Goal: Task Accomplishment & Management: Manage account settings

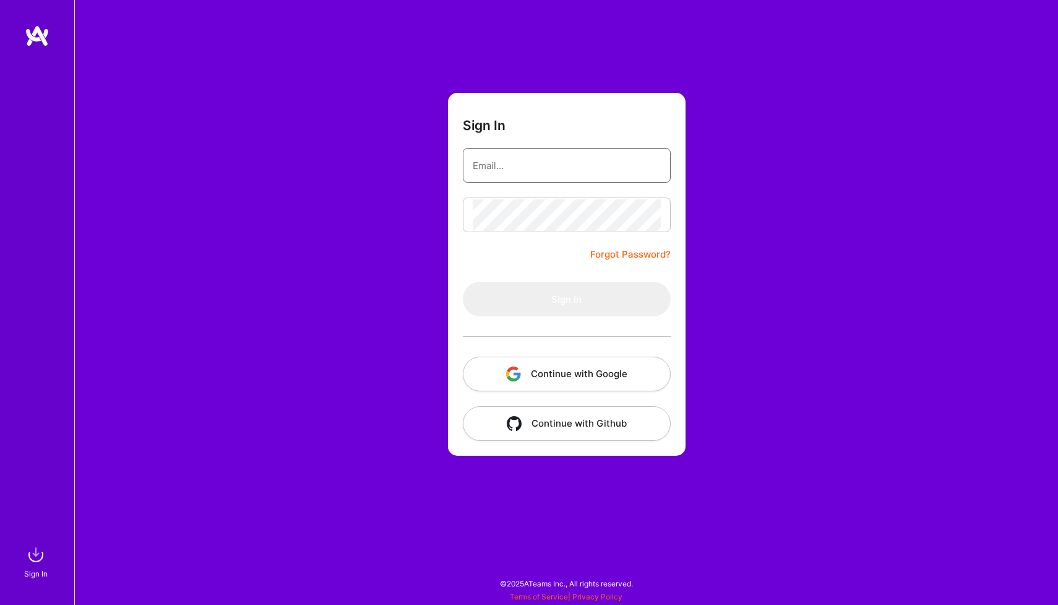
click at [511, 171] on input "email" at bounding box center [567, 166] width 188 height 32
type input "[EMAIL_ADDRESS][DOMAIN_NAME]"
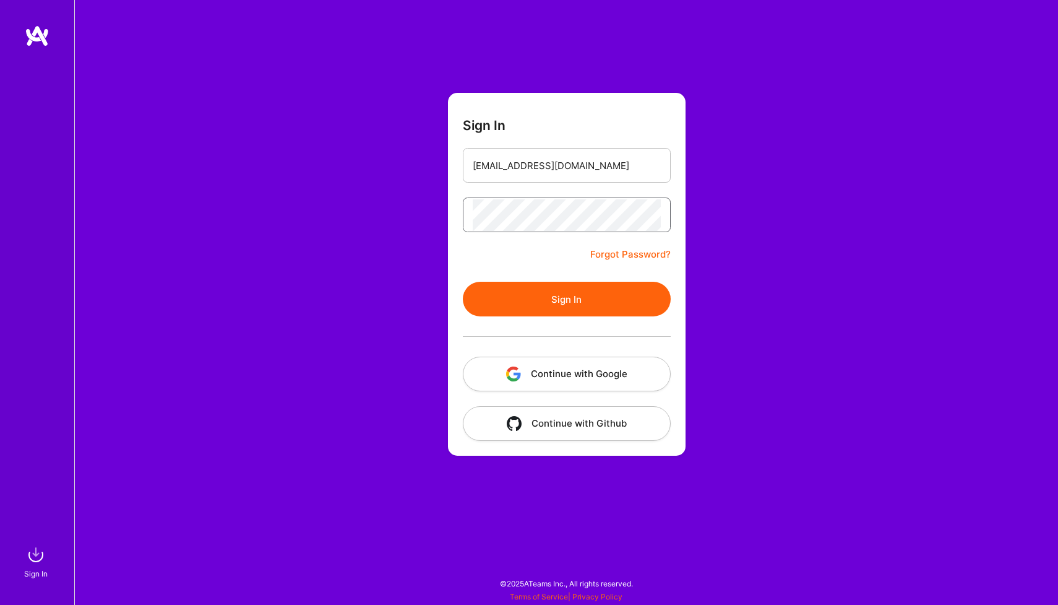
click at [566, 299] on button "Sign In" at bounding box center [567, 299] width 208 height 35
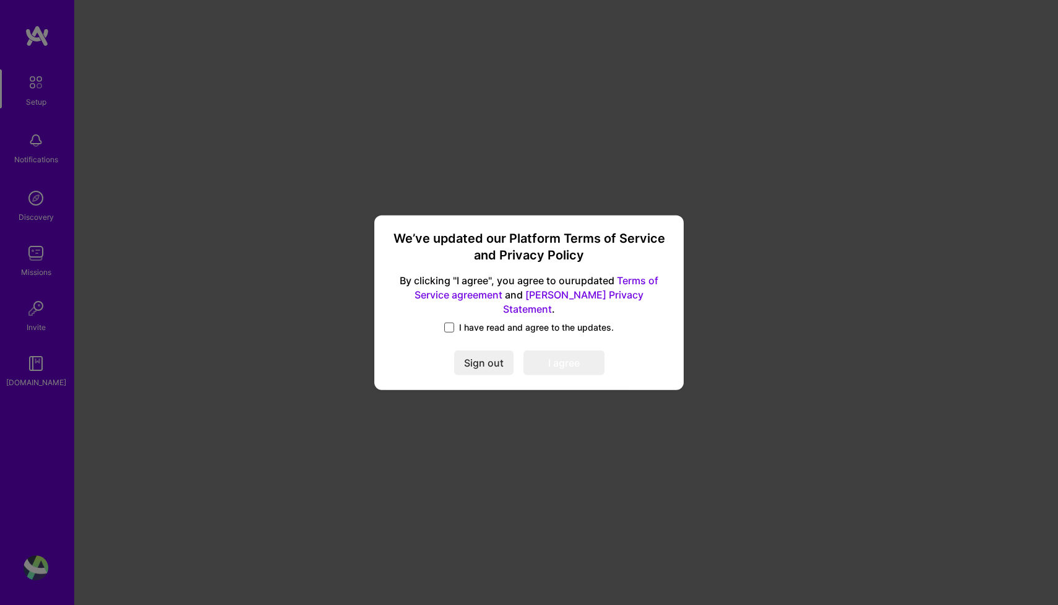
click at [449, 322] on span at bounding box center [449, 327] width 10 height 10
click at [0, 0] on input "I have read and agree to the updates." at bounding box center [0, 0] width 0 height 0
click at [548, 352] on button "I agree" at bounding box center [564, 362] width 81 height 25
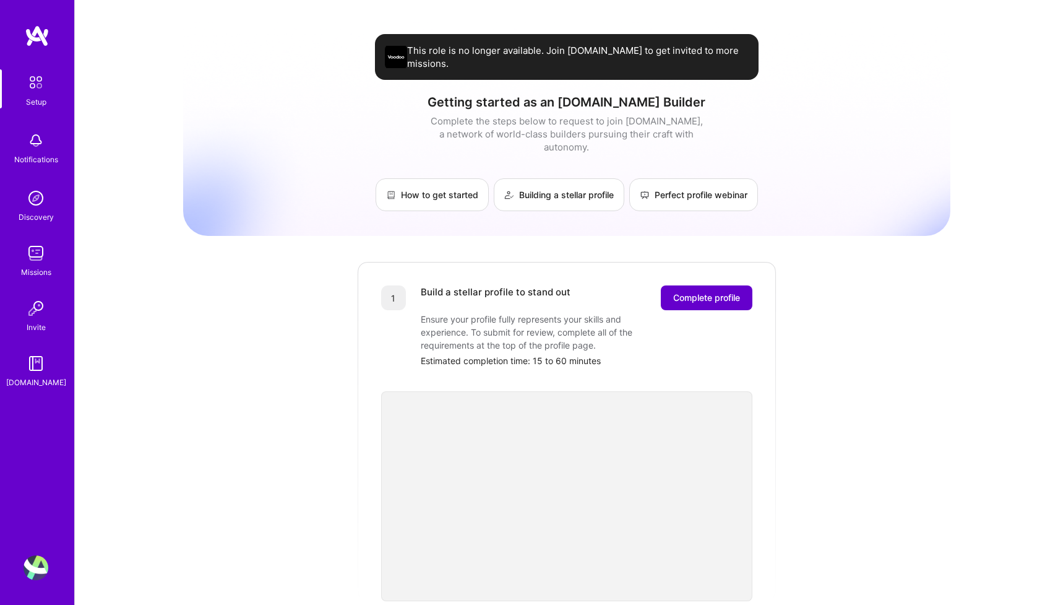
click at [695, 292] on span "Complete profile" at bounding box center [706, 298] width 67 height 12
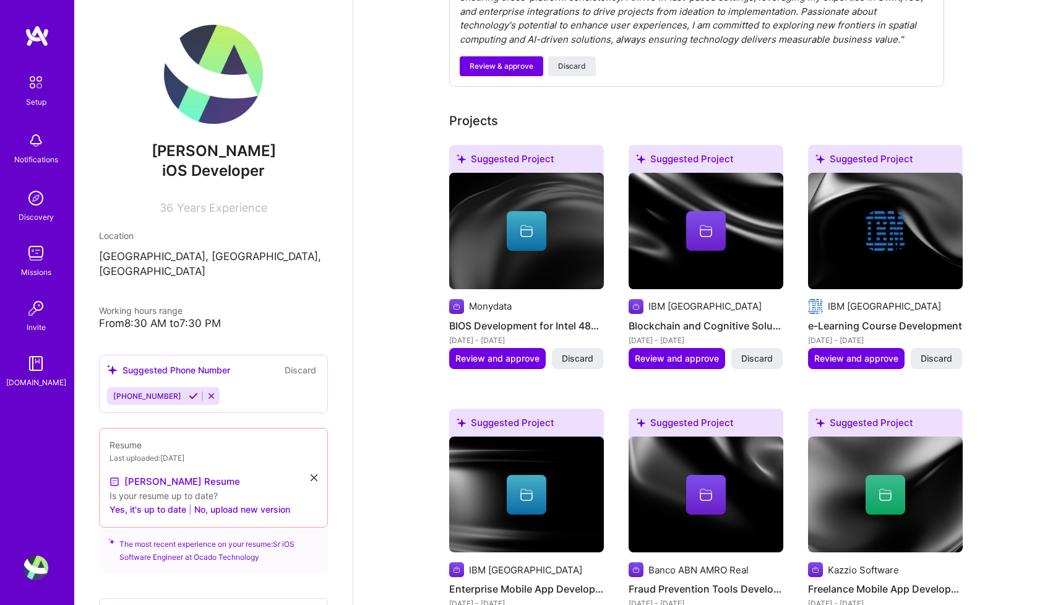
scroll to position [529, 0]
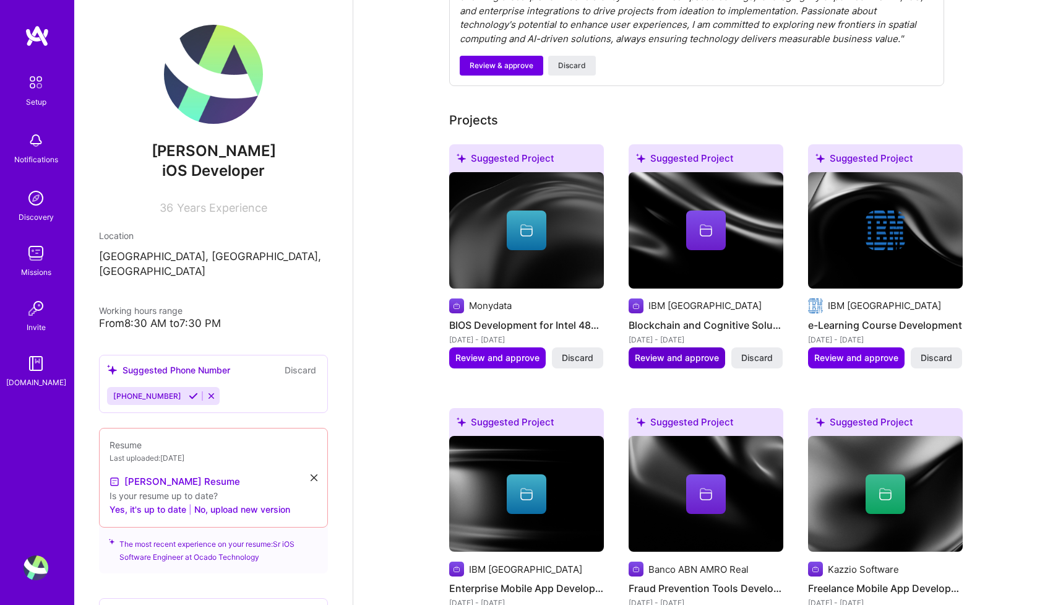
click at [672, 352] on span "Review and approve" at bounding box center [677, 358] width 84 height 12
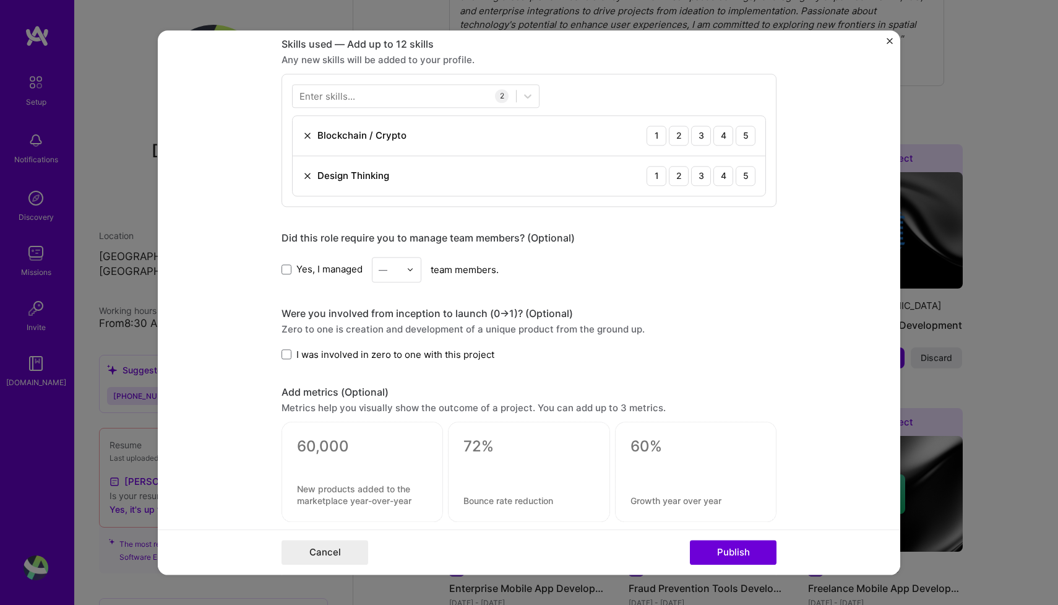
scroll to position [637, 0]
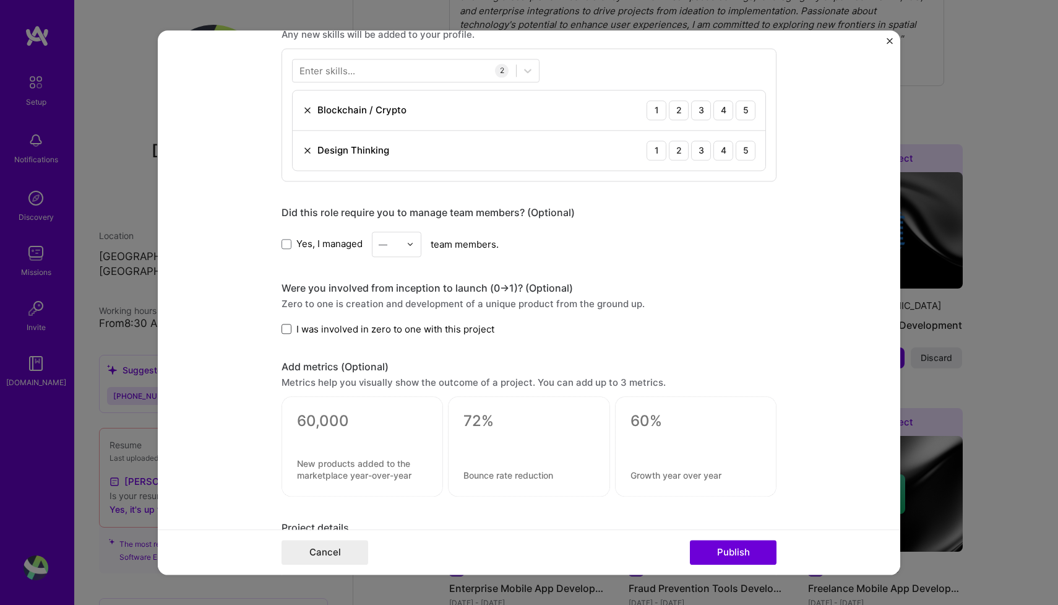
click at [285, 329] on span at bounding box center [287, 329] width 10 height 10
click at [0, 0] on input "I was involved in zero to one with this project" at bounding box center [0, 0] width 0 height 0
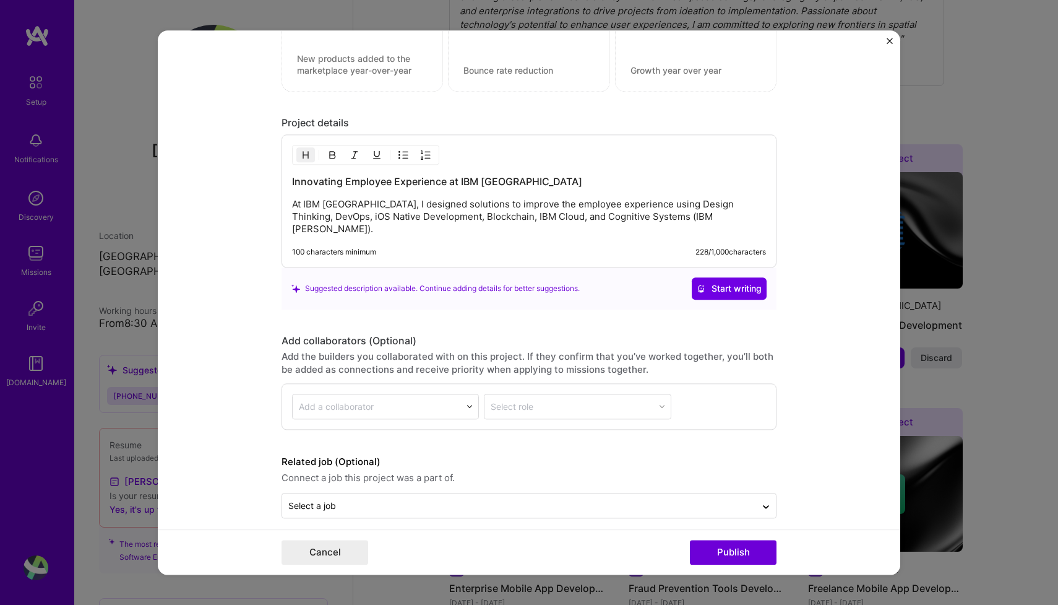
scroll to position [1041, 0]
click at [732, 550] on button "Publish" at bounding box center [733, 552] width 87 height 25
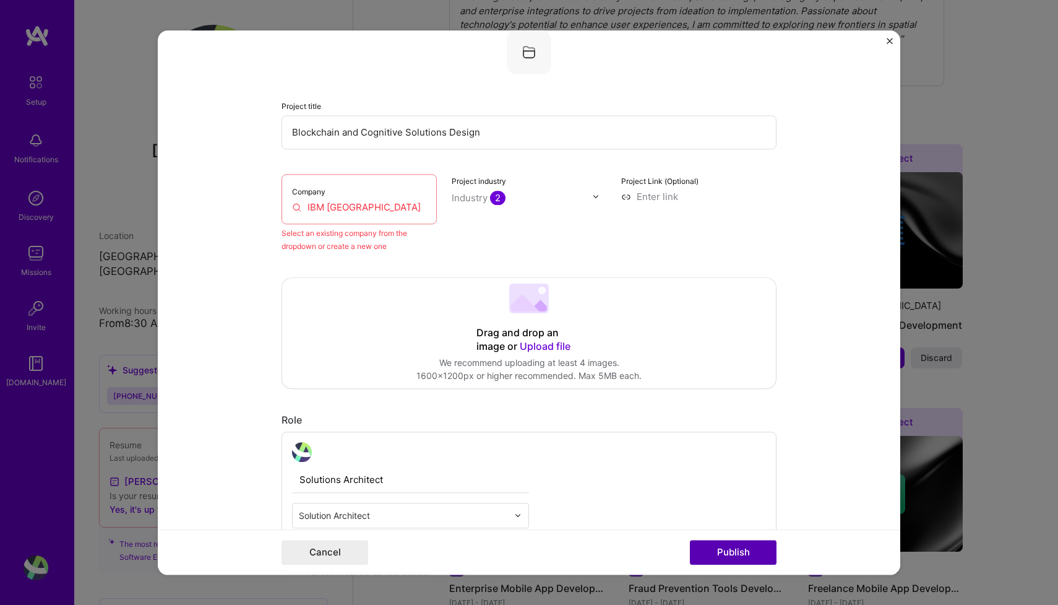
scroll to position [81, 0]
click at [379, 206] on input "IBM [GEOGRAPHIC_DATA]" at bounding box center [359, 207] width 134 height 13
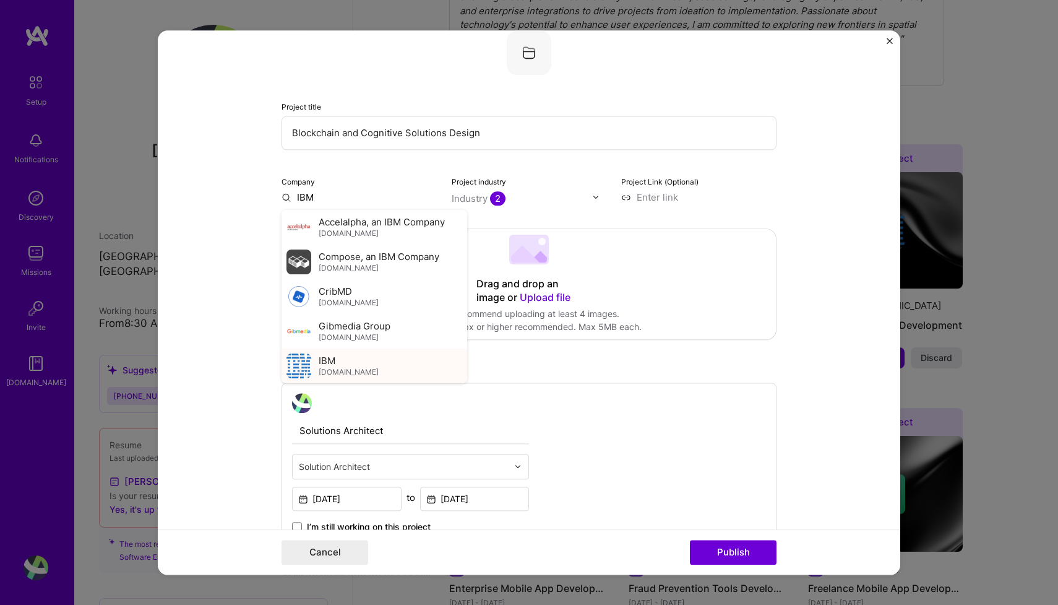
type input "IBM"
click at [305, 360] on img at bounding box center [299, 365] width 25 height 25
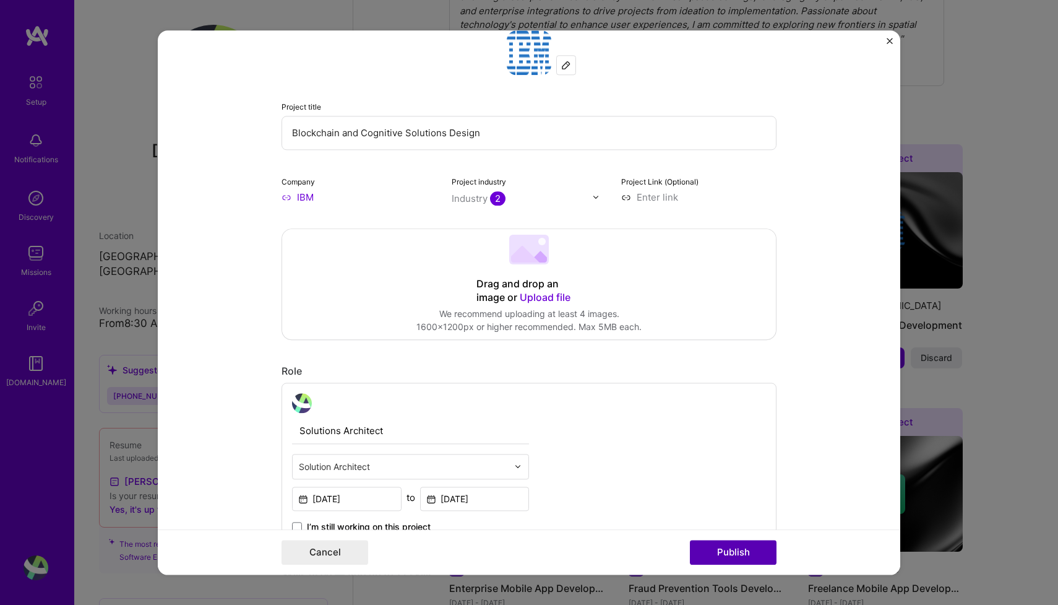
click at [715, 554] on button "Publish" at bounding box center [733, 552] width 87 height 25
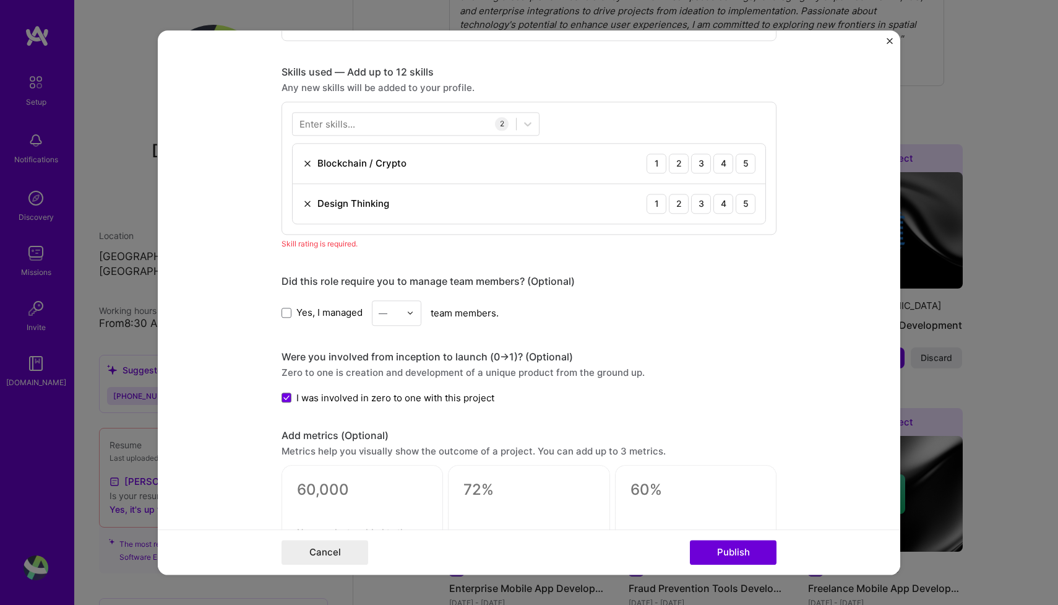
scroll to position [574, 0]
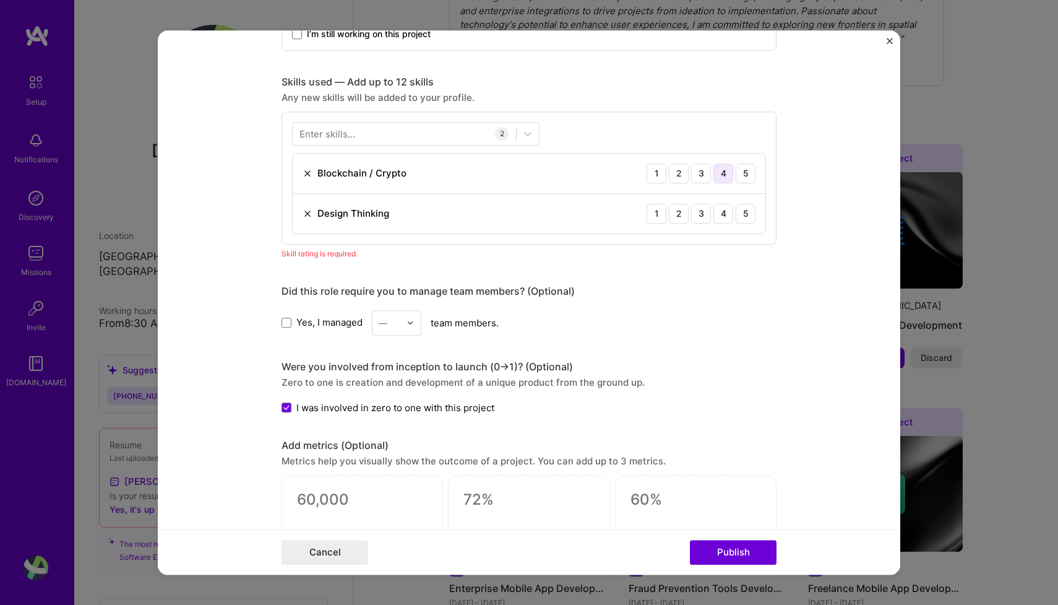
click at [723, 175] on div "4" at bounding box center [724, 173] width 20 height 20
click at [730, 214] on div "4" at bounding box center [724, 214] width 20 height 20
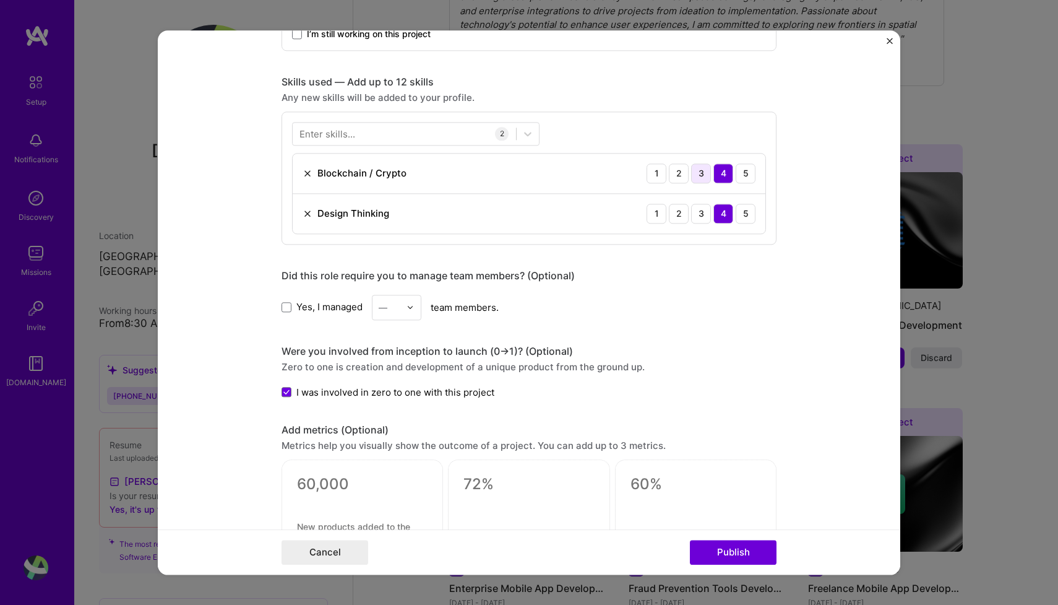
click at [702, 168] on div "3" at bounding box center [701, 173] width 20 height 20
click at [726, 555] on button "Publish" at bounding box center [733, 552] width 87 height 25
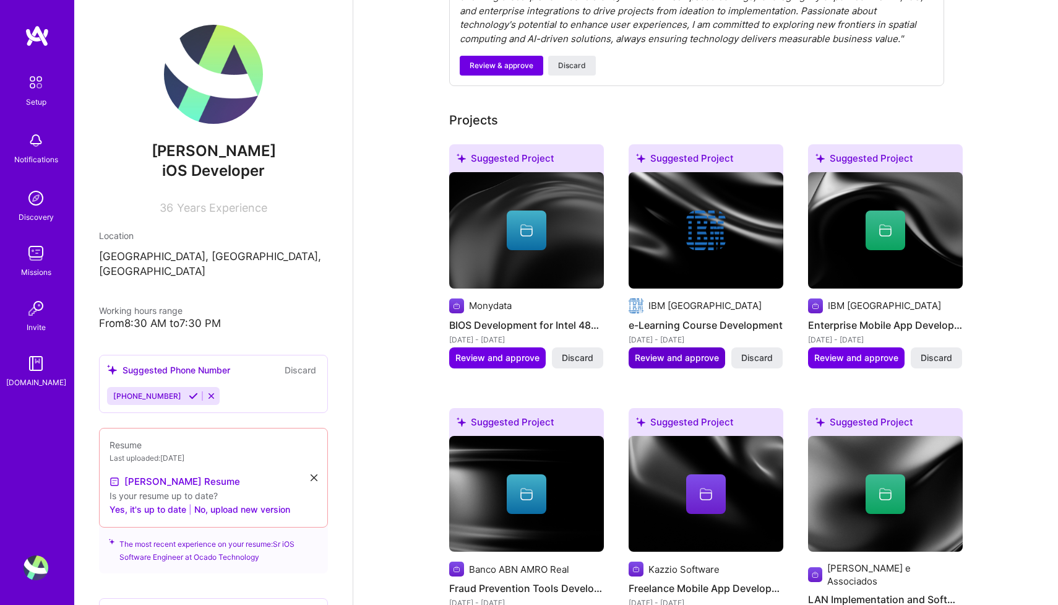
click at [703, 352] on span "Review and approve" at bounding box center [677, 358] width 84 height 12
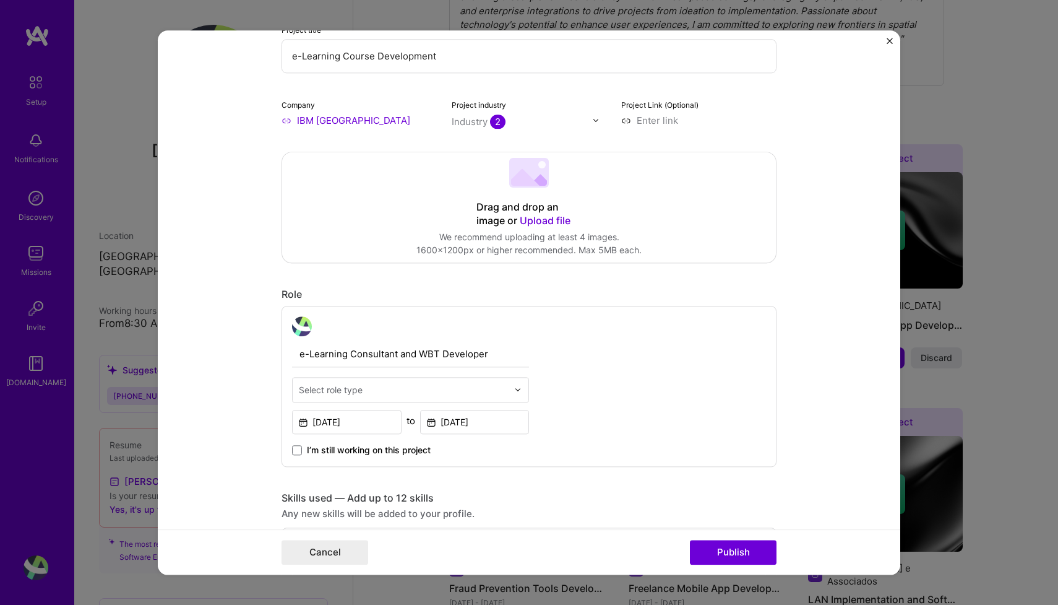
scroll to position [159, 0]
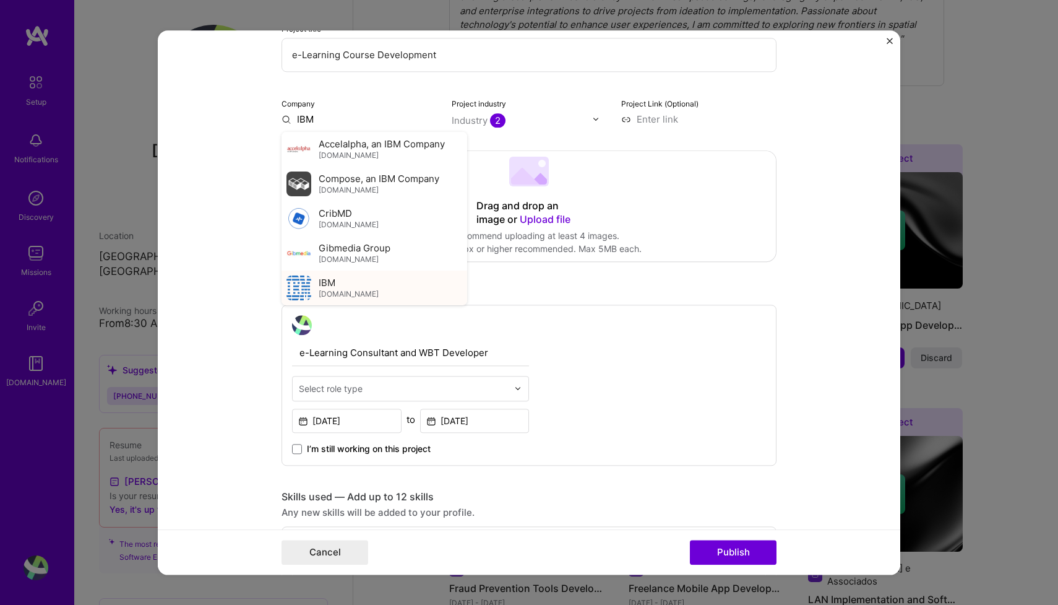
type input "IBM"
click at [333, 285] on span "IBM" at bounding box center [327, 282] width 17 height 13
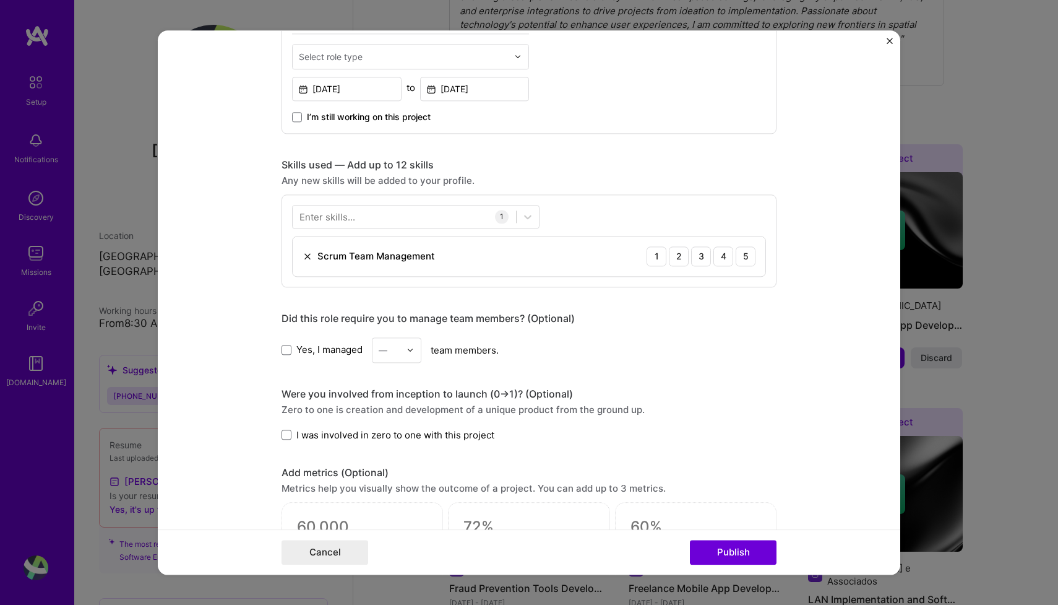
scroll to position [492, 0]
click at [702, 255] on div "3" at bounding box center [701, 255] width 20 height 20
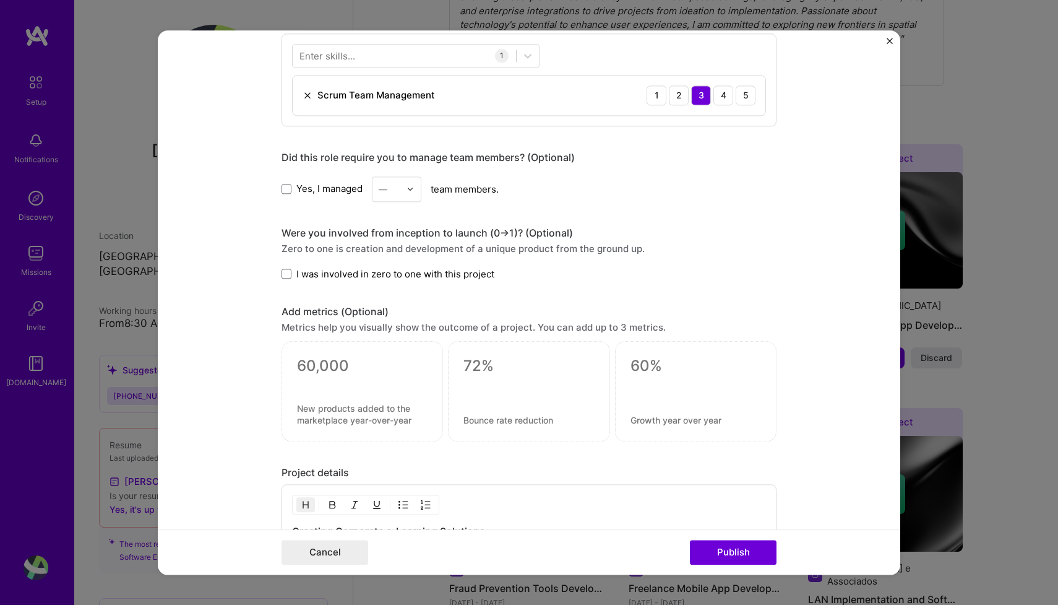
scroll to position [652, 0]
click at [287, 272] on span at bounding box center [287, 274] width 10 height 10
click at [0, 0] on input "I was involved in zero to one with this project" at bounding box center [0, 0] width 0 height 0
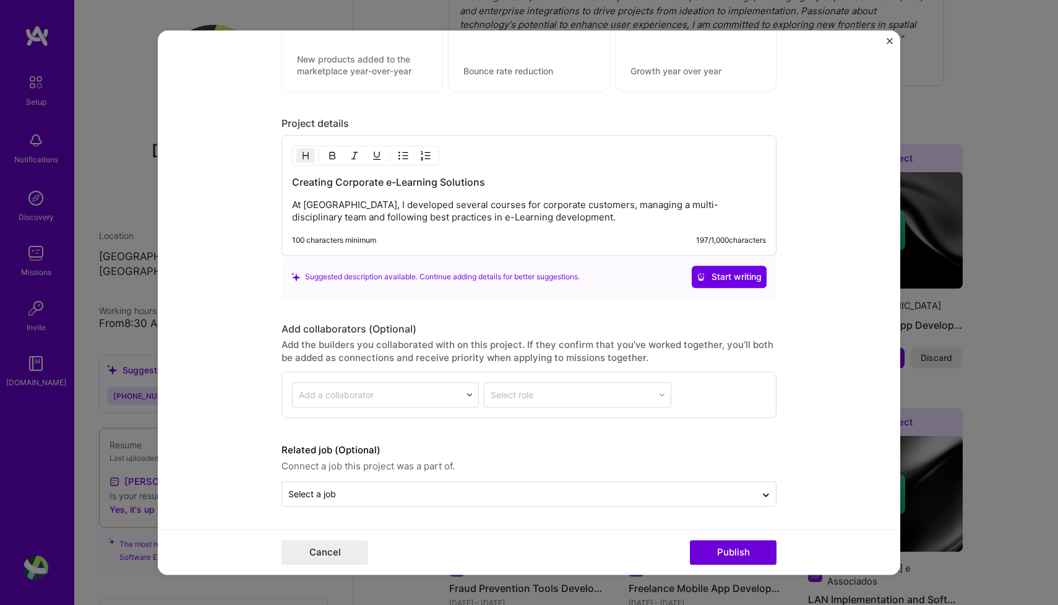
scroll to position [1001, 0]
click at [738, 551] on button "Publish" at bounding box center [733, 552] width 87 height 25
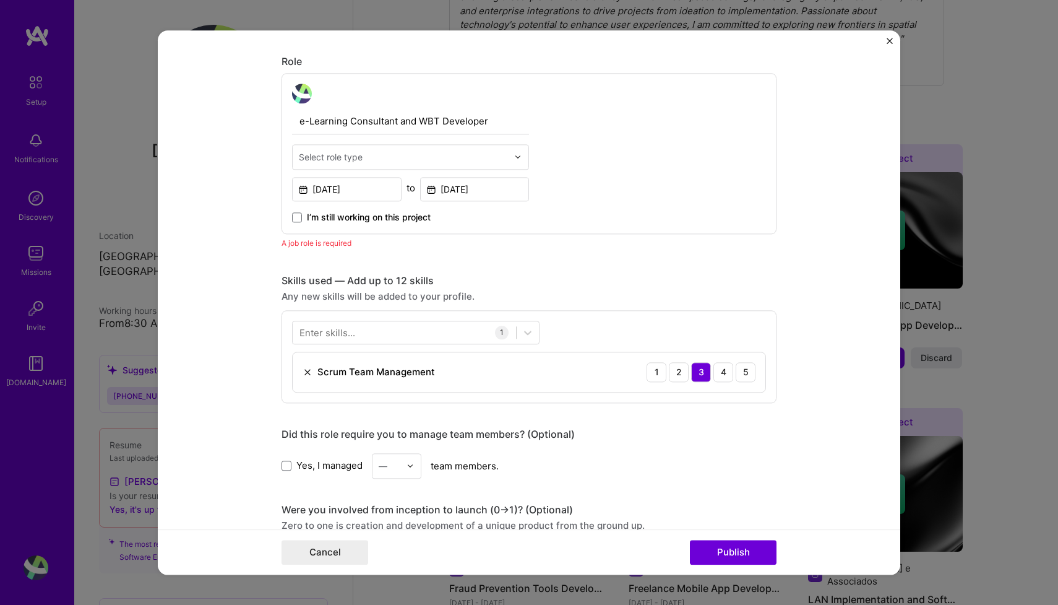
scroll to position [390, 0]
click at [370, 159] on input "text" at bounding box center [403, 157] width 209 height 13
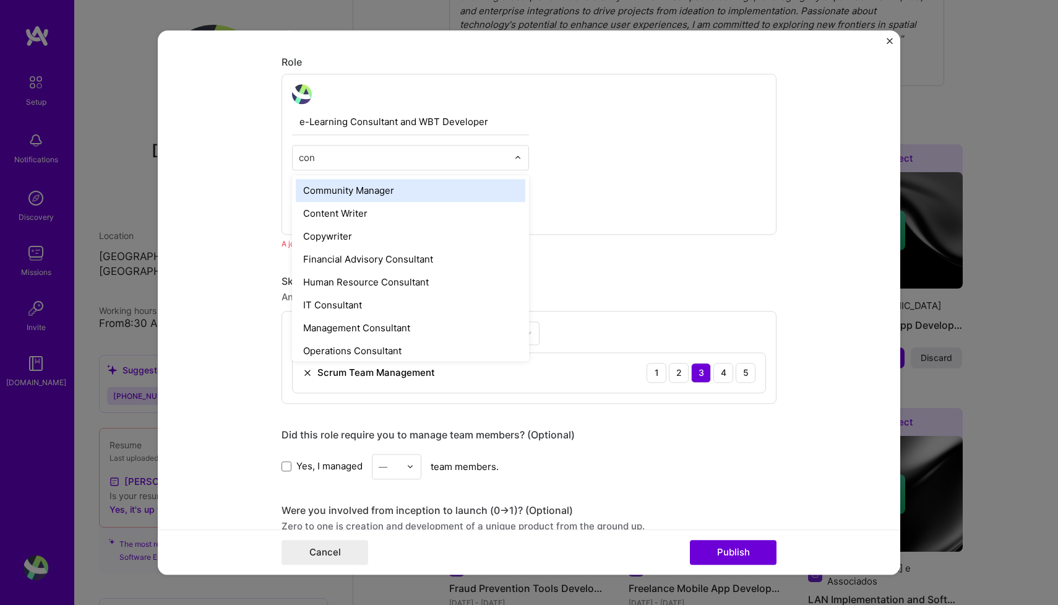
type input "cons"
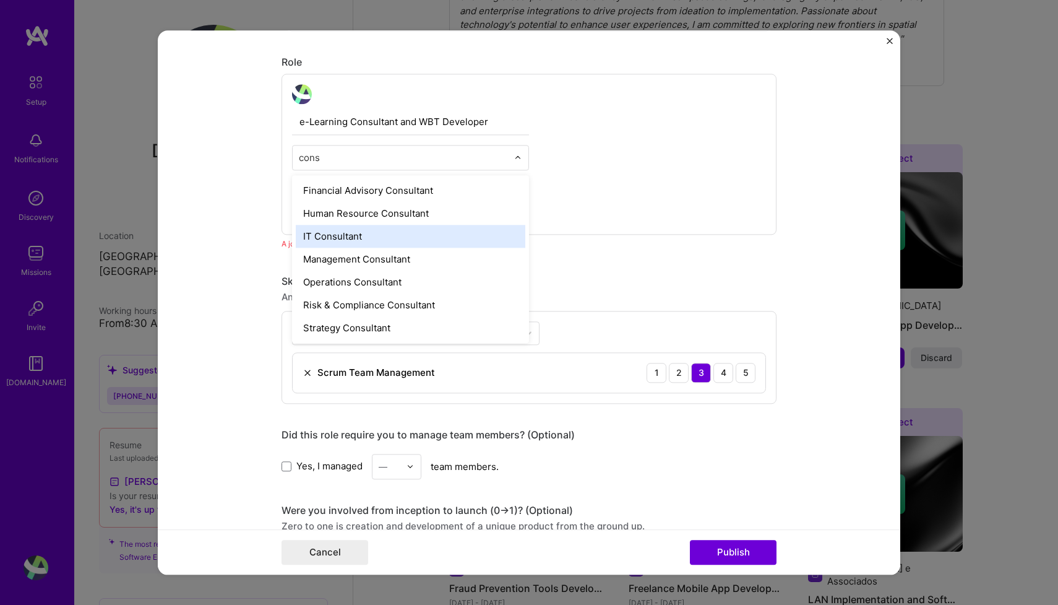
click at [360, 235] on div "IT Consultant" at bounding box center [411, 236] width 230 height 23
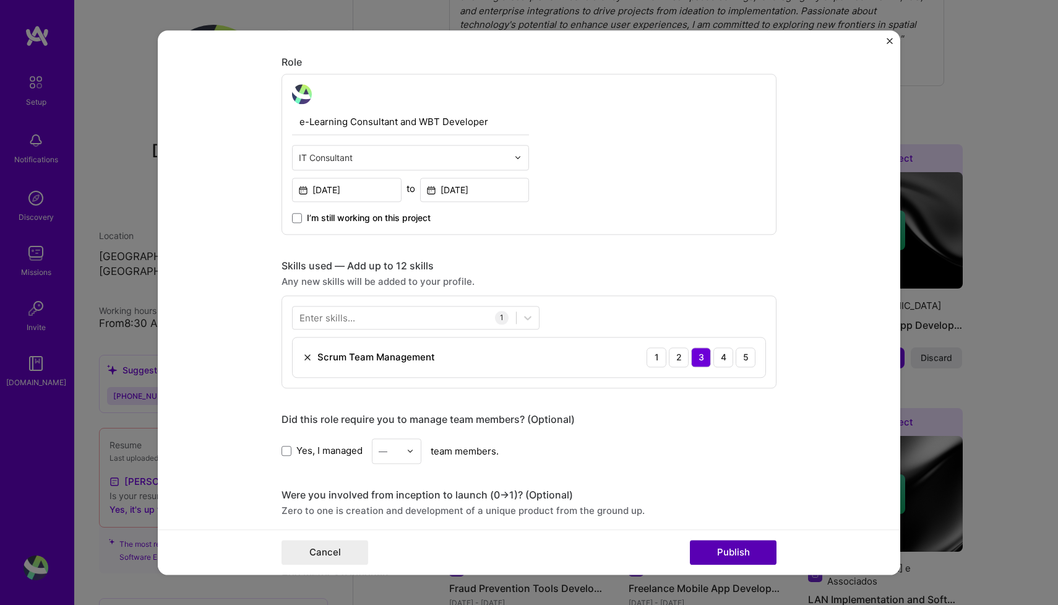
click at [737, 553] on button "Publish" at bounding box center [733, 552] width 87 height 25
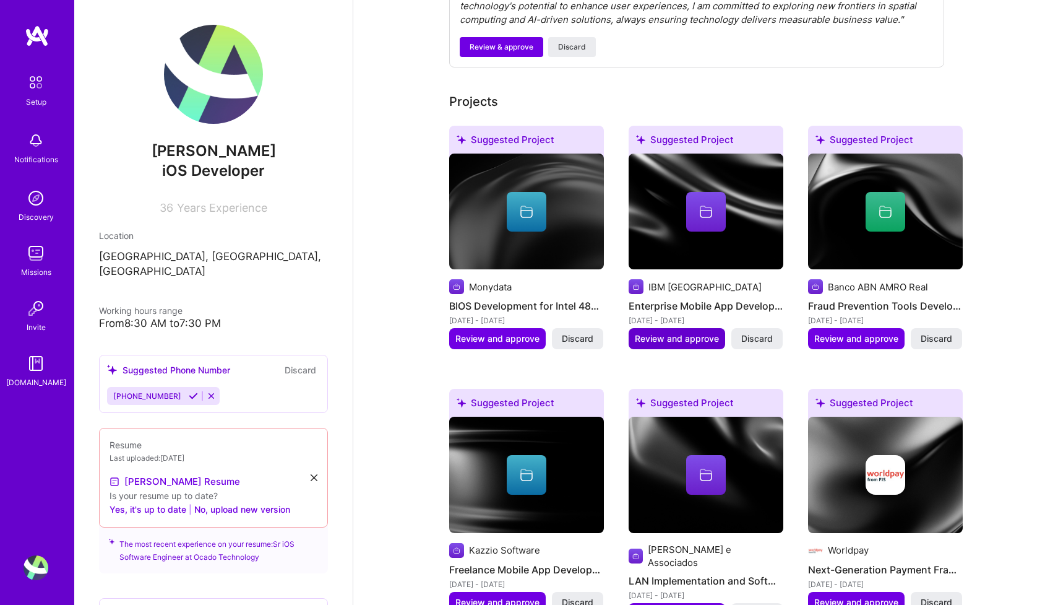
click at [696, 332] on span "Review and approve" at bounding box center [677, 338] width 84 height 12
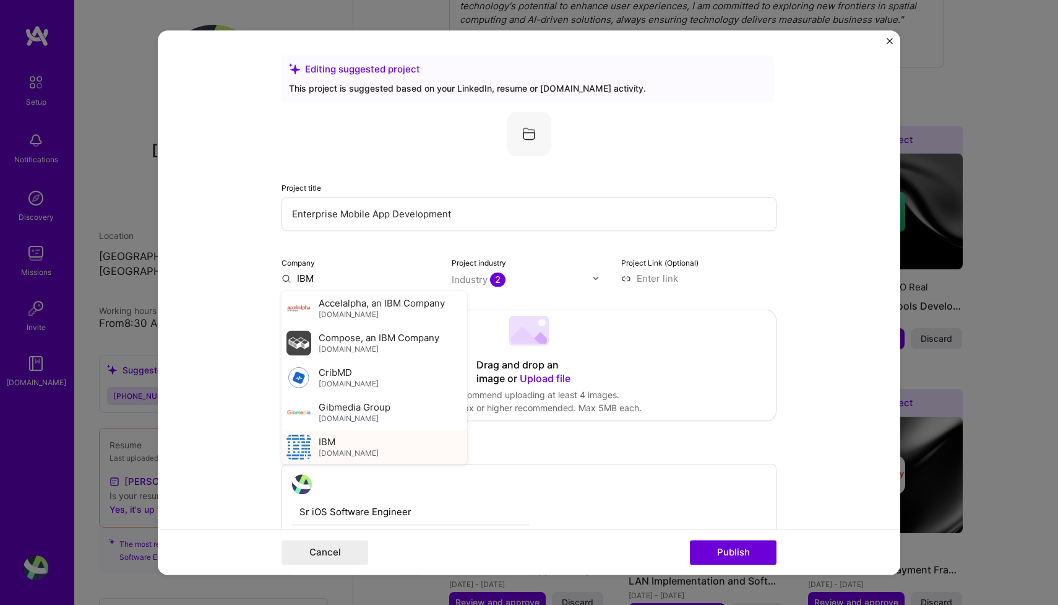
type input "IBM"
click at [316, 447] on div "IBM [DOMAIN_NAME]" at bounding box center [375, 447] width 186 height 35
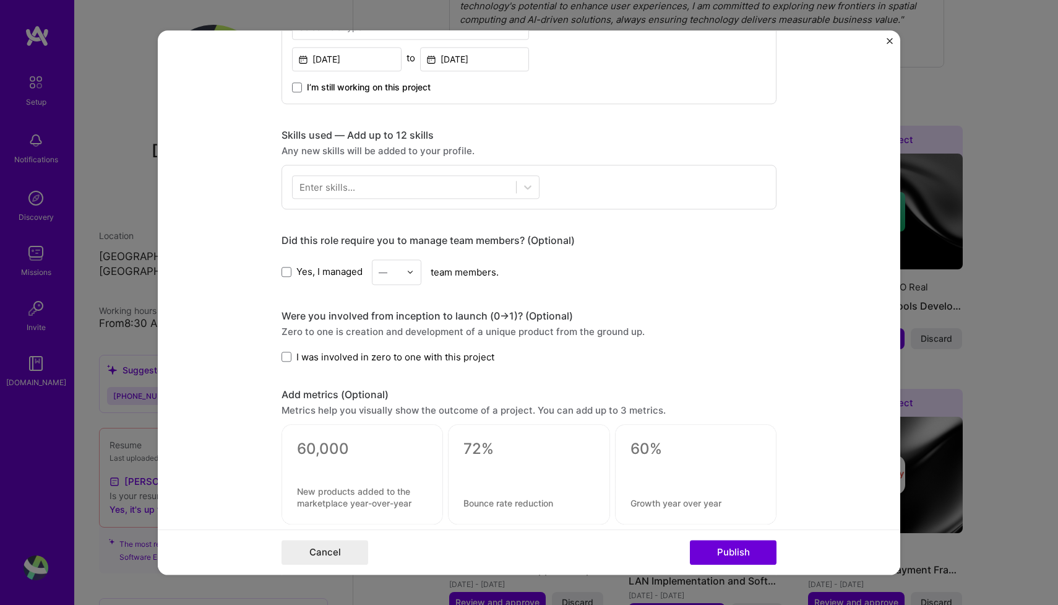
scroll to position [521, 0]
click at [283, 358] on span at bounding box center [287, 357] width 10 height 10
click at [0, 0] on input "I was involved in zero to one with this project" at bounding box center [0, 0] width 0 height 0
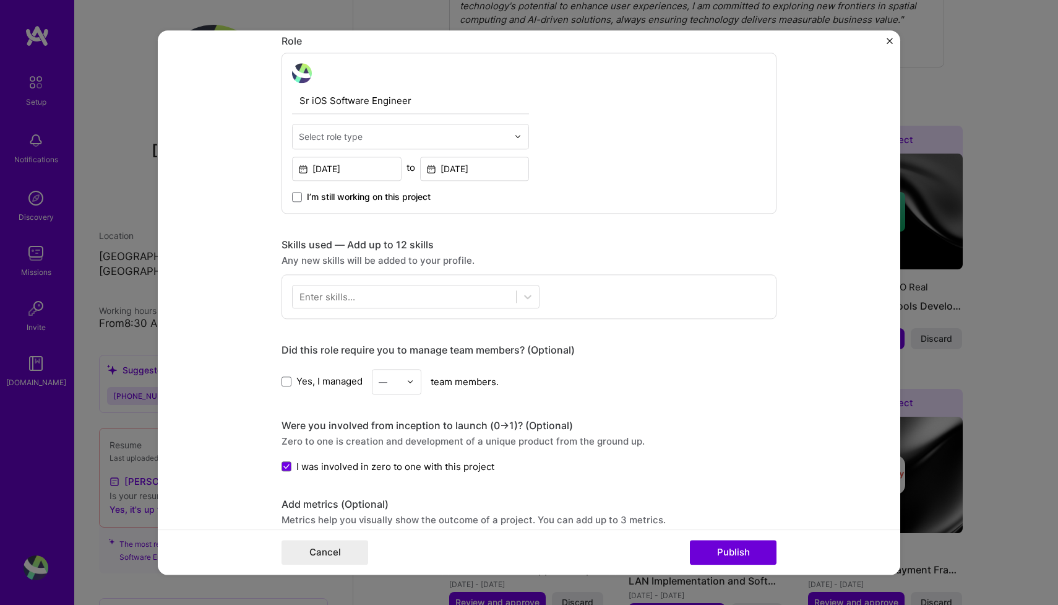
scroll to position [372, 0]
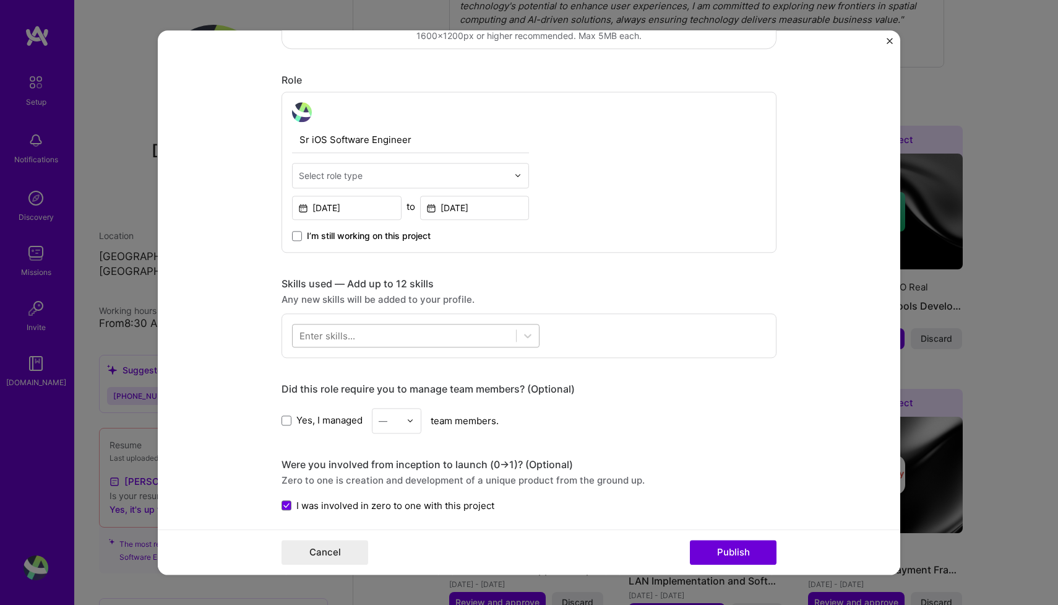
click at [472, 339] on div at bounding box center [404, 335] width 223 height 20
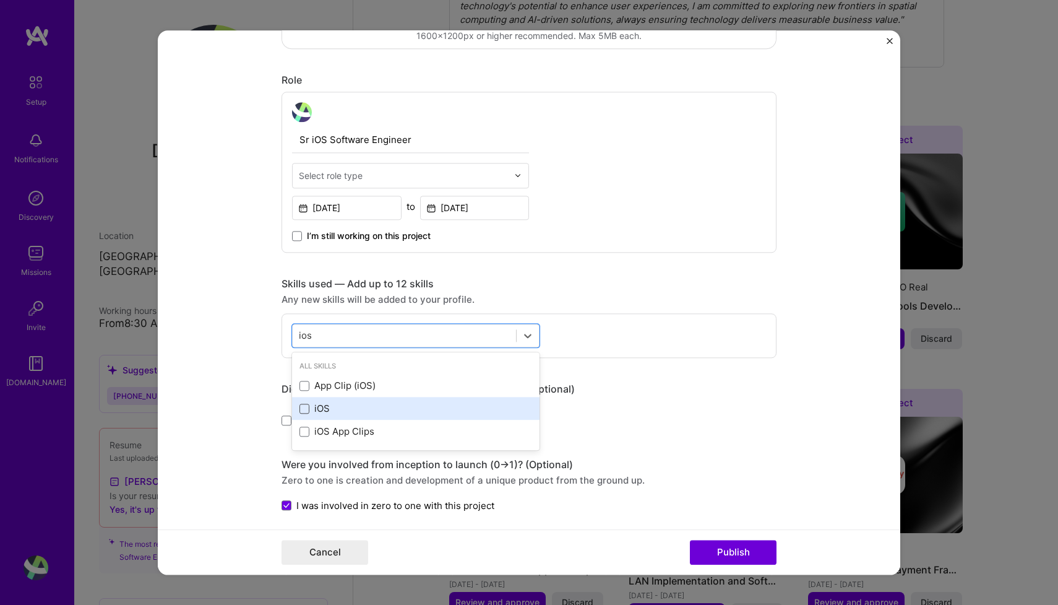
click at [307, 408] on span at bounding box center [305, 409] width 10 height 10
click at [0, 0] on input "checkbox" at bounding box center [0, 0] width 0 height 0
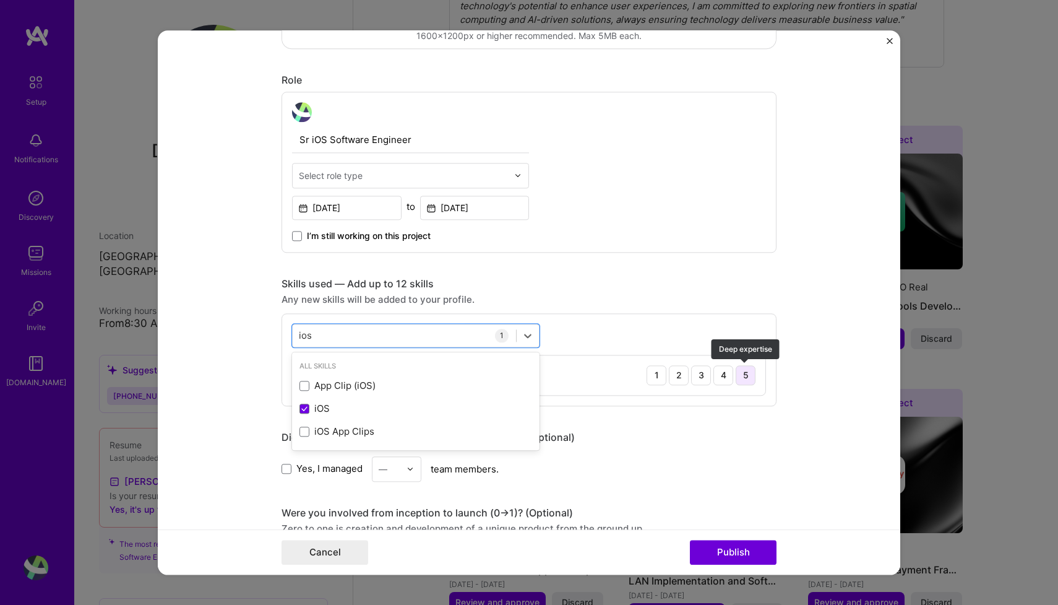
click at [748, 376] on div "5" at bounding box center [746, 375] width 20 height 20
click at [395, 337] on div "ios ios" at bounding box center [404, 335] width 223 height 20
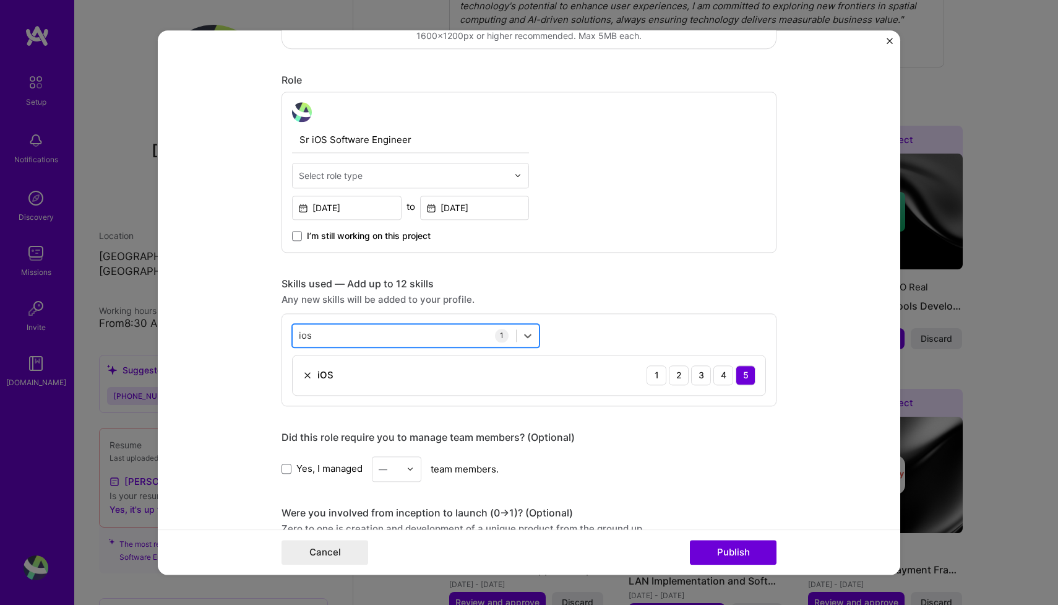
click at [395, 337] on div "ios ios" at bounding box center [404, 335] width 223 height 20
type input "i"
type input "s"
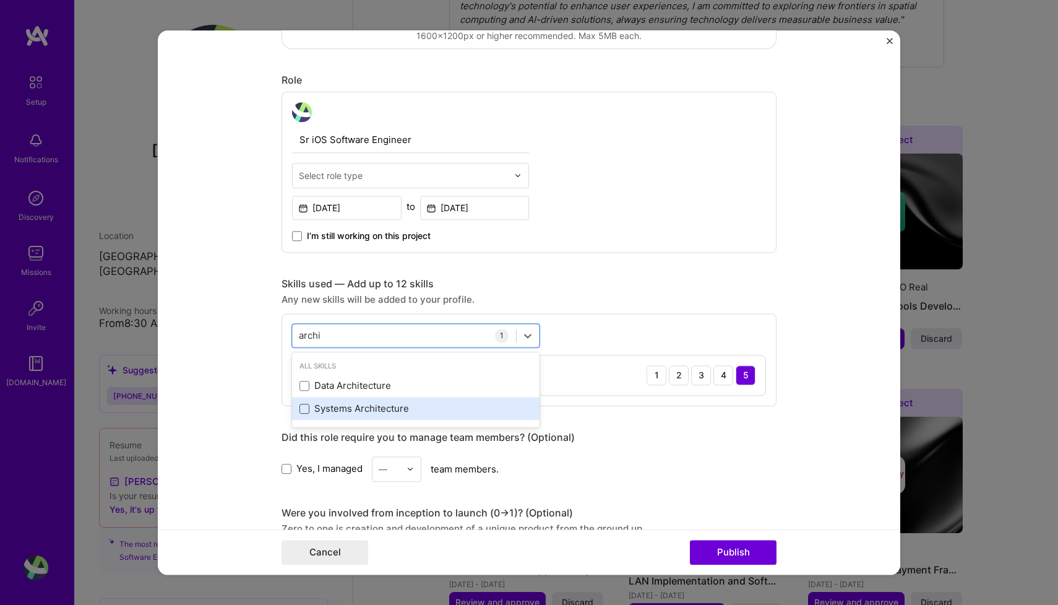
click at [303, 407] on span at bounding box center [305, 409] width 10 height 10
click at [0, 0] on input "checkbox" at bounding box center [0, 0] width 0 height 0
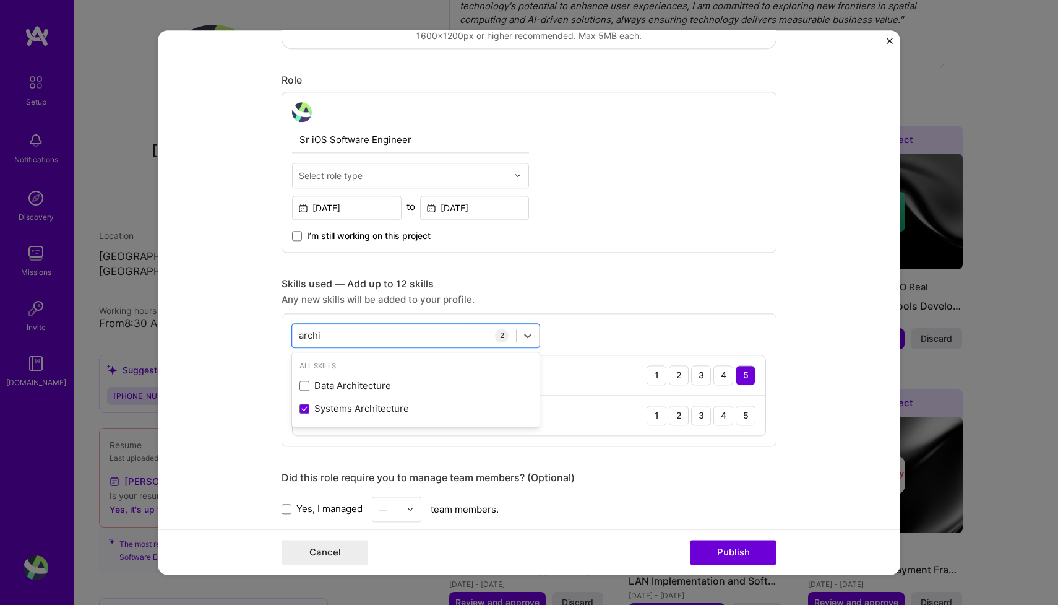
type input "archi"
click at [220, 387] on form "Editing suggested project This project is suggested based on your LinkedIn, res…" at bounding box center [529, 302] width 743 height 544
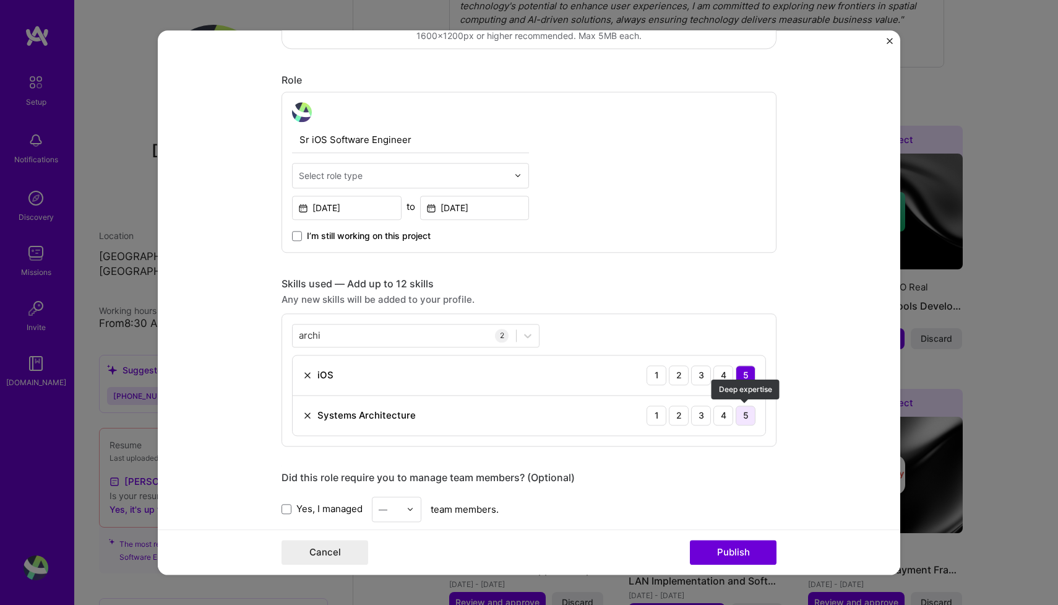
click at [747, 410] on div "5" at bounding box center [746, 415] width 20 height 20
click at [730, 552] on button "Publish" at bounding box center [733, 552] width 87 height 25
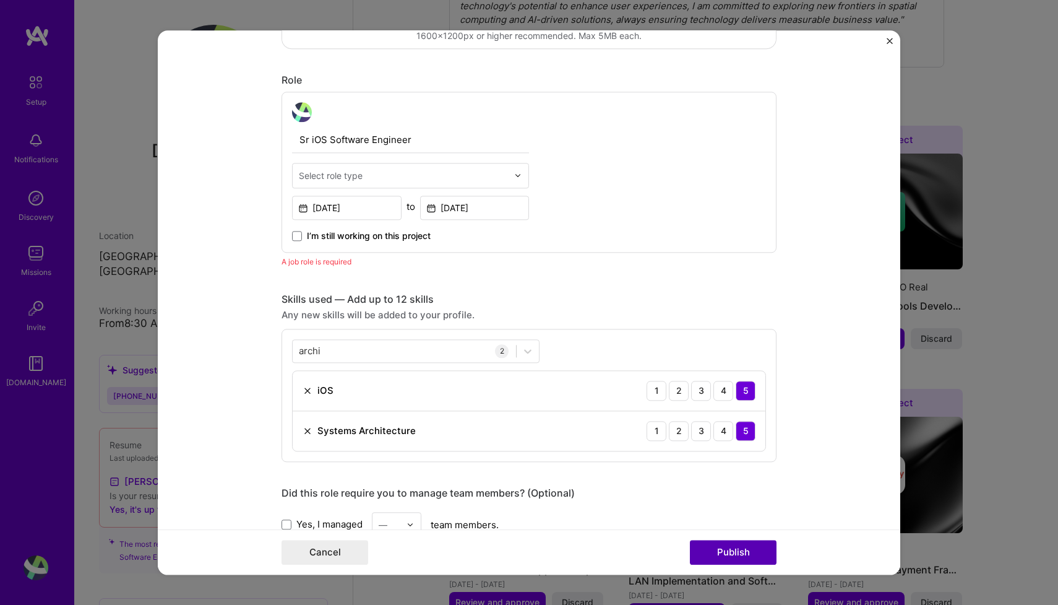
scroll to position [415, 0]
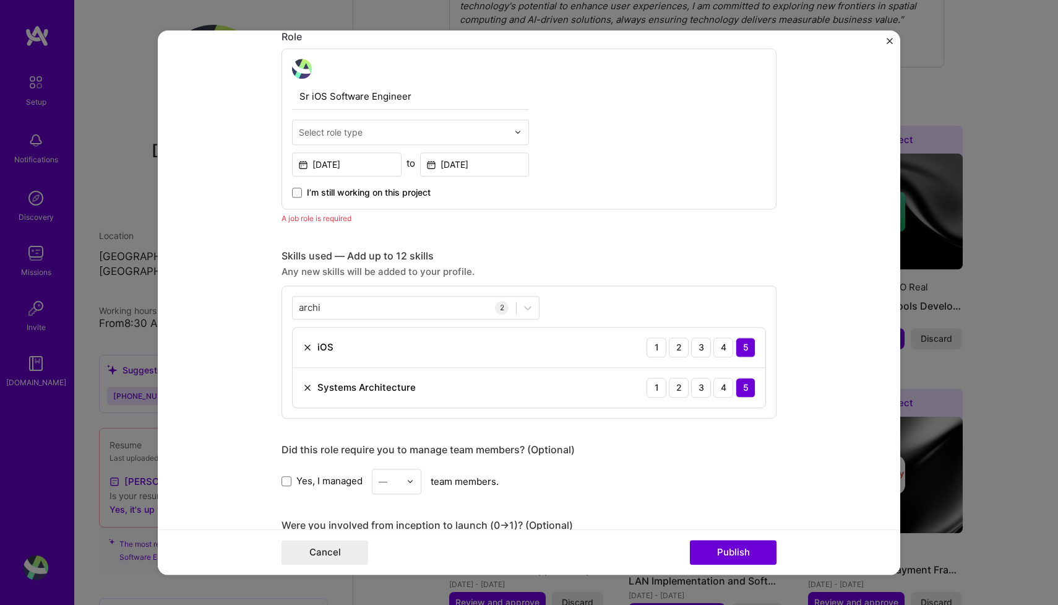
click at [369, 132] on input "text" at bounding box center [403, 132] width 209 height 13
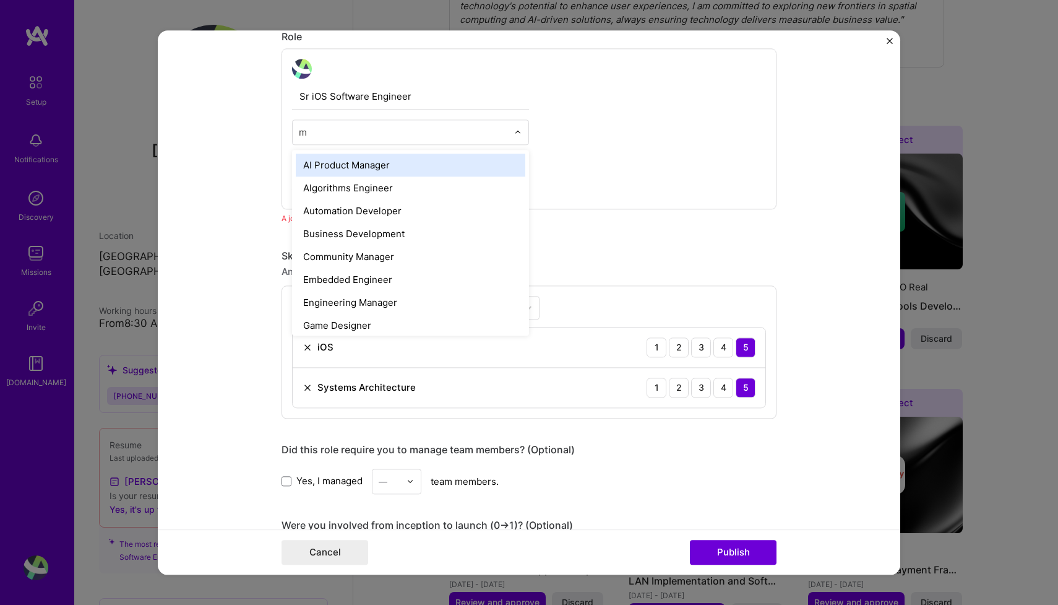
type input "mo"
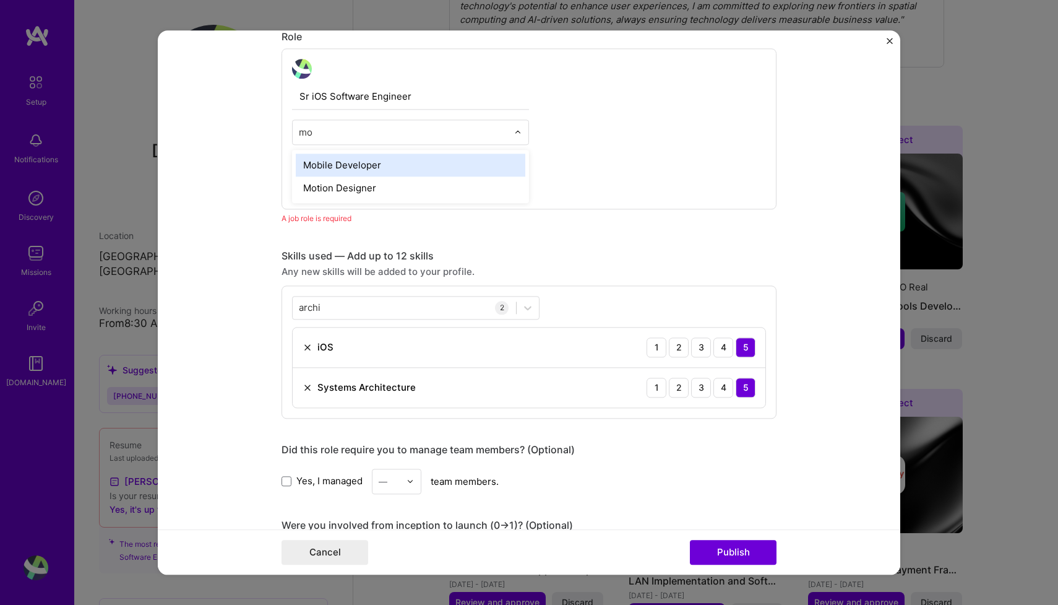
click at [371, 166] on div "Mobile Developer" at bounding box center [411, 164] width 230 height 23
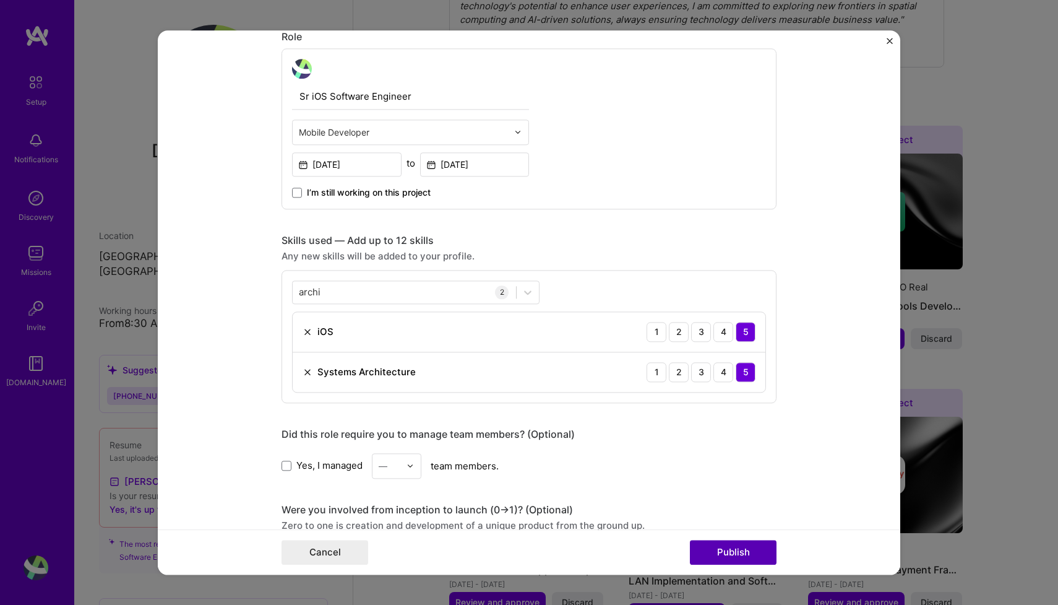
click at [725, 558] on button "Publish" at bounding box center [733, 552] width 87 height 25
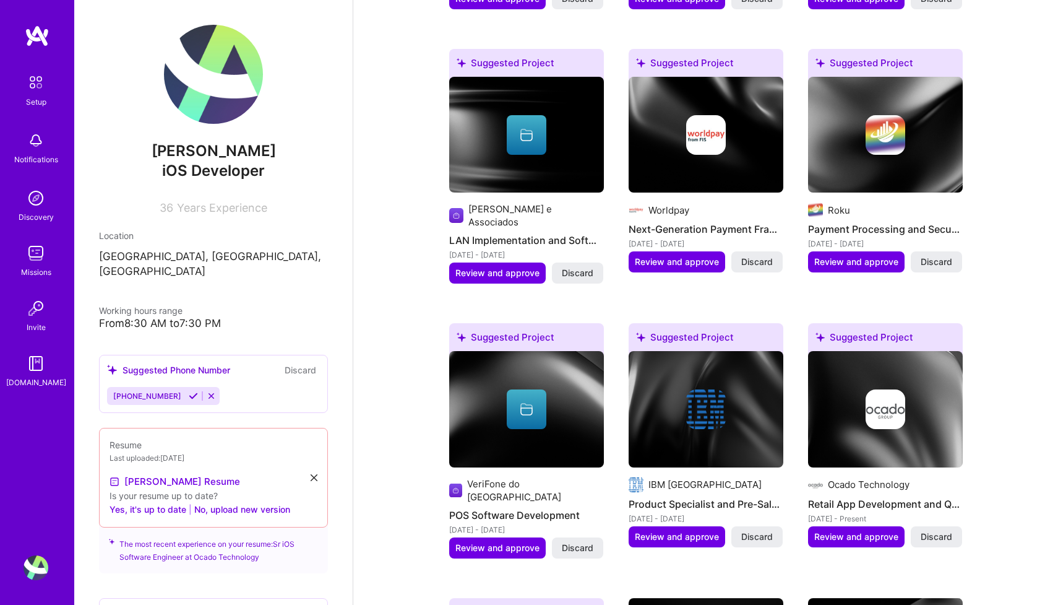
scroll to position [852, 0]
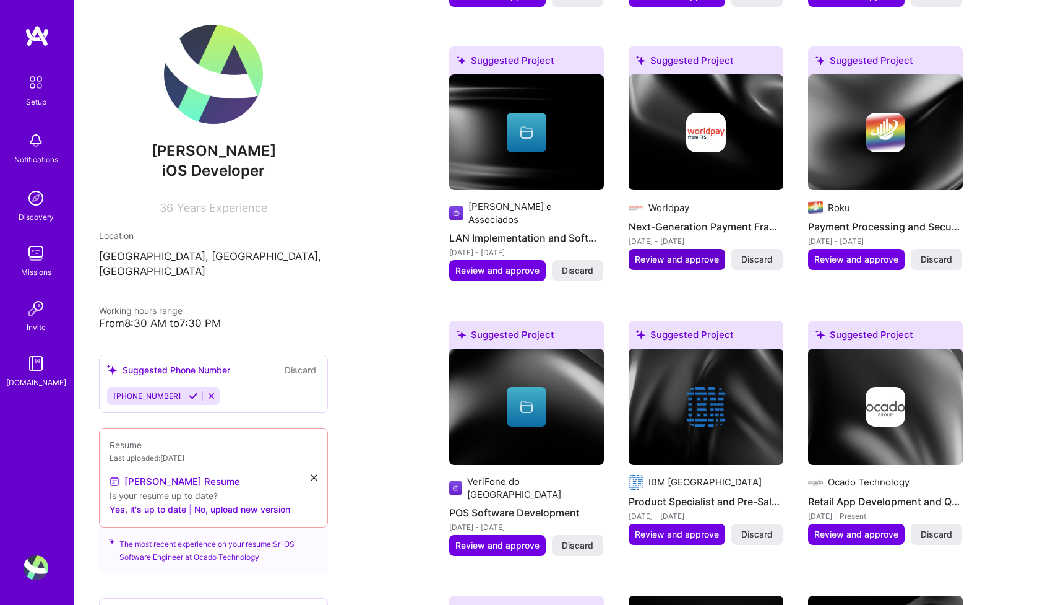
click at [700, 253] on span "Review and approve" at bounding box center [677, 259] width 84 height 12
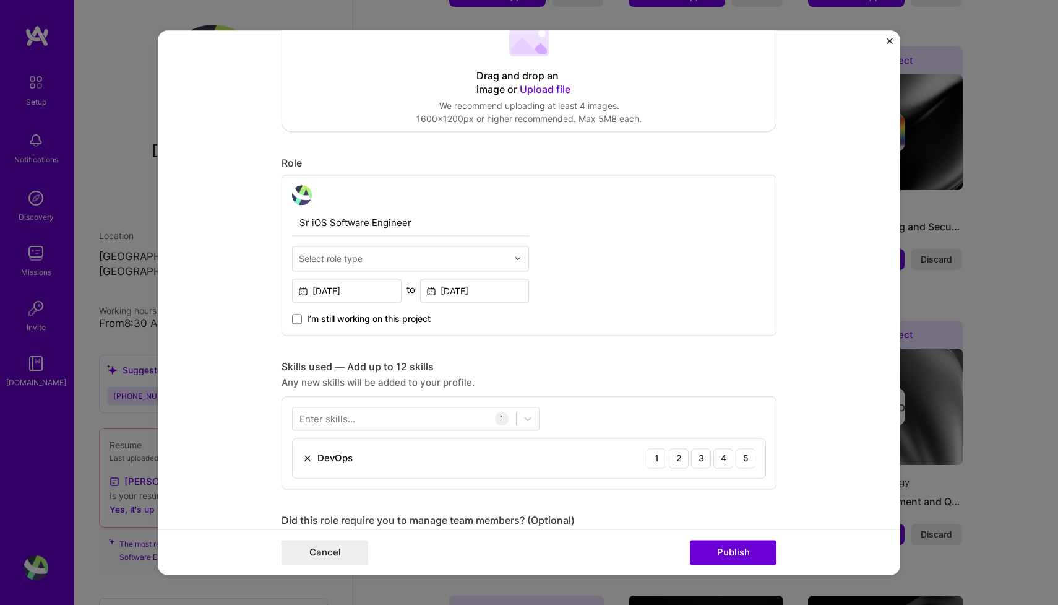
scroll to position [300, 0]
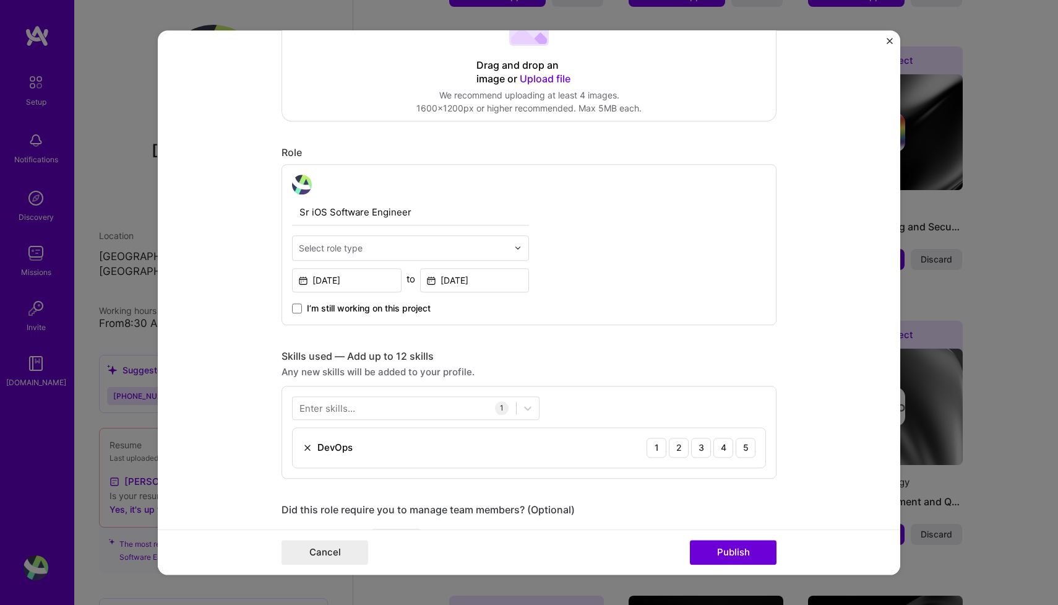
click at [422, 245] on input "text" at bounding box center [403, 247] width 209 height 13
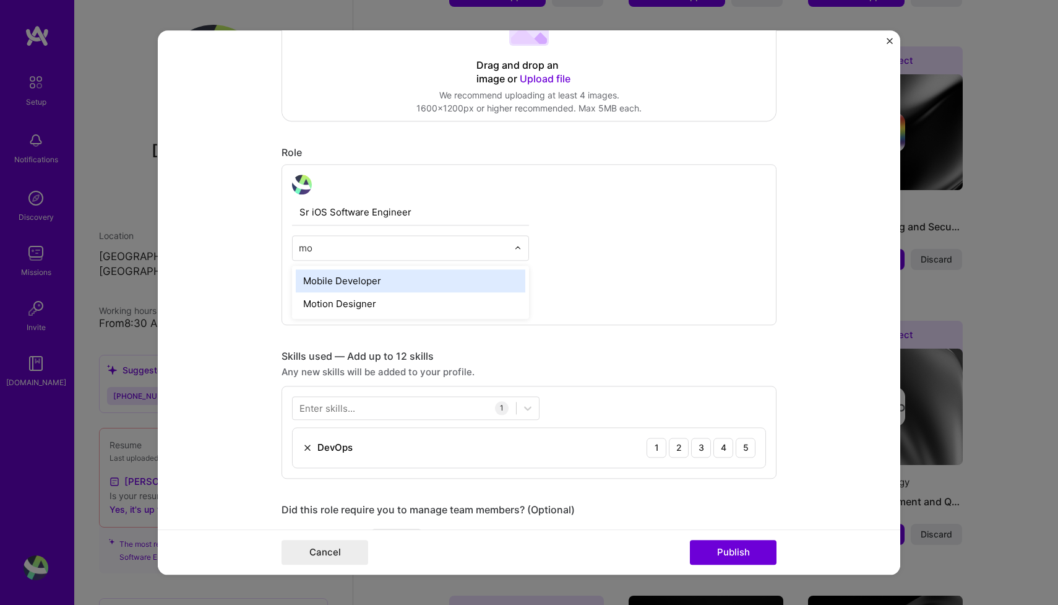
type input "mob"
click at [399, 282] on div "Mobile Developer" at bounding box center [411, 280] width 230 height 23
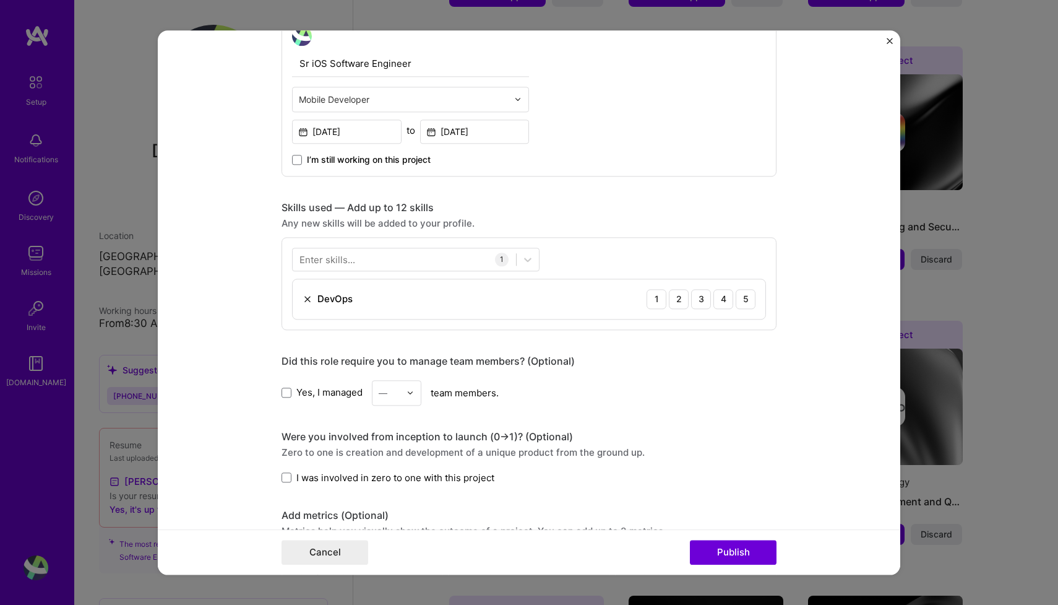
scroll to position [472, 0]
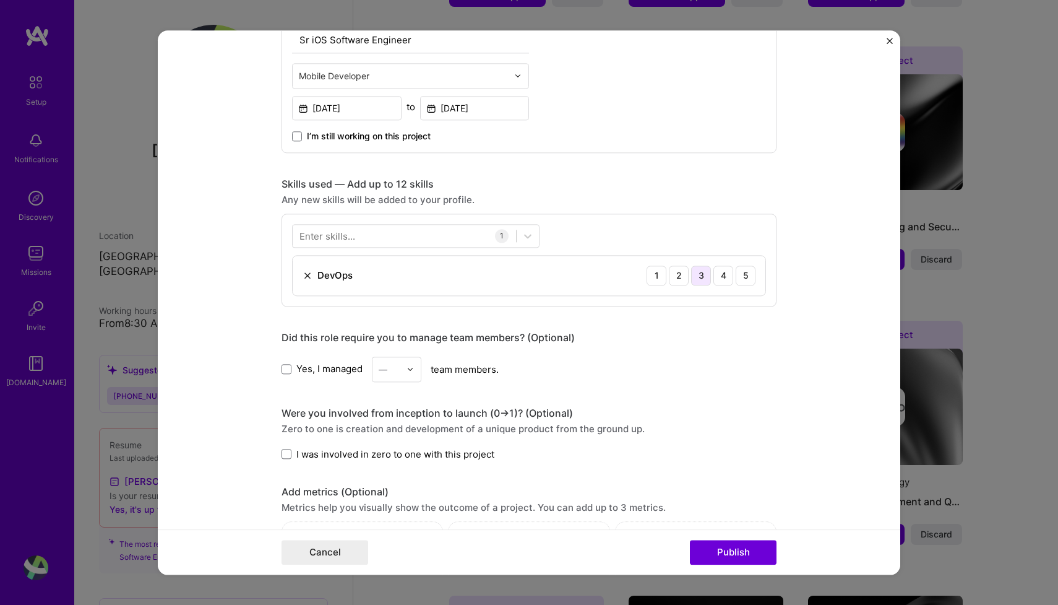
click at [701, 275] on div "3" at bounding box center [701, 276] width 20 height 20
click at [388, 236] on div at bounding box center [404, 235] width 223 height 20
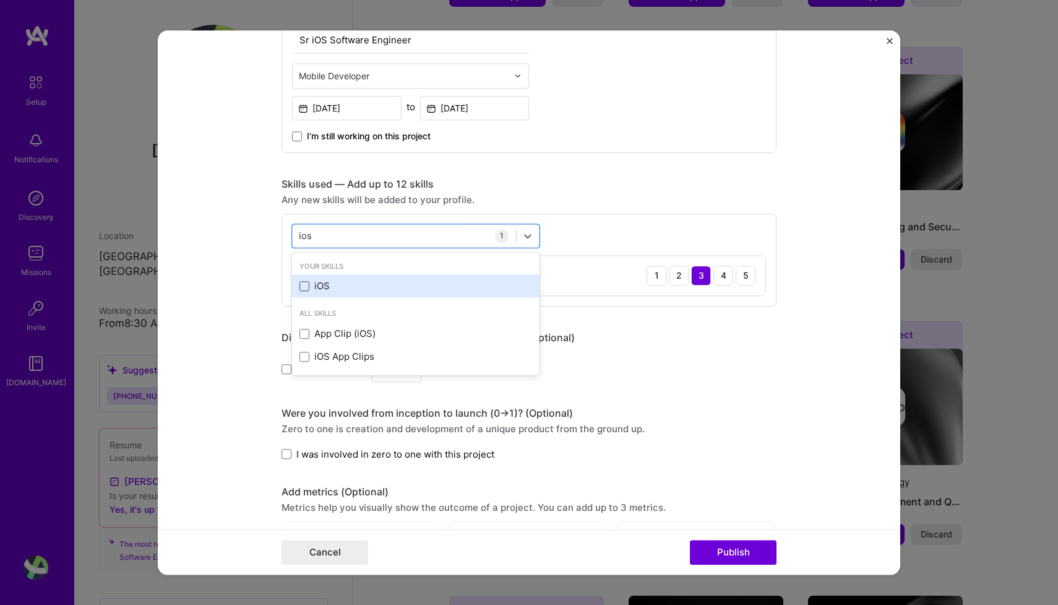
click at [304, 287] on span at bounding box center [305, 286] width 10 height 10
click at [0, 0] on input "checkbox" at bounding box center [0, 0] width 0 height 0
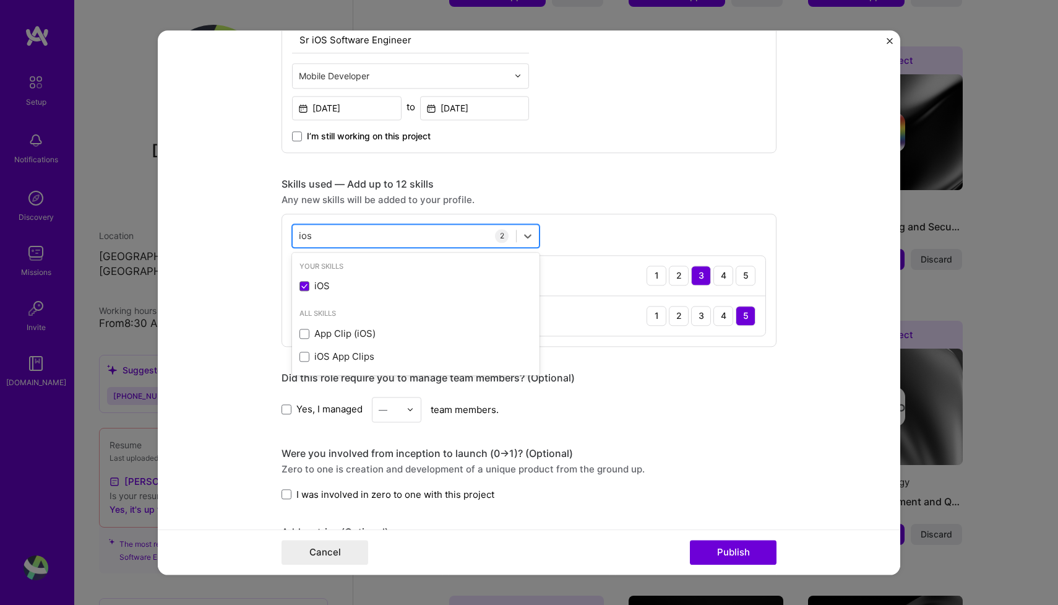
click at [395, 234] on div "ios ios" at bounding box center [404, 235] width 223 height 20
type input "i"
click at [304, 285] on span at bounding box center [305, 286] width 10 height 10
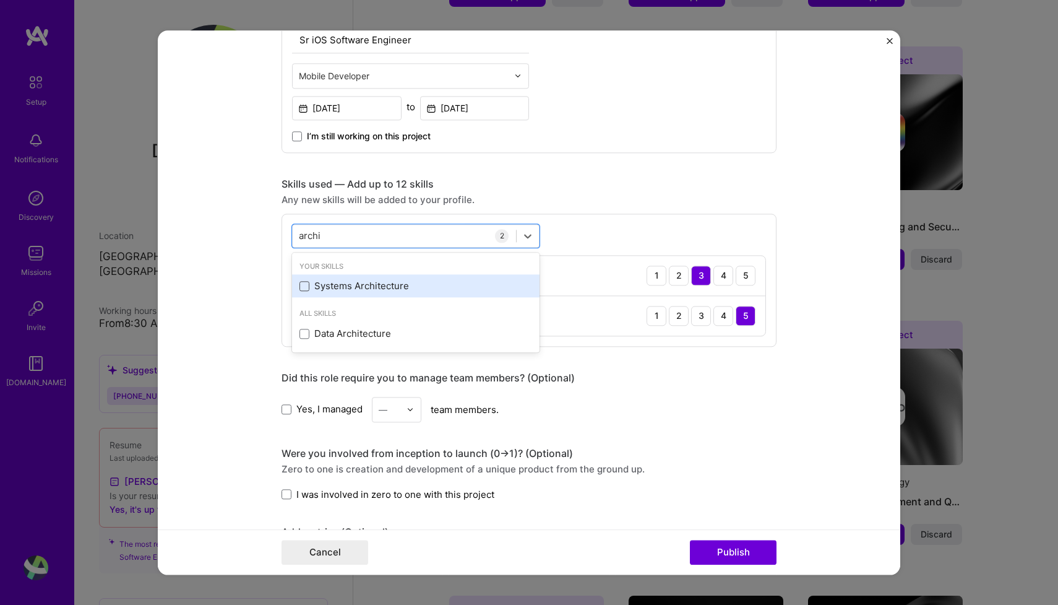
click at [0, 0] on input "checkbox" at bounding box center [0, 0] width 0 height 0
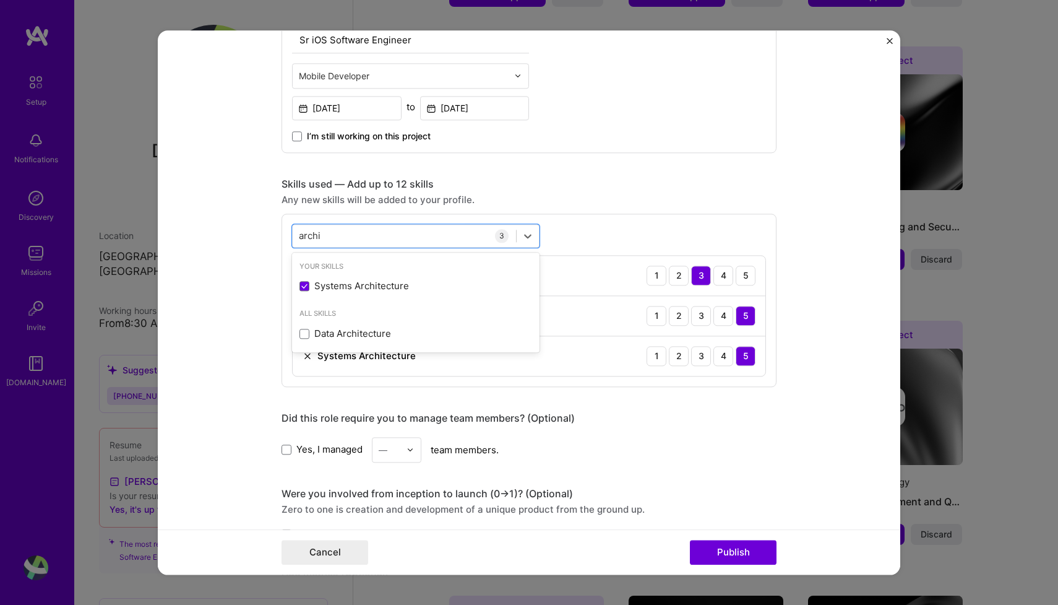
type input "archi"
click at [587, 186] on div "Skills used — Add up to 12 skills" at bounding box center [529, 184] width 495 height 13
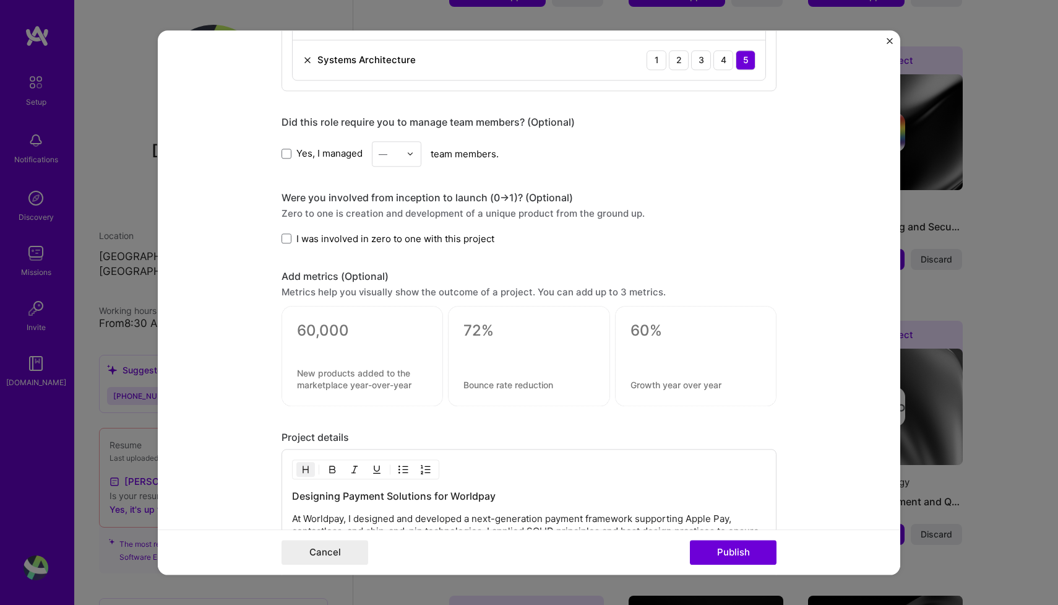
scroll to position [793, 0]
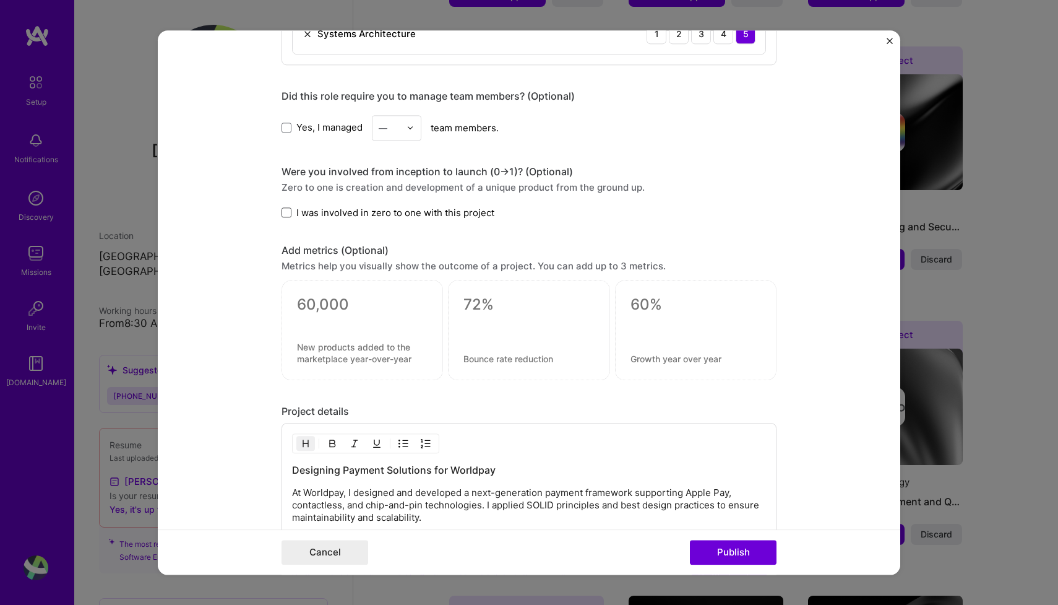
click at [287, 212] on span at bounding box center [287, 213] width 10 height 10
click at [0, 0] on input "I was involved in zero to one with this project" at bounding box center [0, 0] width 0 height 0
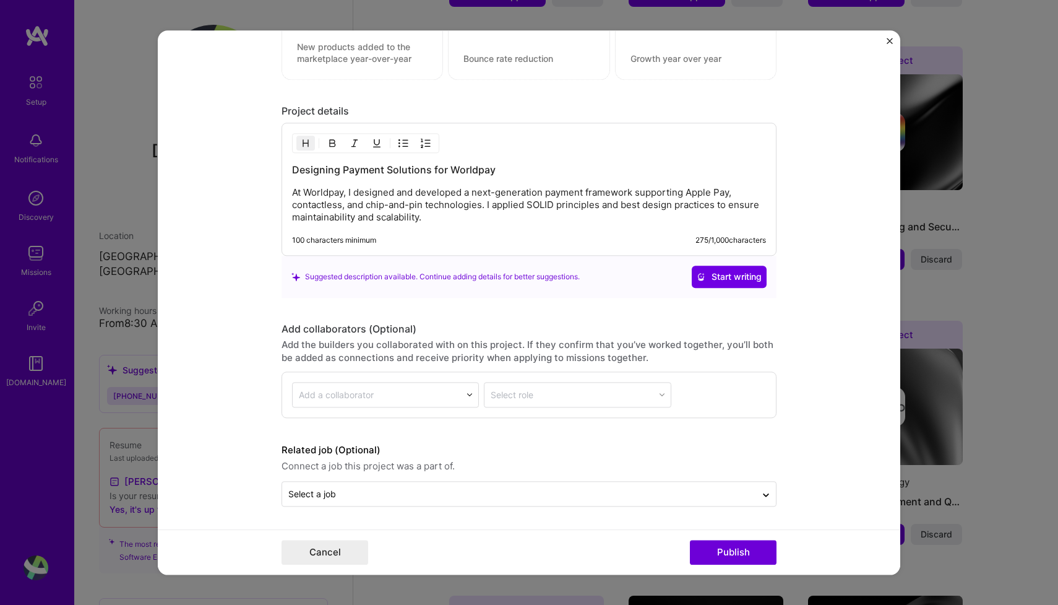
scroll to position [1094, 0]
click at [728, 554] on button "Publish" at bounding box center [733, 552] width 87 height 25
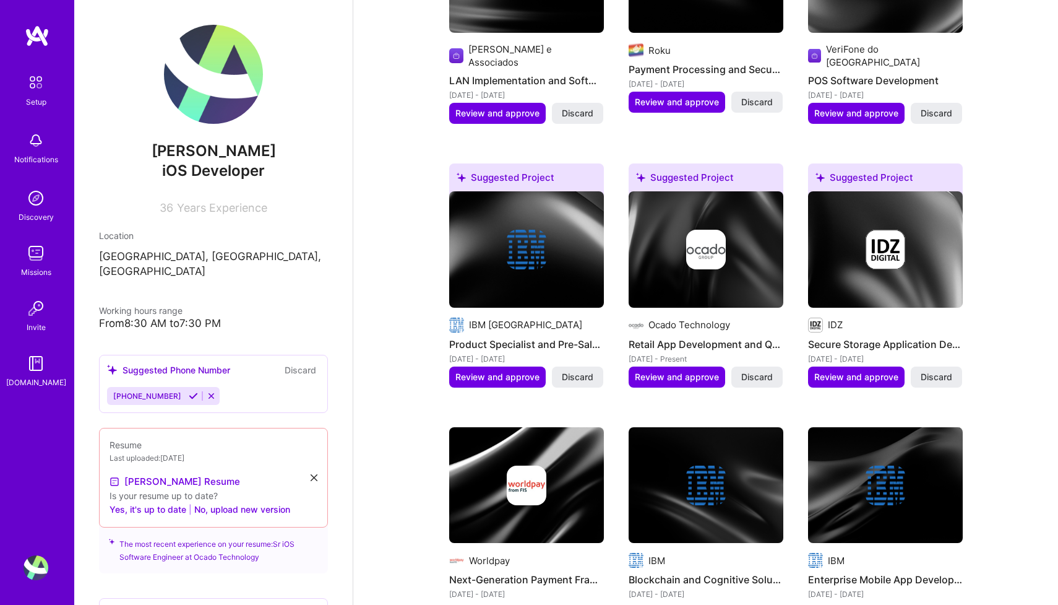
scroll to position [1028, 0]
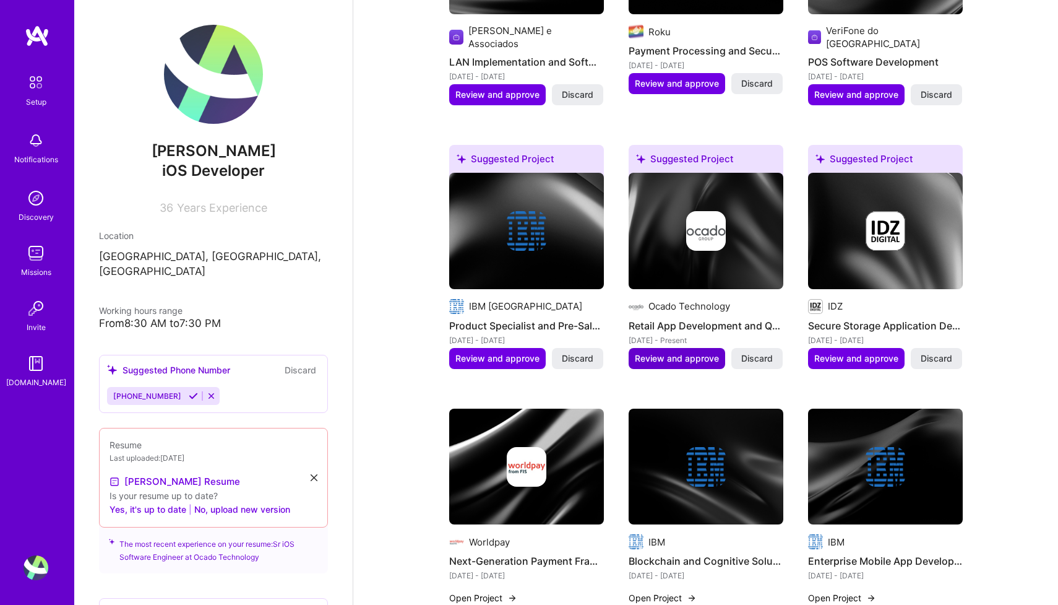
click at [701, 352] on span "Review and approve" at bounding box center [677, 358] width 84 height 12
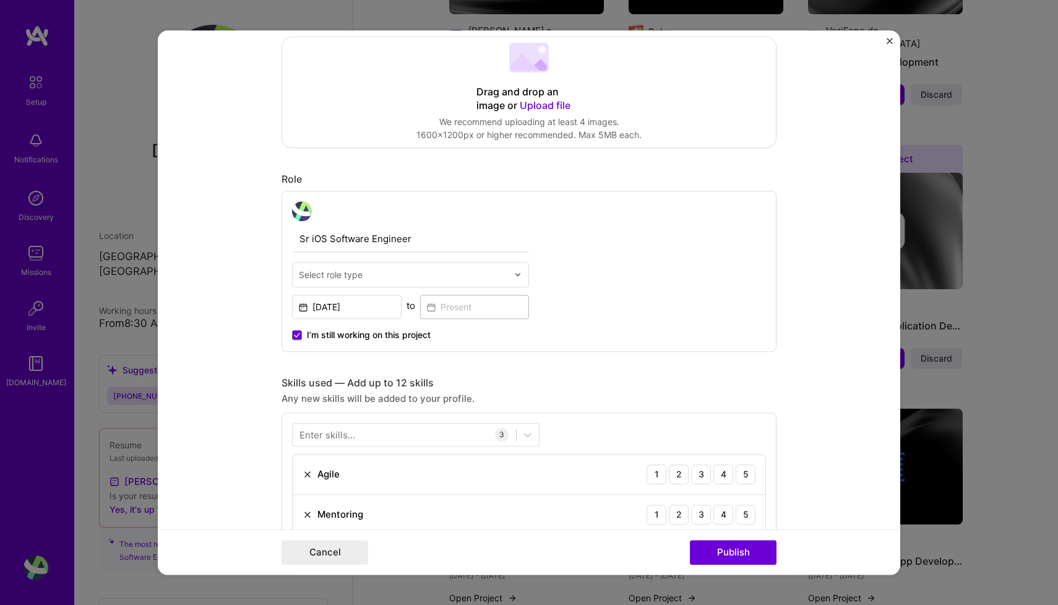
scroll to position [296, 0]
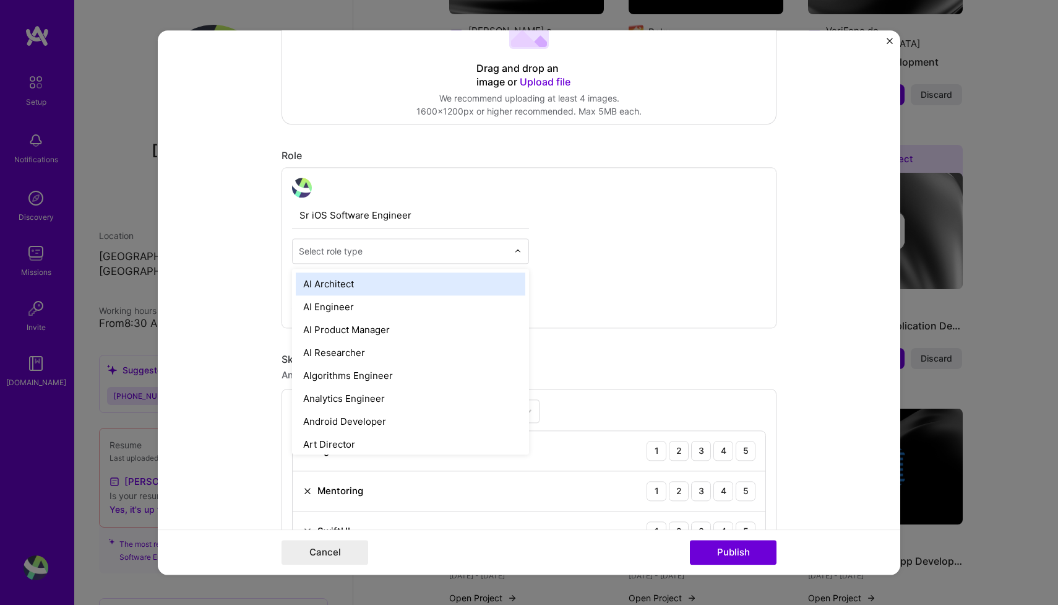
click at [447, 259] on div "Select role type" at bounding box center [404, 251] width 222 height 24
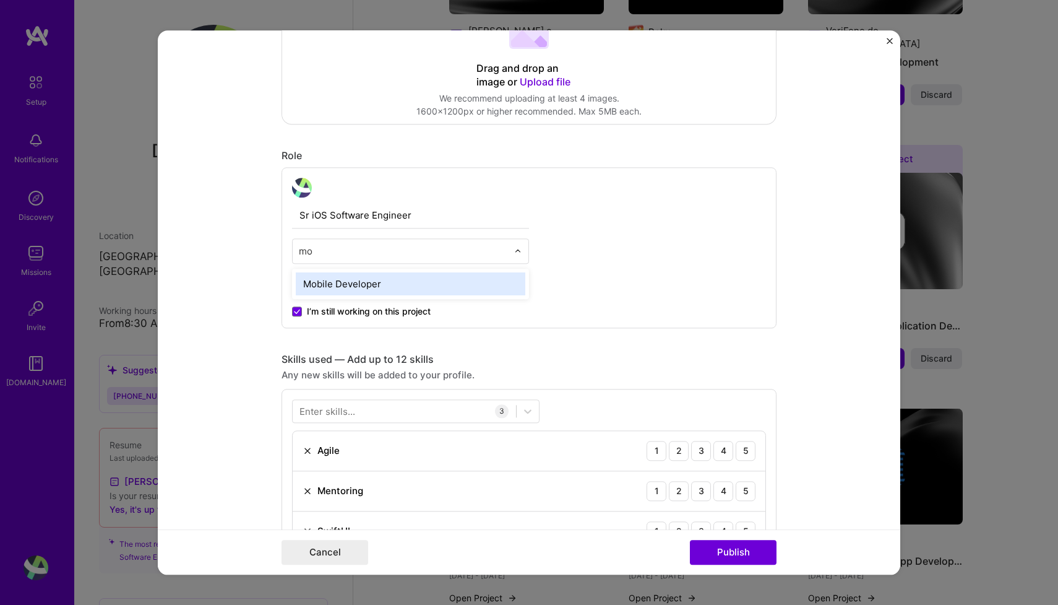
type input "mob"
click at [388, 285] on div "Mobile Developer" at bounding box center [411, 283] width 230 height 23
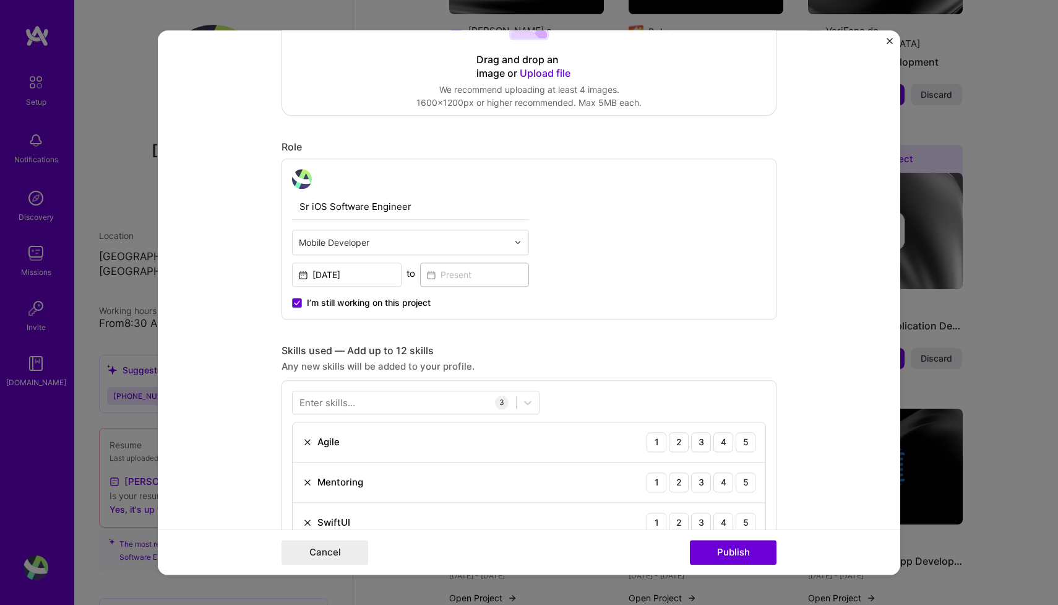
scroll to position [312, 0]
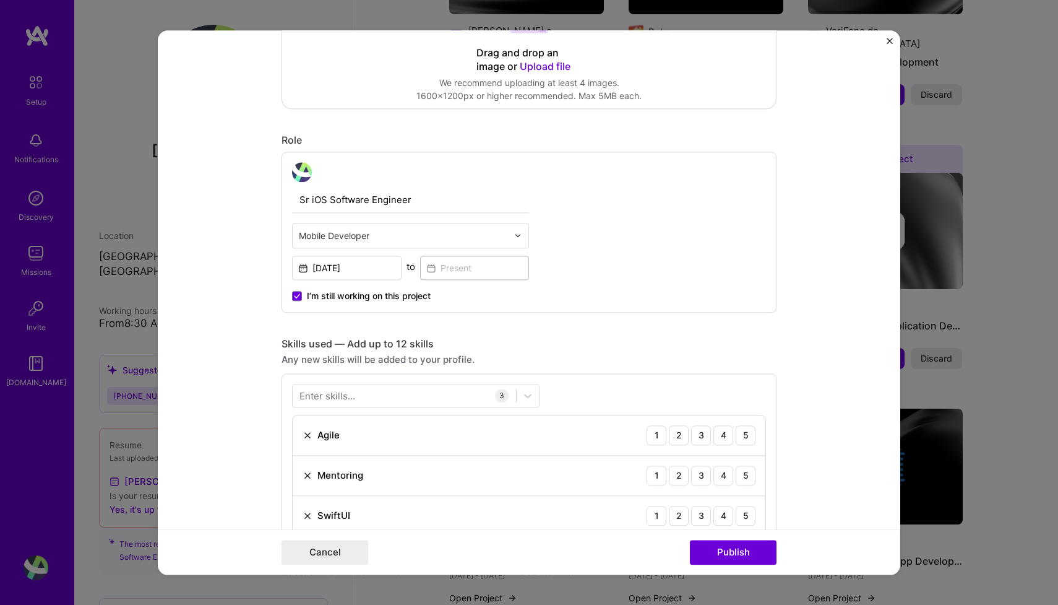
click at [385, 294] on span "I’m still working on this project" at bounding box center [369, 296] width 124 height 12
click at [0, 0] on input "I’m still working on this project" at bounding box center [0, 0] width 0 height 0
click at [472, 269] on input at bounding box center [475, 268] width 110 height 24
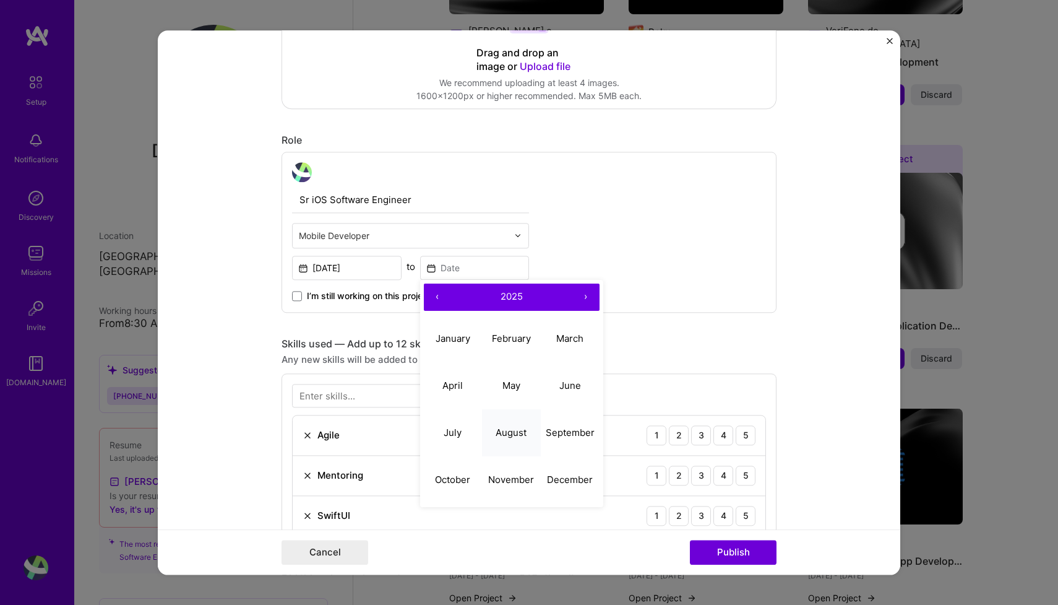
click at [515, 430] on abbr "August" at bounding box center [511, 432] width 31 height 12
type input "[DATE]"
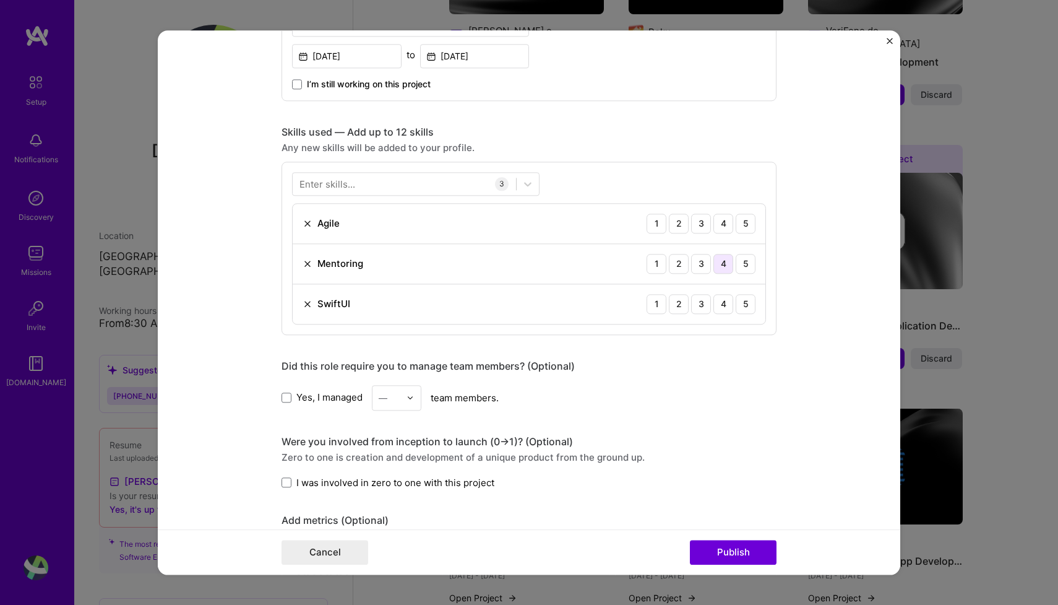
scroll to position [524, 0]
click at [725, 217] on div "4" at bounding box center [724, 223] width 20 height 20
click at [724, 270] on div "4" at bounding box center [724, 263] width 20 height 20
click at [748, 305] on div "5" at bounding box center [746, 303] width 20 height 20
click at [386, 181] on div at bounding box center [404, 183] width 223 height 20
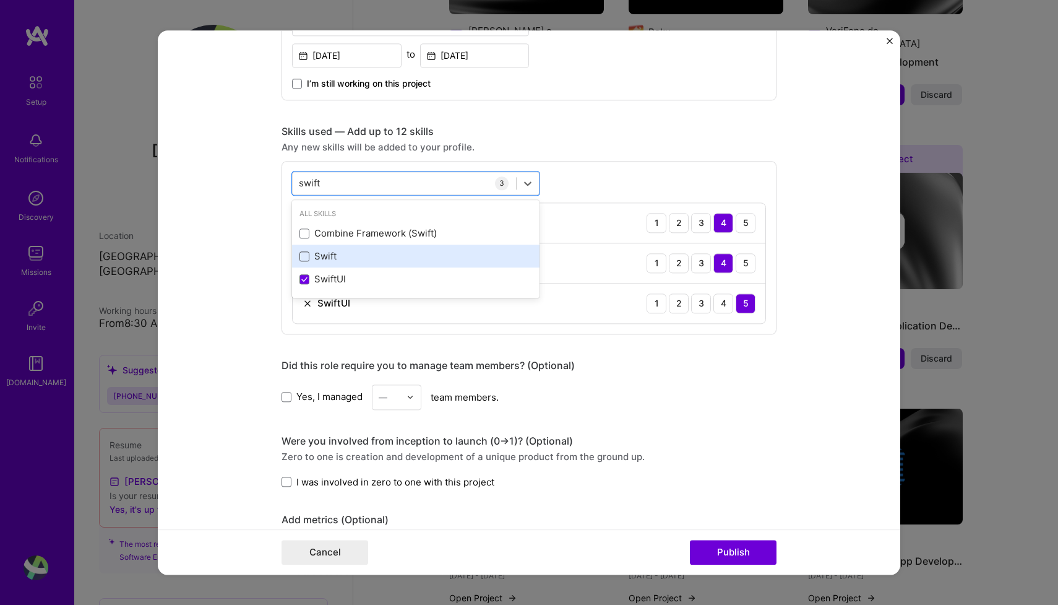
click at [305, 257] on span at bounding box center [305, 256] width 10 height 10
click at [0, 0] on input "checkbox" at bounding box center [0, 0] width 0 height 0
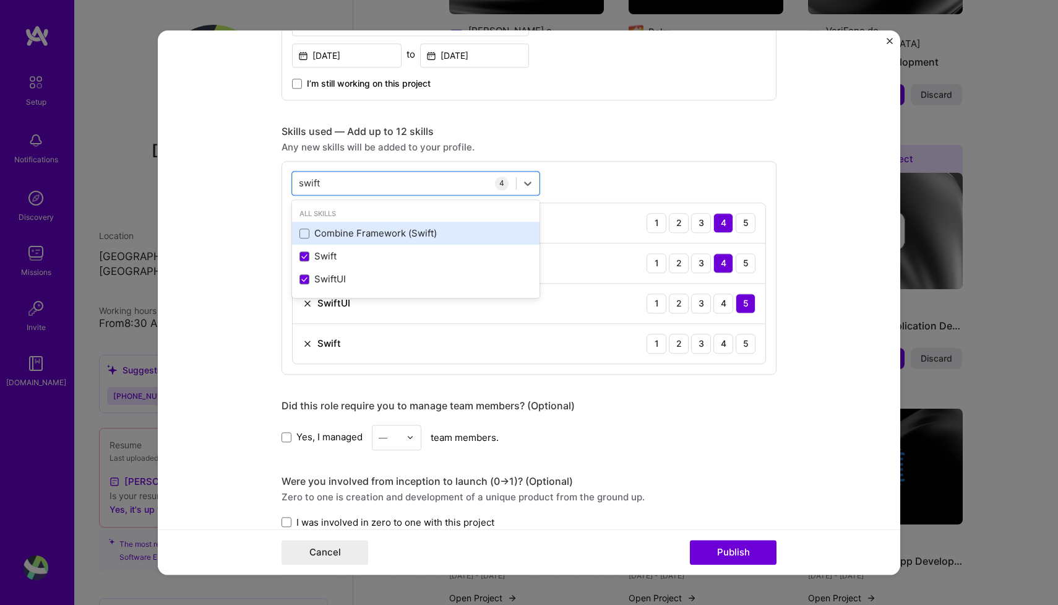
click at [378, 235] on div "Combine Framework (Swift)" at bounding box center [416, 233] width 233 height 13
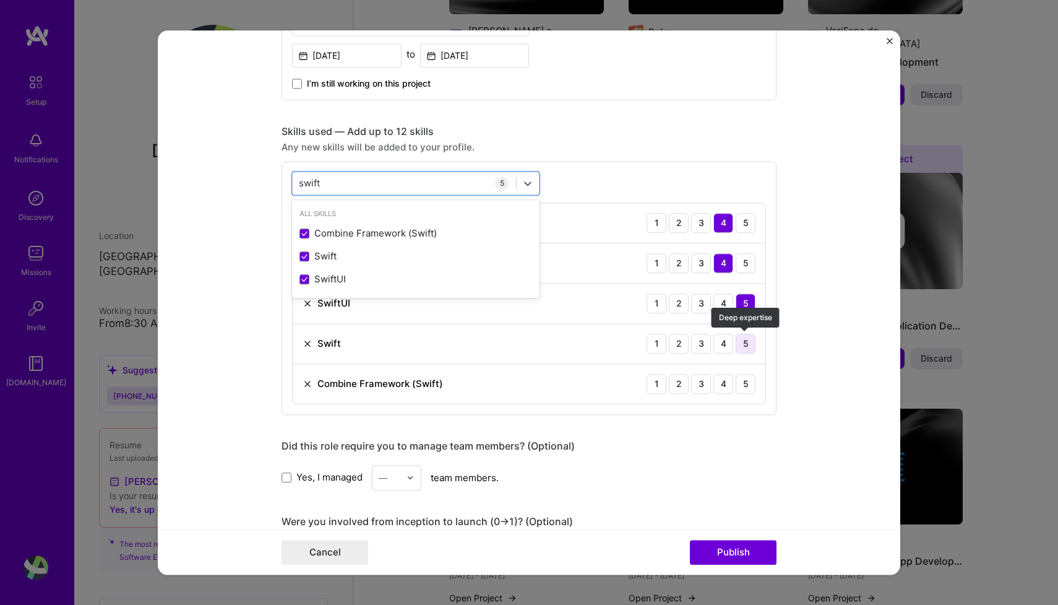
click at [747, 344] on div "5" at bounding box center [746, 344] width 20 height 20
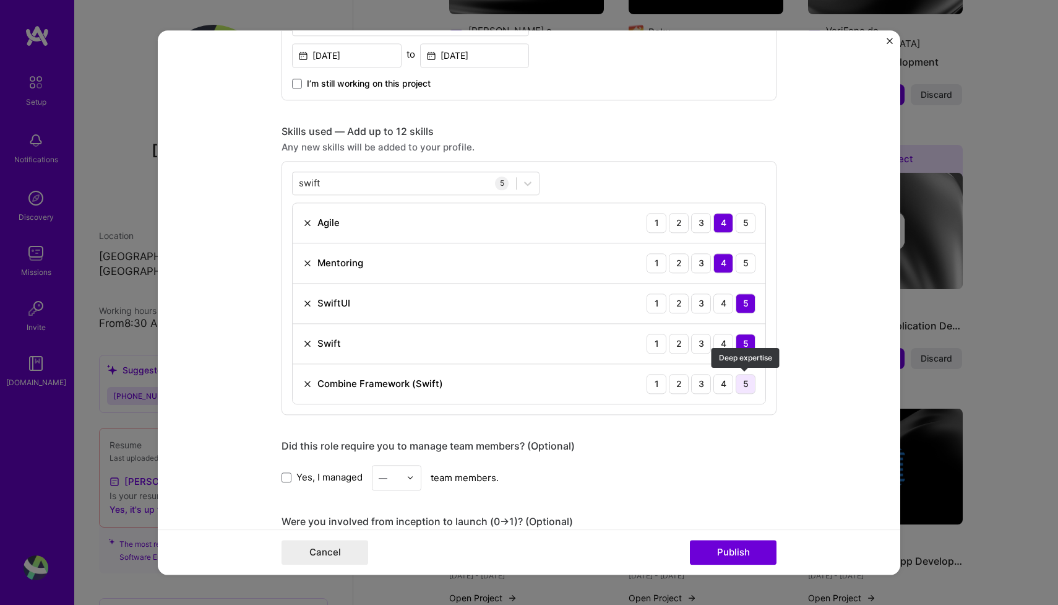
click at [745, 382] on div "5" at bounding box center [746, 384] width 20 height 20
click at [314, 179] on input "swift" at bounding box center [310, 182] width 22 height 13
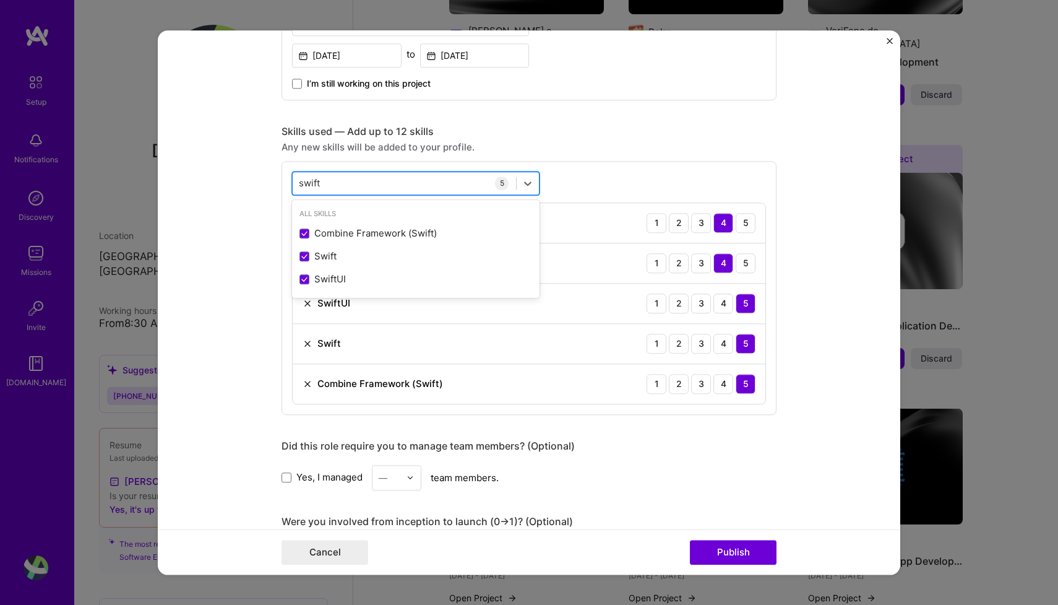
click at [314, 179] on input "swift" at bounding box center [310, 182] width 22 height 13
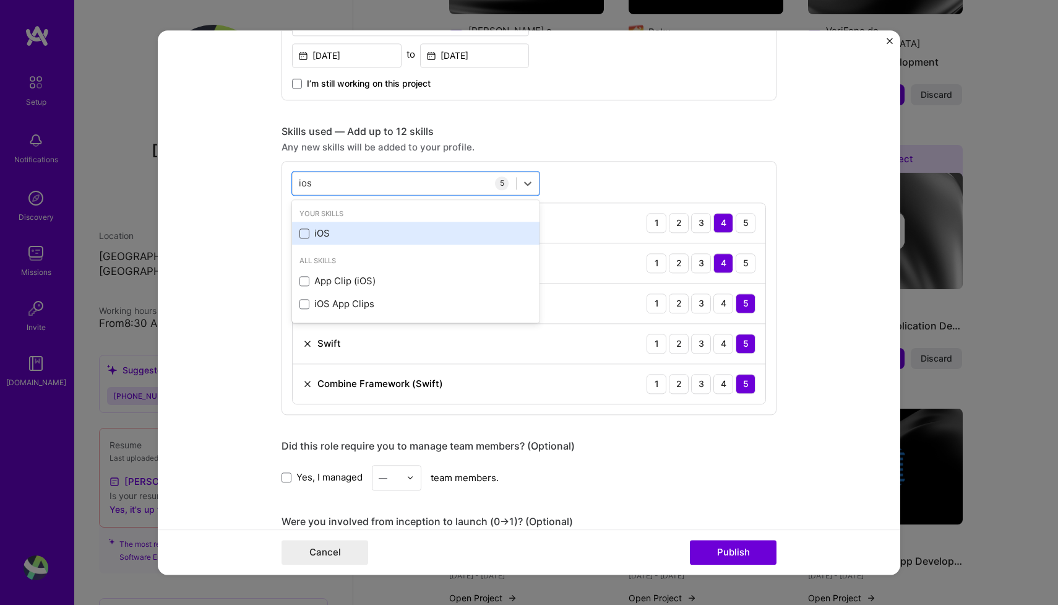
click at [304, 234] on span at bounding box center [305, 233] width 10 height 10
click at [0, 0] on input "checkbox" at bounding box center [0, 0] width 0 height 0
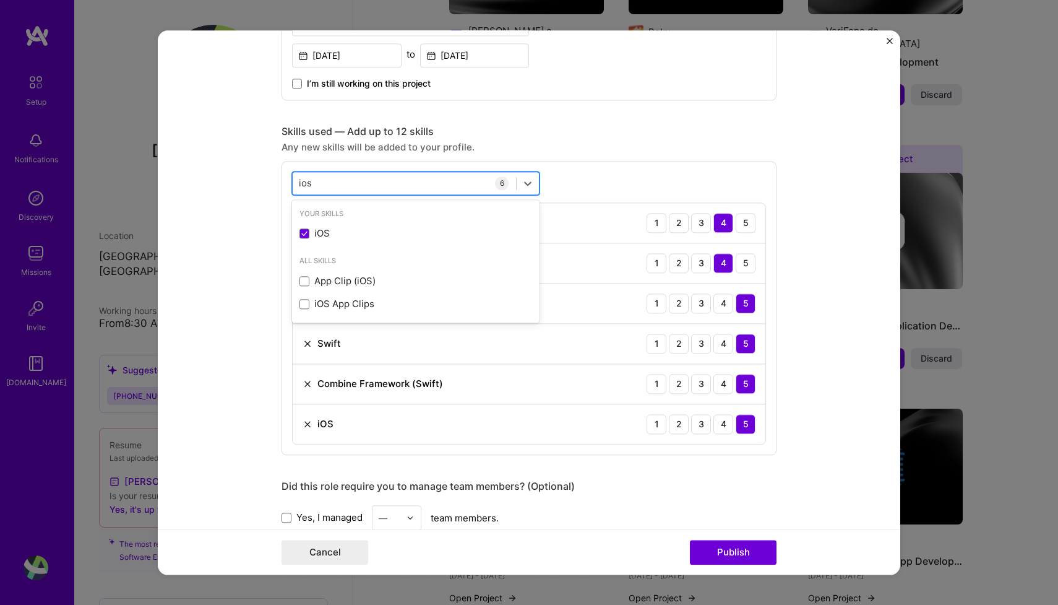
click at [303, 183] on input "ios" at bounding box center [306, 182] width 14 height 13
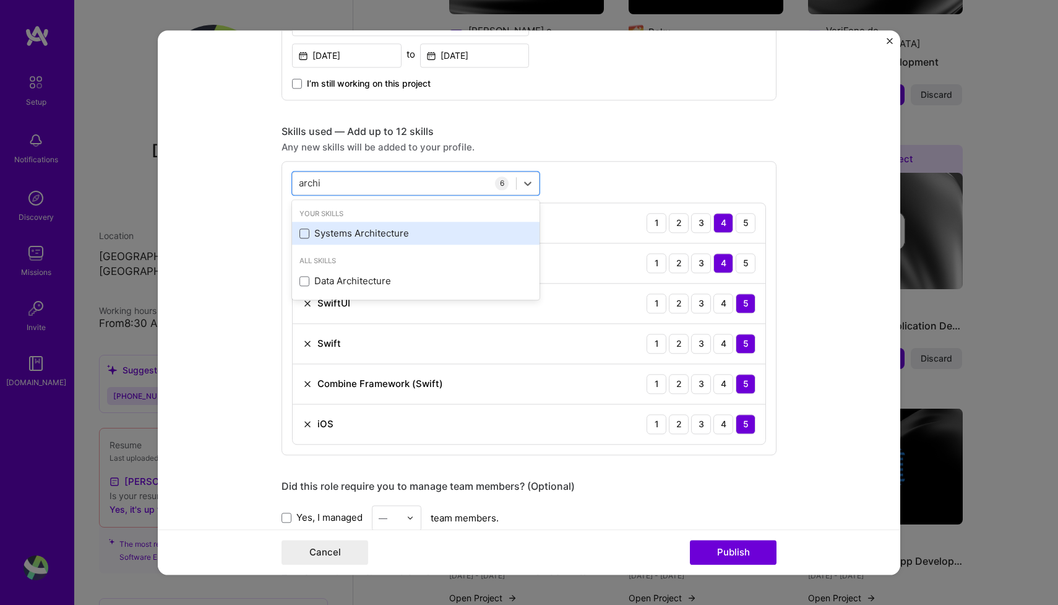
click at [305, 236] on span at bounding box center [305, 233] width 10 height 10
click at [0, 0] on input "checkbox" at bounding box center [0, 0] width 0 height 0
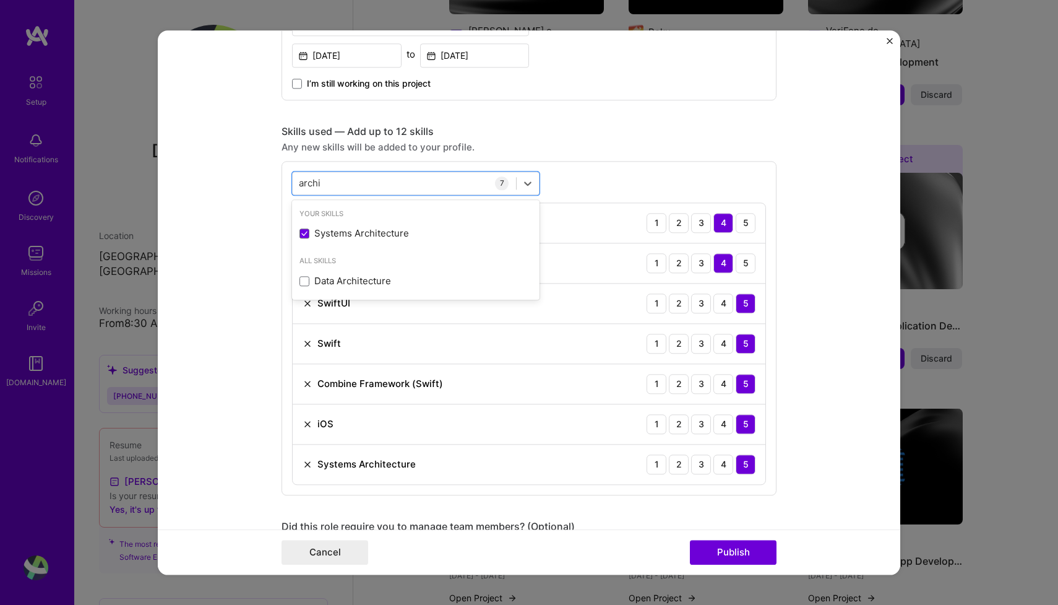
type input "archi"
click at [237, 257] on form "Editing suggested project This project is suggested based on your LinkedIn, res…" at bounding box center [529, 302] width 743 height 544
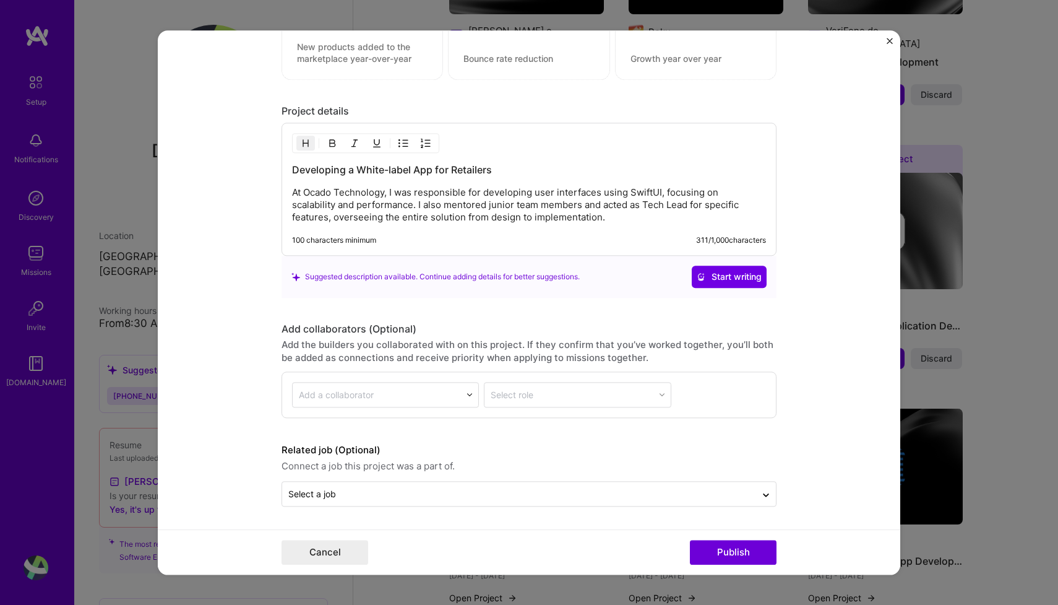
scroll to position [1255, 0]
click at [740, 558] on button "Publish" at bounding box center [733, 552] width 87 height 25
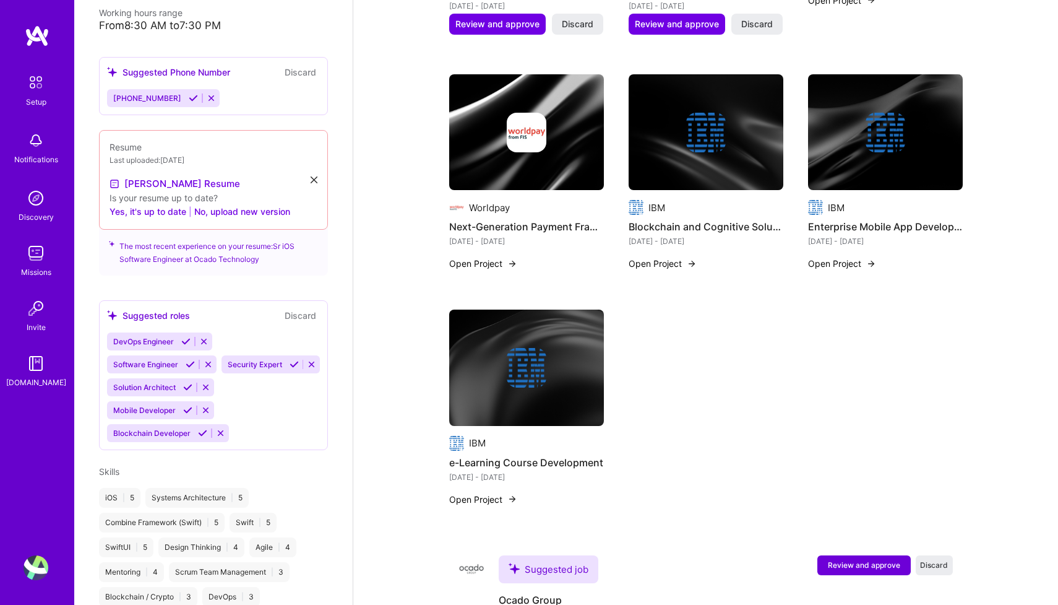
scroll to position [326, 0]
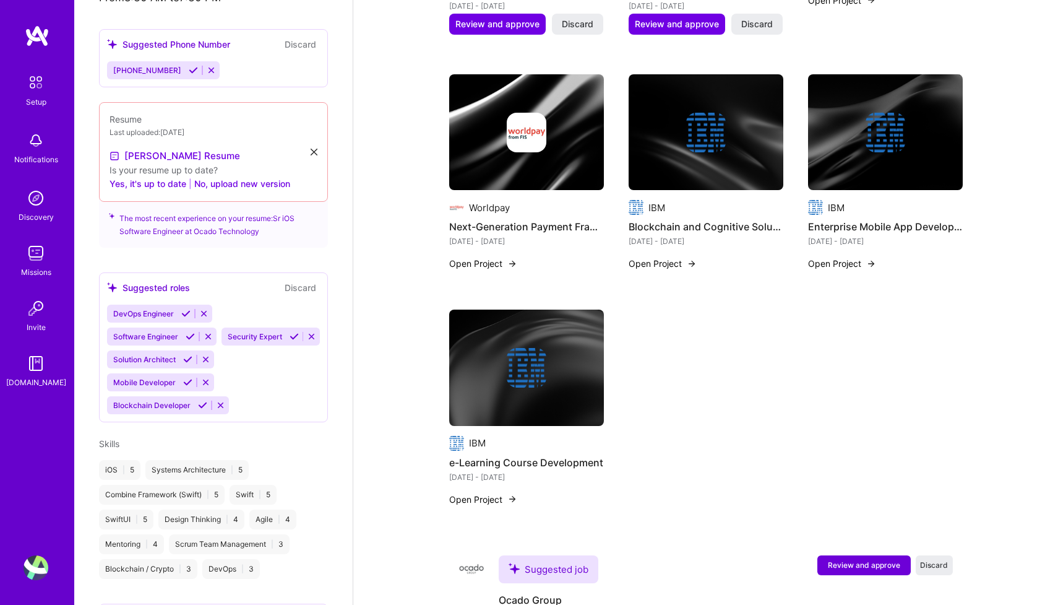
click at [307, 341] on icon at bounding box center [311, 336] width 9 height 9
click at [205, 309] on icon at bounding box center [203, 313] width 9 height 9
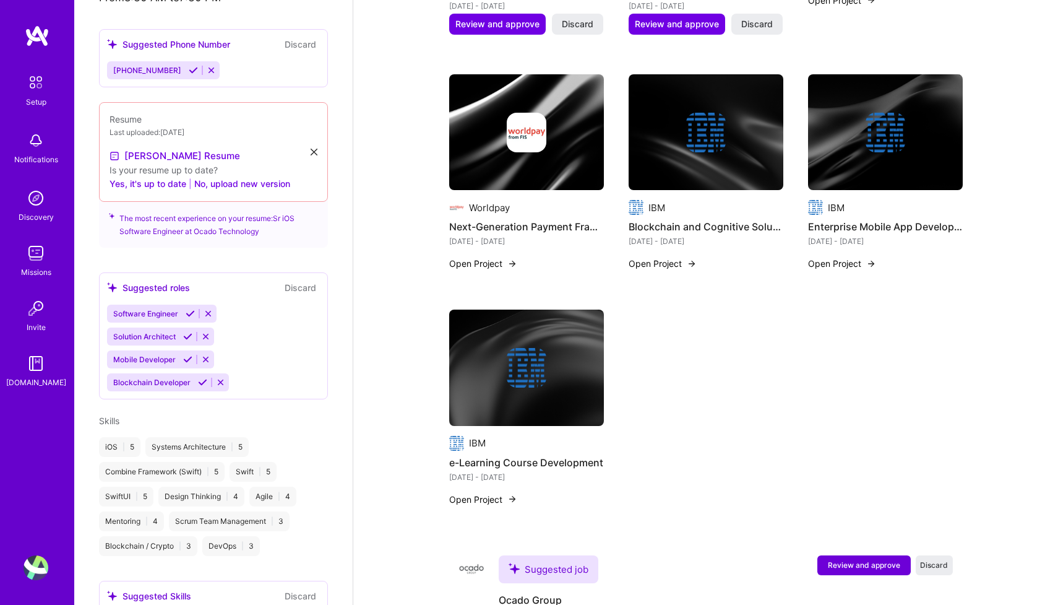
click at [223, 378] on icon at bounding box center [220, 382] width 9 height 9
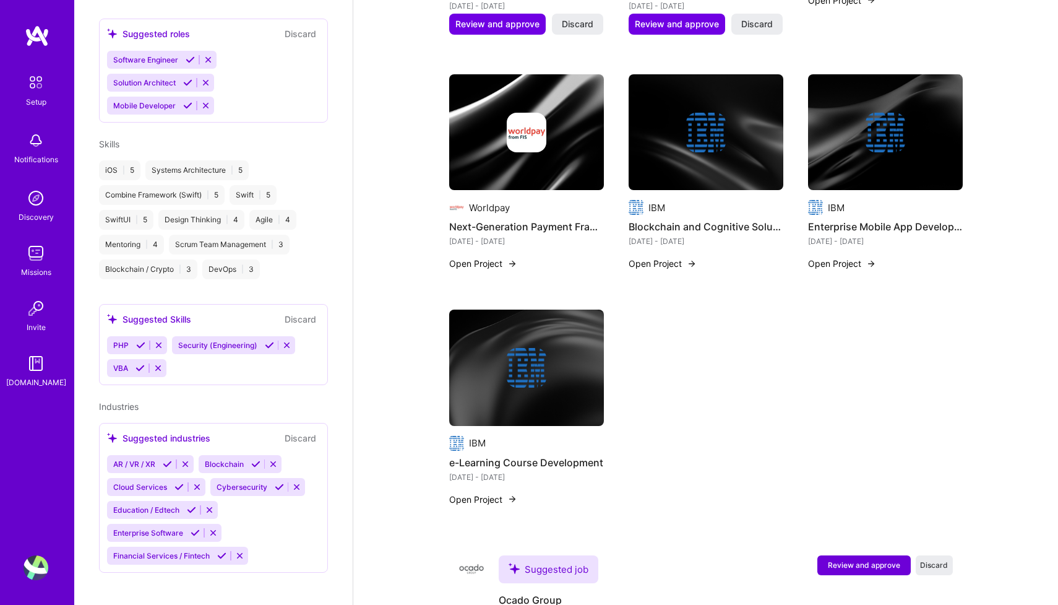
scroll to position [579, 0]
click at [160, 341] on icon at bounding box center [158, 345] width 9 height 9
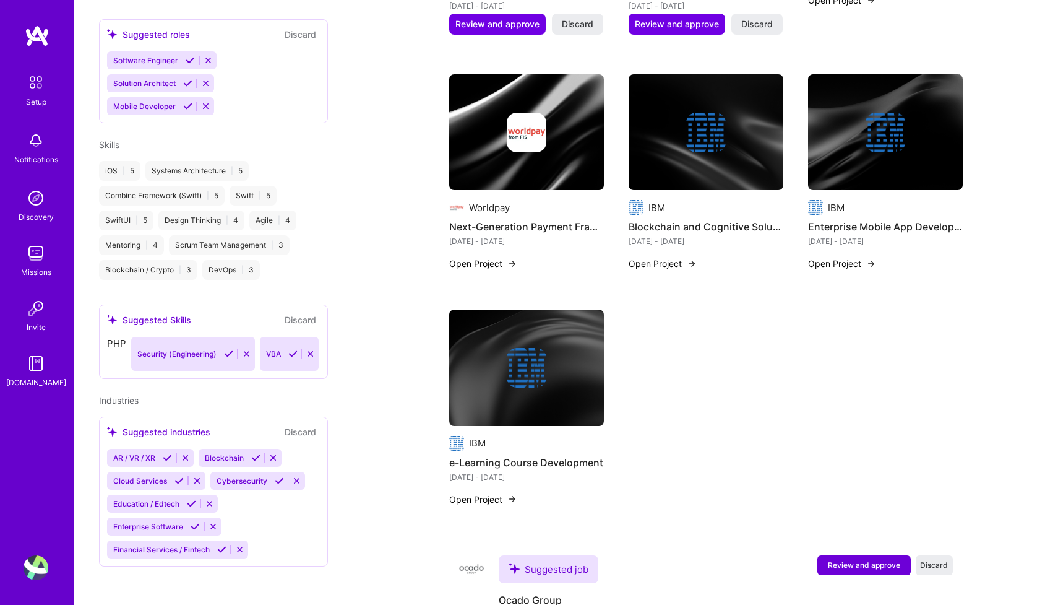
scroll to position [556, 0]
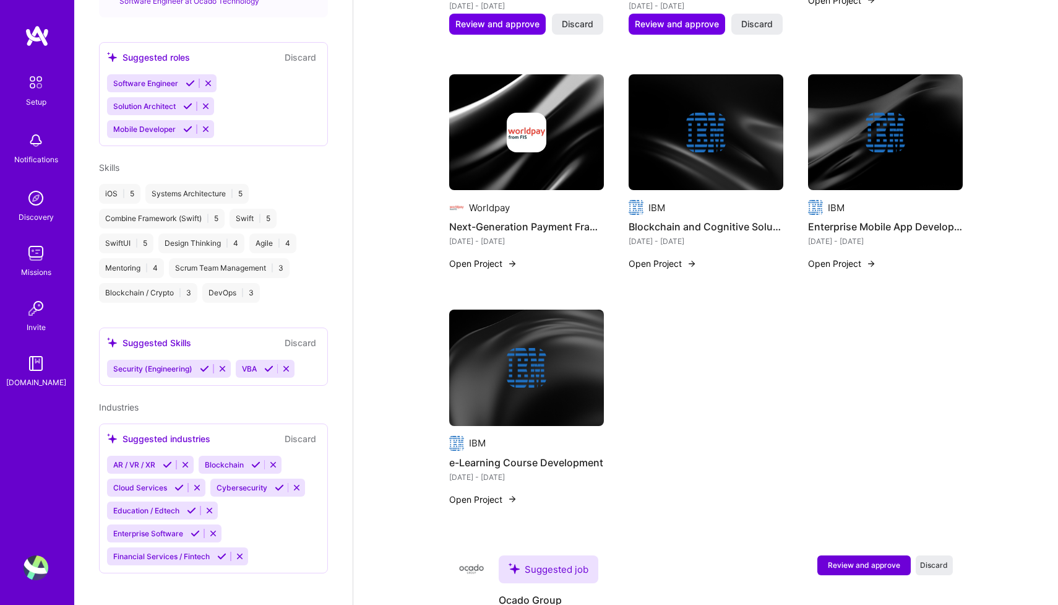
click at [223, 364] on icon at bounding box center [222, 368] width 9 height 9
click at [161, 364] on icon at bounding box center [157, 368] width 9 height 9
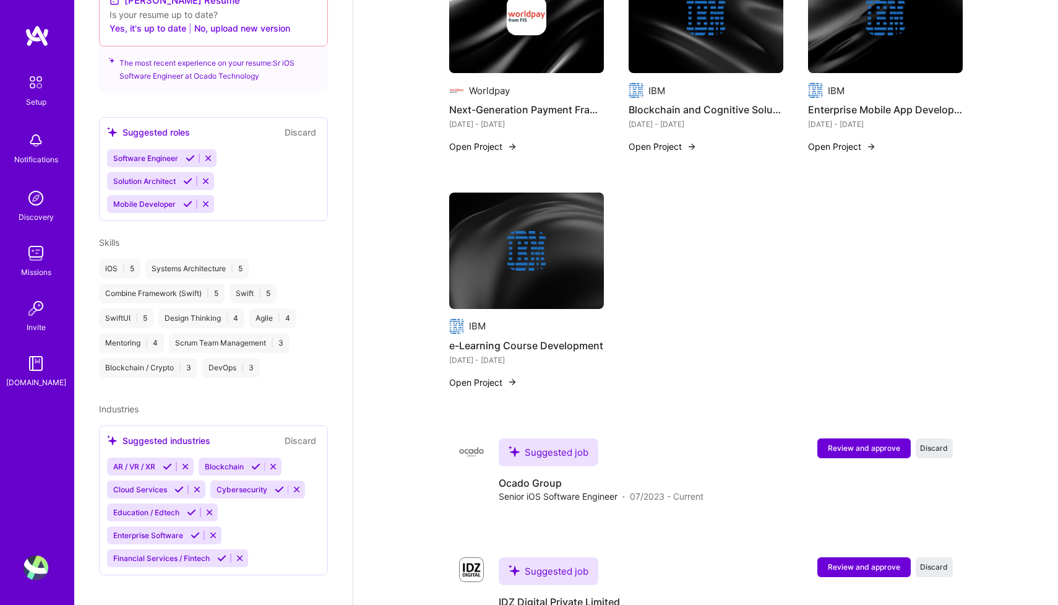
scroll to position [1480, 0]
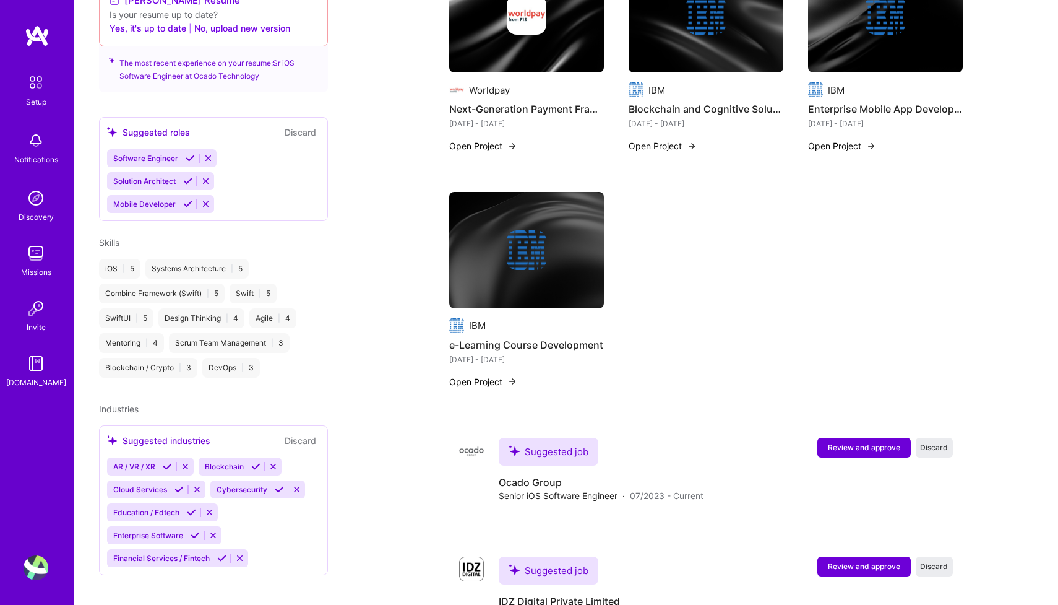
click at [274, 462] on icon at bounding box center [273, 466] width 9 height 9
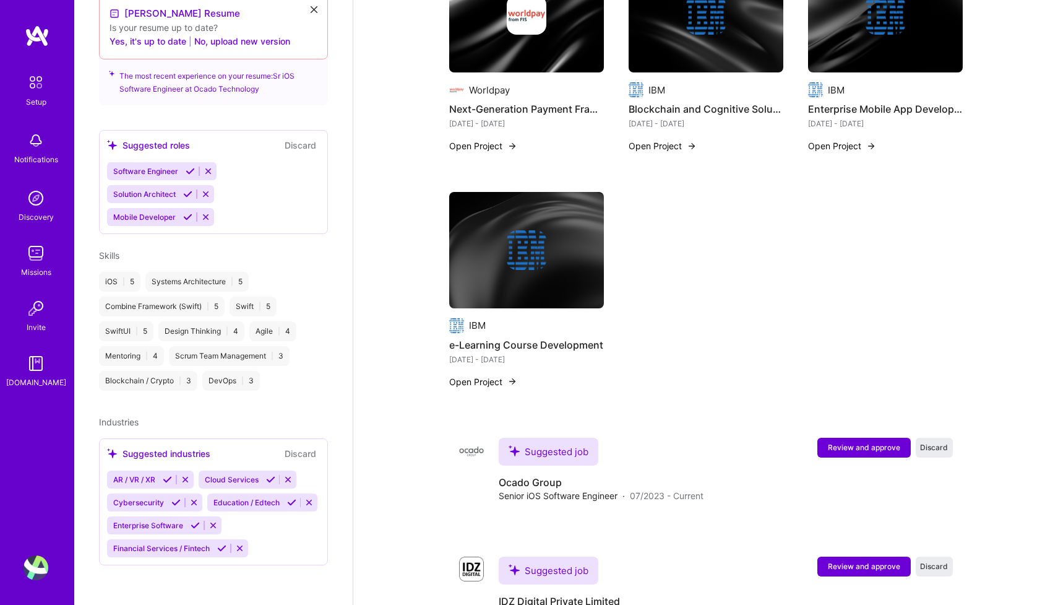
click at [192, 498] on icon at bounding box center [193, 502] width 9 height 9
click at [288, 475] on icon at bounding box center [287, 479] width 9 height 9
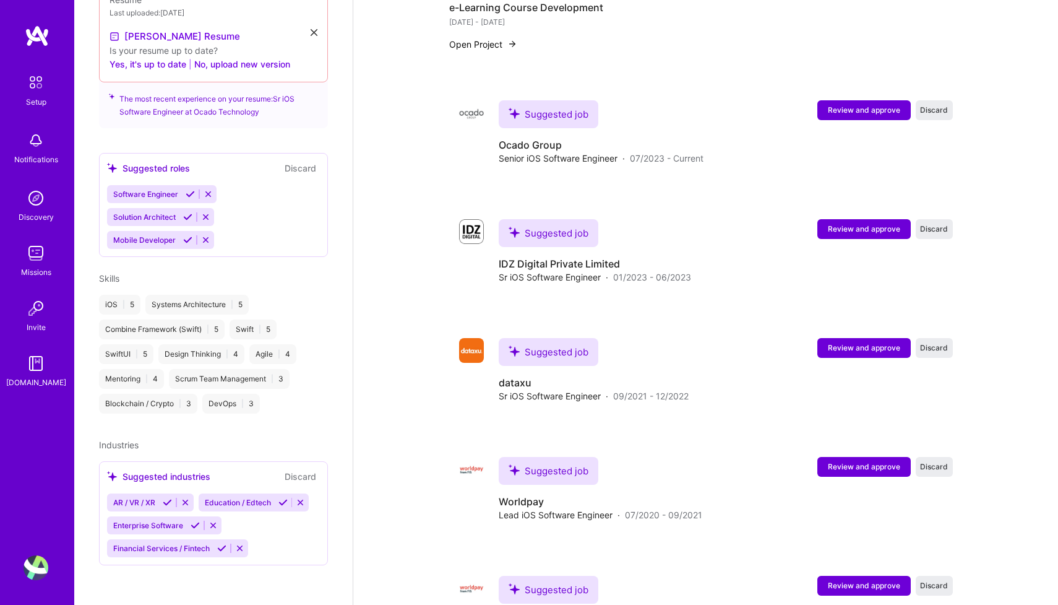
scroll to position [1752, 0]
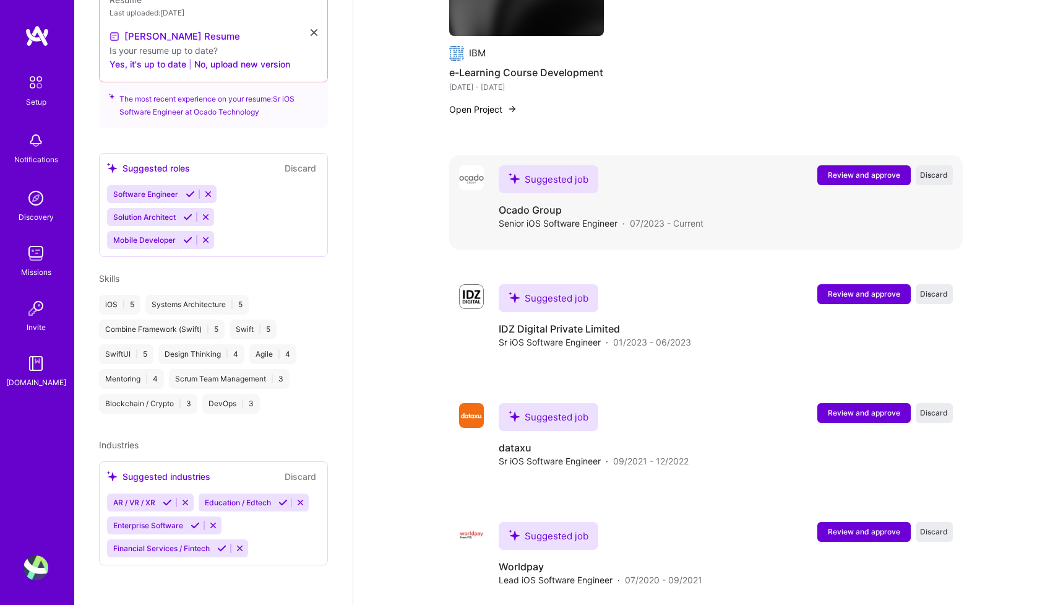
click at [846, 170] on span "Review and approve" at bounding box center [864, 175] width 72 height 11
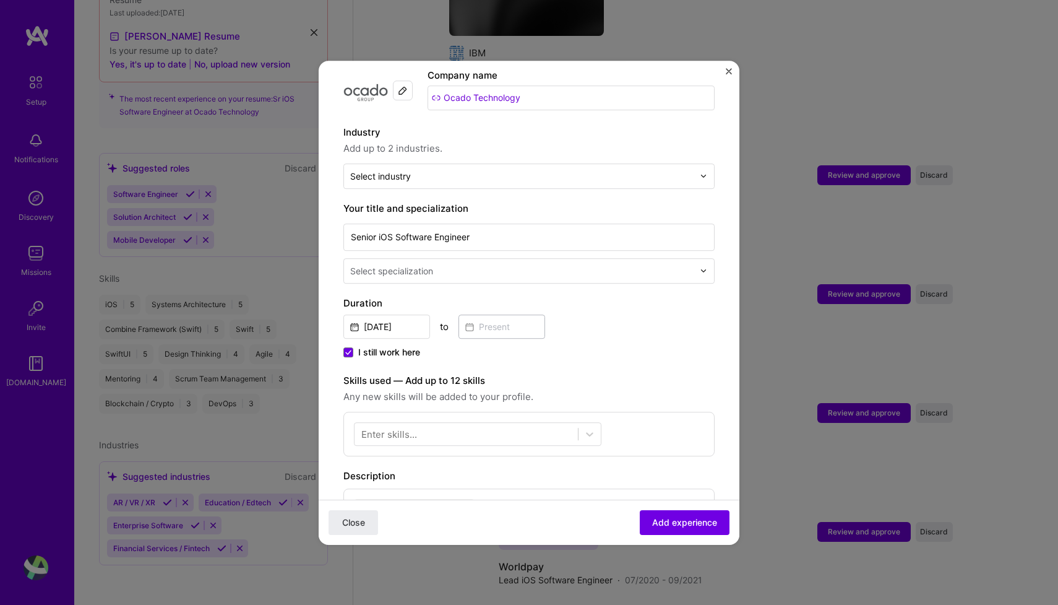
scroll to position [130, 0]
click at [399, 345] on span "I still work here" at bounding box center [389, 351] width 62 height 12
click at [0, 0] on input "I still work here" at bounding box center [0, 0] width 0 height 0
click at [495, 314] on input at bounding box center [502, 326] width 87 height 24
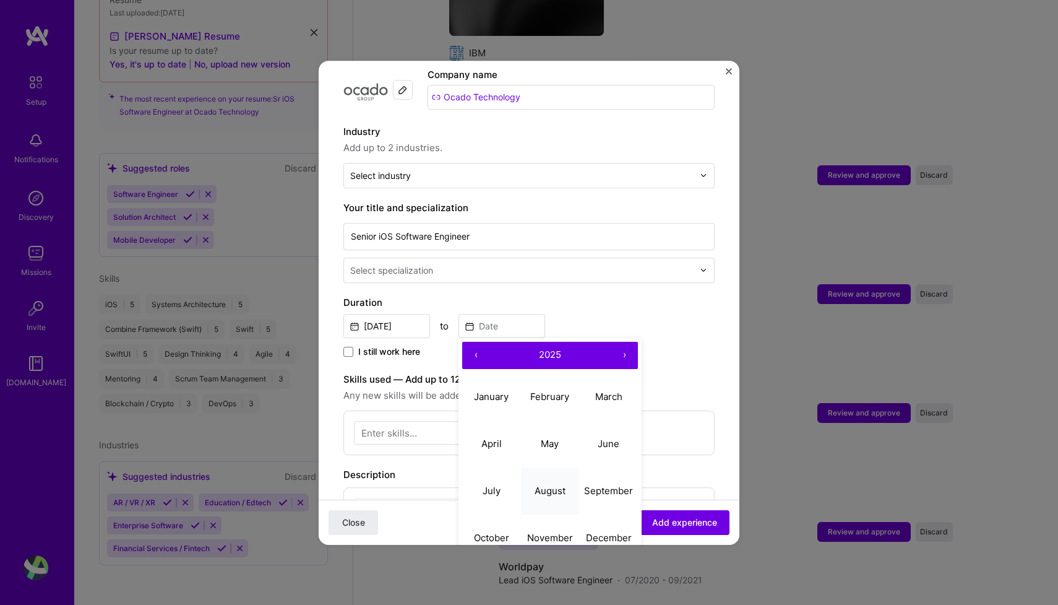
click at [556, 485] on abbr "August" at bounding box center [550, 491] width 31 height 12
type input "[DATE]"
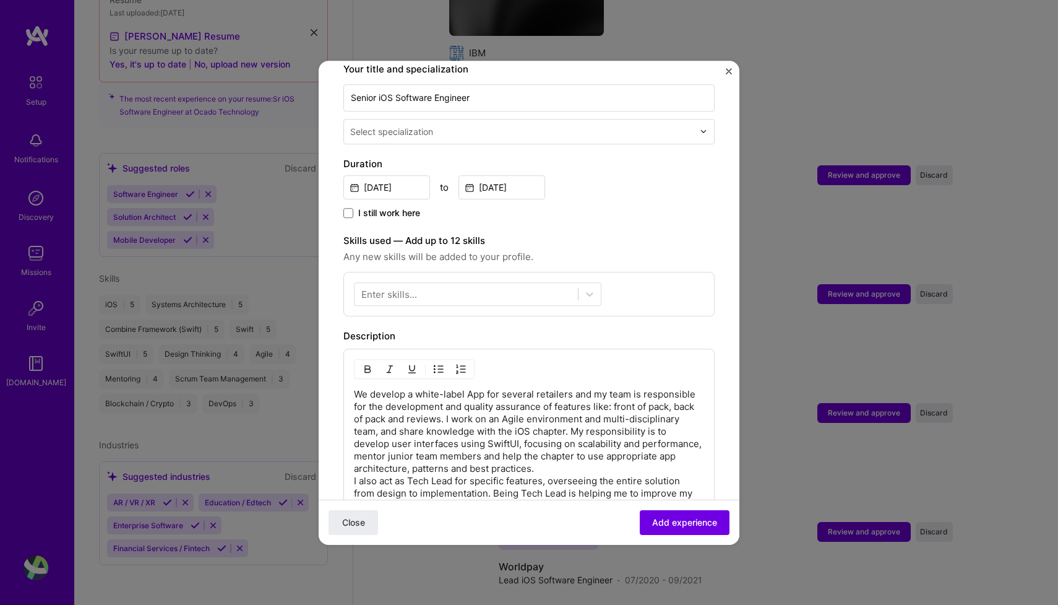
scroll to position [277, 0]
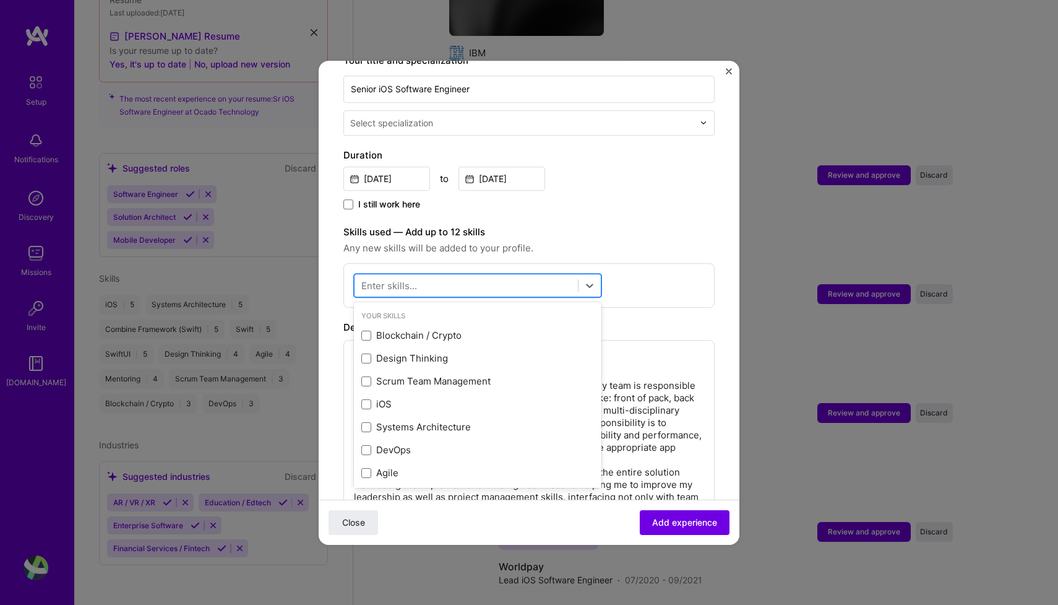
click at [423, 275] on div at bounding box center [466, 285] width 223 height 20
click at [365, 399] on span at bounding box center [366, 404] width 10 height 10
click at [0, 0] on input "checkbox" at bounding box center [0, 0] width 0 height 0
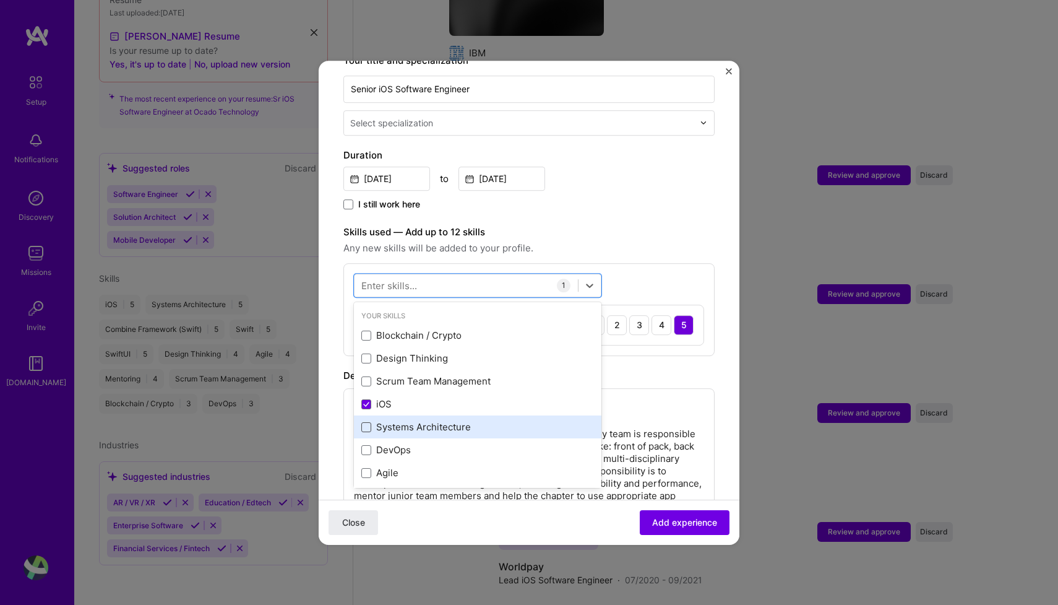
click at [365, 422] on span at bounding box center [366, 427] width 10 height 10
click at [0, 0] on input "checkbox" at bounding box center [0, 0] width 0 height 0
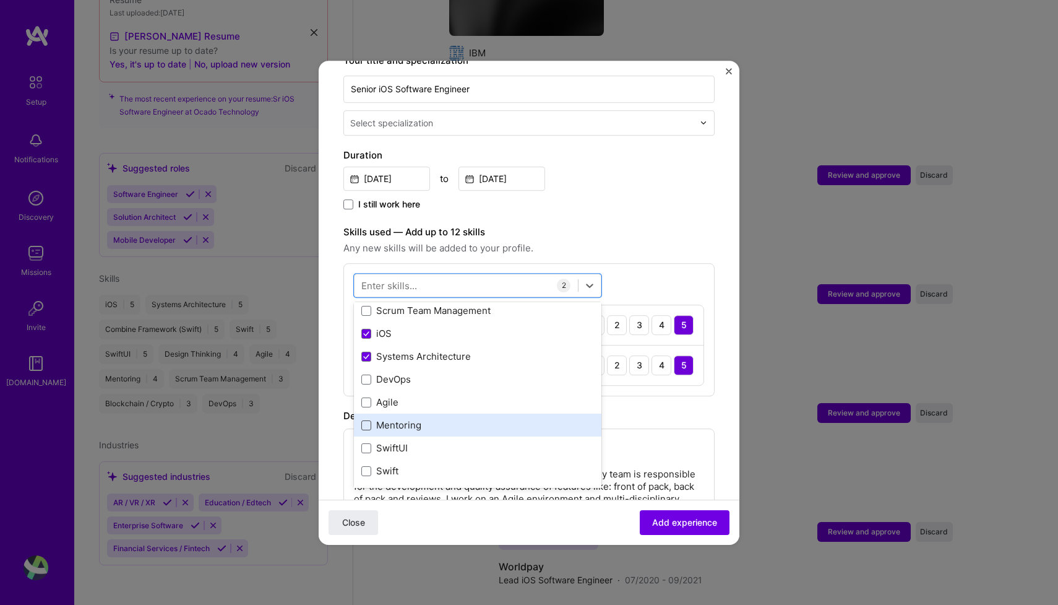
scroll to position [97, 0]
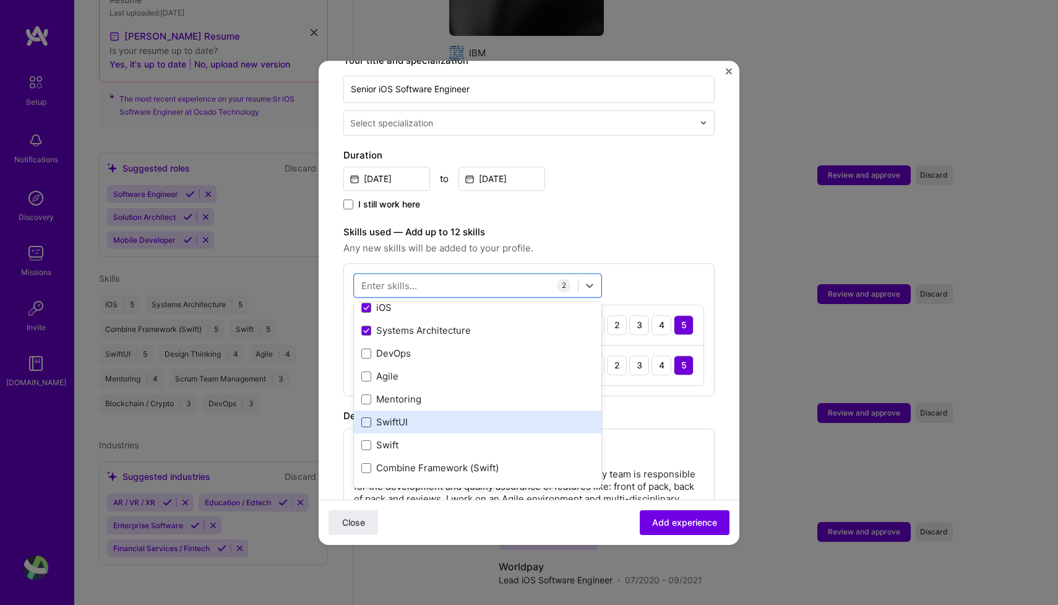
click at [365, 417] on span at bounding box center [366, 422] width 10 height 10
click at [0, 0] on input "checkbox" at bounding box center [0, 0] width 0 height 0
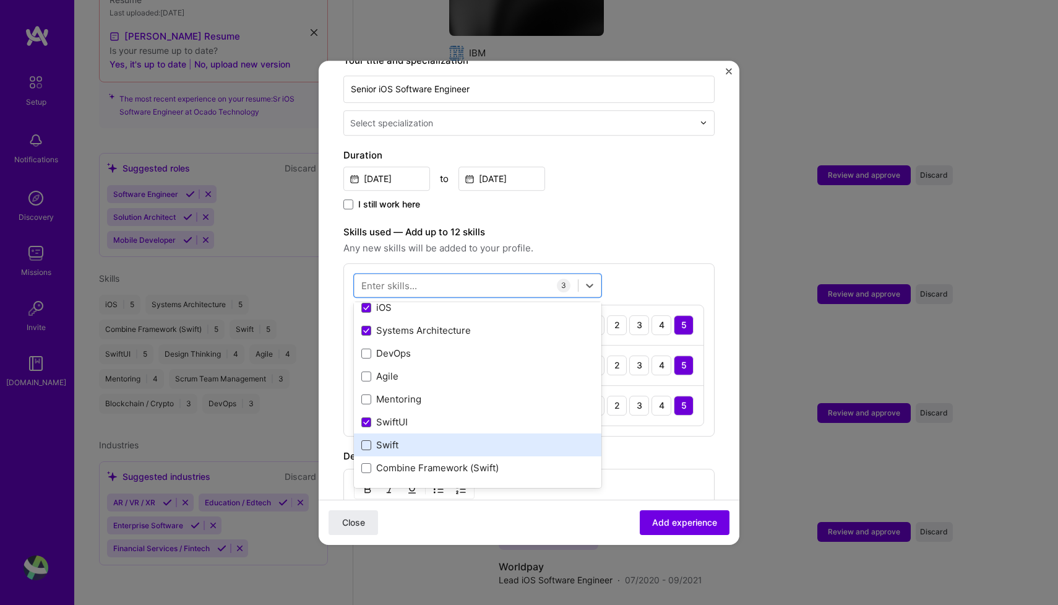
click at [366, 440] on span at bounding box center [366, 445] width 10 height 10
click at [0, 0] on input "checkbox" at bounding box center [0, 0] width 0 height 0
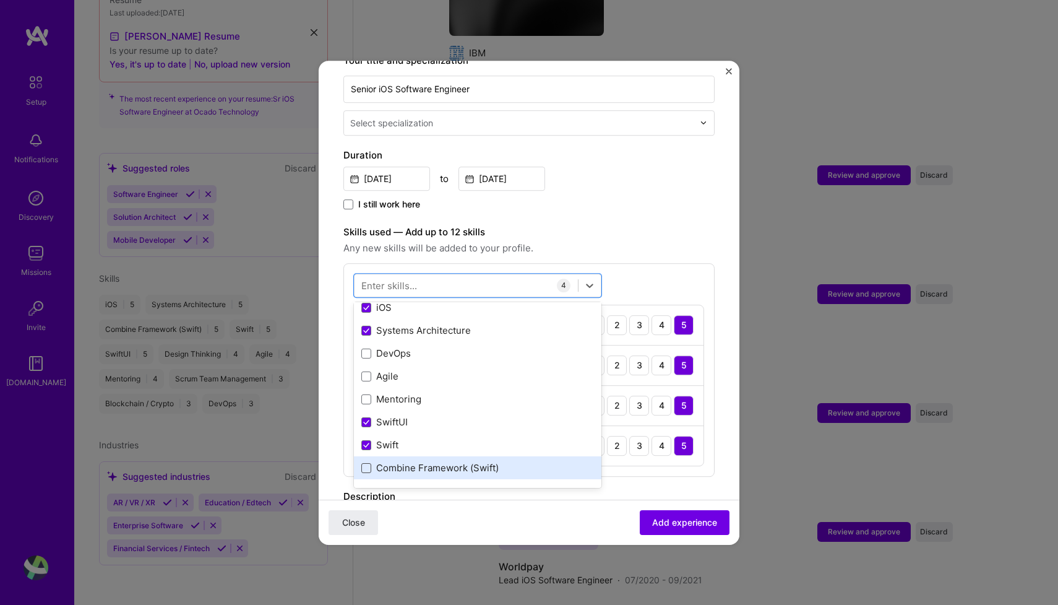
click at [369, 463] on span at bounding box center [366, 468] width 10 height 10
click at [0, 0] on input "checkbox" at bounding box center [0, 0] width 0 height 0
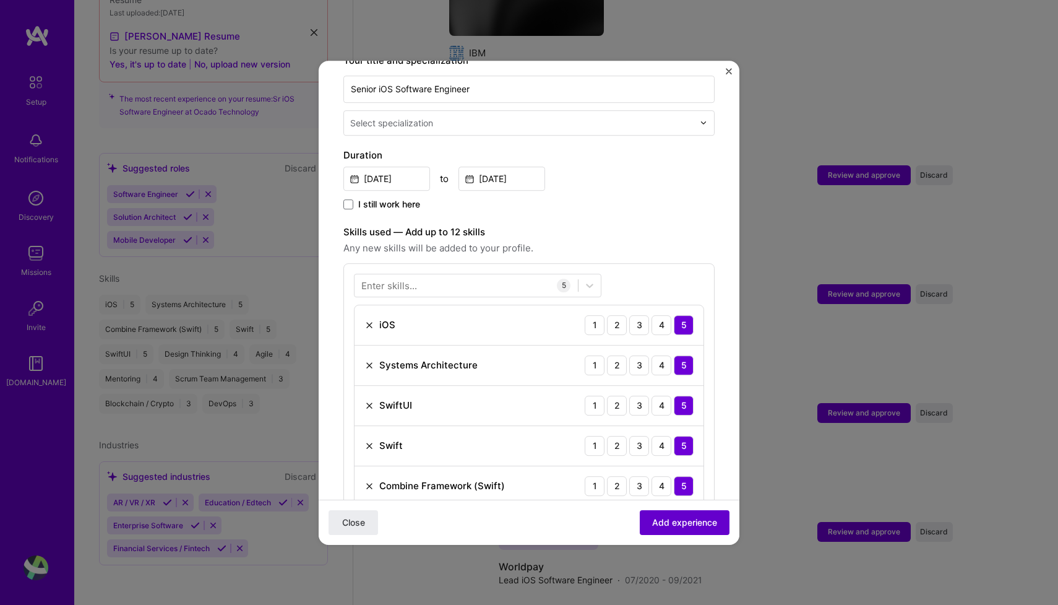
click at [679, 522] on span "Add experience" at bounding box center [684, 522] width 65 height 12
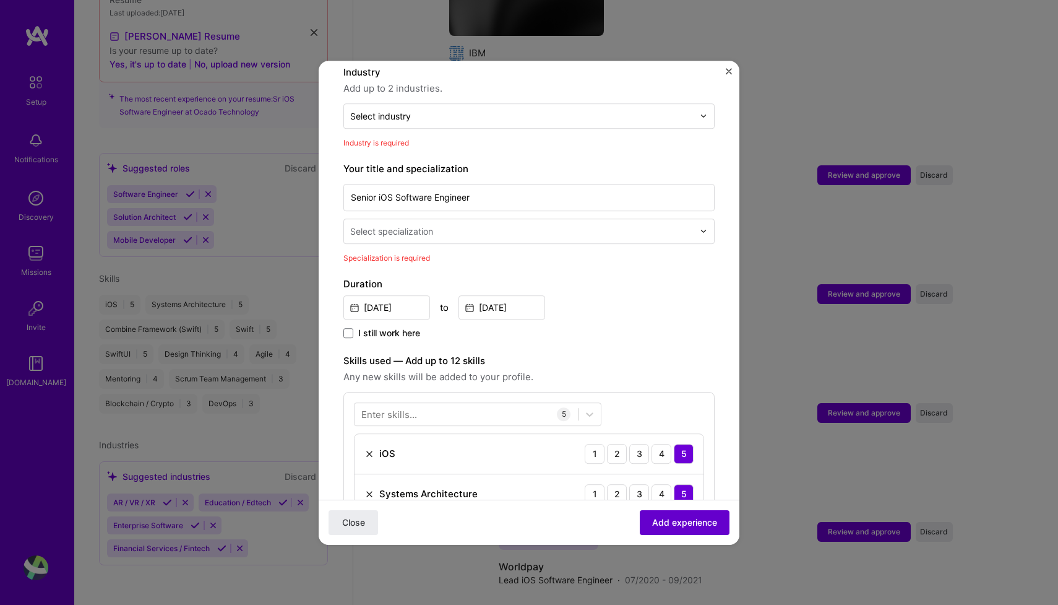
scroll to position [181, 0]
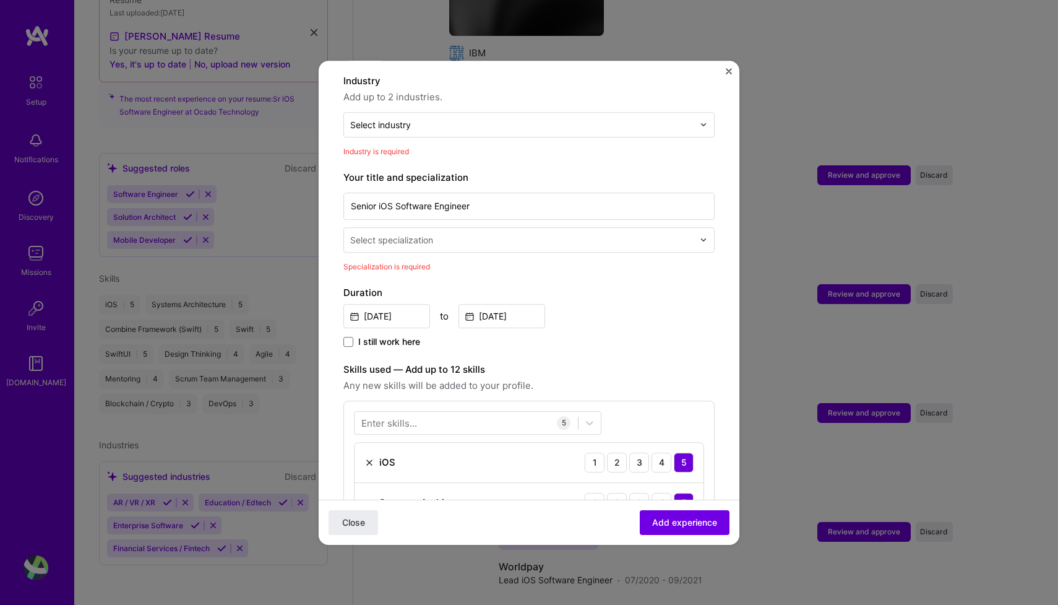
click at [444, 233] on input "text" at bounding box center [523, 239] width 346 height 13
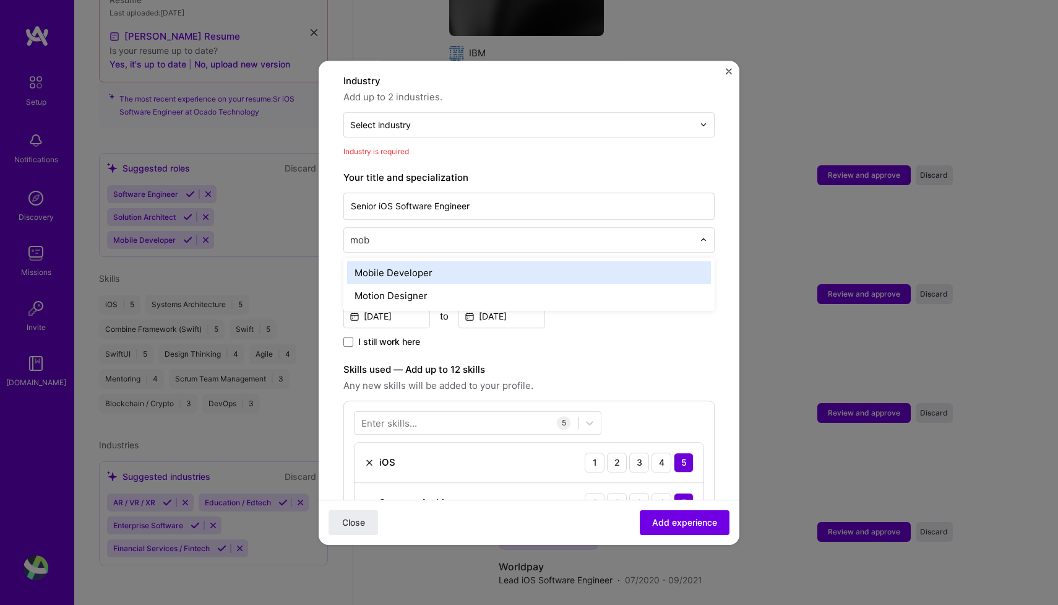
type input "mobi"
click at [438, 261] on div "Mobile Developer" at bounding box center [529, 272] width 364 height 23
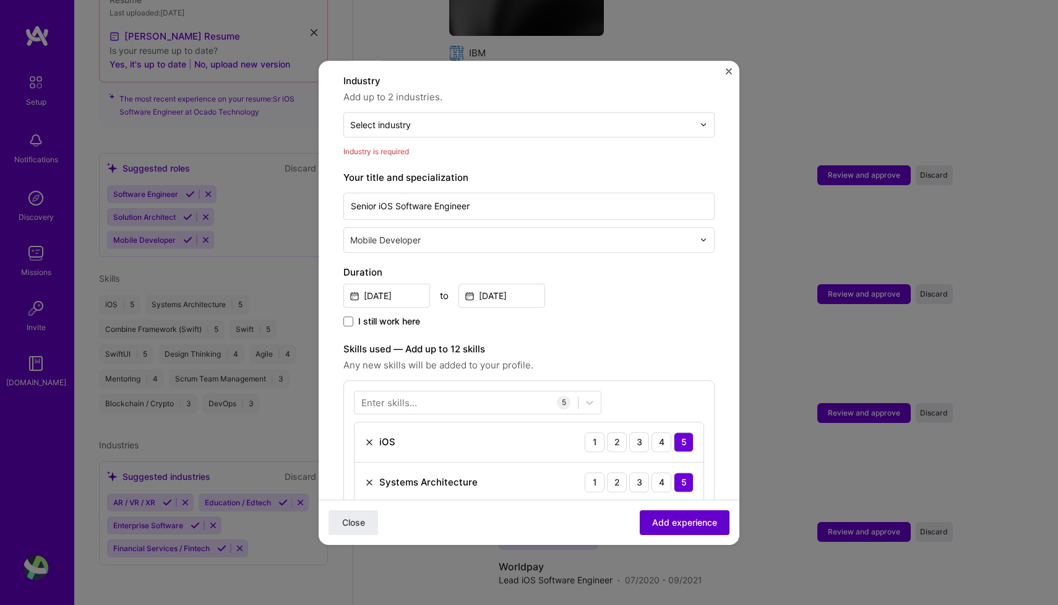
click at [676, 526] on span "Add experience" at bounding box center [684, 522] width 65 height 12
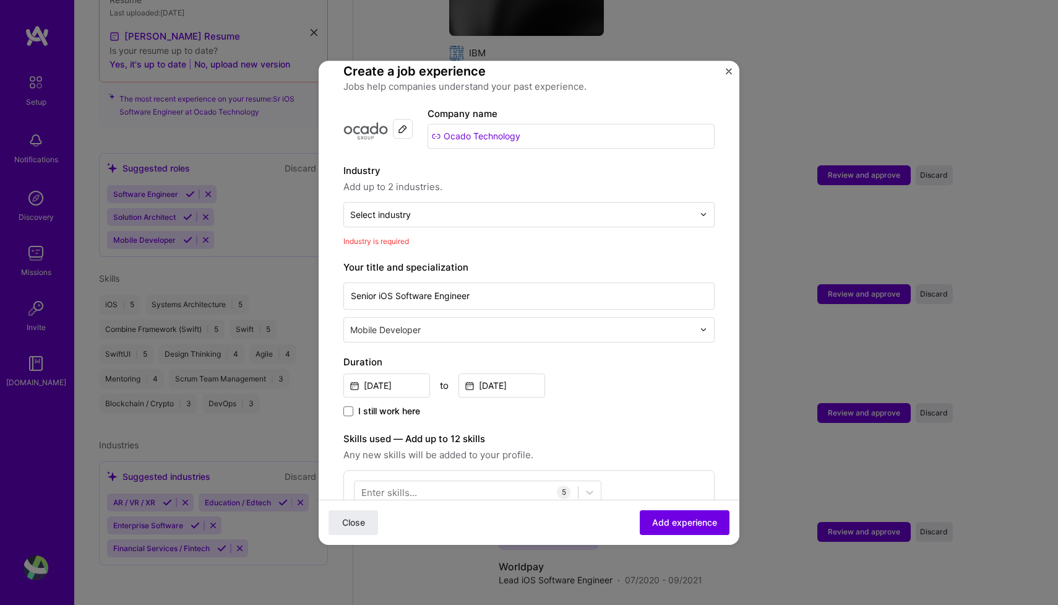
scroll to position [84, 0]
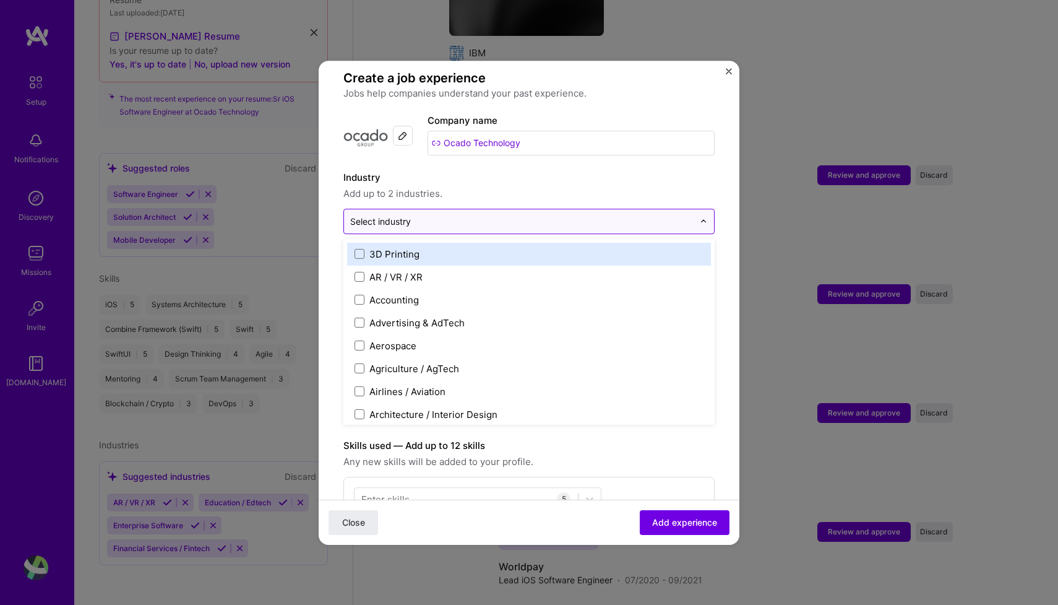
click at [445, 215] on input "text" at bounding box center [522, 221] width 344 height 13
type input "ret"
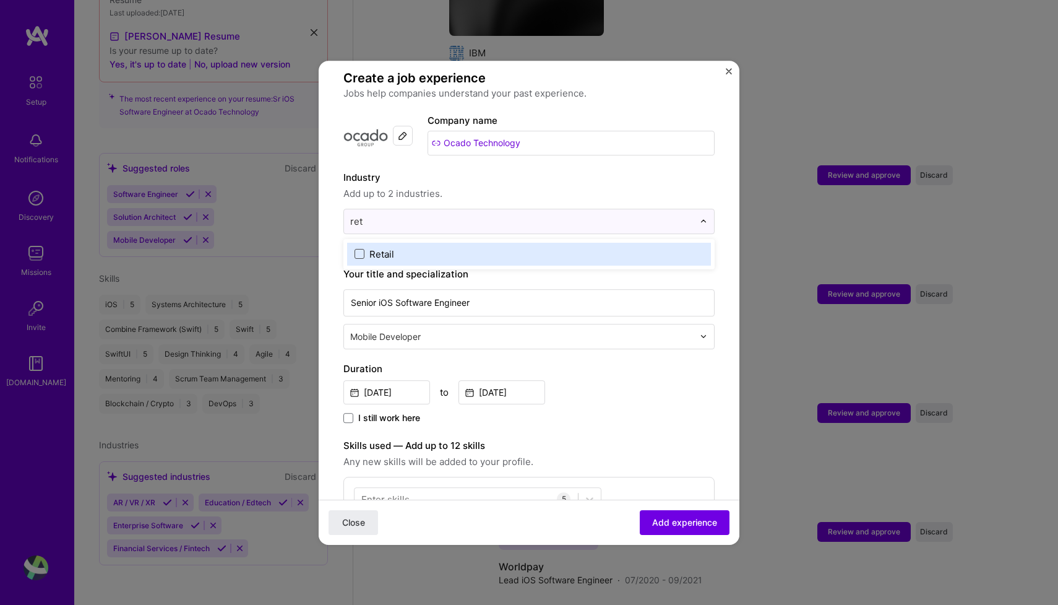
click at [360, 249] on span at bounding box center [360, 254] width 10 height 10
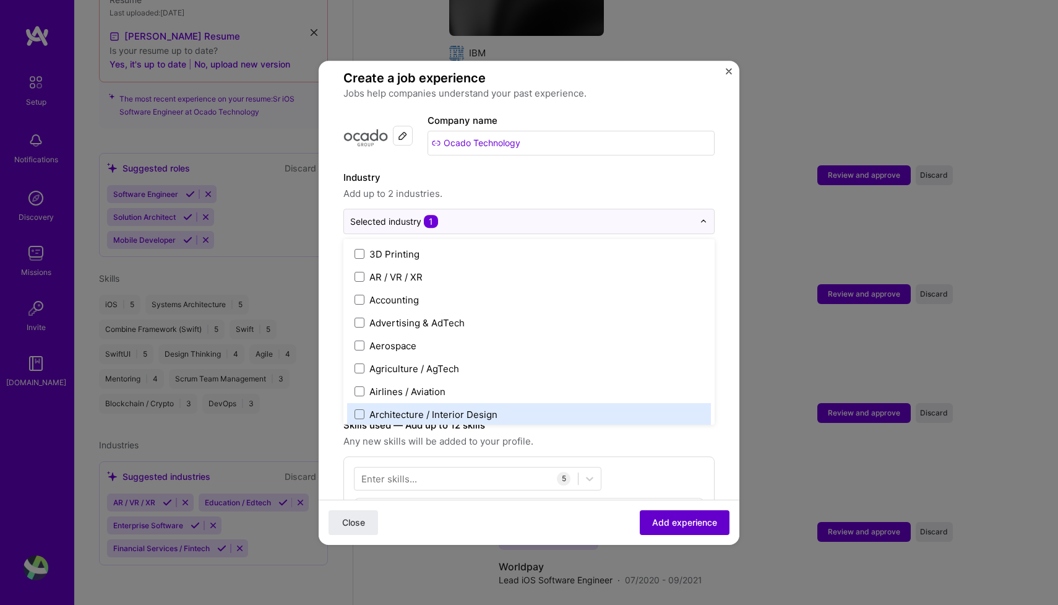
click at [672, 522] on span "Add experience" at bounding box center [684, 522] width 65 height 12
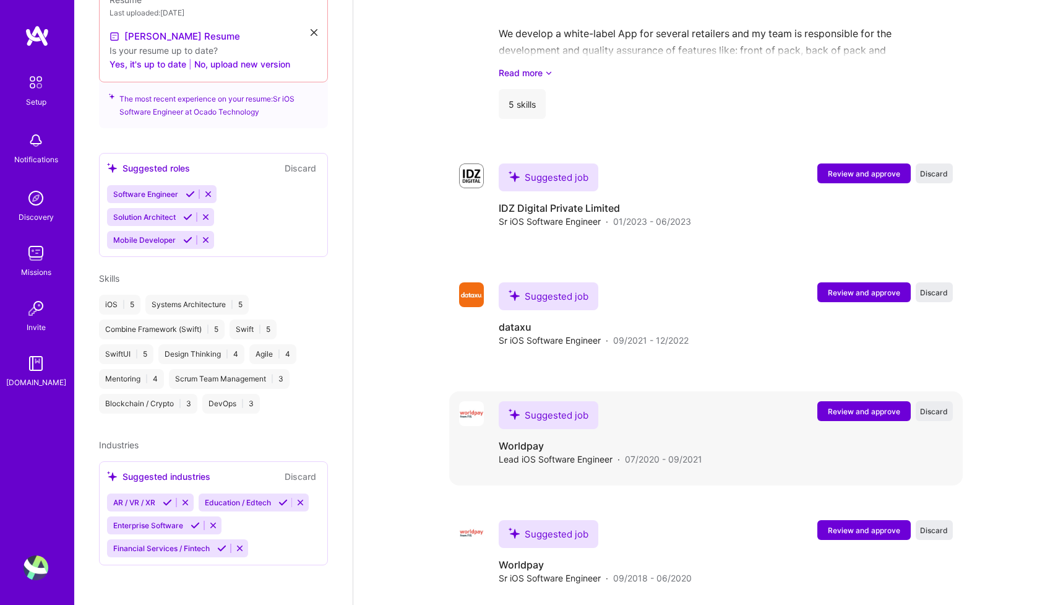
scroll to position [2016, 0]
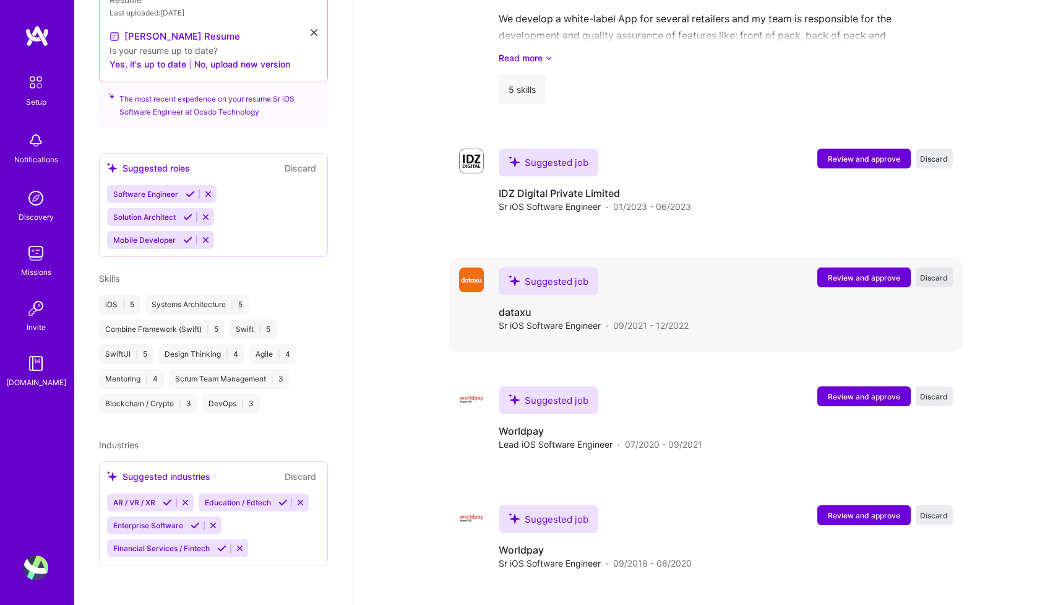
click at [938, 272] on span "Discard" at bounding box center [934, 277] width 28 height 11
click at [933, 153] on span "Discard" at bounding box center [934, 158] width 28 height 11
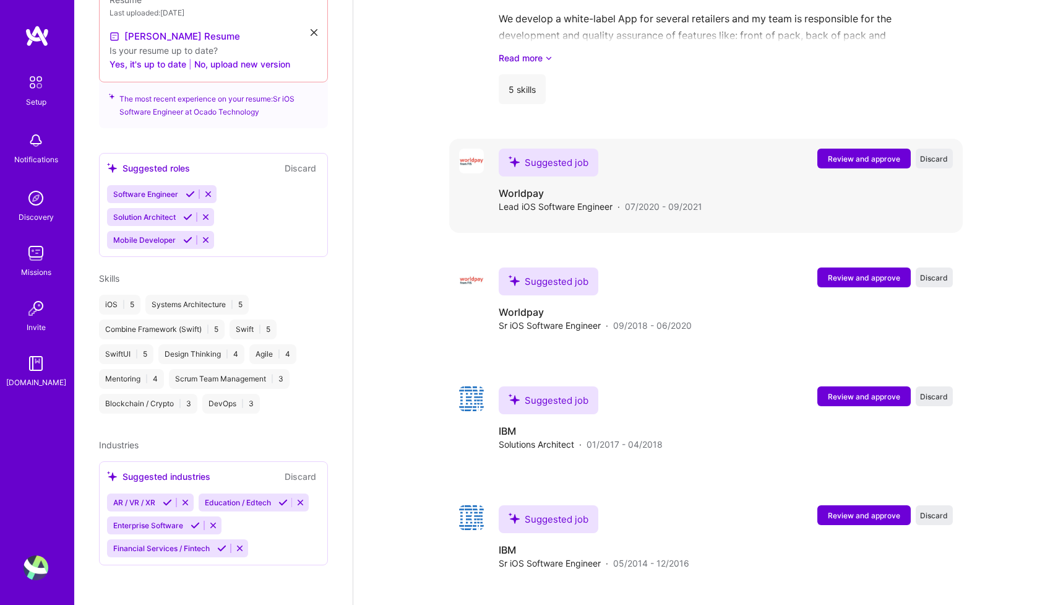
click at [862, 153] on span "Review and approve" at bounding box center [864, 158] width 72 height 11
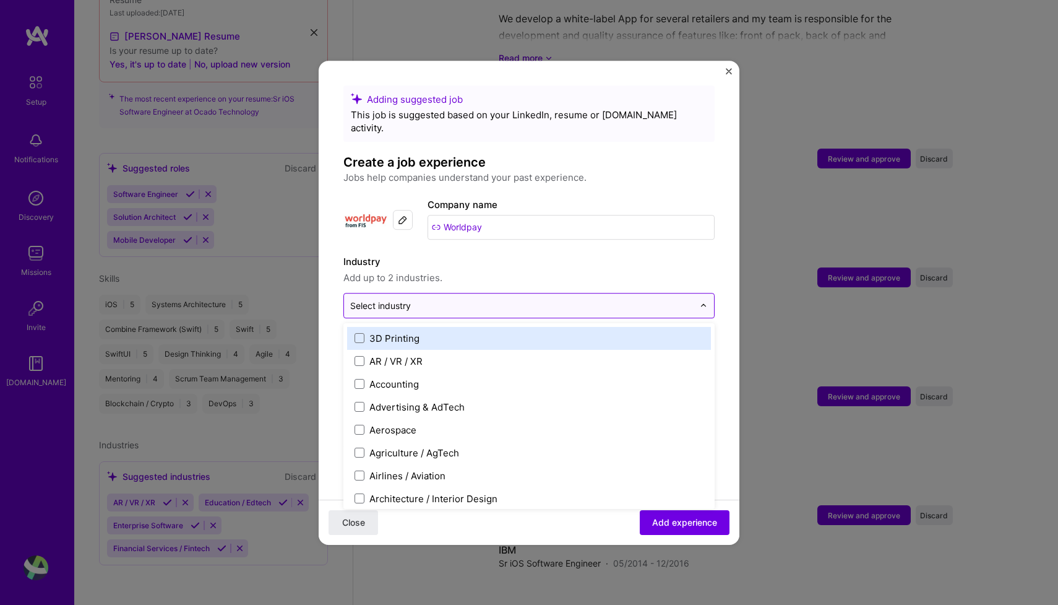
click at [456, 299] on input "text" at bounding box center [522, 305] width 344 height 13
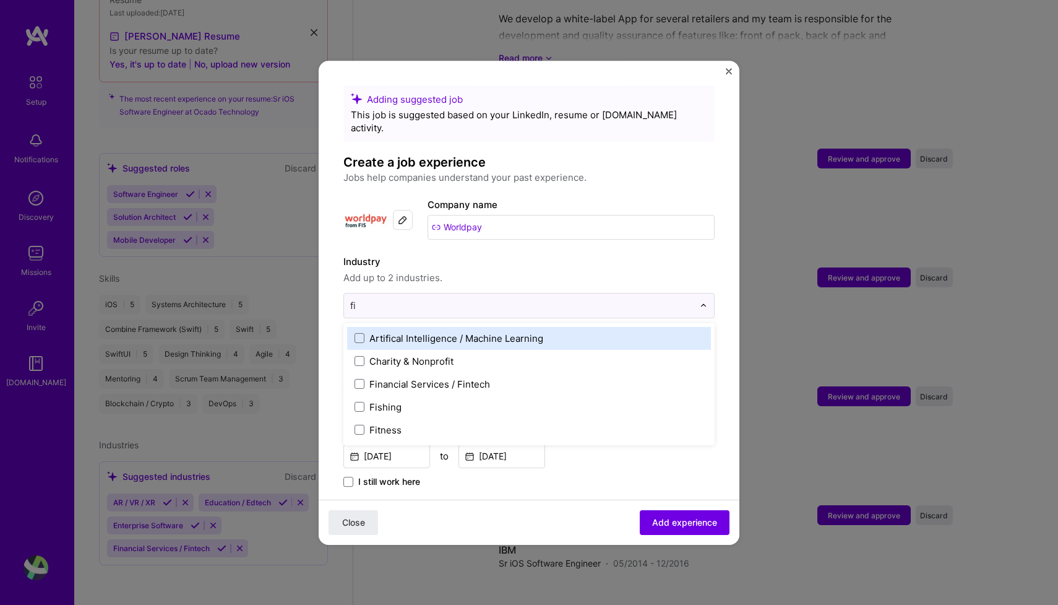
type input "fin"
click at [358, 333] on span at bounding box center [360, 338] width 10 height 10
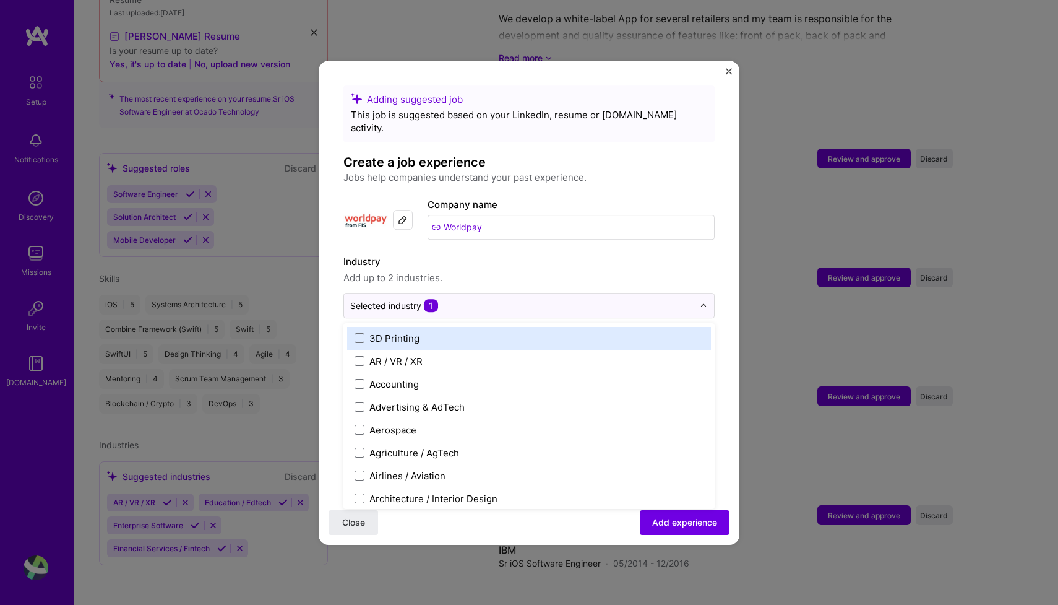
click at [329, 307] on form "Adding suggested job This job is suggested based on your LinkedIn, resume or [D…" at bounding box center [529, 582] width 421 height 995
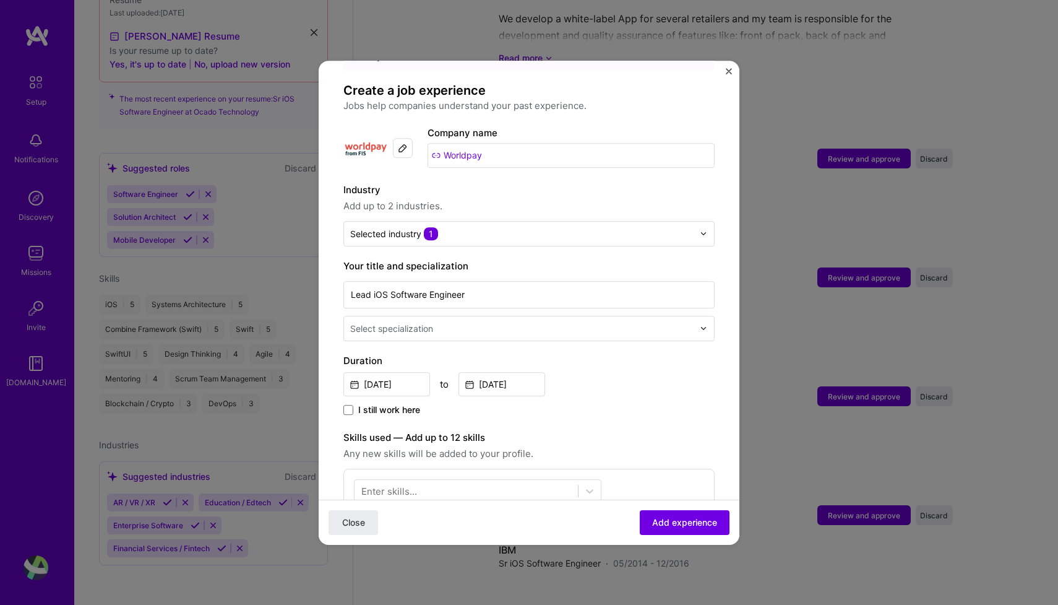
scroll to position [98, 0]
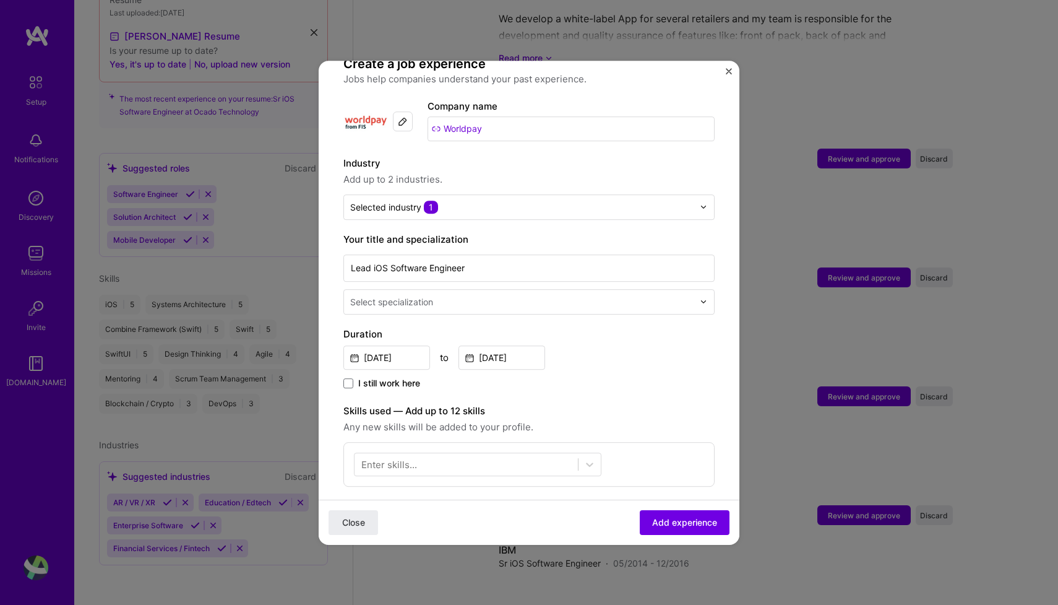
click at [381, 295] on div "Select specialization" at bounding box center [391, 301] width 83 height 13
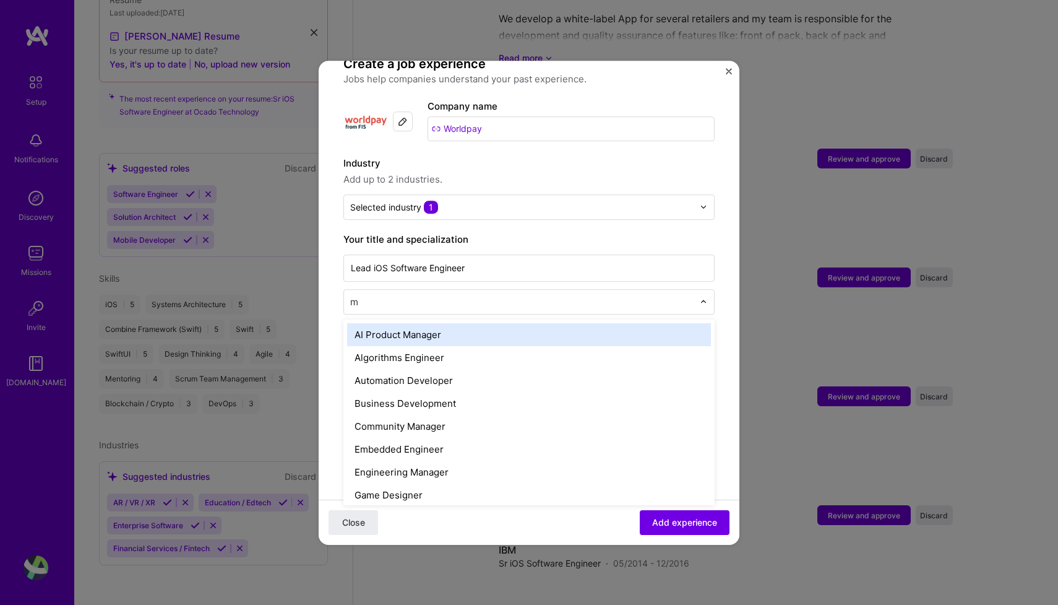
type input "mo"
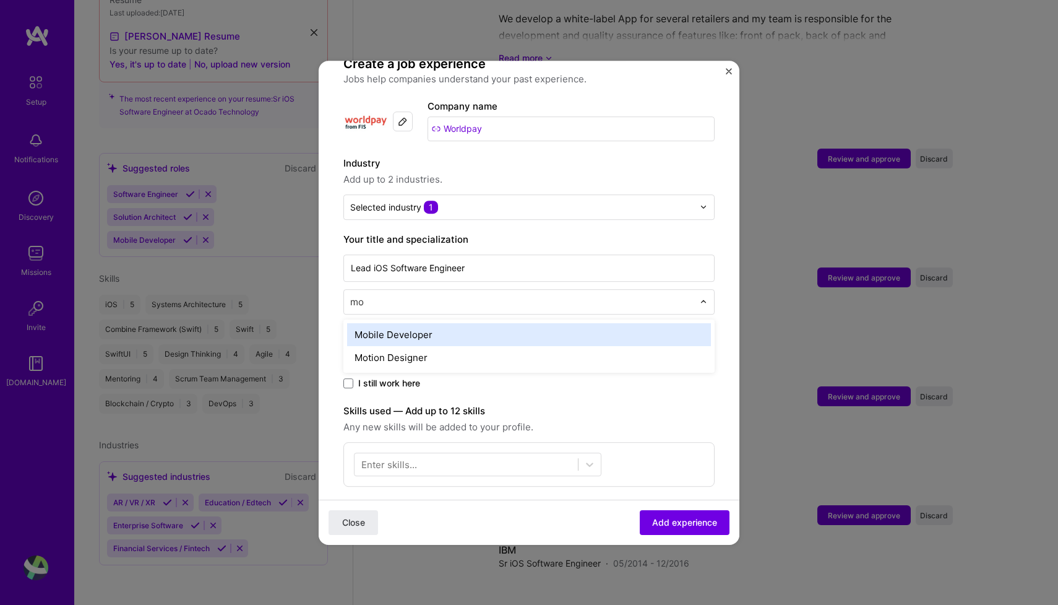
click at [379, 323] on div "Mobile Developer" at bounding box center [529, 334] width 364 height 23
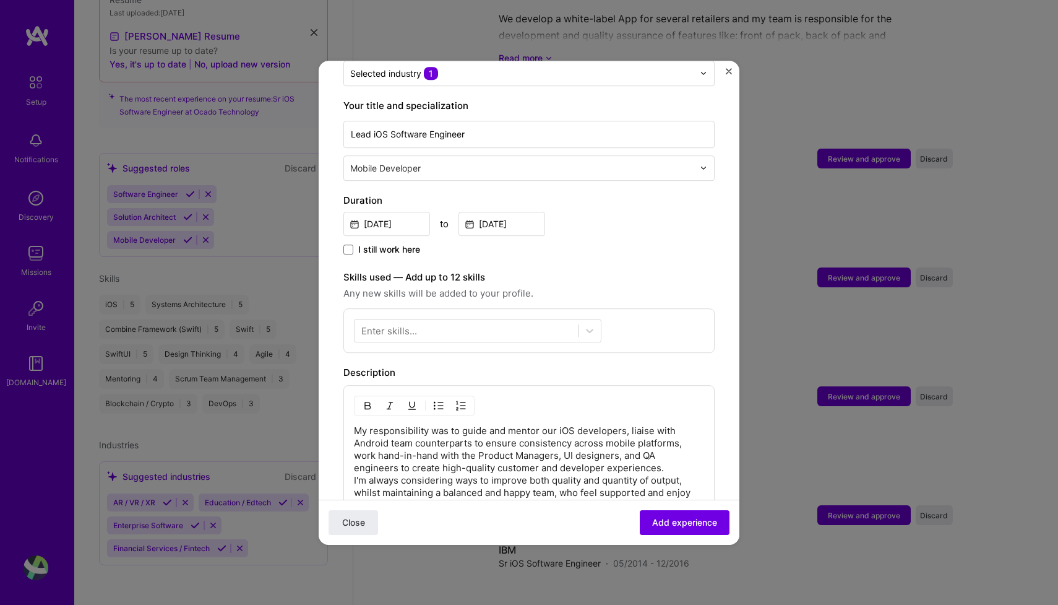
scroll to position [254, 0]
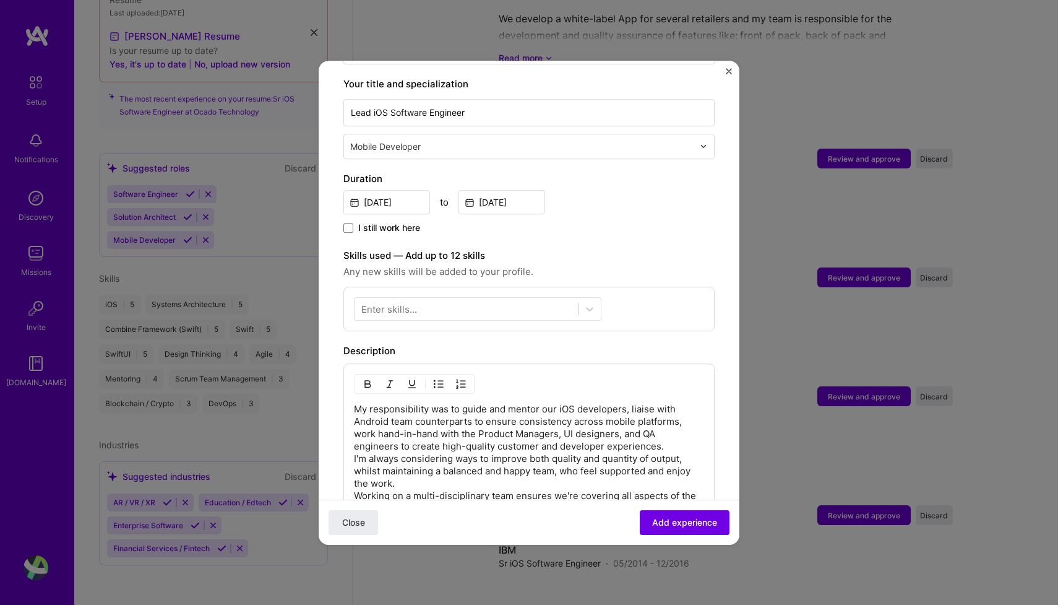
click at [400, 302] on div "Enter skills..." at bounding box center [389, 308] width 56 height 13
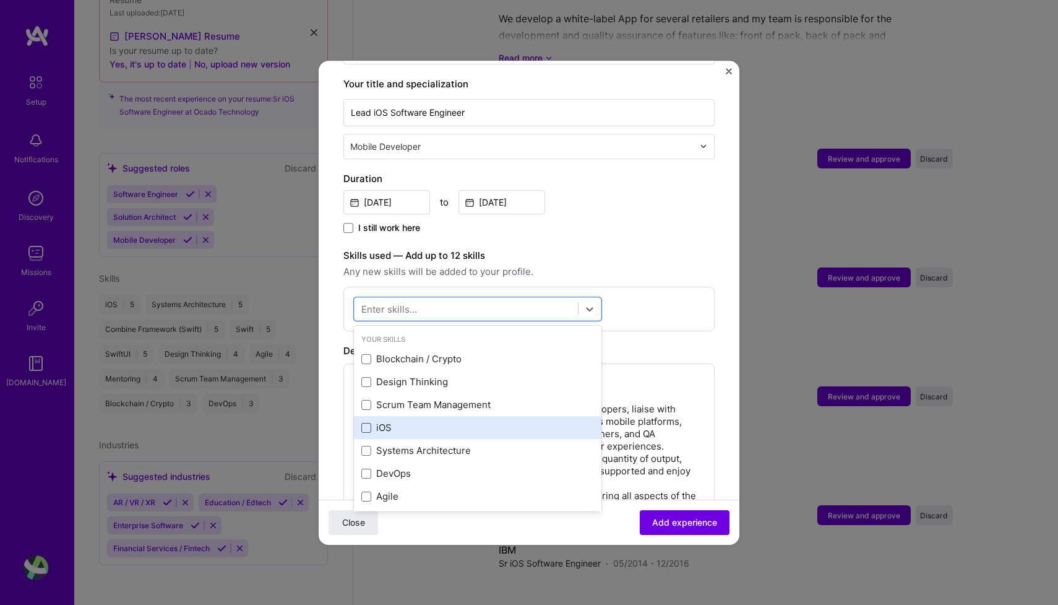
click at [367, 423] on span at bounding box center [366, 428] width 10 height 10
click at [0, 0] on input "checkbox" at bounding box center [0, 0] width 0 height 0
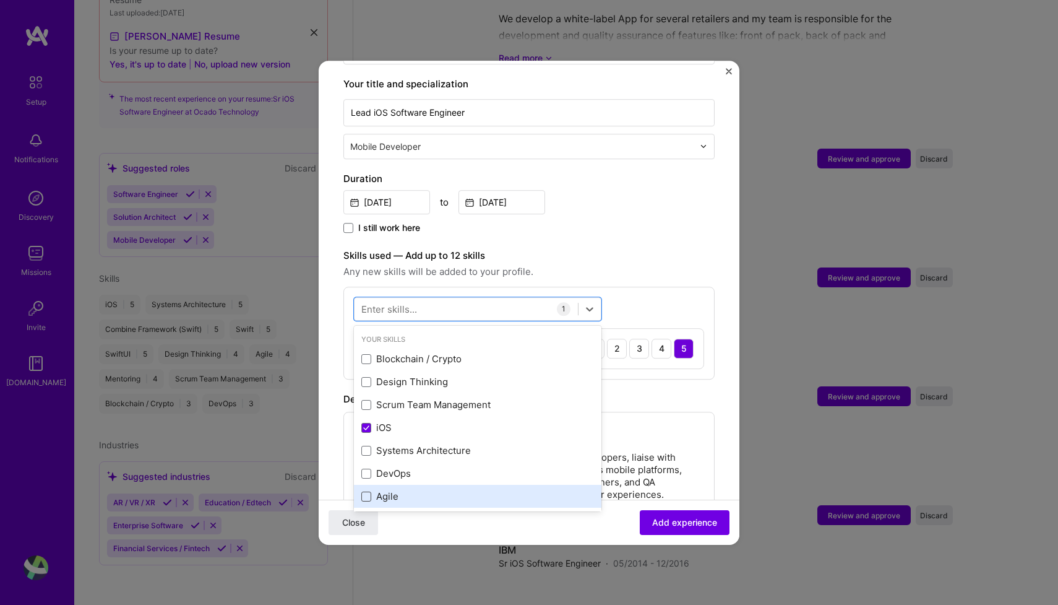
click at [366, 491] on span at bounding box center [366, 496] width 10 height 10
click at [0, 0] on input "checkbox" at bounding box center [0, 0] width 0 height 0
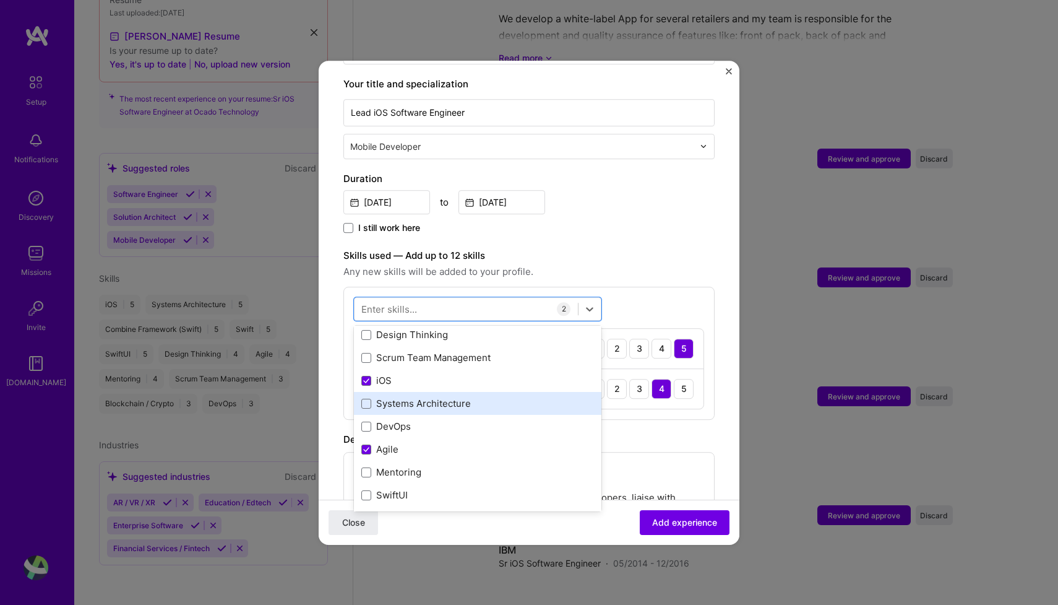
scroll to position [52, 0]
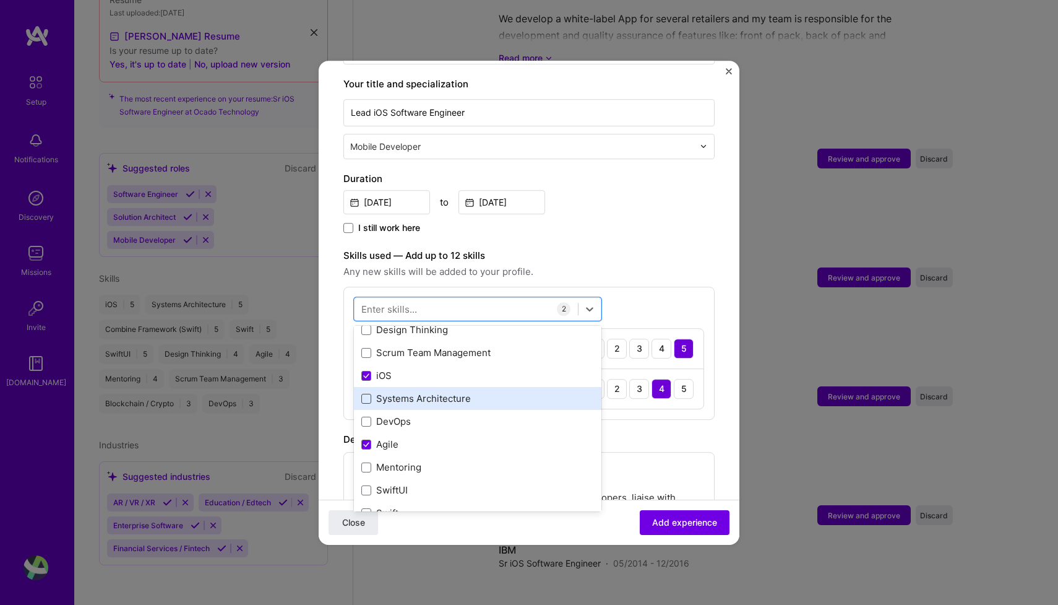
click at [365, 394] on span at bounding box center [366, 399] width 10 height 10
click at [0, 0] on input "checkbox" at bounding box center [0, 0] width 0 height 0
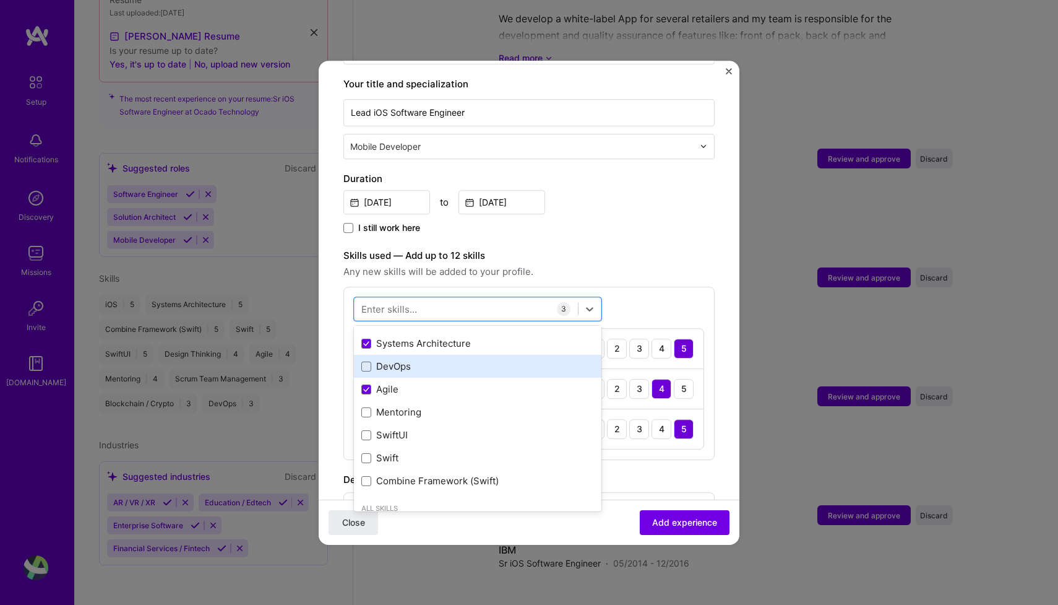
scroll to position [113, 0]
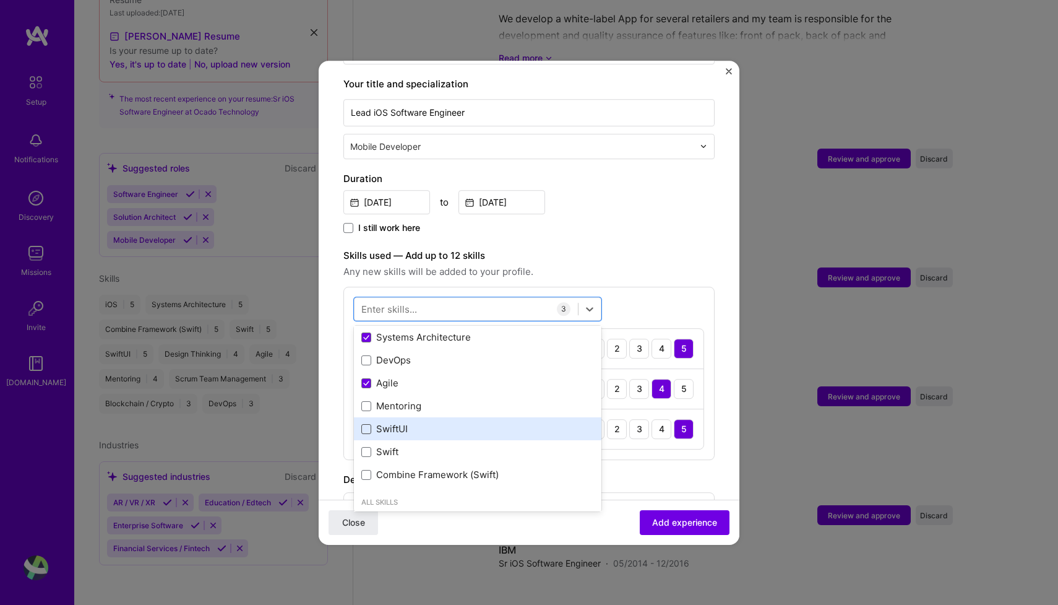
click at [366, 424] on span at bounding box center [366, 429] width 10 height 10
click at [0, 0] on input "checkbox" at bounding box center [0, 0] width 0 height 0
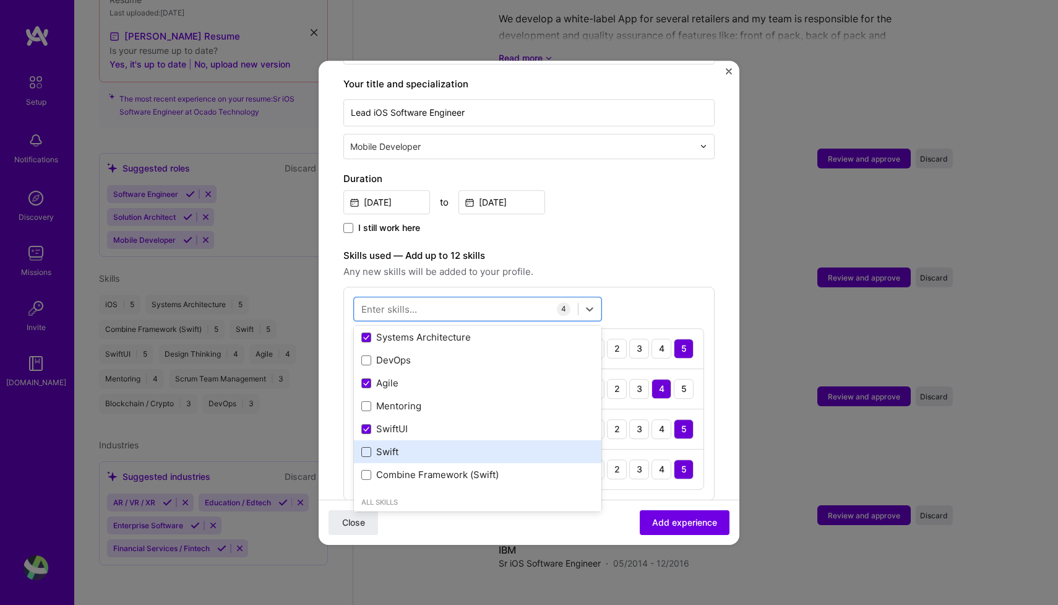
click at [367, 447] on span at bounding box center [366, 452] width 10 height 10
click at [0, 0] on input "checkbox" at bounding box center [0, 0] width 0 height 0
click at [698, 524] on span "Add experience" at bounding box center [684, 522] width 65 height 12
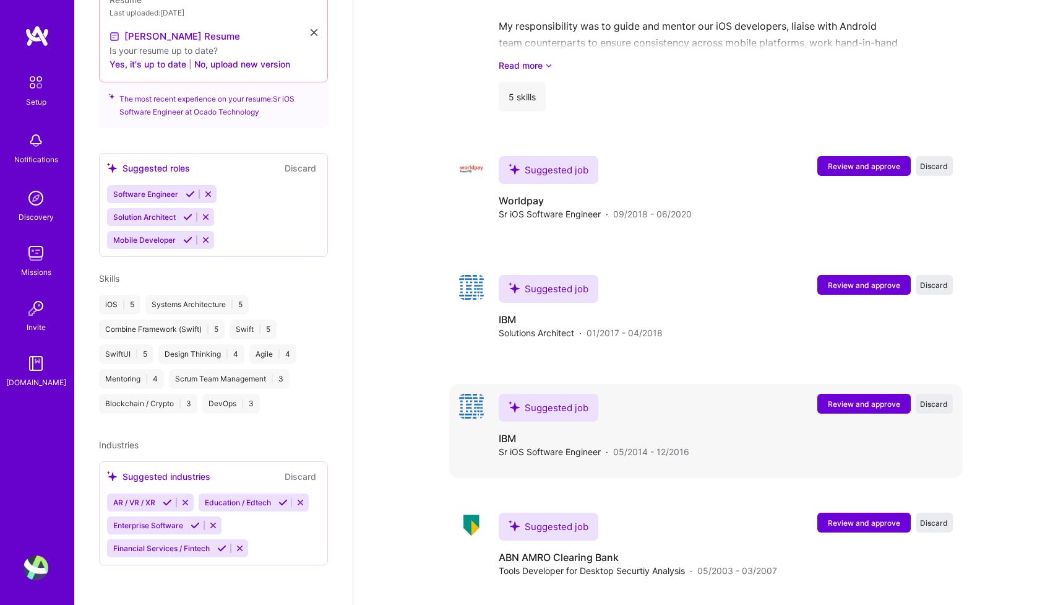
scroll to position [2221, 0]
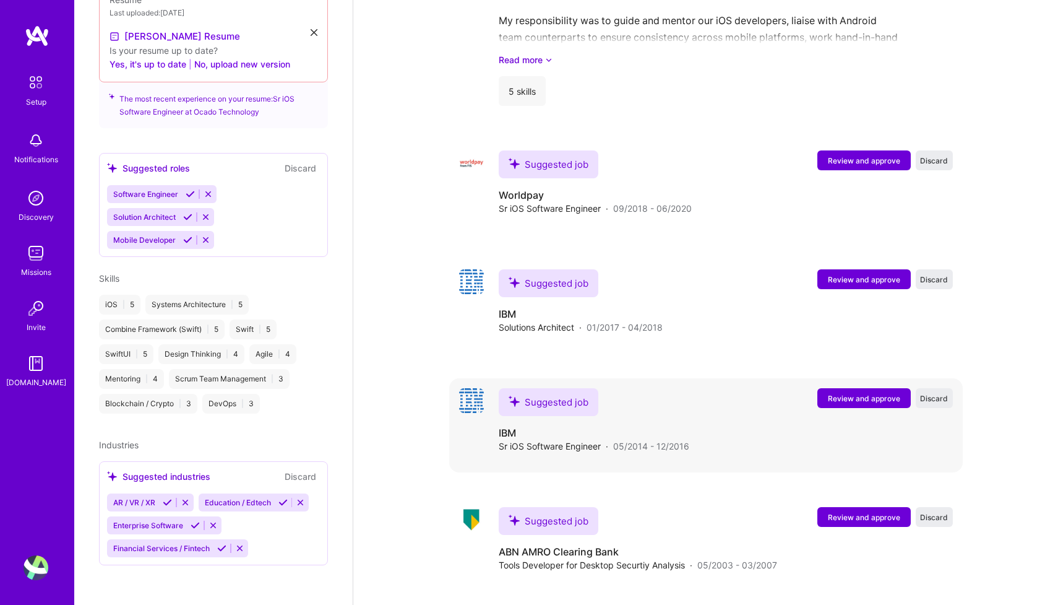
click at [848, 393] on span "Review and approve" at bounding box center [864, 398] width 72 height 11
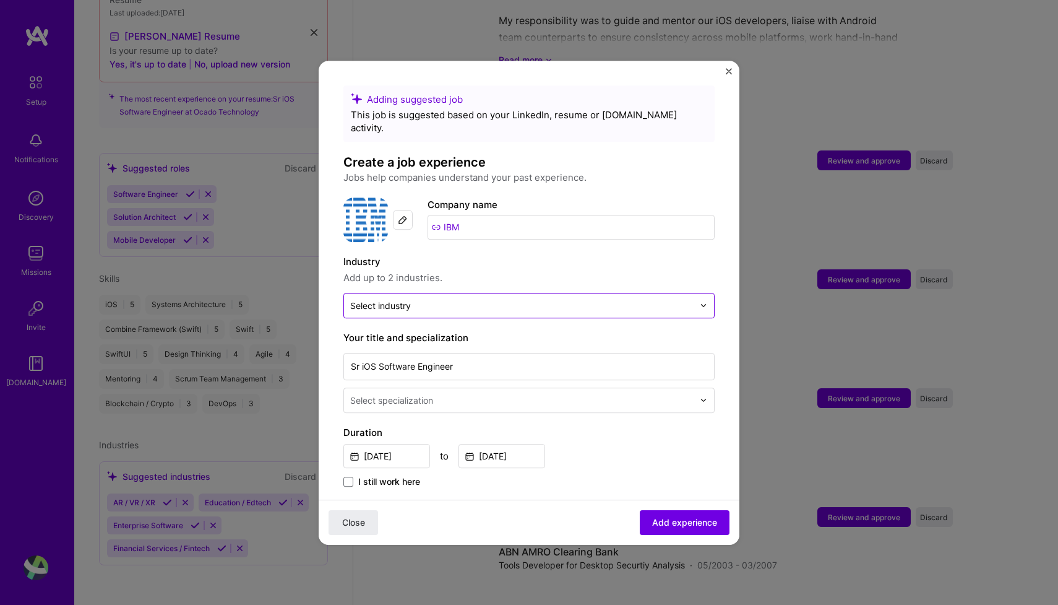
click at [431, 299] on input "text" at bounding box center [522, 305] width 344 height 13
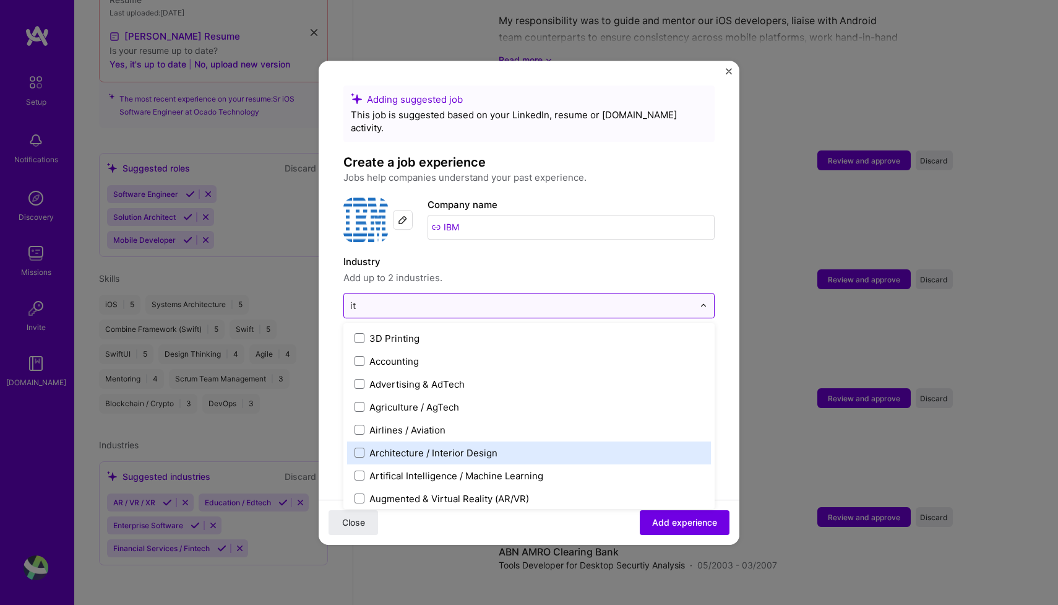
type input "i"
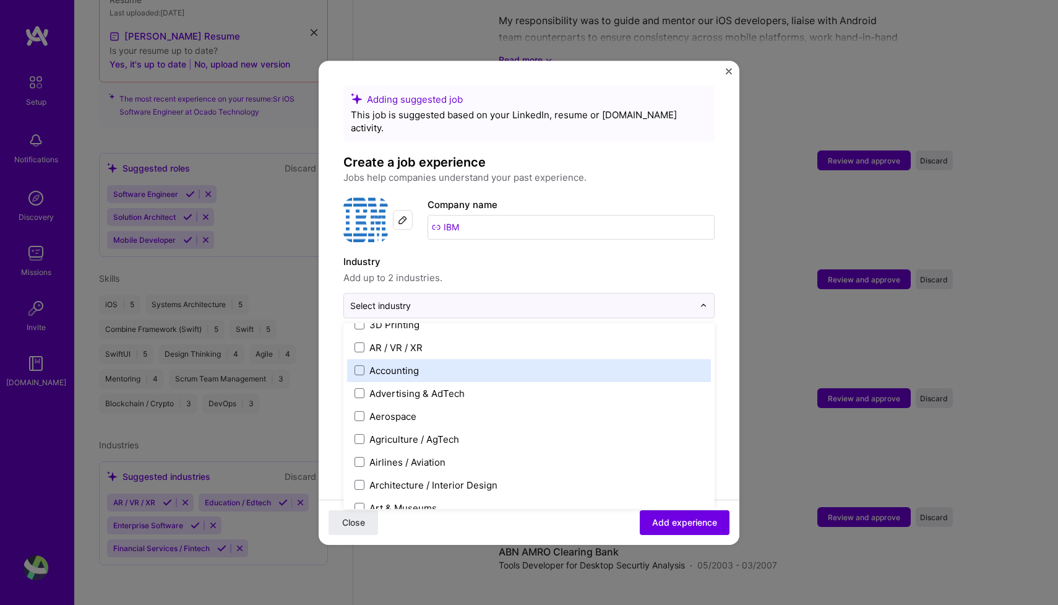
scroll to position [13, 0]
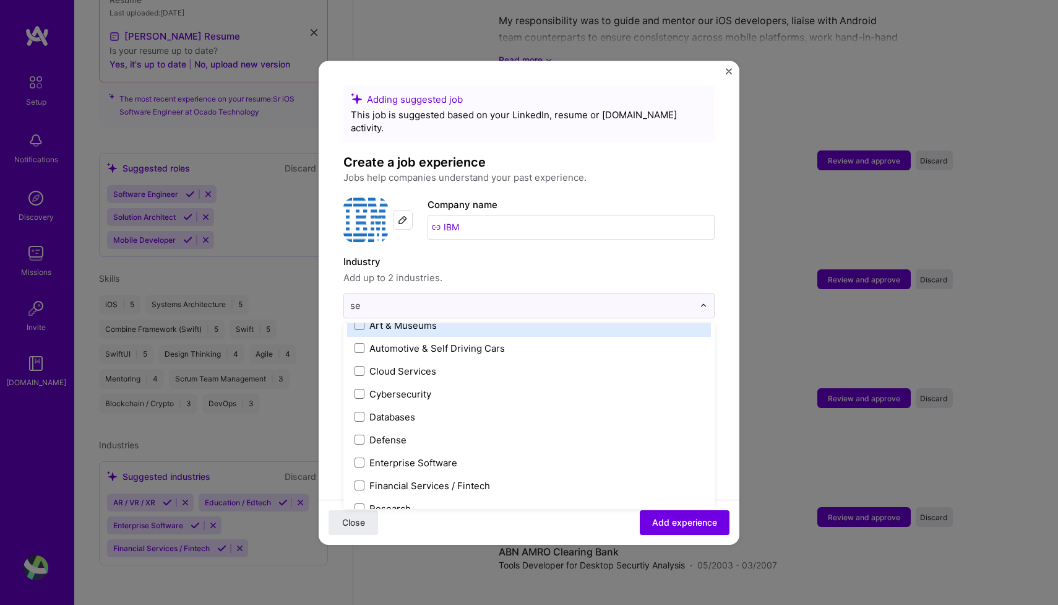
type input "ser"
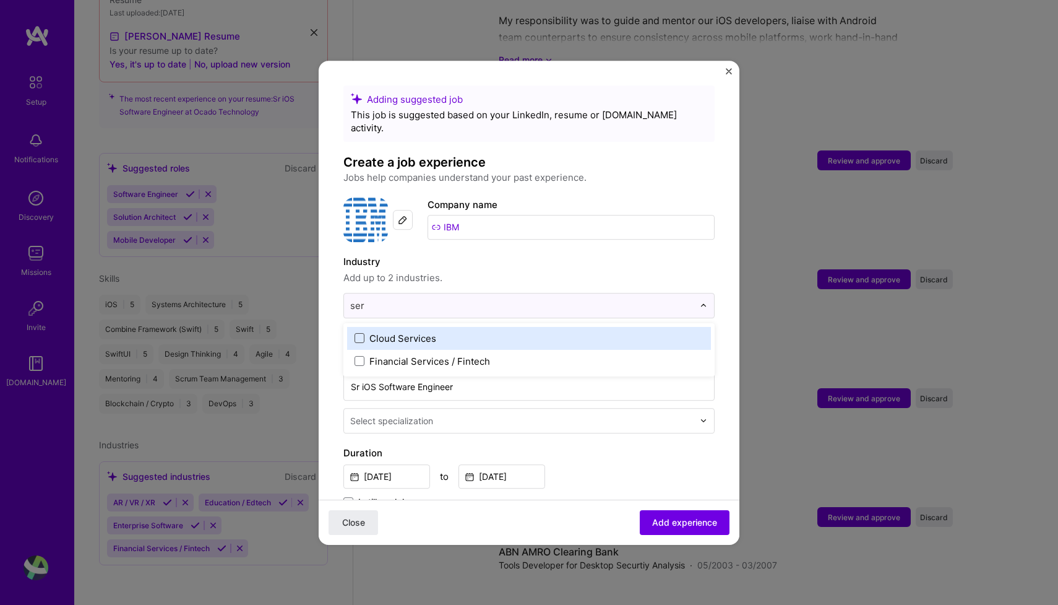
click at [360, 333] on span at bounding box center [360, 338] width 10 height 10
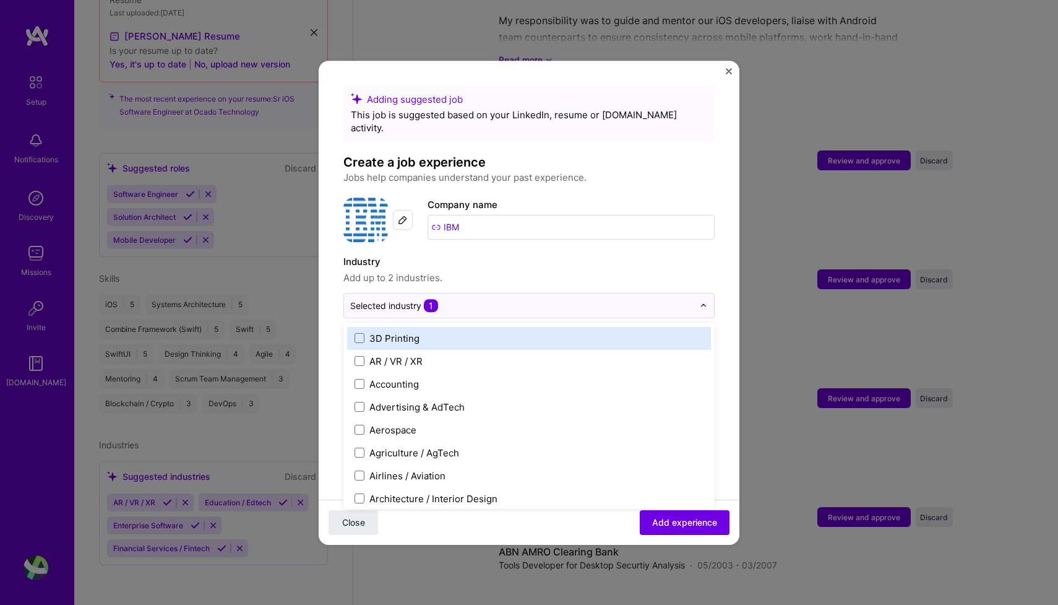
click at [327, 327] on form "Adding suggested job This job is suggested based on your LinkedIn, resume or [D…" at bounding box center [529, 564] width 421 height 958
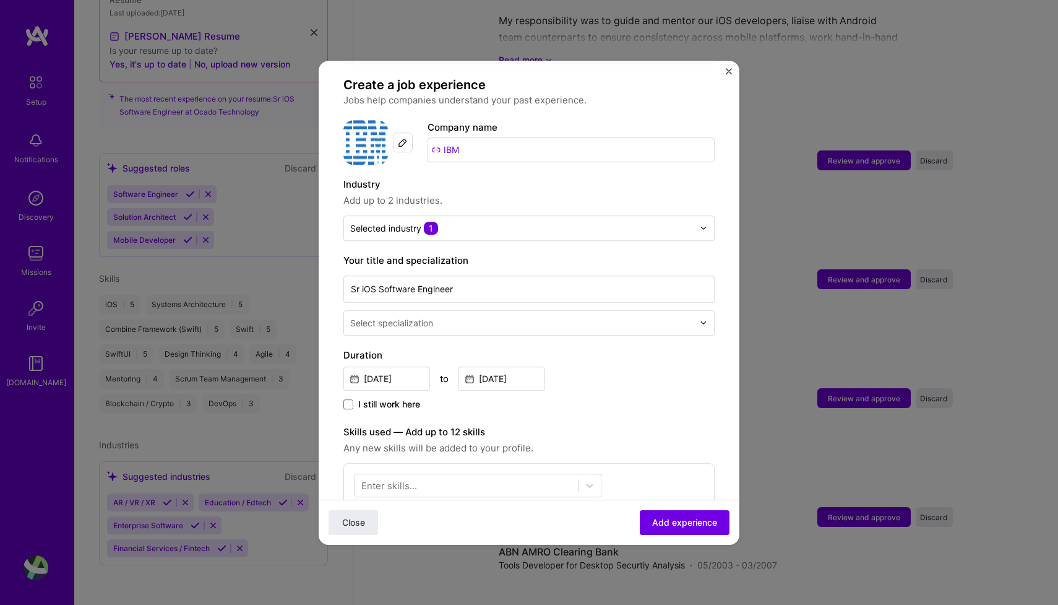
scroll to position [90, 0]
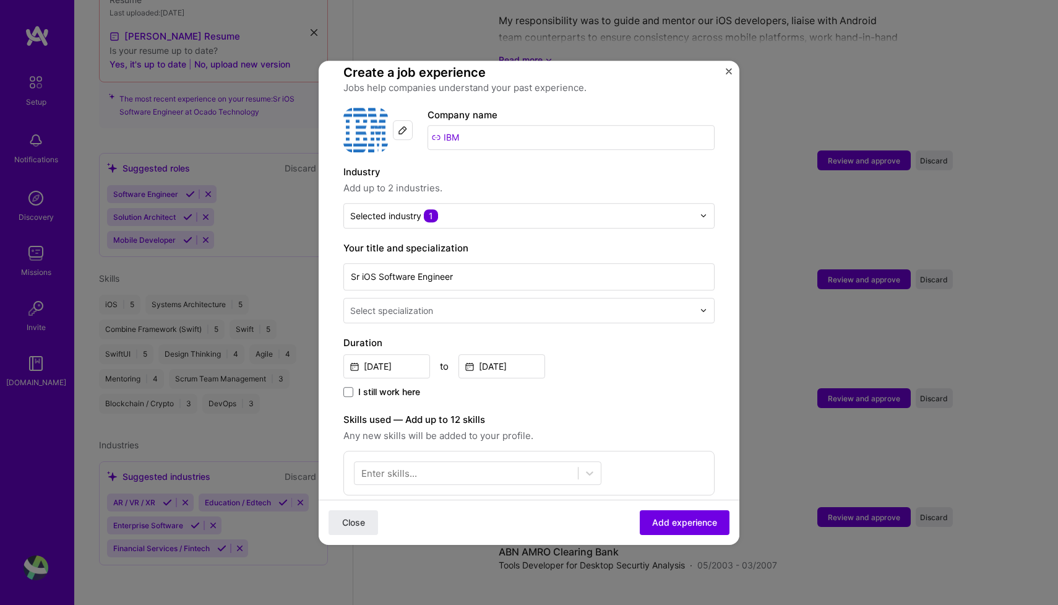
click at [373, 304] on div "Select specialization" at bounding box center [391, 310] width 83 height 13
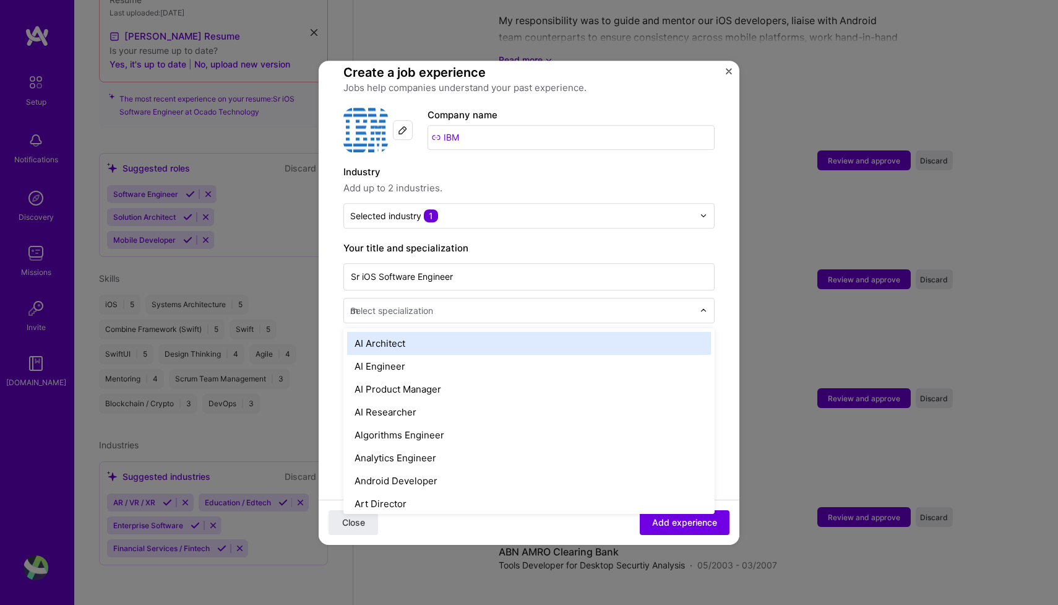
type input "mo"
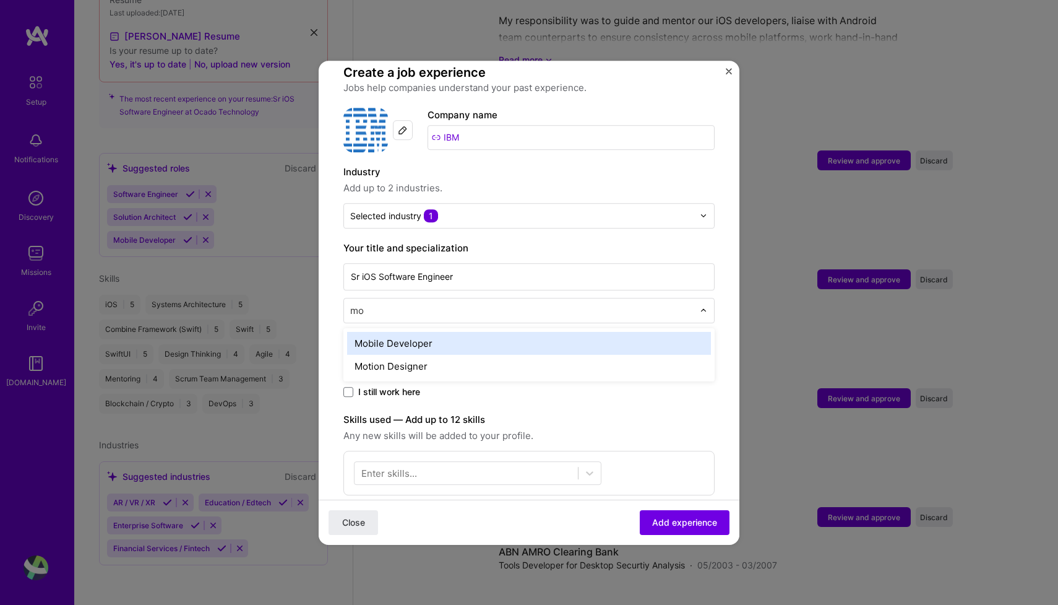
click at [385, 332] on div "Mobile Developer" at bounding box center [529, 343] width 364 height 23
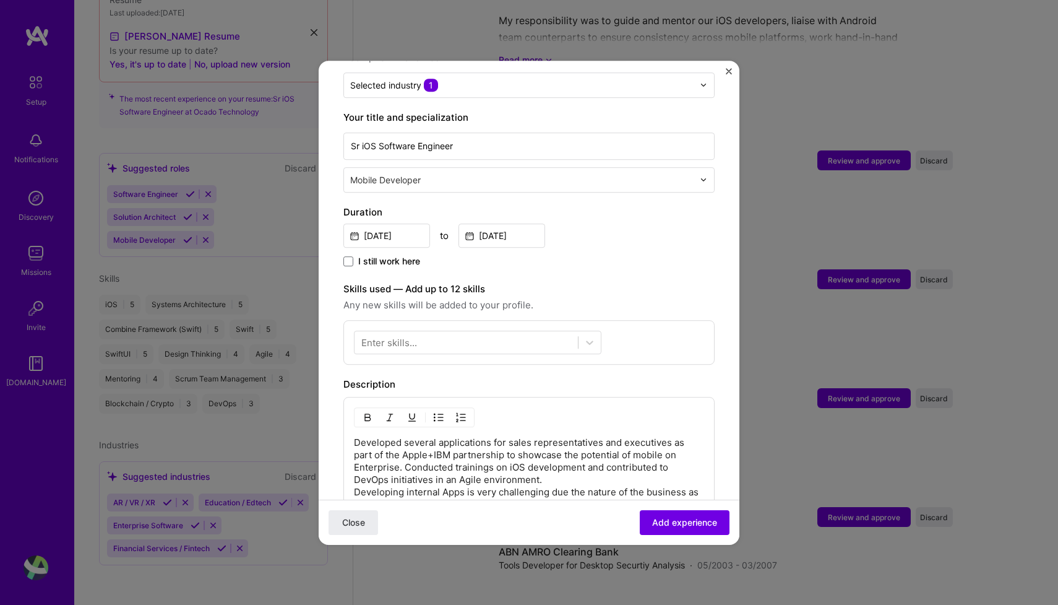
scroll to position [236, 0]
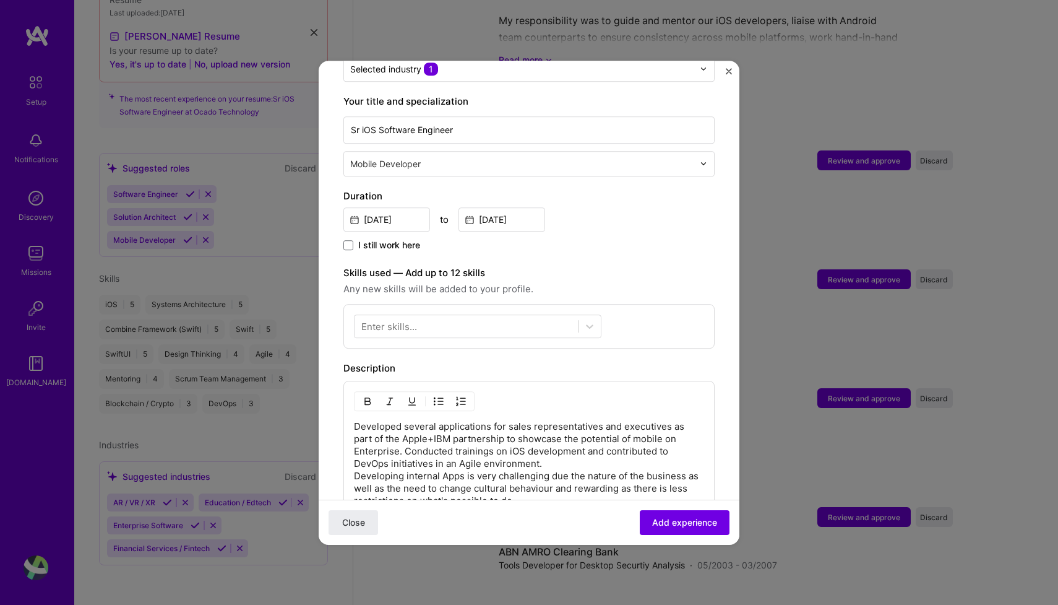
click at [386, 319] on div "Enter skills..." at bounding box center [389, 325] width 56 height 13
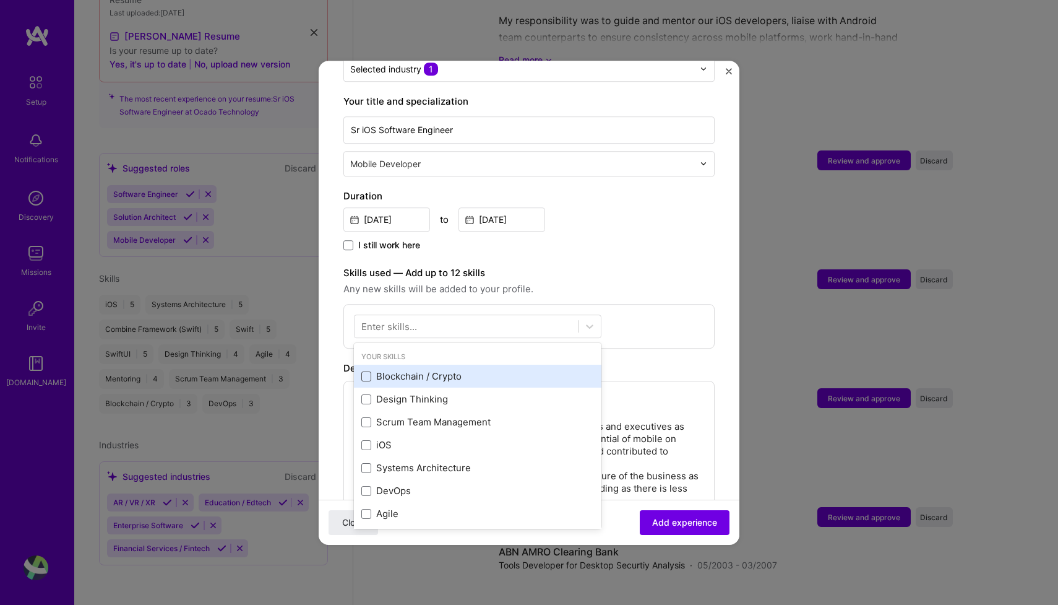
click at [364, 371] on span at bounding box center [366, 376] width 10 height 10
click at [0, 0] on input "checkbox" at bounding box center [0, 0] width 0 height 0
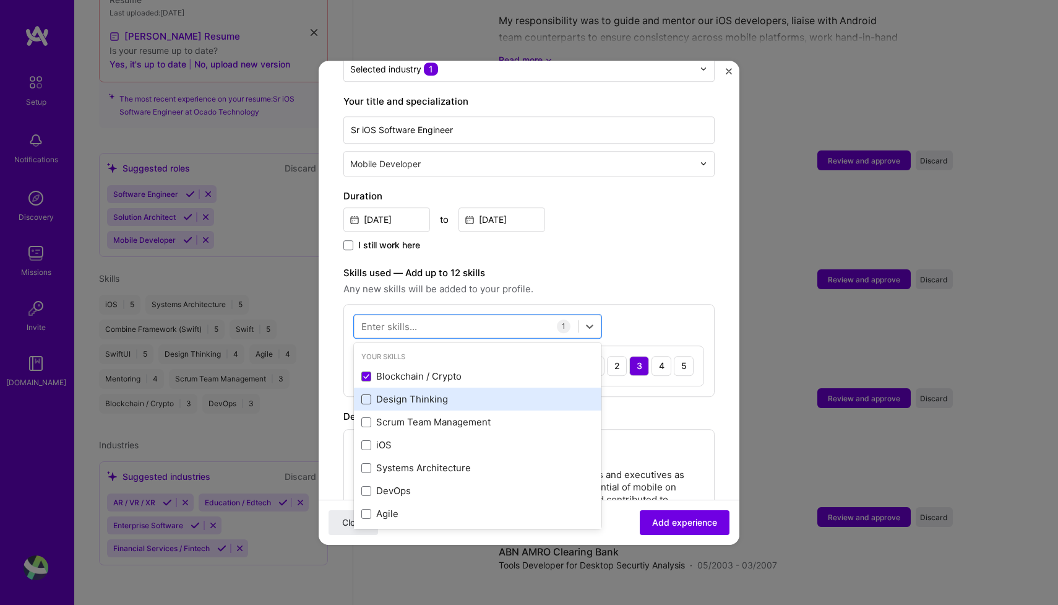
click at [366, 394] on span at bounding box center [366, 399] width 10 height 10
click at [0, 0] on input "checkbox" at bounding box center [0, 0] width 0 height 0
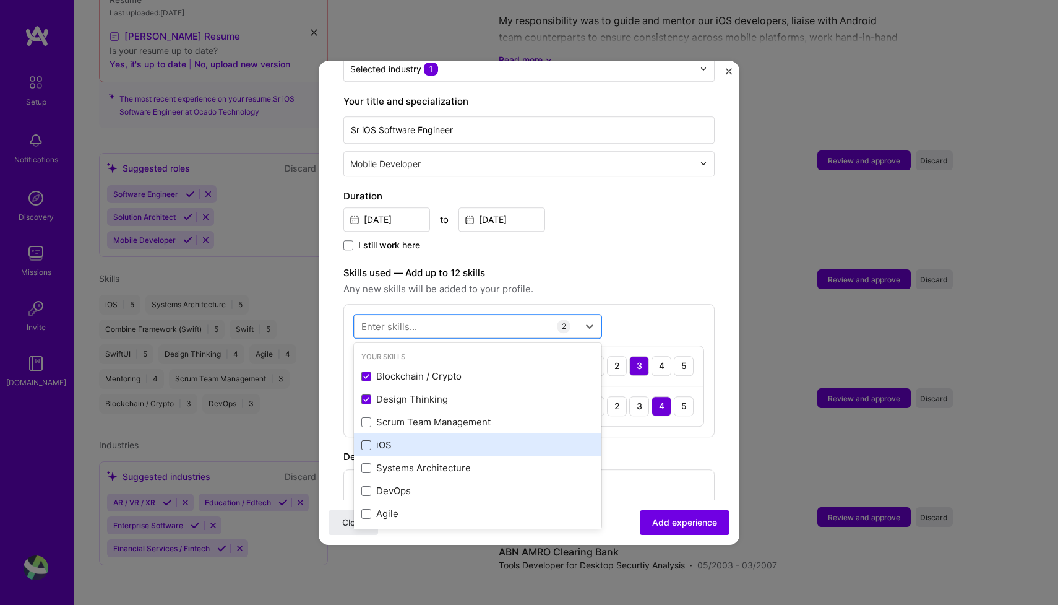
click at [366, 440] on span at bounding box center [366, 445] width 10 height 10
click at [0, 0] on input "checkbox" at bounding box center [0, 0] width 0 height 0
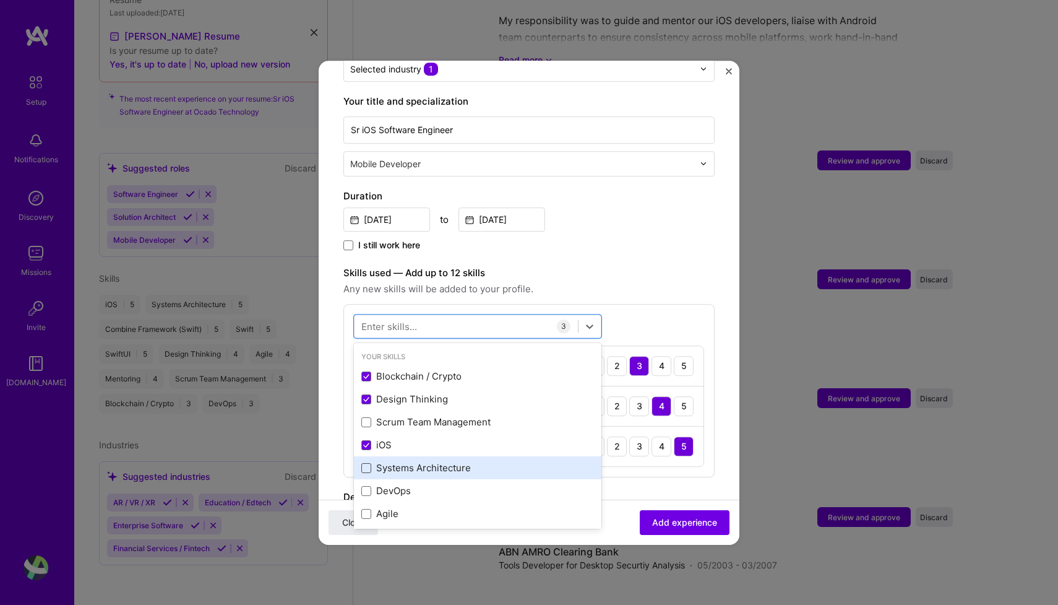
click at [368, 463] on span at bounding box center [366, 468] width 10 height 10
click at [0, 0] on input "checkbox" at bounding box center [0, 0] width 0 height 0
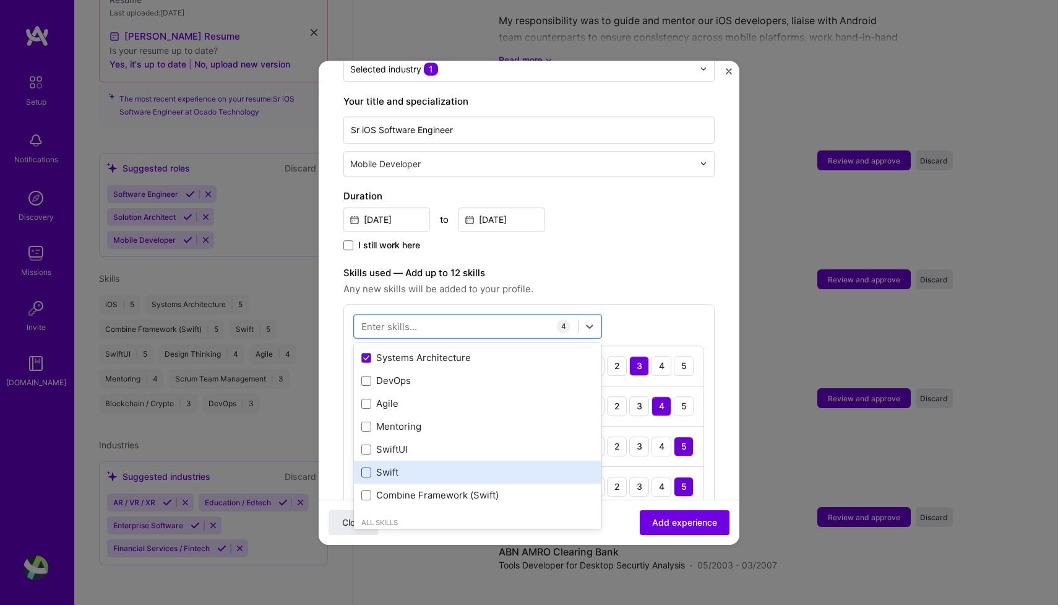
scroll to position [111, 0]
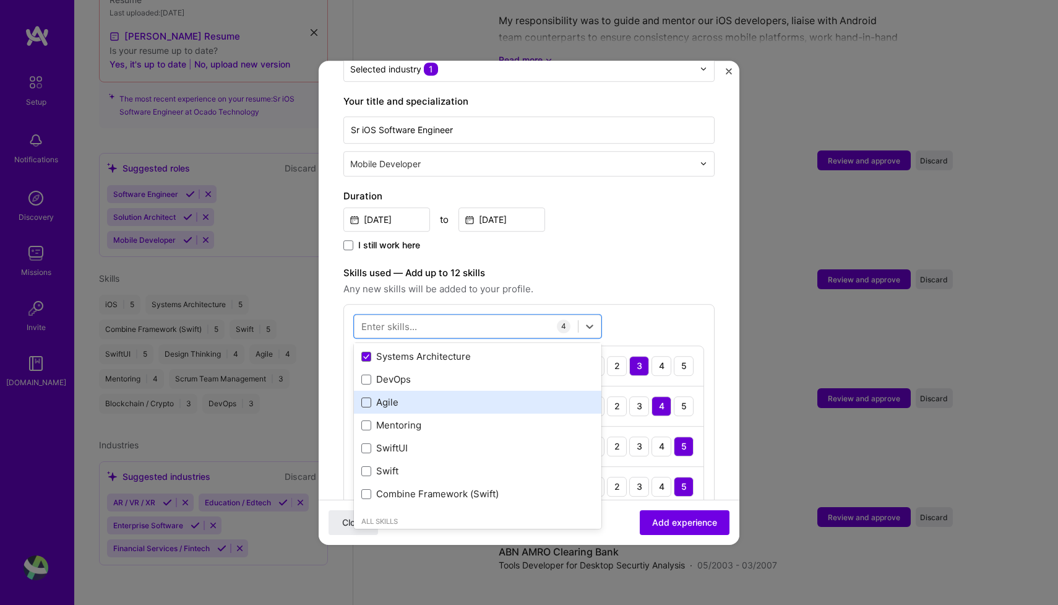
click at [366, 397] on span at bounding box center [366, 402] width 10 height 10
click at [0, 0] on input "checkbox" at bounding box center [0, 0] width 0 height 0
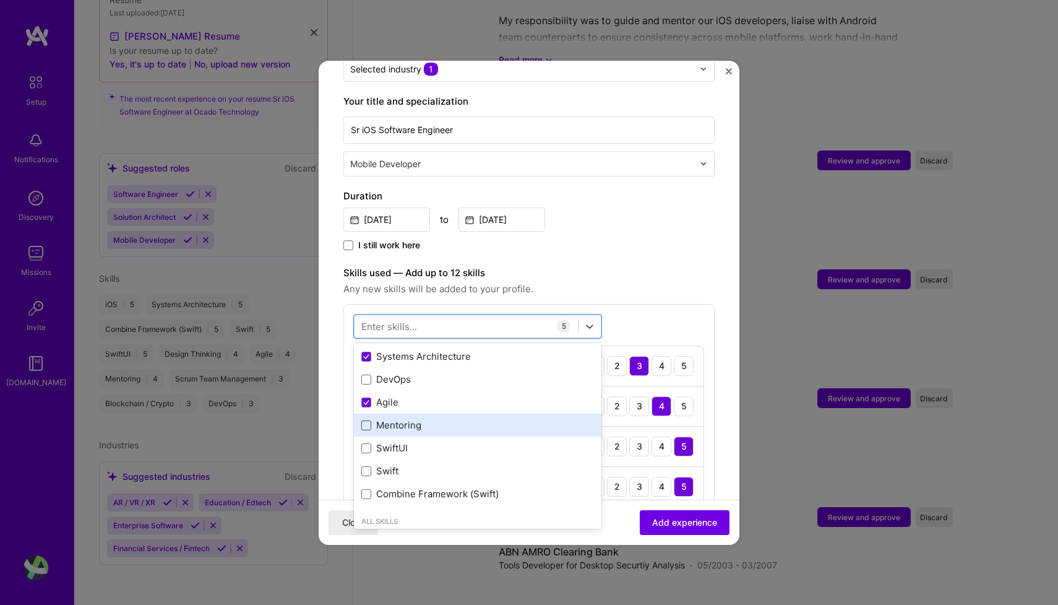
click at [366, 420] on span at bounding box center [366, 425] width 10 height 10
click at [0, 0] on input "checkbox" at bounding box center [0, 0] width 0 height 0
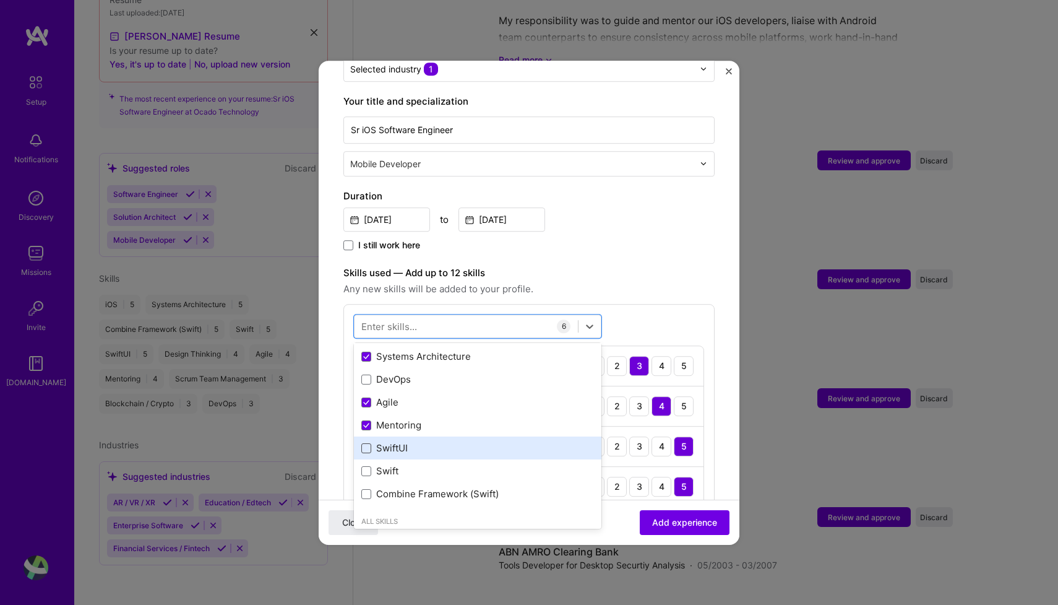
click at [366, 443] on span at bounding box center [366, 448] width 10 height 10
click at [0, 0] on input "checkbox" at bounding box center [0, 0] width 0 height 0
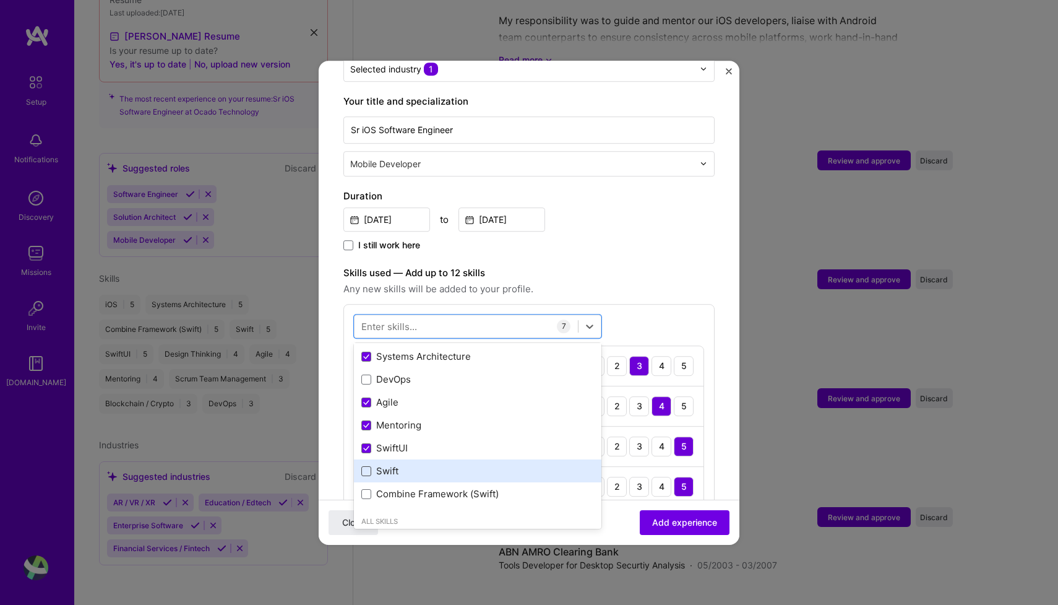
click at [366, 466] on span at bounding box center [366, 471] width 10 height 10
click at [0, 0] on input "checkbox" at bounding box center [0, 0] width 0 height 0
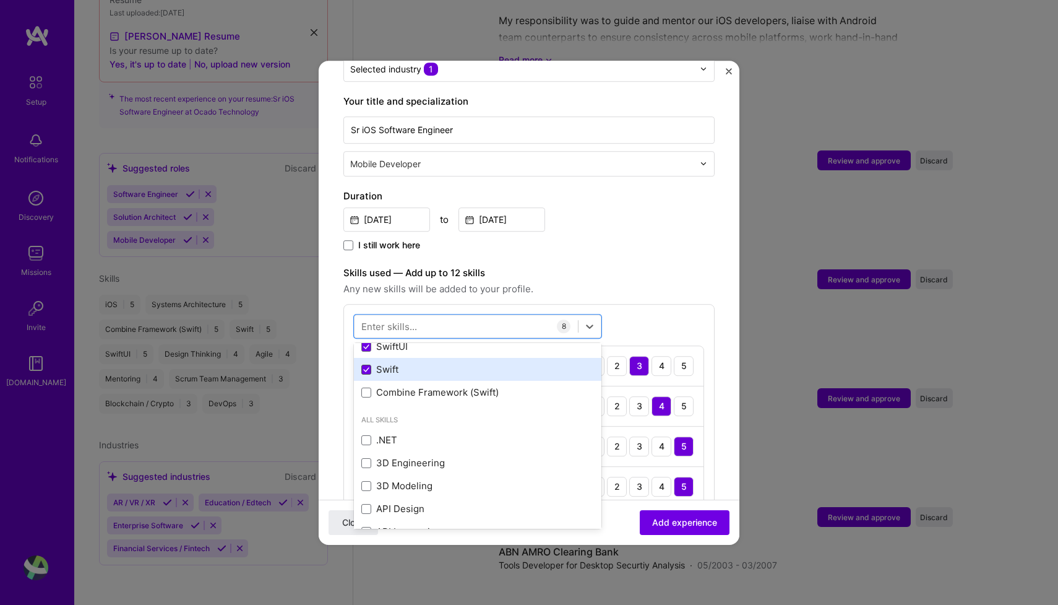
scroll to position [215, 0]
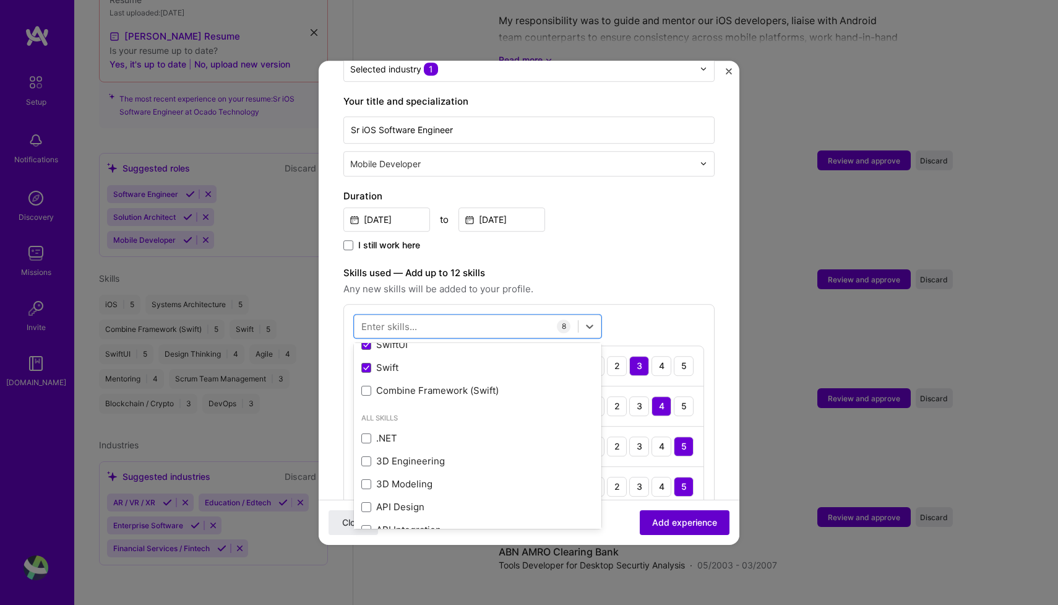
click at [693, 524] on span "Add experience" at bounding box center [684, 522] width 65 height 12
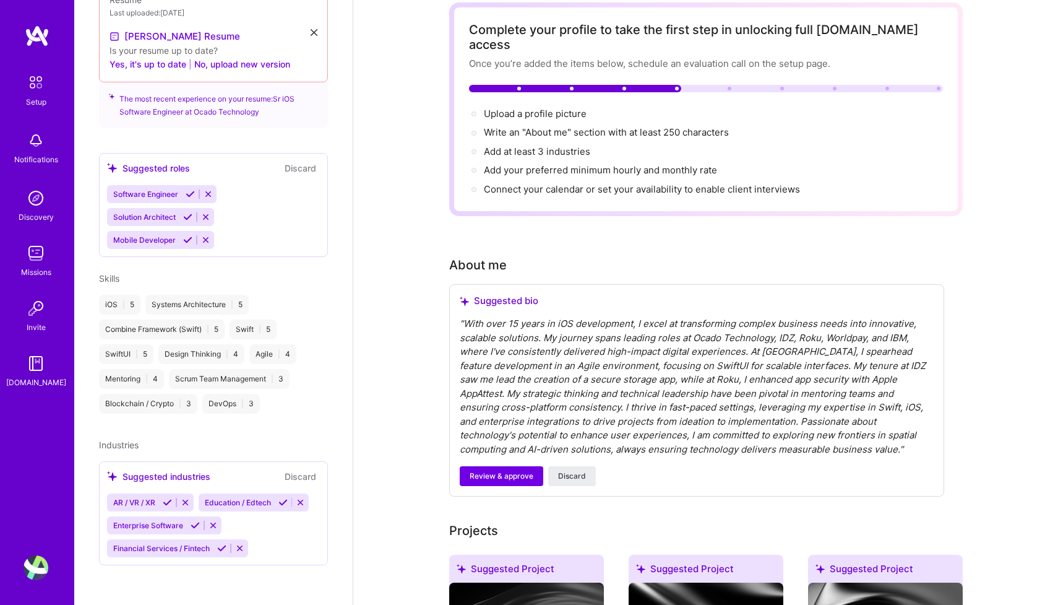
scroll to position [64, 0]
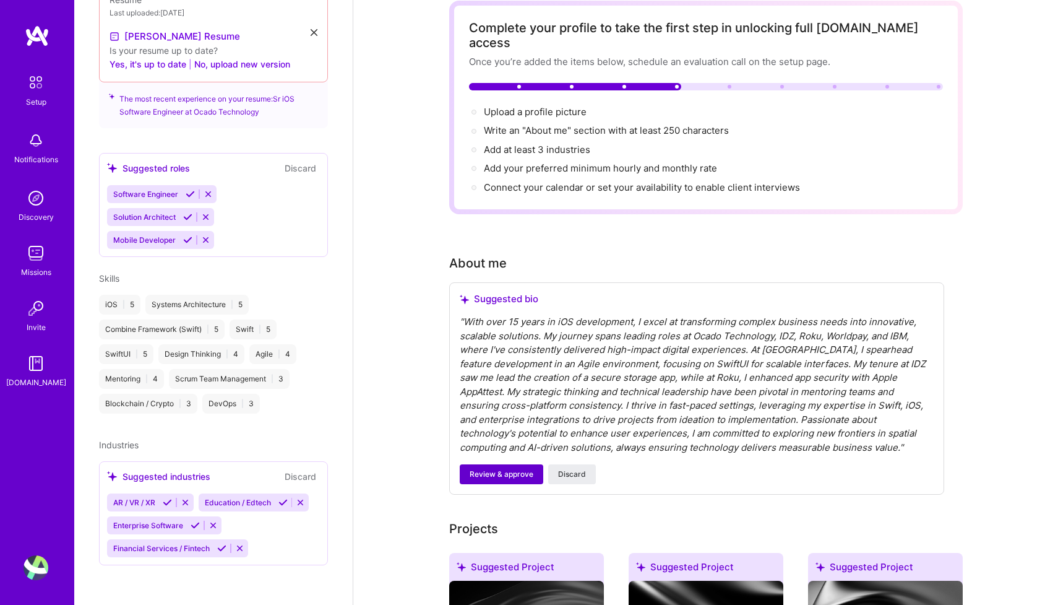
click at [507, 469] on span "Review & approve" at bounding box center [502, 474] width 64 height 11
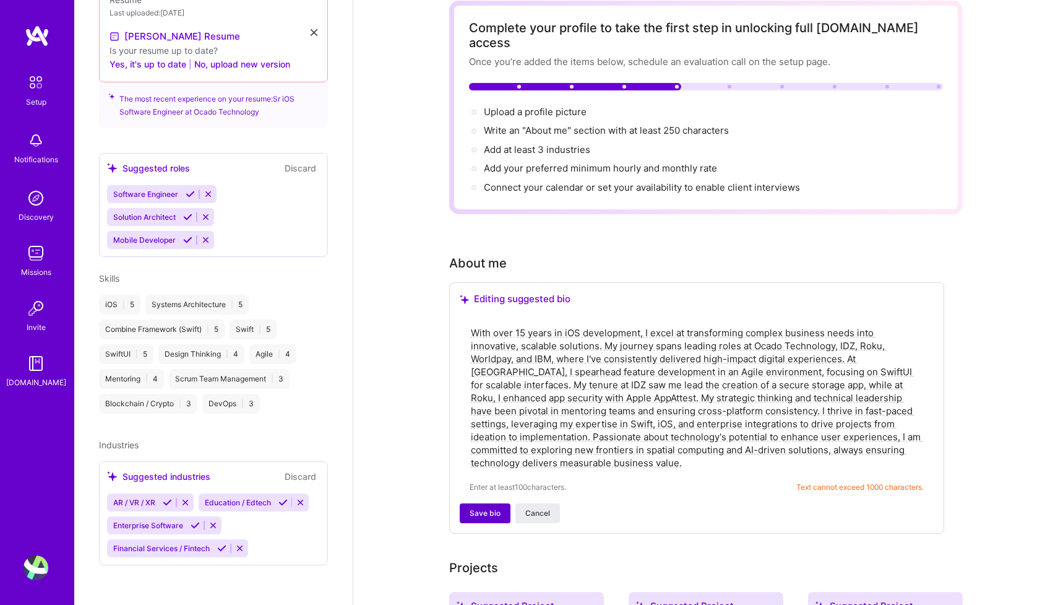
click at [488, 508] on span "Save bio" at bounding box center [485, 513] width 31 height 11
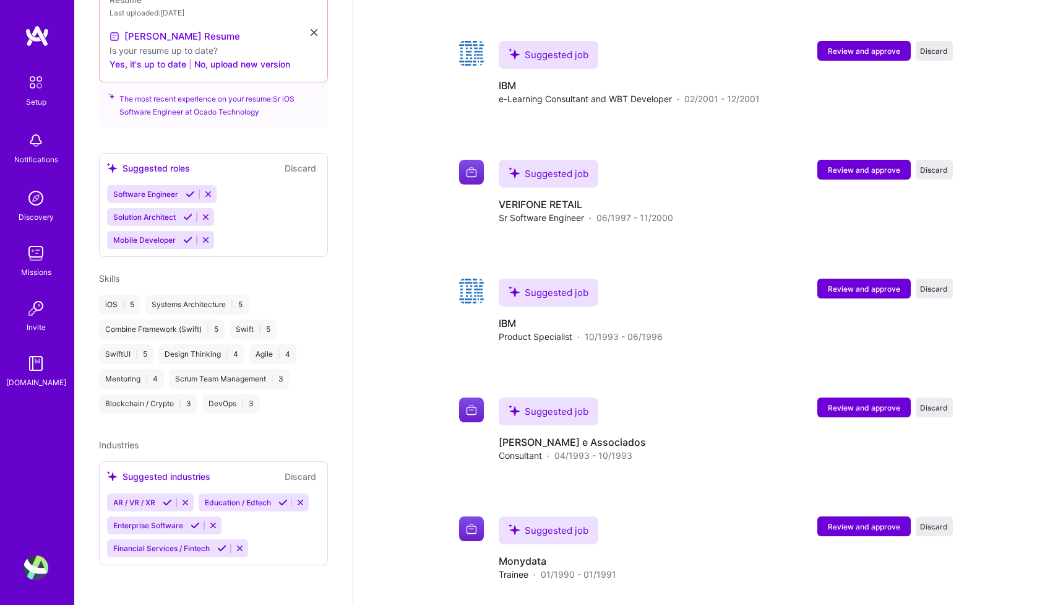
scroll to position [2773, 0]
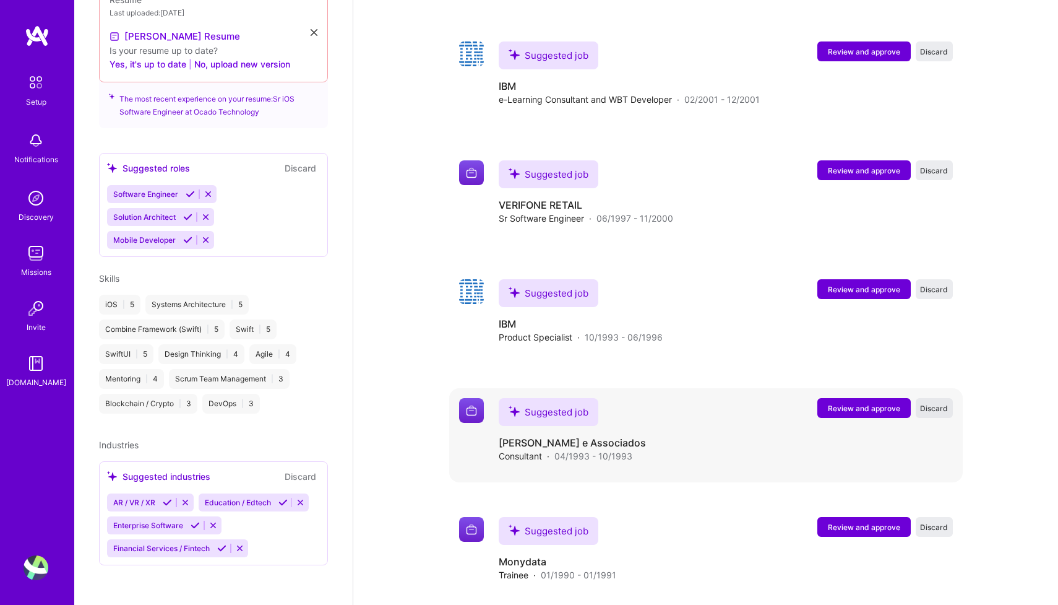
click at [937, 403] on span "Discard" at bounding box center [934, 408] width 28 height 11
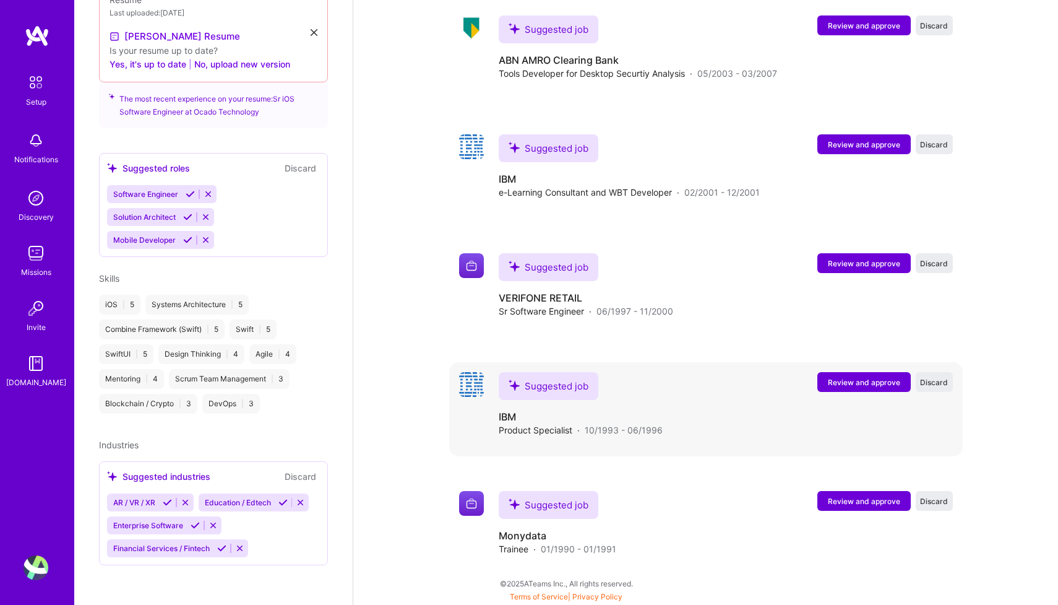
scroll to position [2654, 0]
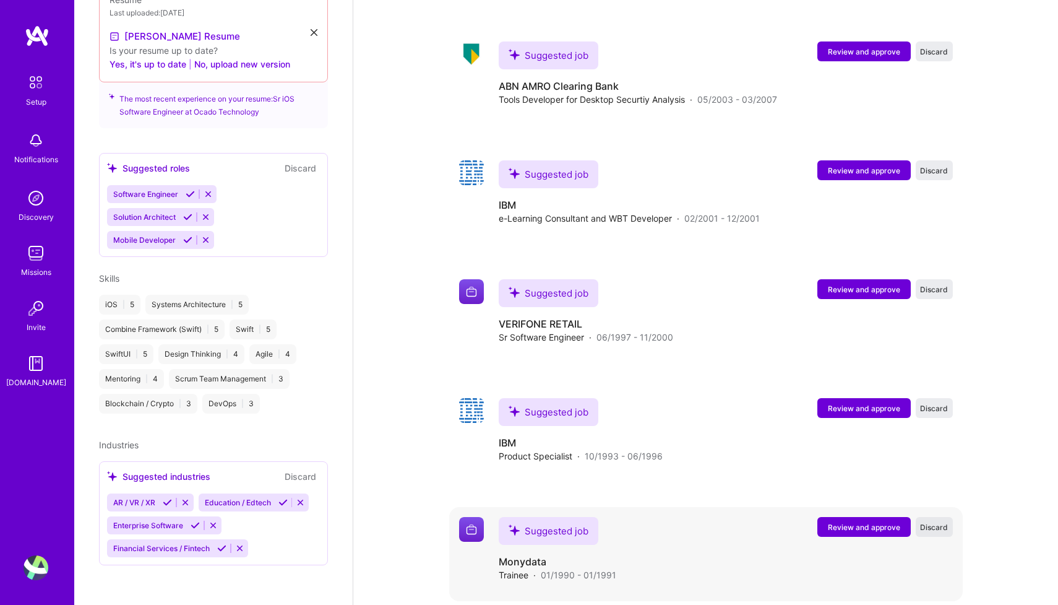
click at [934, 522] on span "Discard" at bounding box center [934, 527] width 28 height 11
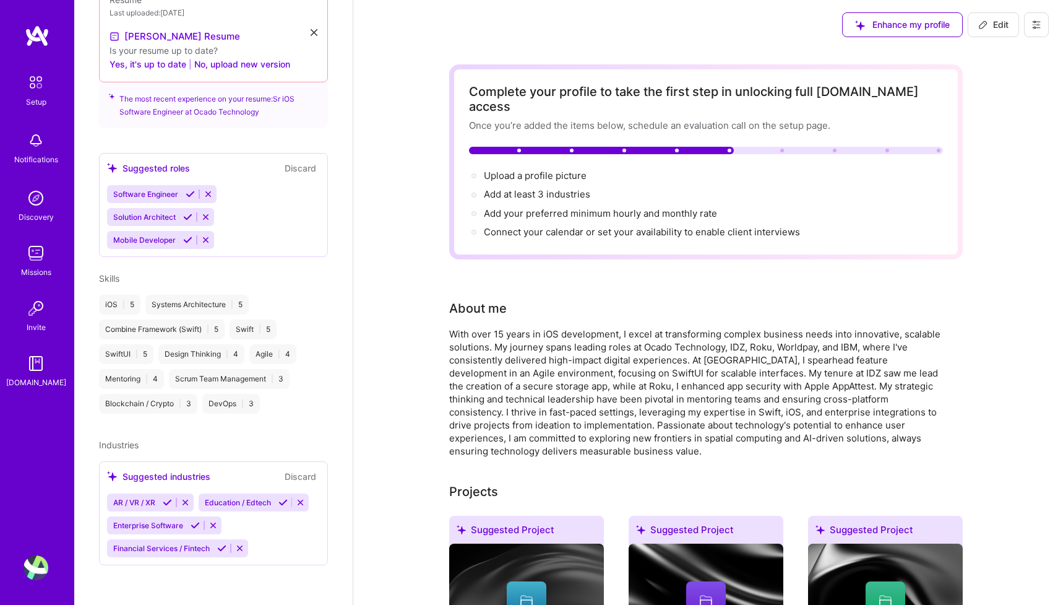
scroll to position [0, 0]
click at [150, 498] on span "AR / VR / XR" at bounding box center [134, 502] width 42 height 9
click at [152, 521] on span "Enterprise Software" at bounding box center [148, 525] width 70 height 9
click at [152, 543] on span "Financial Services / Fintech" at bounding box center [161, 547] width 97 height 9
click at [244, 498] on span "Education / Edtech" at bounding box center [238, 502] width 66 height 9
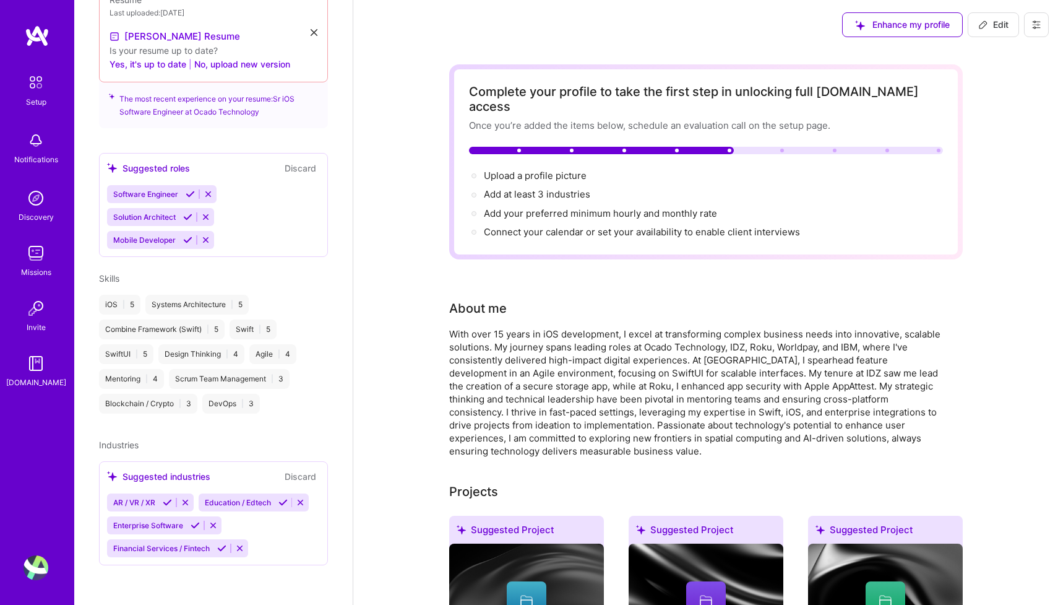
click at [114, 471] on icon at bounding box center [112, 476] width 11 height 11
click at [150, 185] on div "Software Engineer" at bounding box center [144, 194] width 75 height 18
click at [151, 212] on span "Solution Architect" at bounding box center [144, 216] width 63 height 9
click at [151, 235] on span "Mobile Developer" at bounding box center [144, 239] width 63 height 9
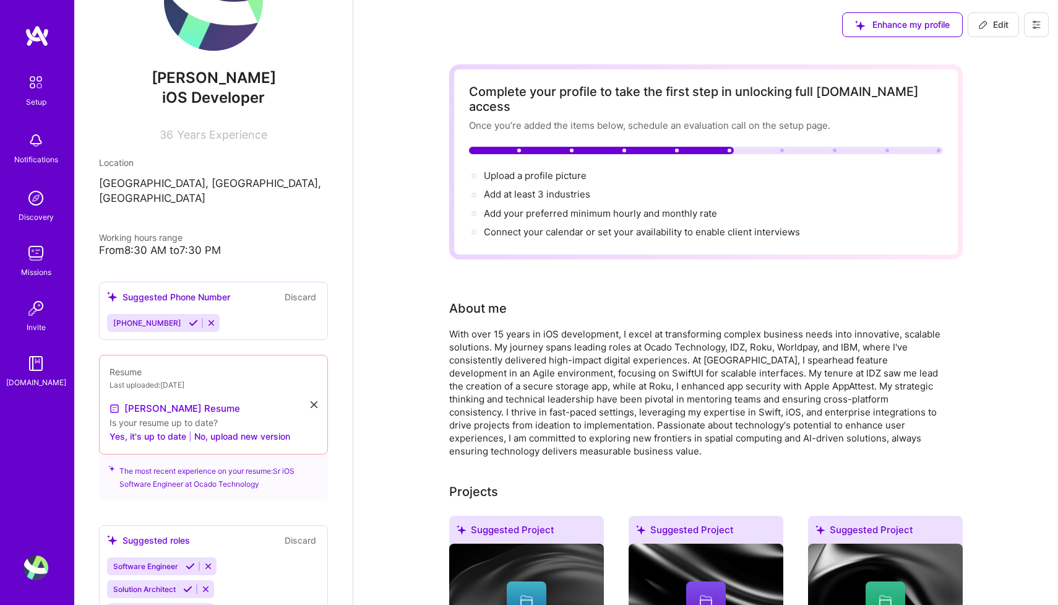
scroll to position [52, 0]
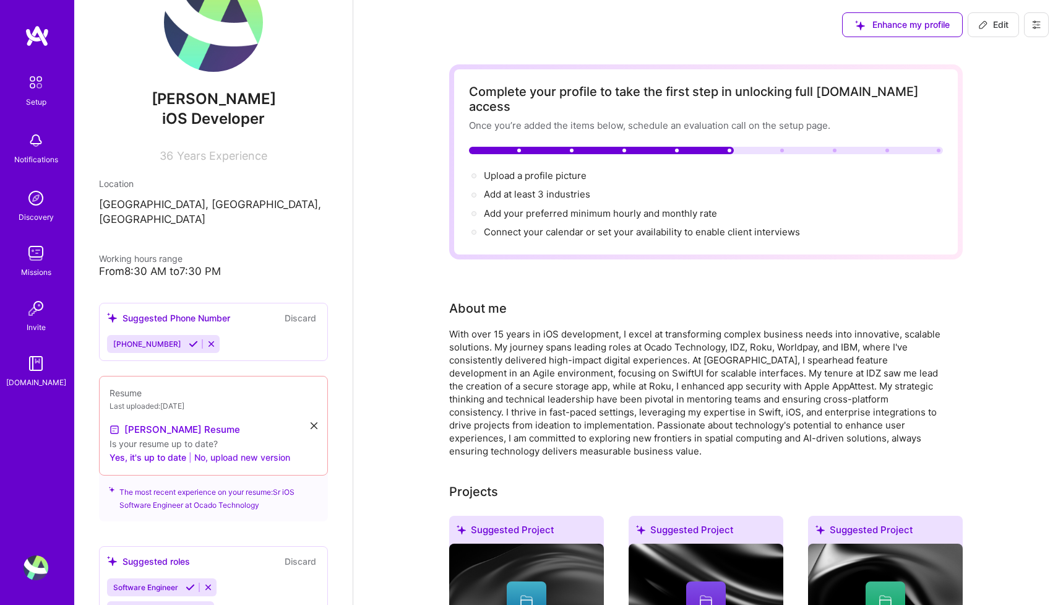
click at [235, 450] on button "No, upload new version" at bounding box center [242, 457] width 96 height 15
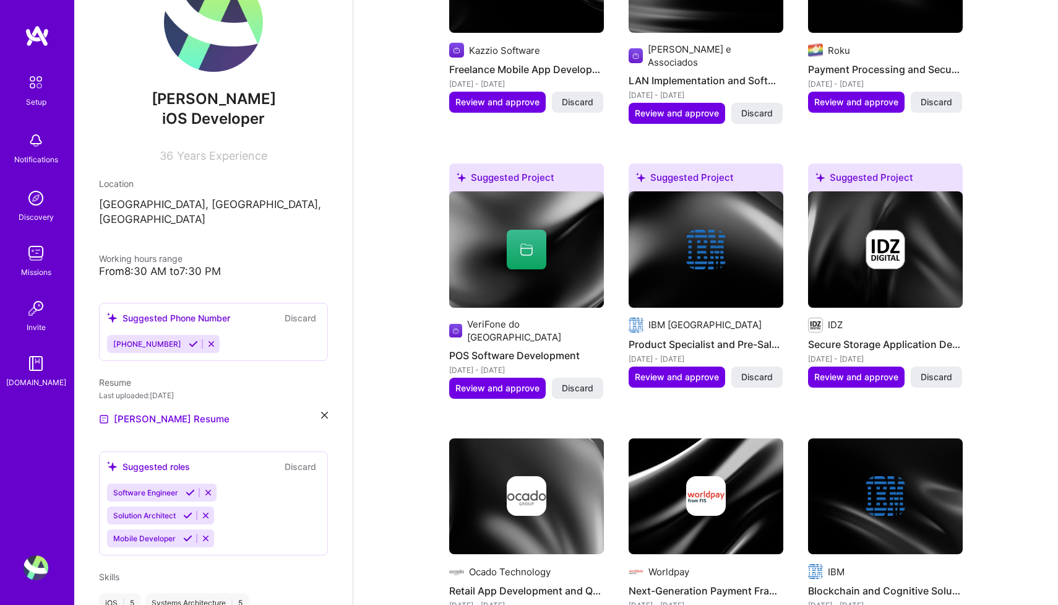
scroll to position [935, 0]
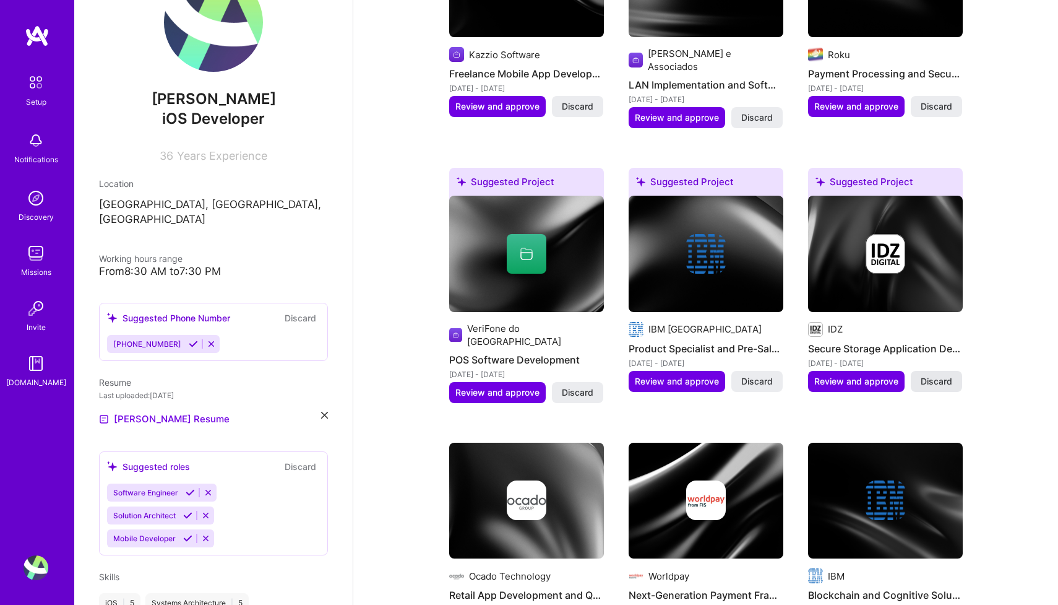
click at [941, 375] on span "Discard" at bounding box center [937, 381] width 32 height 12
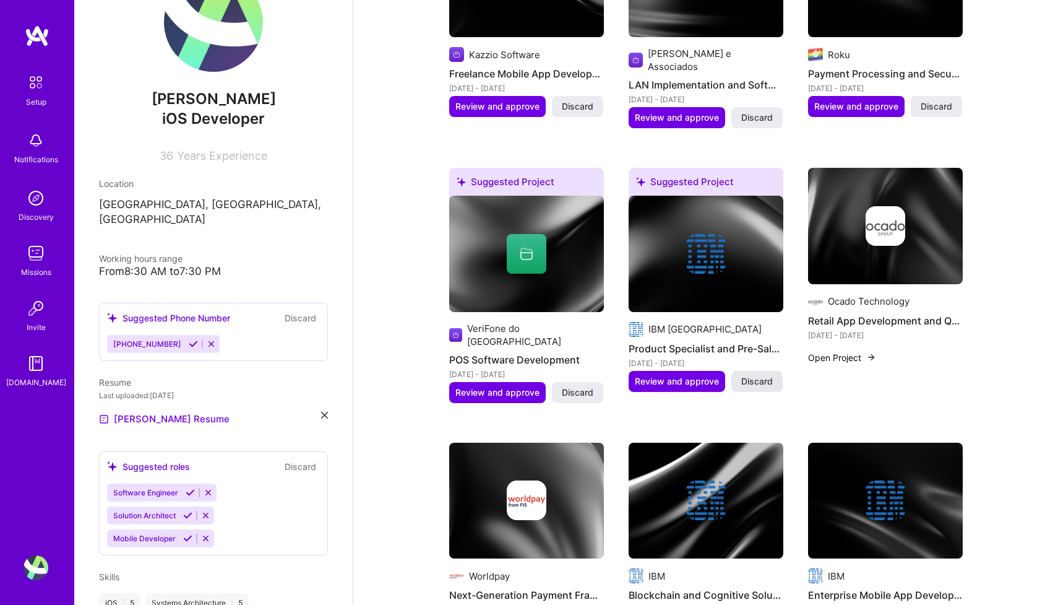
click at [759, 375] on span "Discard" at bounding box center [757, 381] width 32 height 12
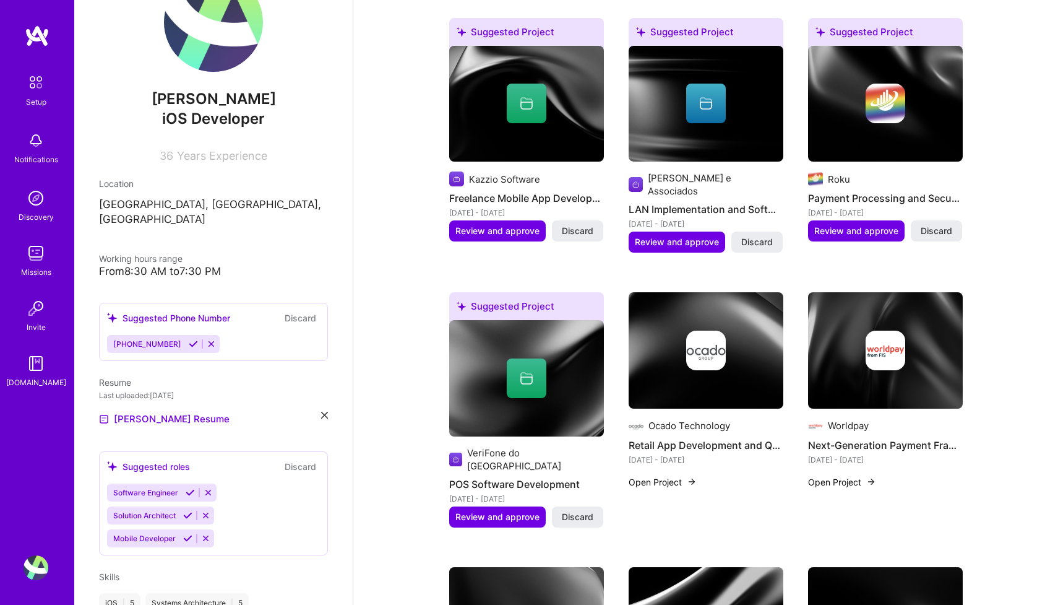
scroll to position [808, 0]
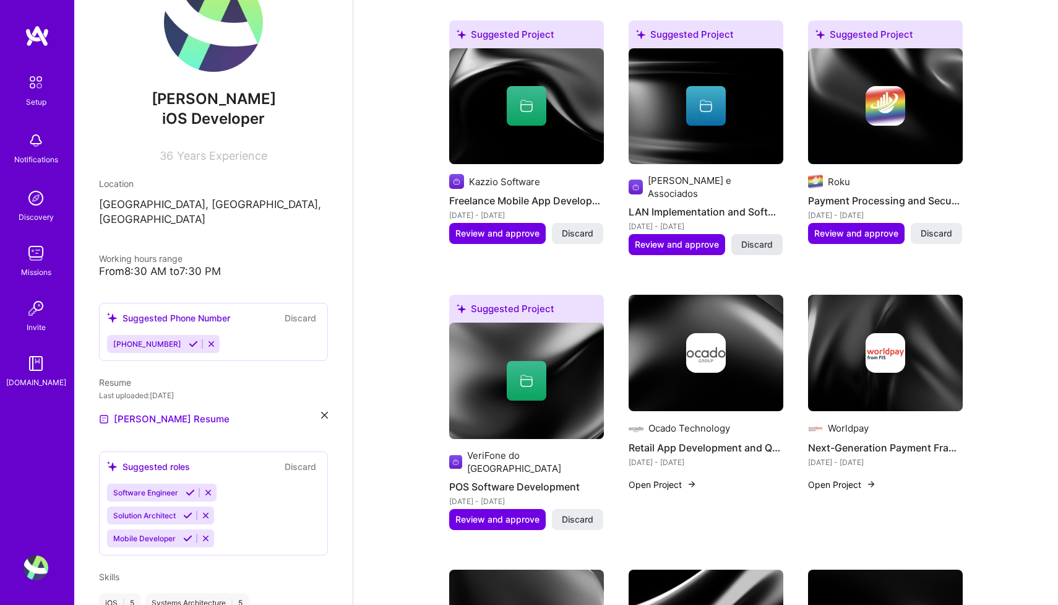
click at [764, 238] on span "Discard" at bounding box center [757, 244] width 32 height 12
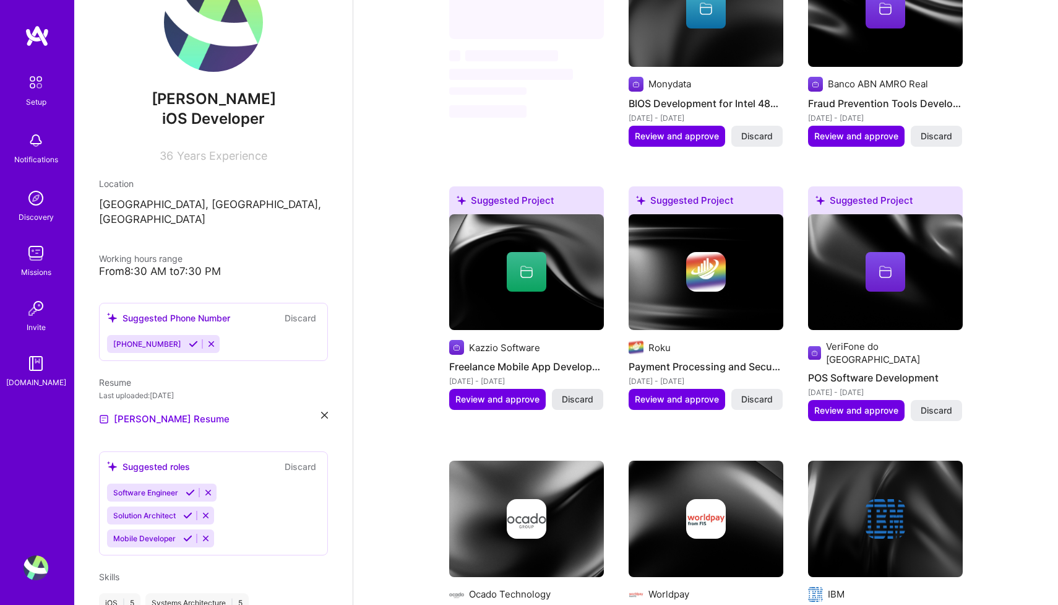
scroll to position [602, 0]
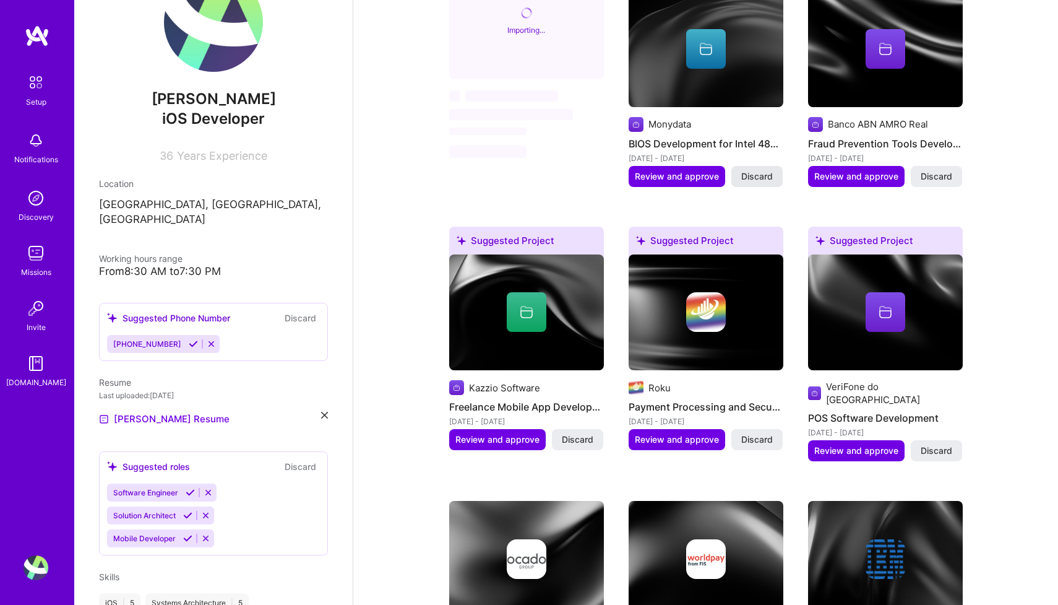
click at [764, 169] on button "Discard" at bounding box center [757, 176] width 51 height 21
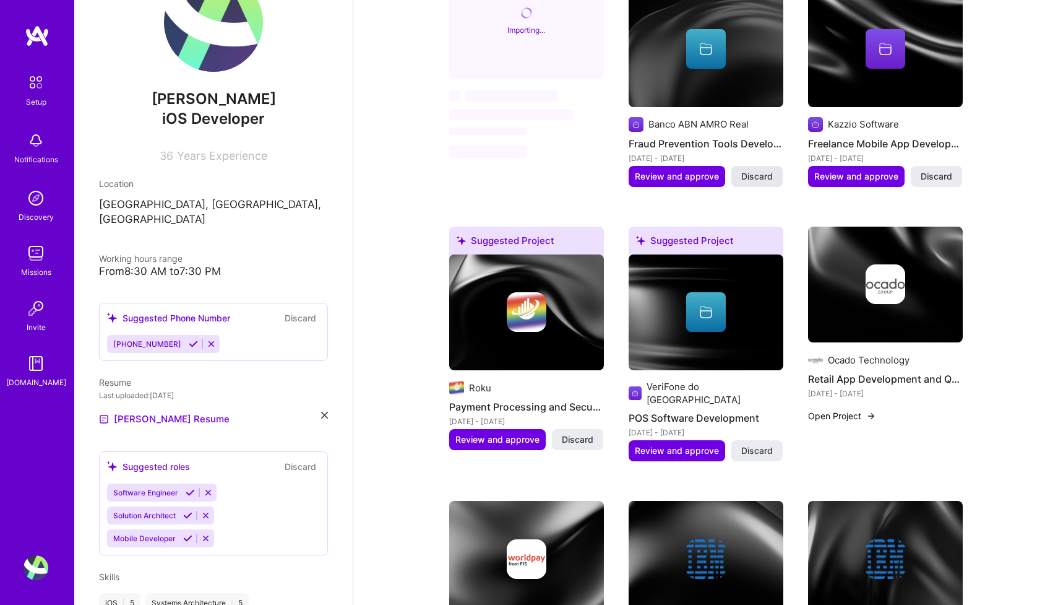
click at [761, 170] on span "Discard" at bounding box center [757, 176] width 32 height 12
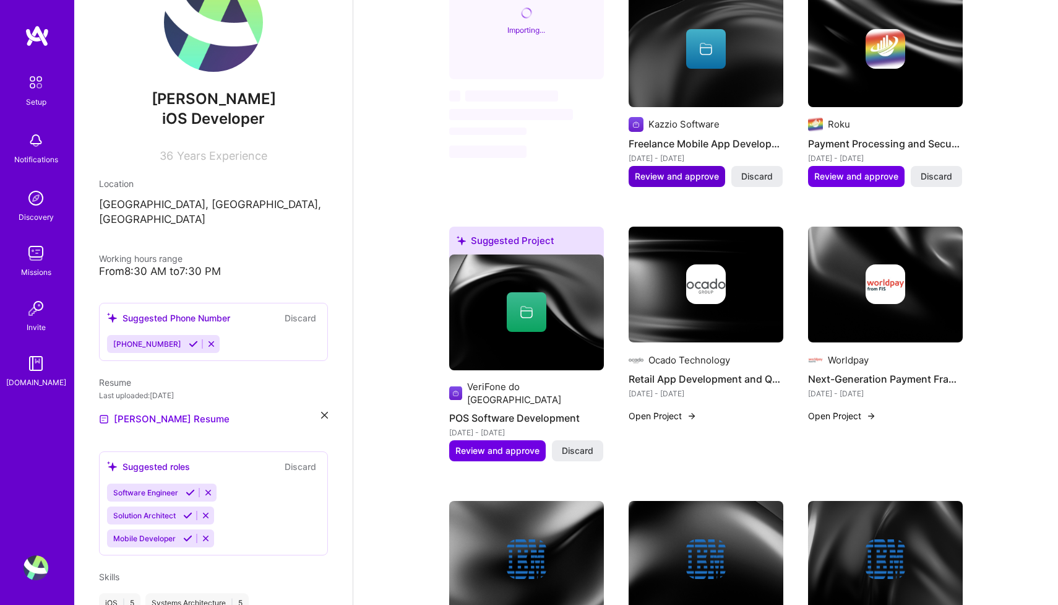
click at [680, 170] on span "Review and approve" at bounding box center [677, 176] width 84 height 12
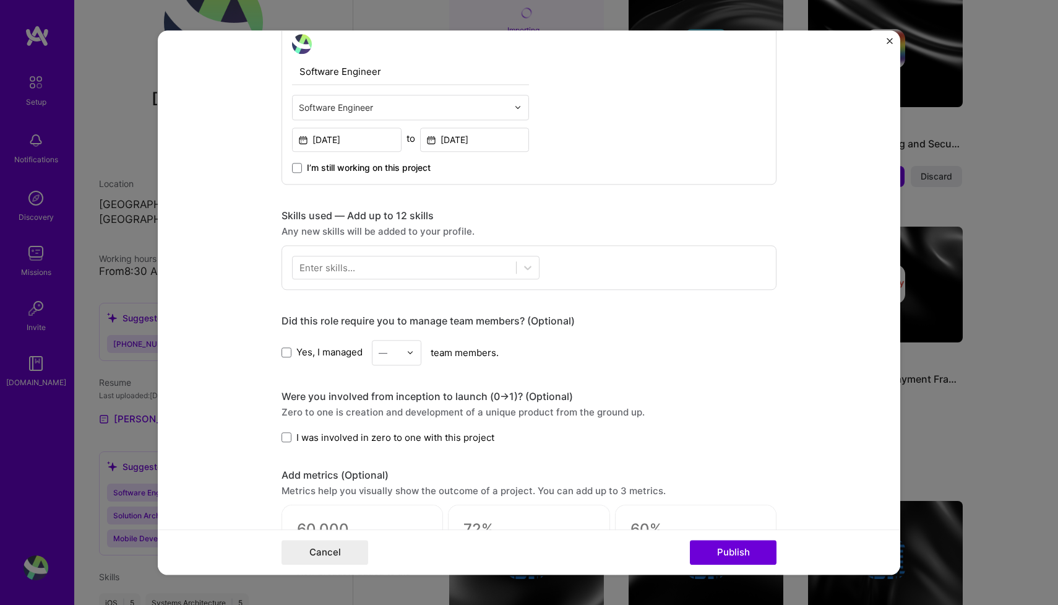
scroll to position [447, 0]
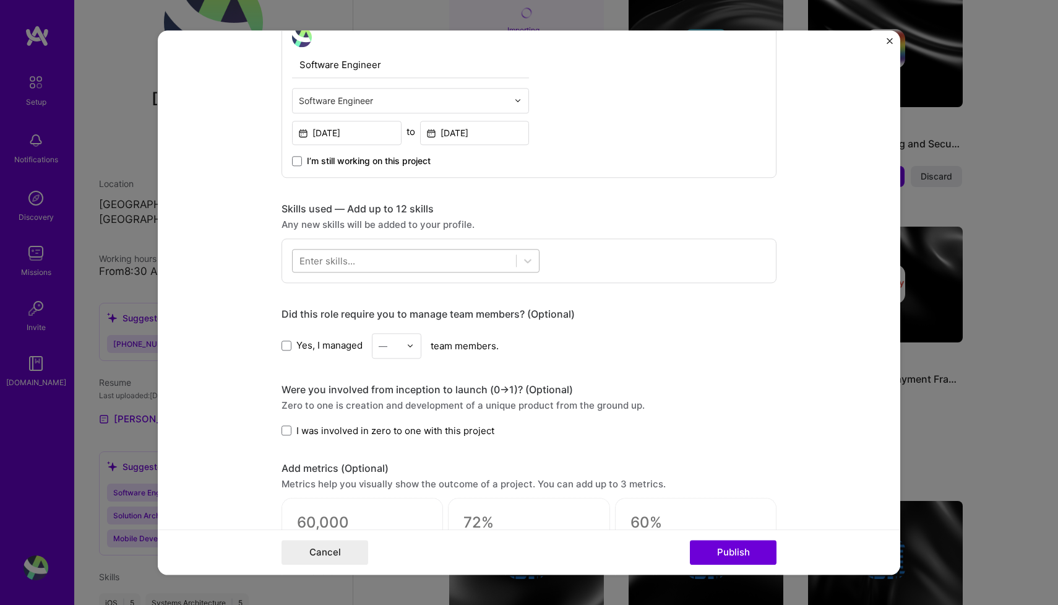
click at [395, 262] on div at bounding box center [404, 260] width 223 height 20
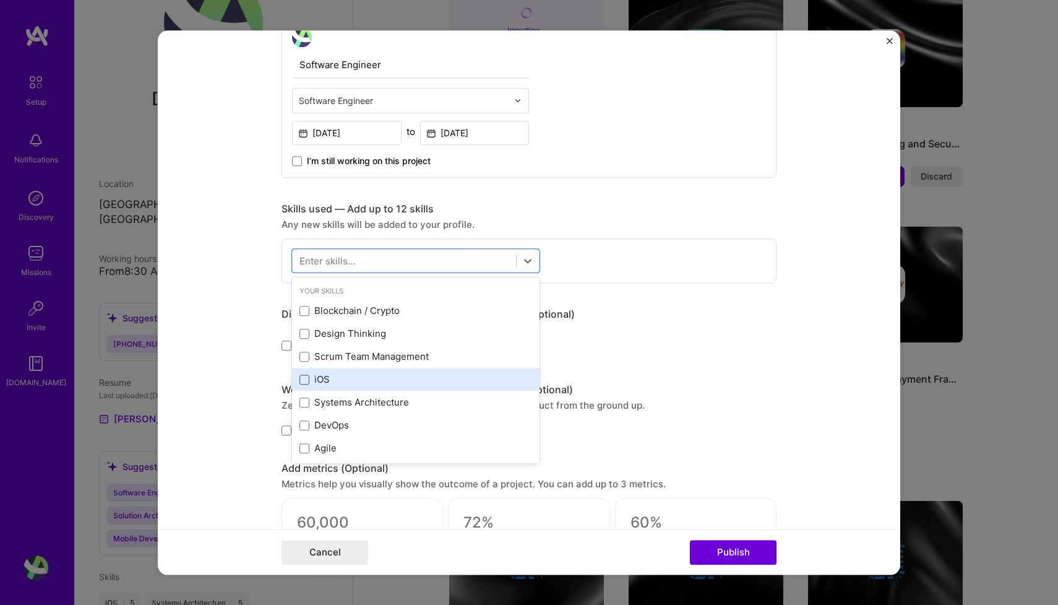
click at [303, 379] on span at bounding box center [305, 379] width 10 height 10
click at [0, 0] on input "checkbox" at bounding box center [0, 0] width 0 height 0
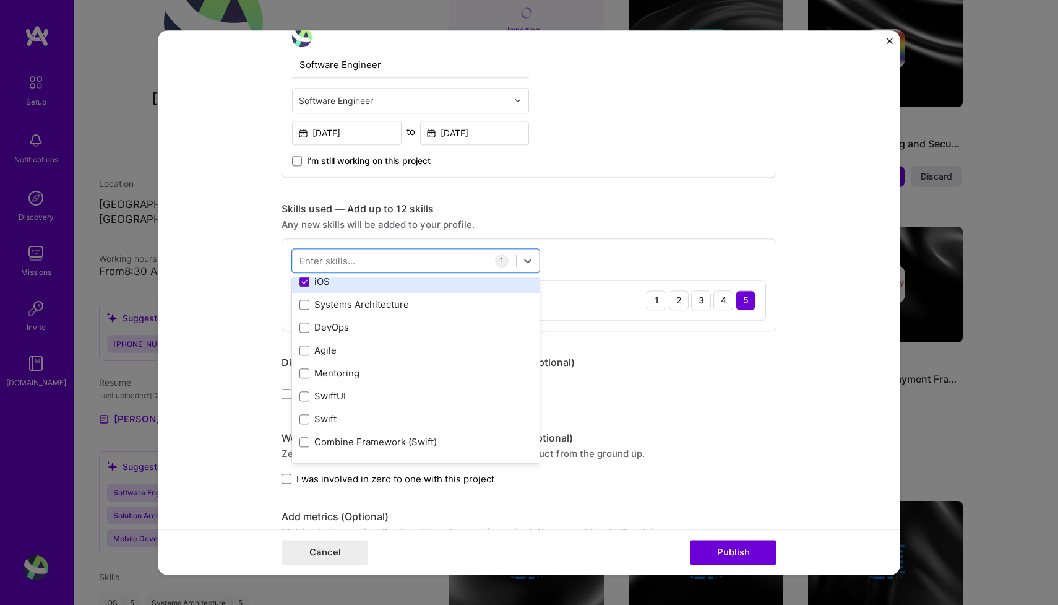
scroll to position [126, 0]
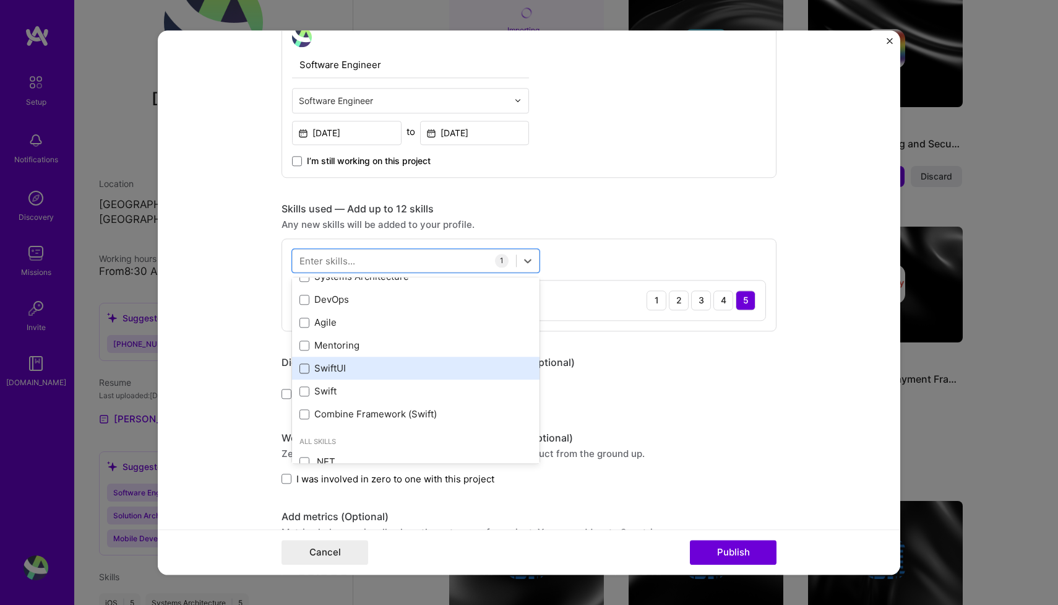
click at [303, 371] on span at bounding box center [305, 368] width 10 height 10
click at [0, 0] on input "checkbox" at bounding box center [0, 0] width 0 height 0
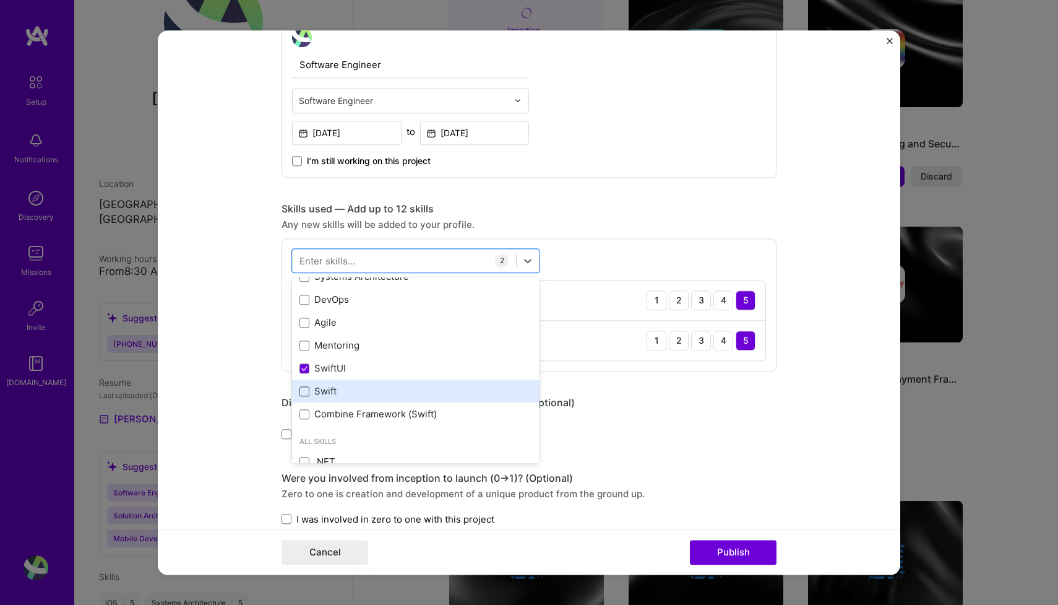
click at [303, 389] on span at bounding box center [305, 391] width 10 height 10
click at [0, 0] on input "checkbox" at bounding box center [0, 0] width 0 height 0
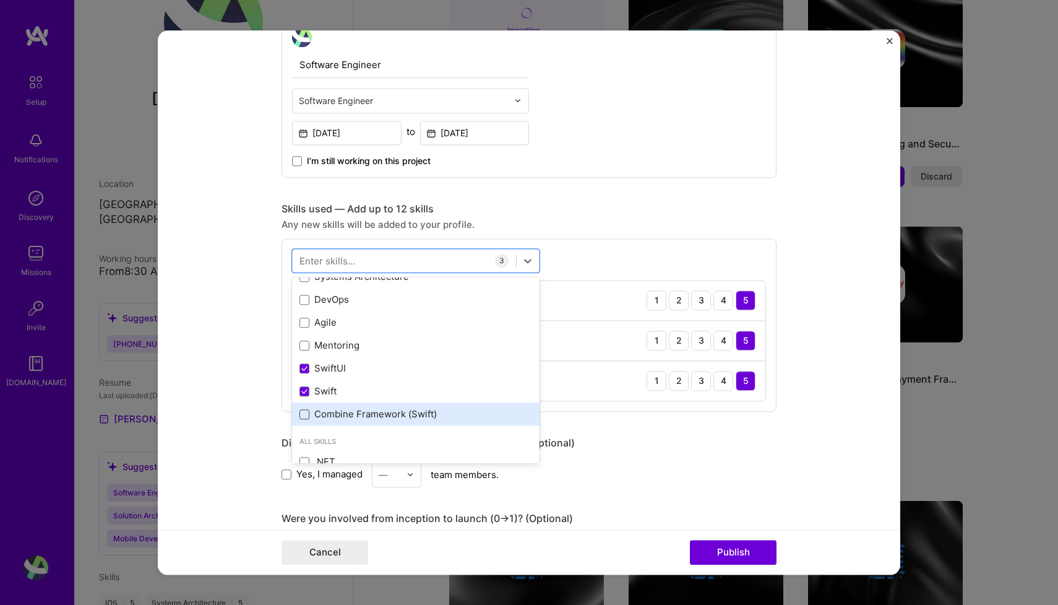
click at [305, 415] on span at bounding box center [305, 414] width 10 height 10
click at [0, 0] on input "checkbox" at bounding box center [0, 0] width 0 height 0
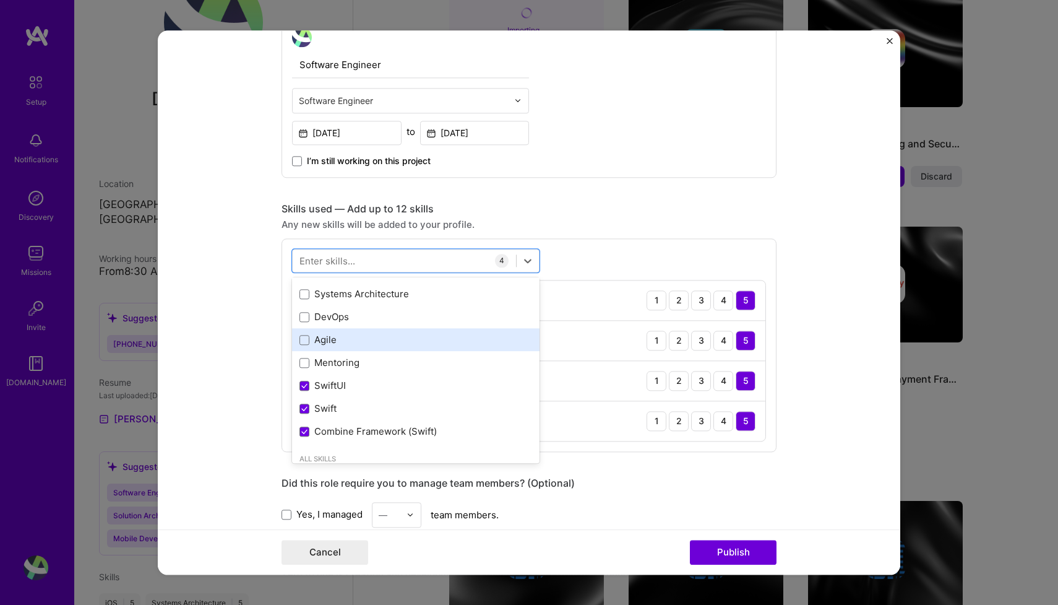
scroll to position [86, 0]
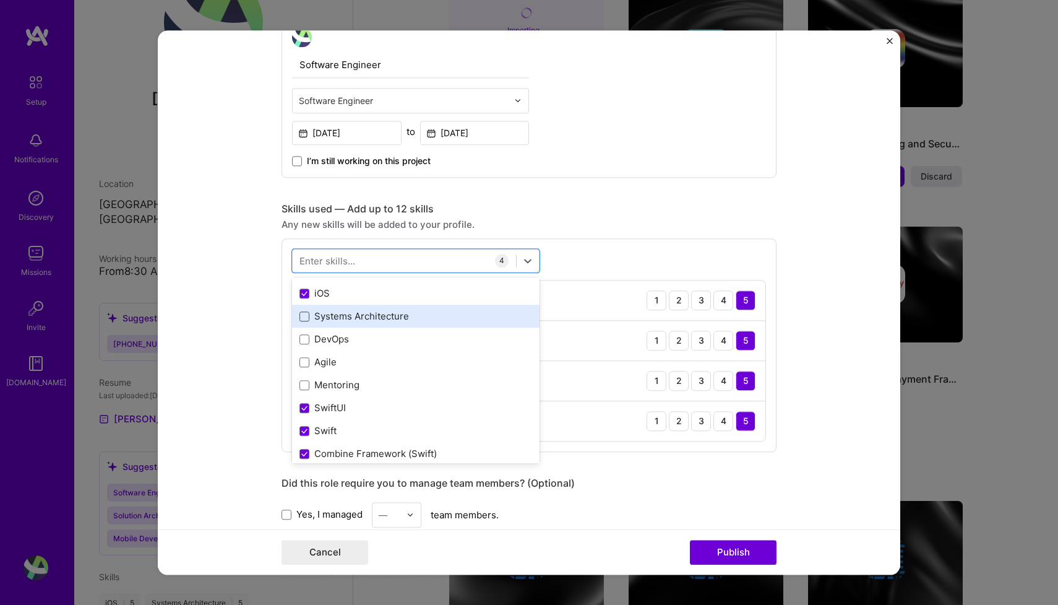
click at [304, 316] on span at bounding box center [305, 316] width 10 height 10
click at [0, 0] on input "checkbox" at bounding box center [0, 0] width 0 height 0
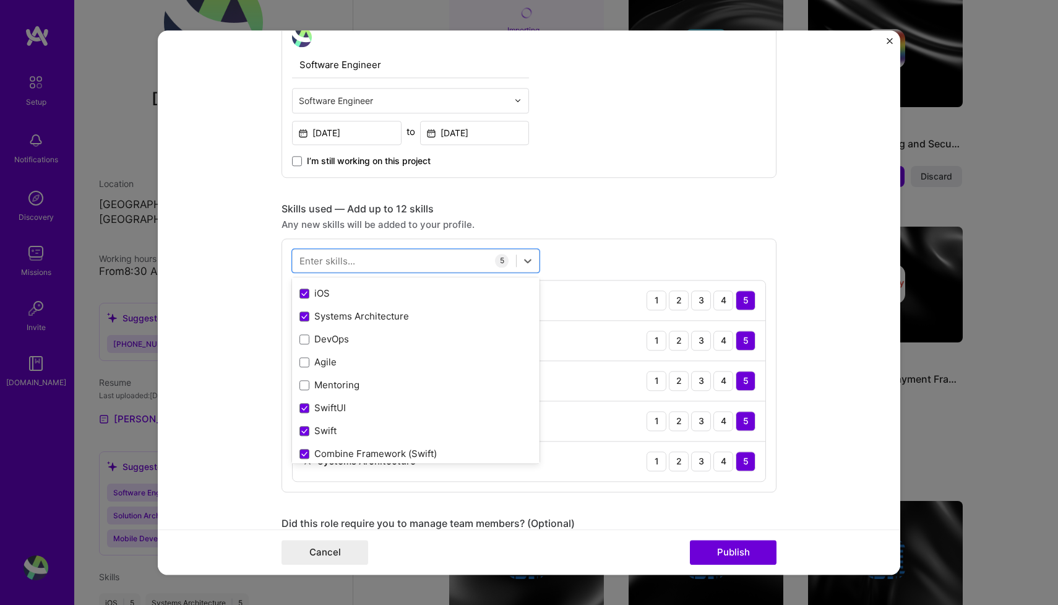
click at [824, 418] on form "Editing suggested project This project is suggested based on your LinkedIn, res…" at bounding box center [529, 302] width 743 height 544
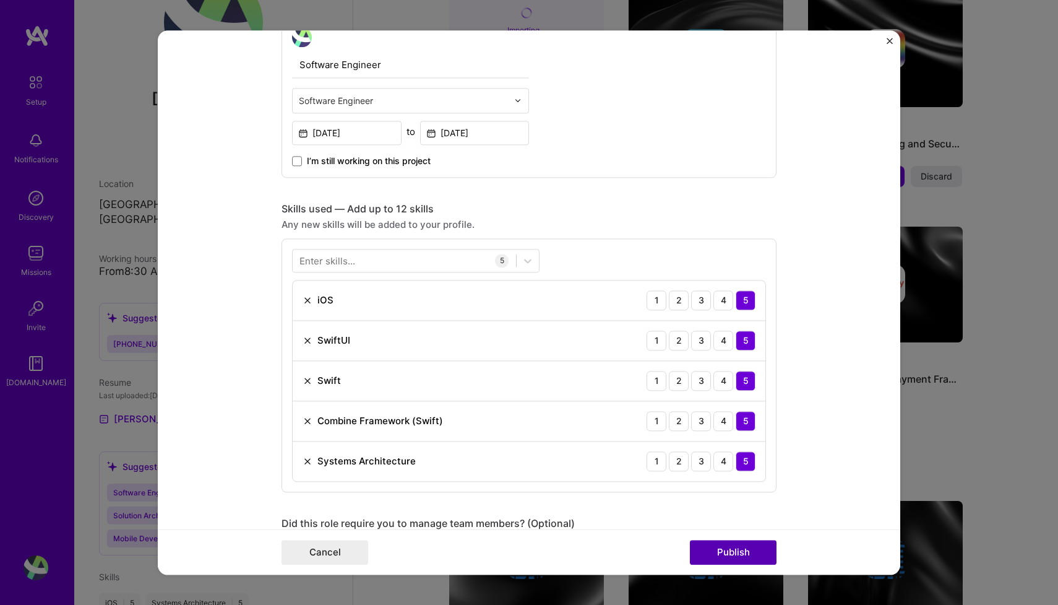
click at [738, 550] on button "Publish" at bounding box center [733, 552] width 87 height 25
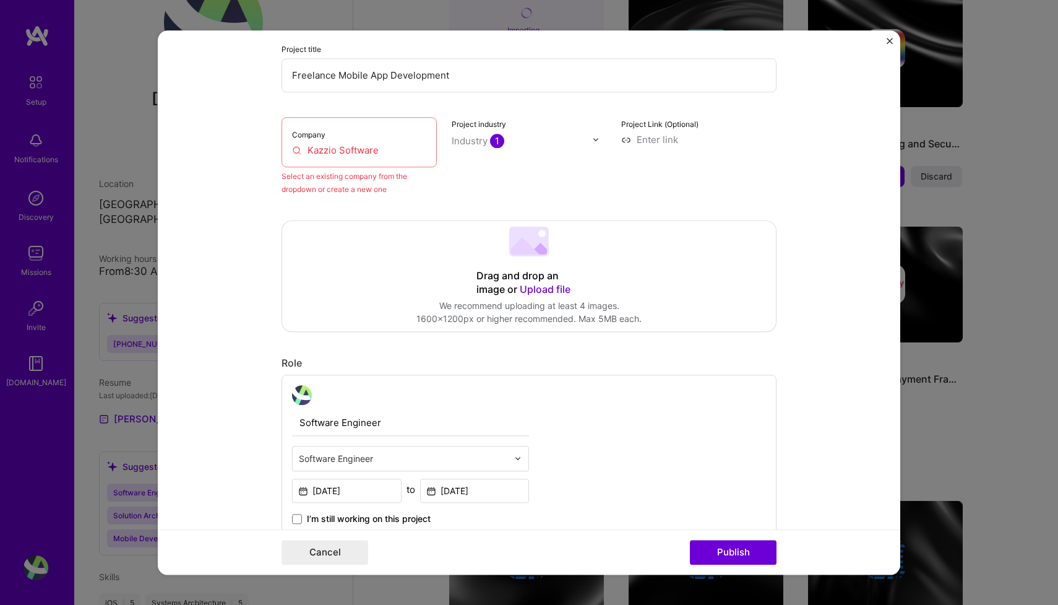
scroll to position [81, 0]
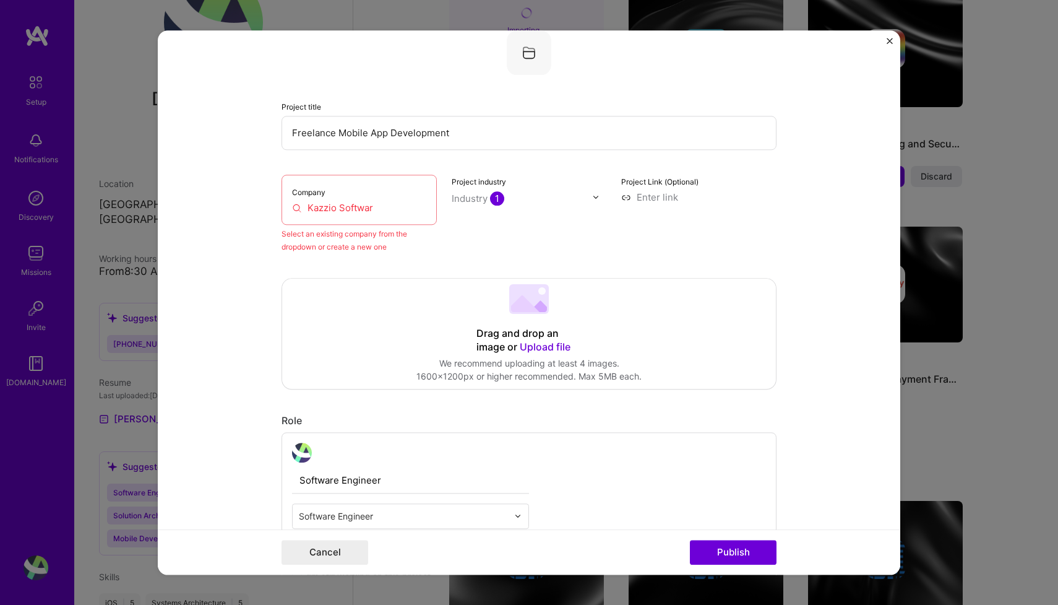
type input "Kazzio Software"
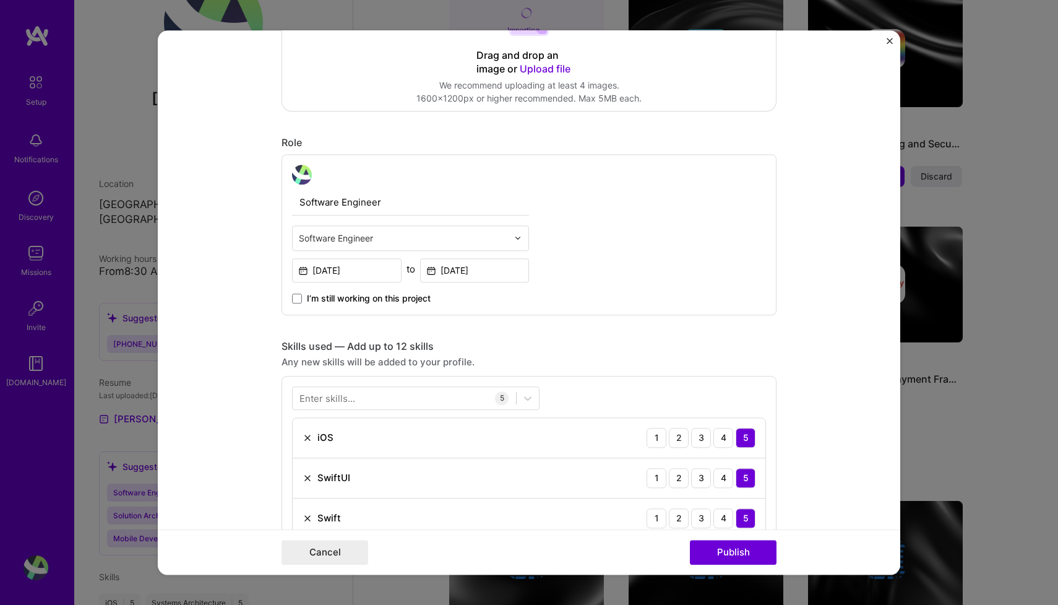
scroll to position [310, 0]
click at [737, 551] on button "Publish" at bounding box center [733, 552] width 87 height 25
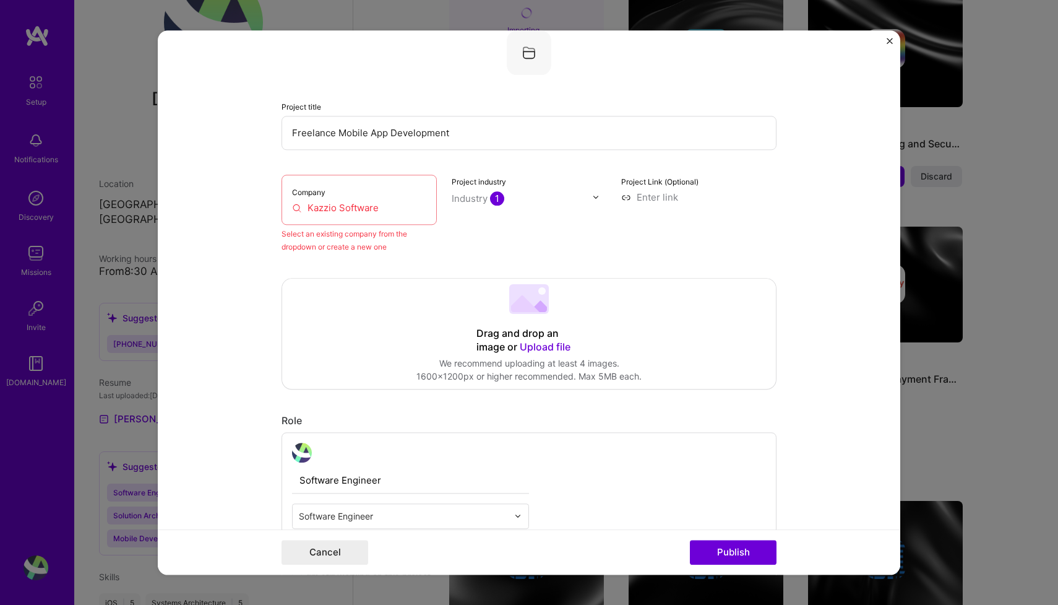
scroll to position [0, 0]
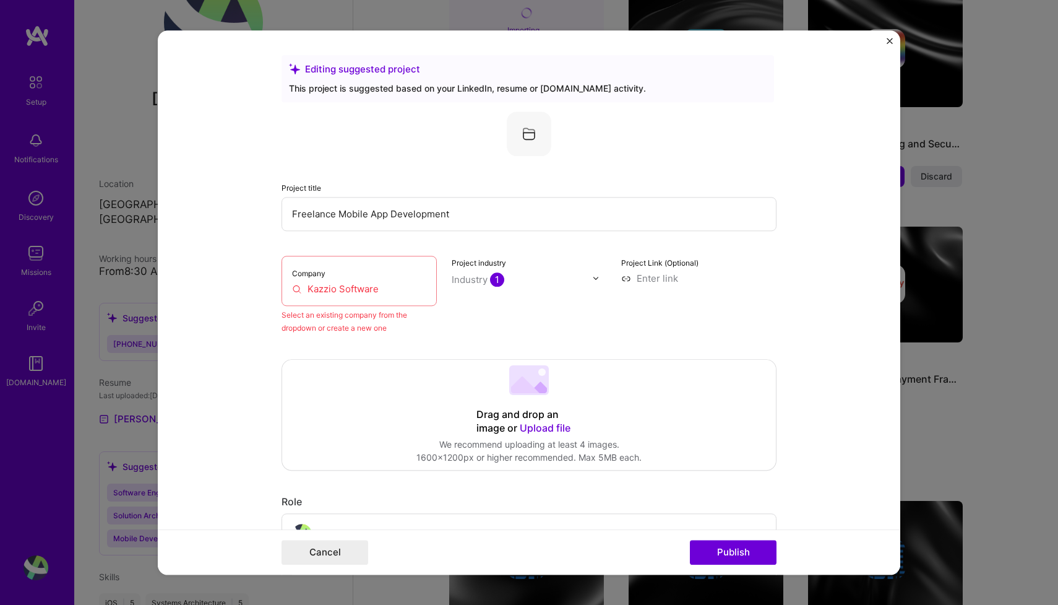
click at [888, 41] on img "Close" at bounding box center [890, 41] width 6 height 6
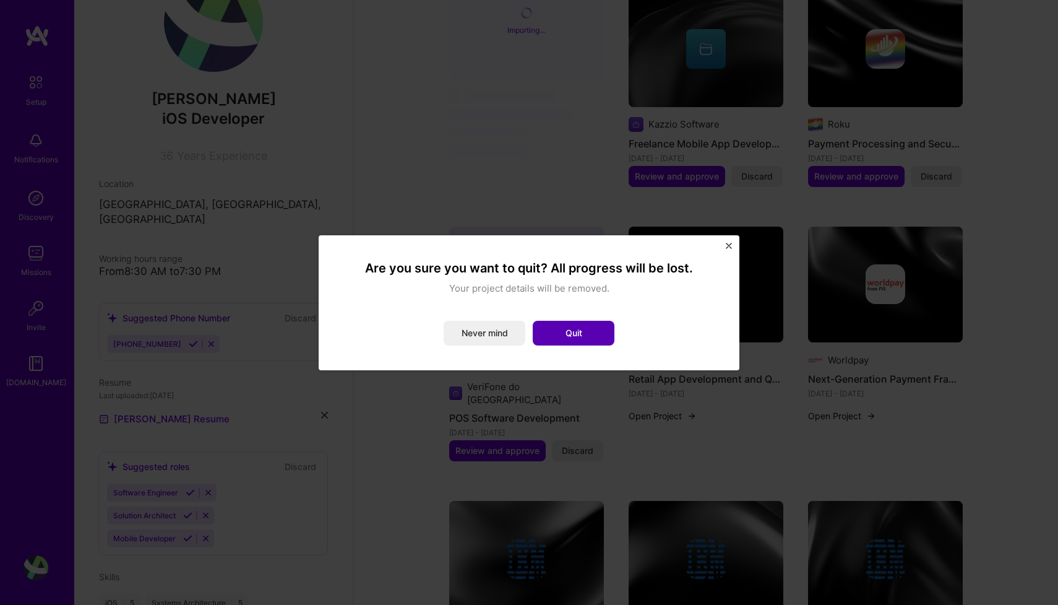
click at [560, 333] on button "Quit" at bounding box center [574, 333] width 82 height 25
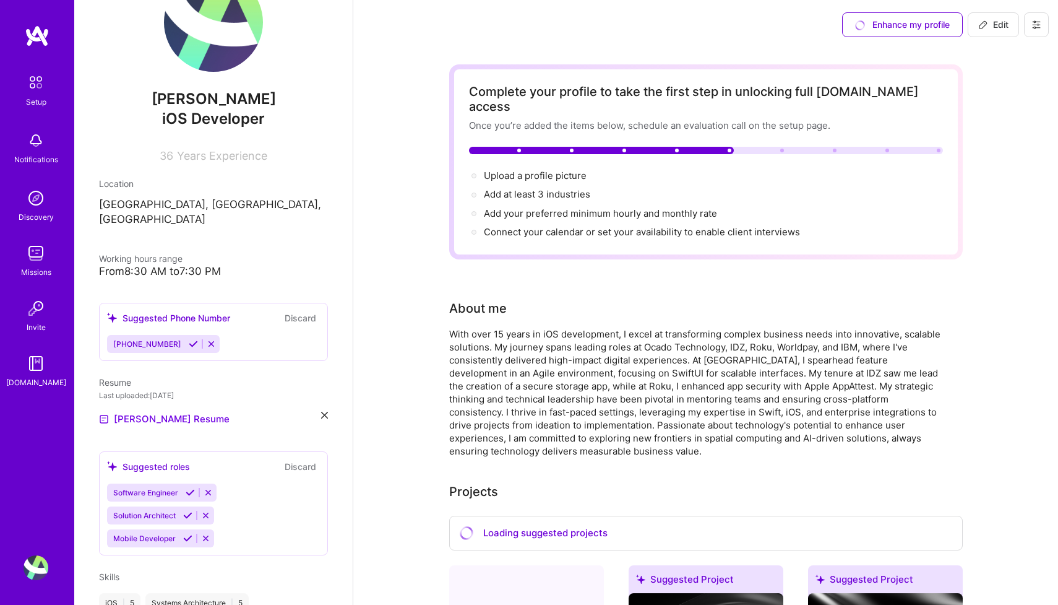
click at [987, 19] on span "Edit" at bounding box center [994, 25] width 30 height 12
select select "US"
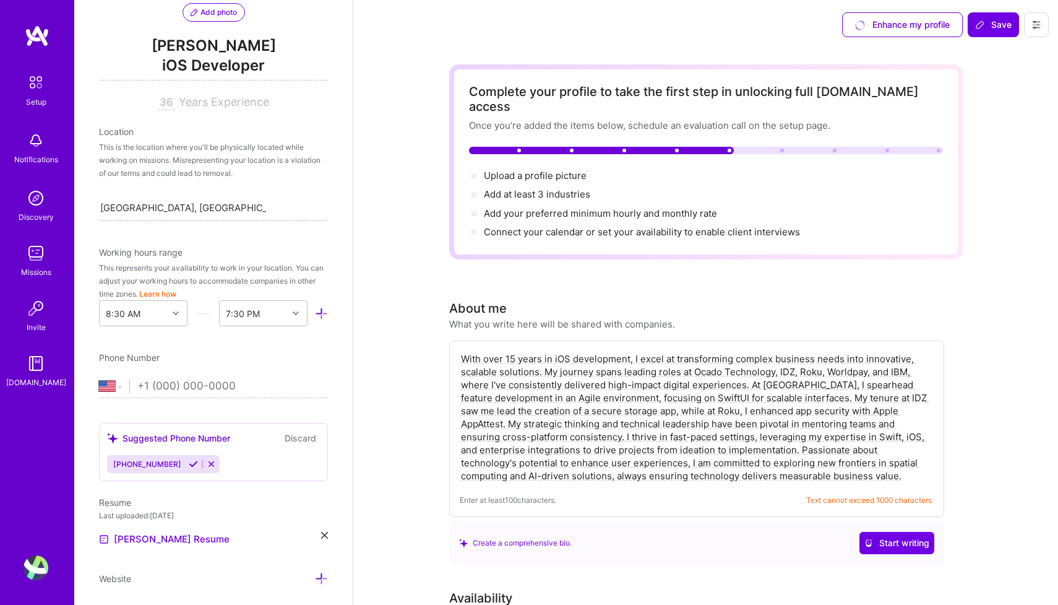
scroll to position [146, 0]
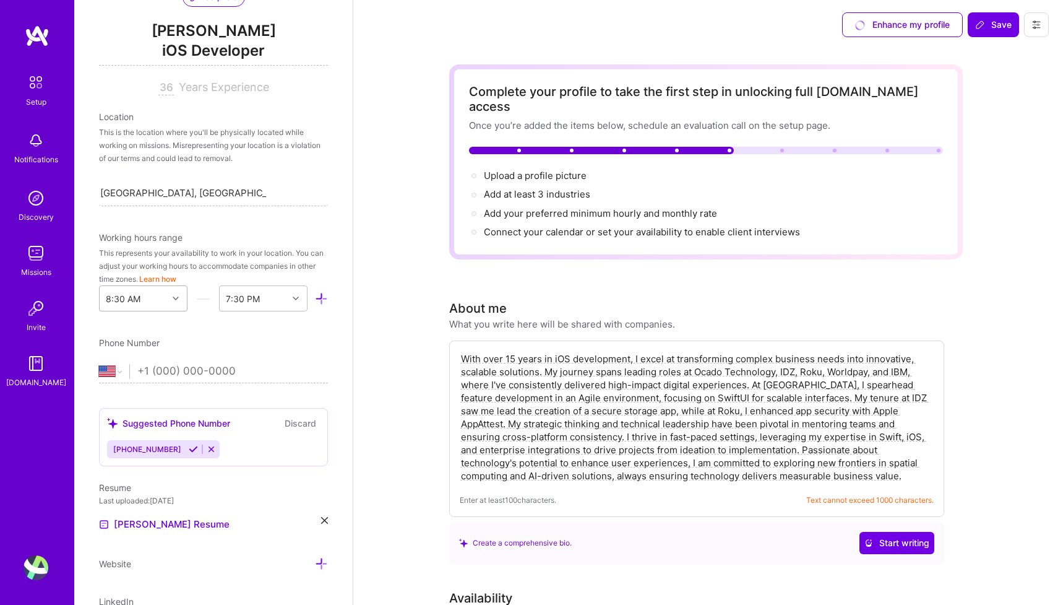
click at [176, 298] on icon at bounding box center [176, 298] width 6 height 6
click at [131, 439] on div "1:00 PM" at bounding box center [143, 439] width 89 height 23
click at [297, 301] on icon at bounding box center [296, 298] width 6 height 6
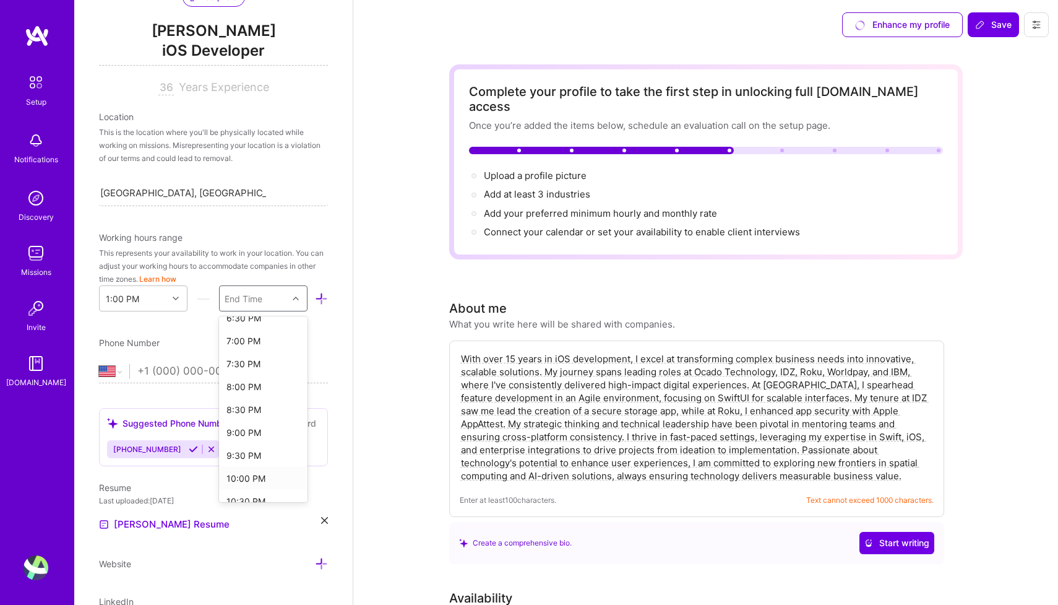
click at [248, 481] on div "10:00 PM" at bounding box center [263, 478] width 89 height 23
click at [176, 298] on icon at bounding box center [176, 298] width 6 height 6
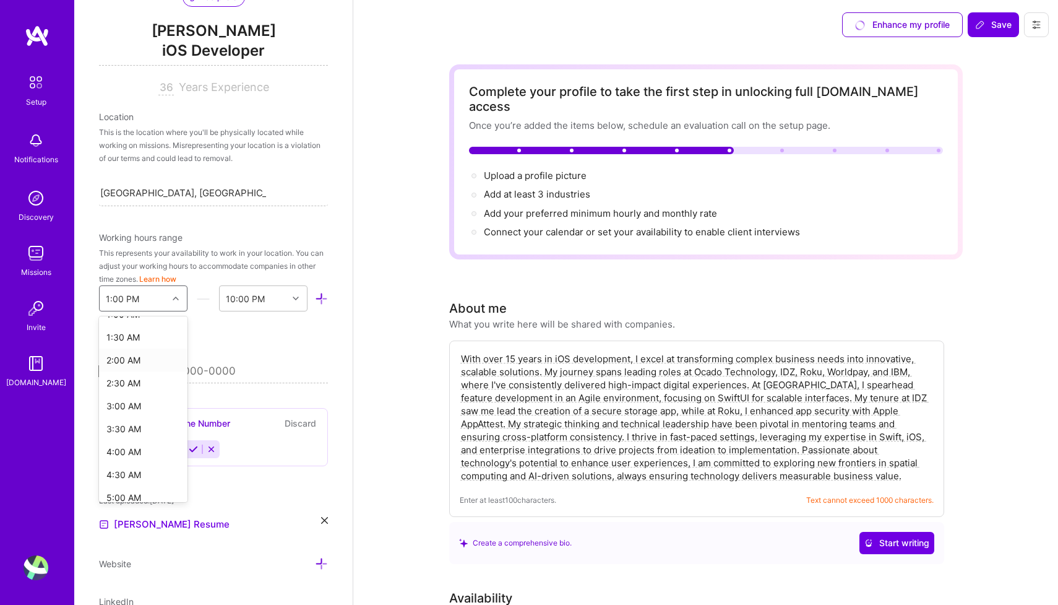
scroll to position [83, 0]
click at [126, 430] on div "4:00 AM" at bounding box center [143, 430] width 89 height 23
click at [298, 301] on icon at bounding box center [296, 298] width 6 height 6
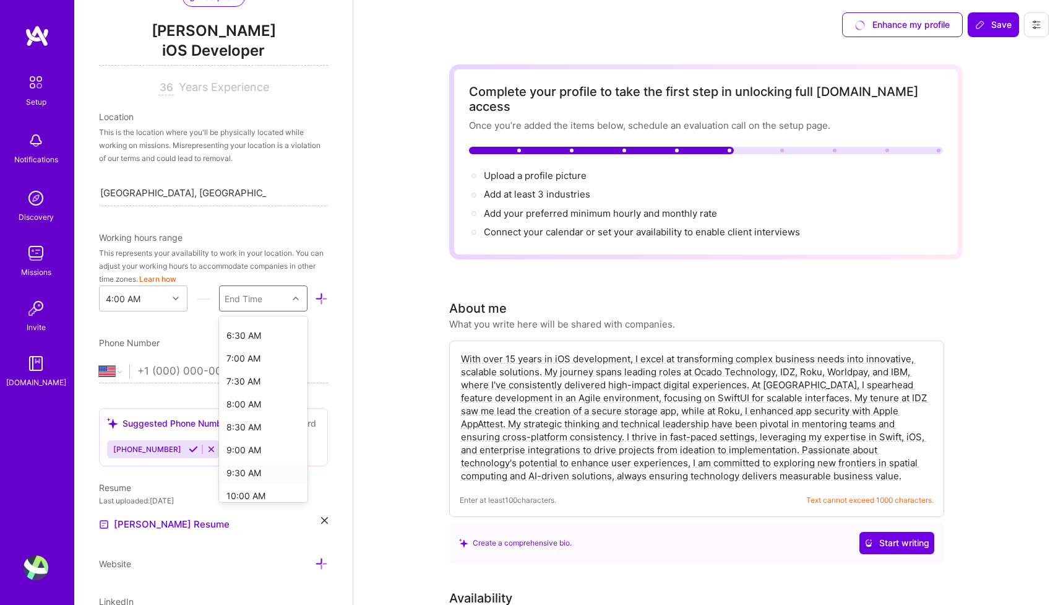
scroll to position [110, 0]
click at [250, 495] on div "10:00 AM" at bounding box center [263, 494] width 89 height 23
click at [297, 298] on icon at bounding box center [296, 298] width 6 height 6
click at [171, 295] on div at bounding box center [177, 298] width 19 height 16
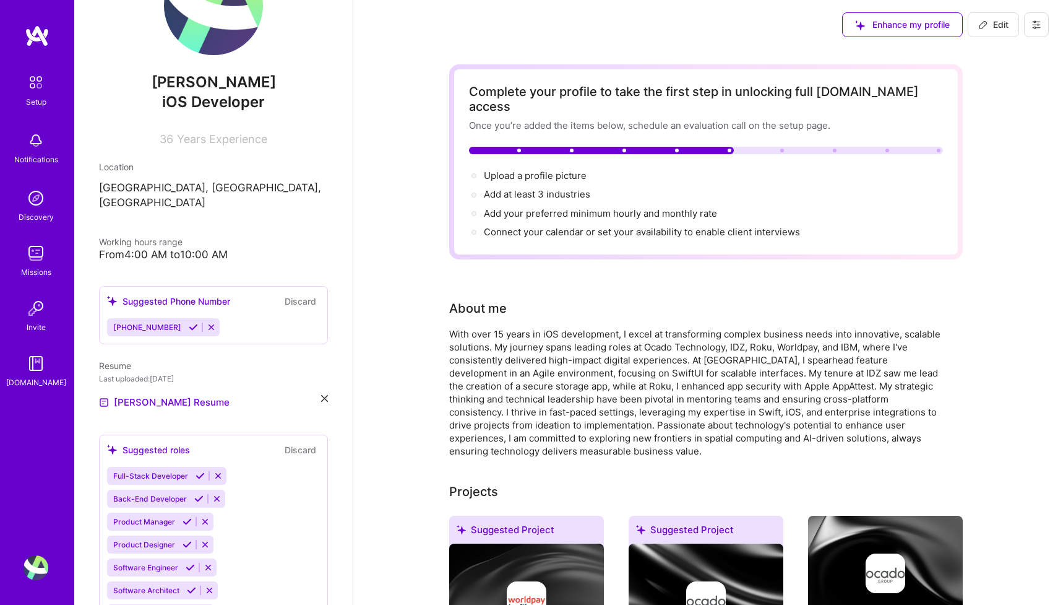
scroll to position [0, 0]
click at [996, 22] on span "Edit" at bounding box center [994, 25] width 30 height 12
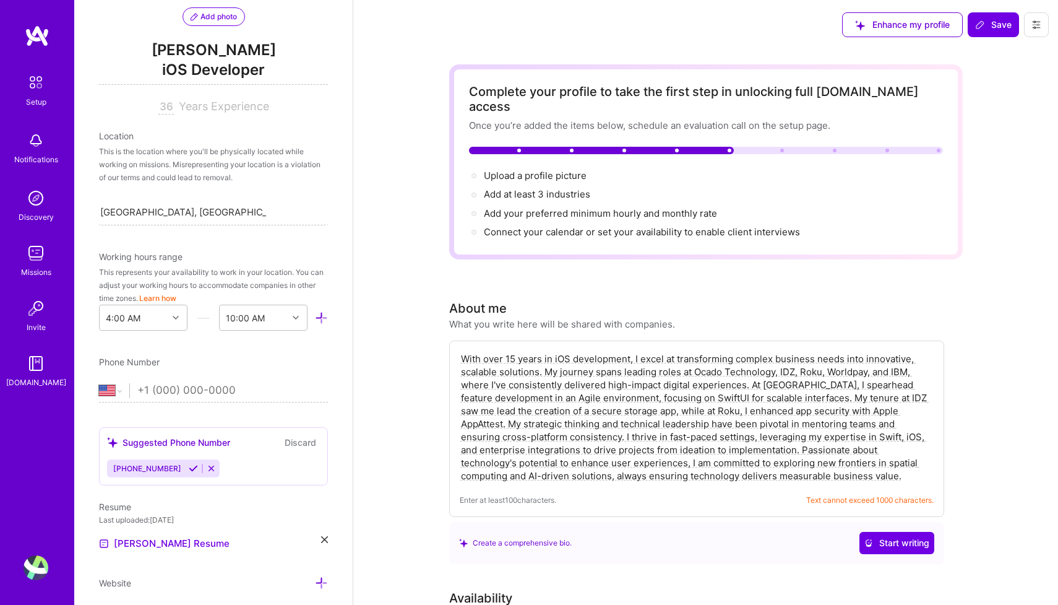
scroll to position [180, 0]
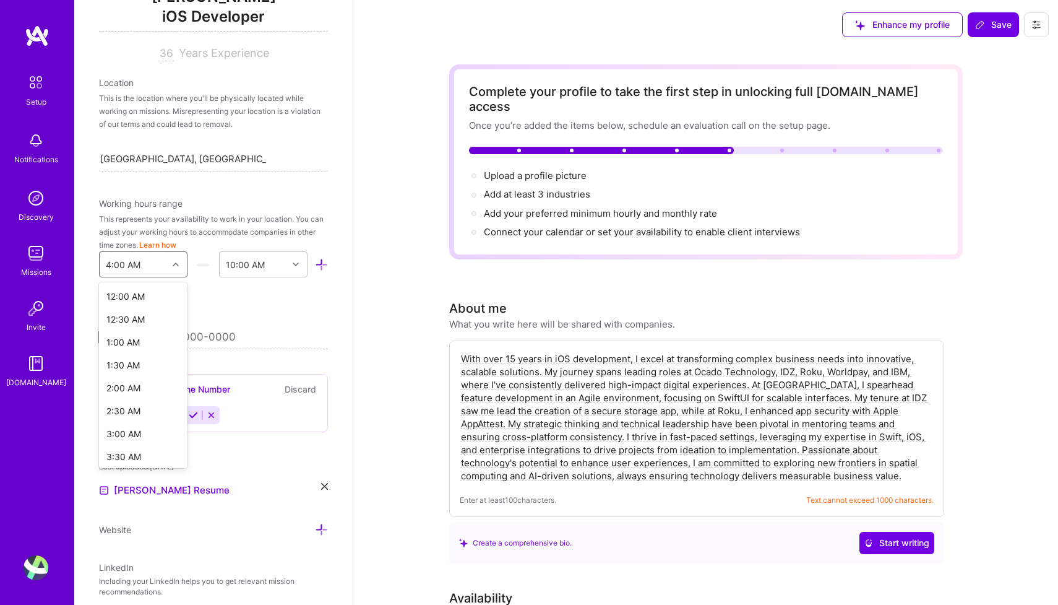
click at [176, 264] on icon at bounding box center [176, 264] width 6 height 6
click at [136, 310] on div "4:00 PM" at bounding box center [143, 310] width 89 height 23
click at [298, 264] on icon at bounding box center [296, 264] width 6 height 6
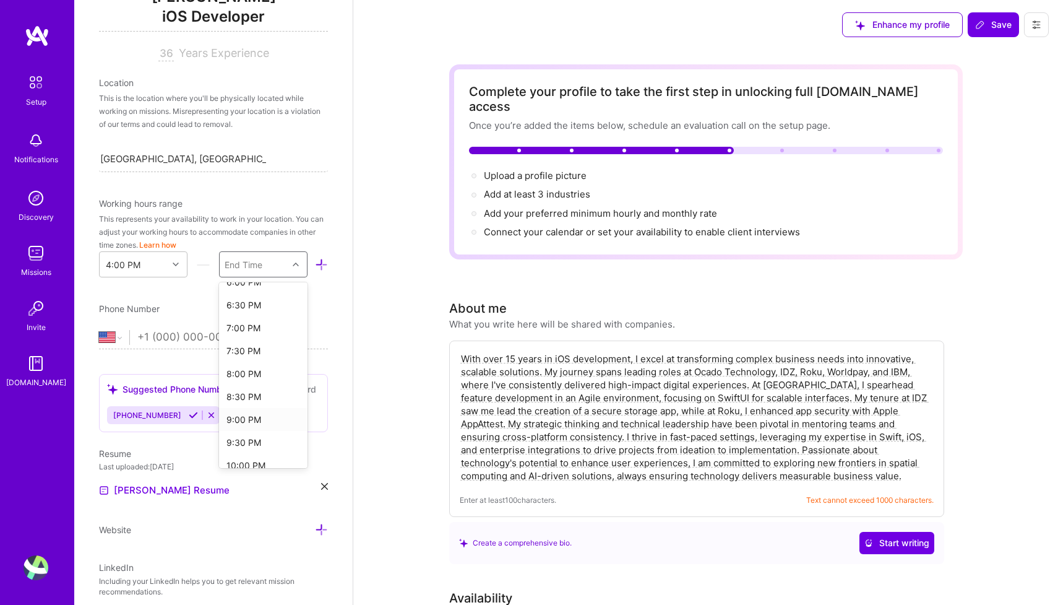
scroll to position [110, 0]
click at [248, 461] on div "10:00 PM" at bounding box center [263, 461] width 89 height 23
select select "GB"
type input "7770611312"
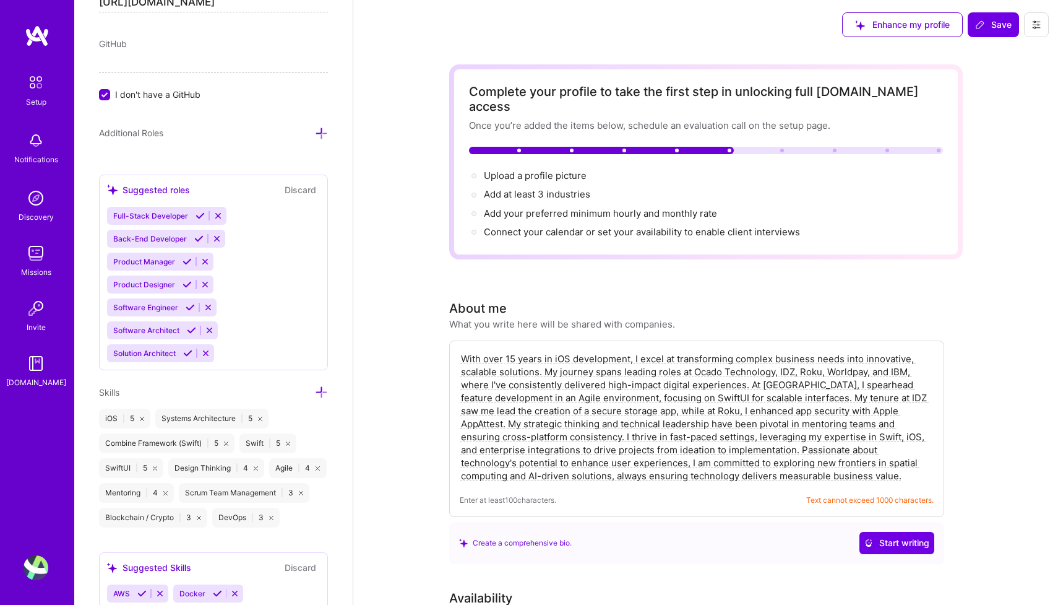
scroll to position [796, 0]
click at [217, 217] on icon at bounding box center [218, 214] width 9 height 9
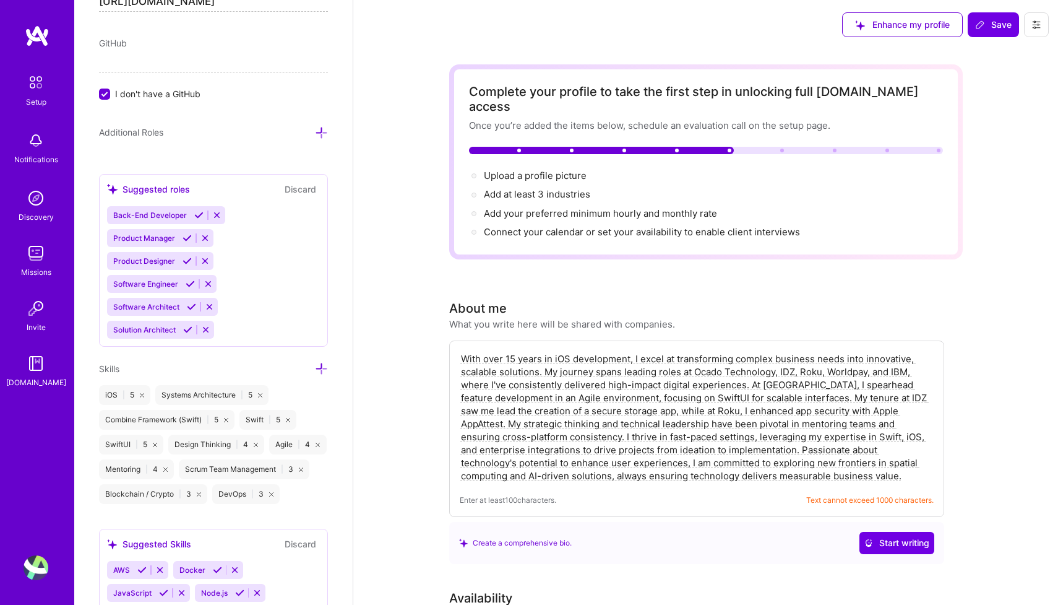
click at [215, 218] on icon at bounding box center [216, 214] width 9 height 9
click at [214, 218] on icon at bounding box center [216, 214] width 9 height 9
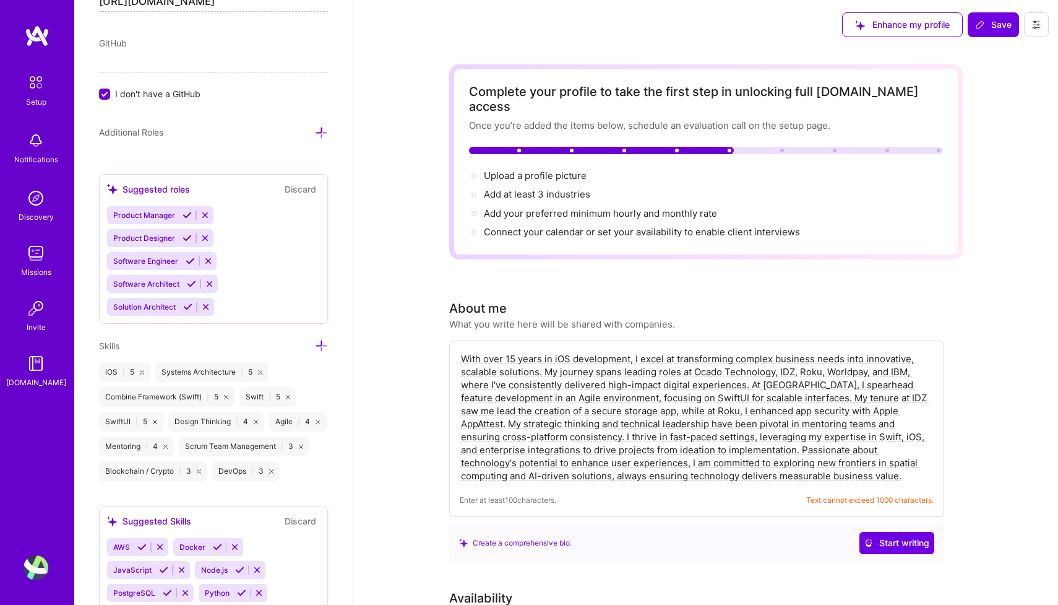
click at [205, 218] on icon at bounding box center [205, 214] width 9 height 9
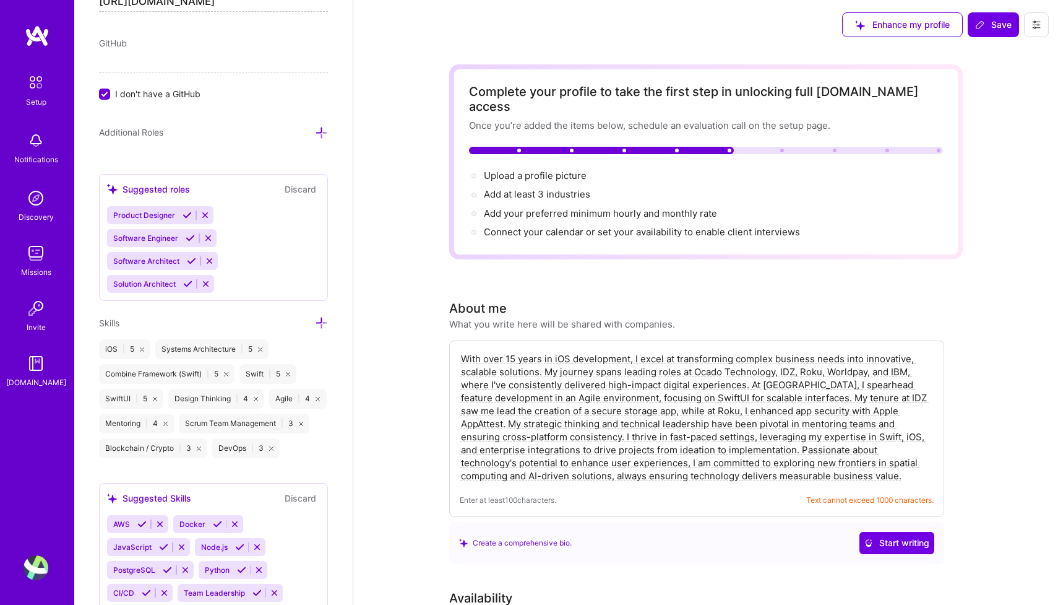
click at [205, 218] on icon at bounding box center [205, 214] width 9 height 9
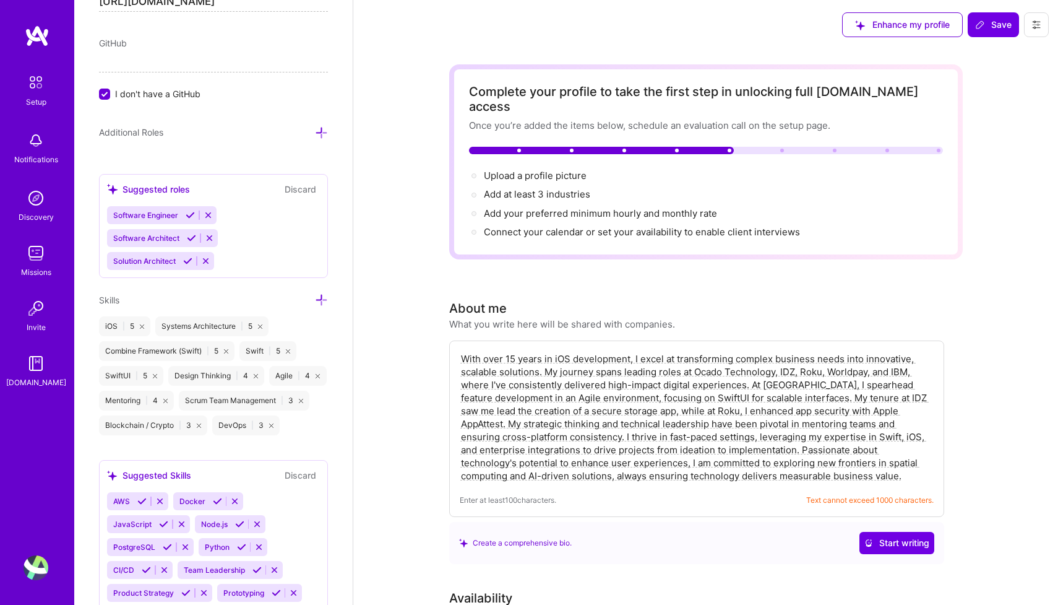
click at [322, 132] on icon at bounding box center [321, 132] width 13 height 13
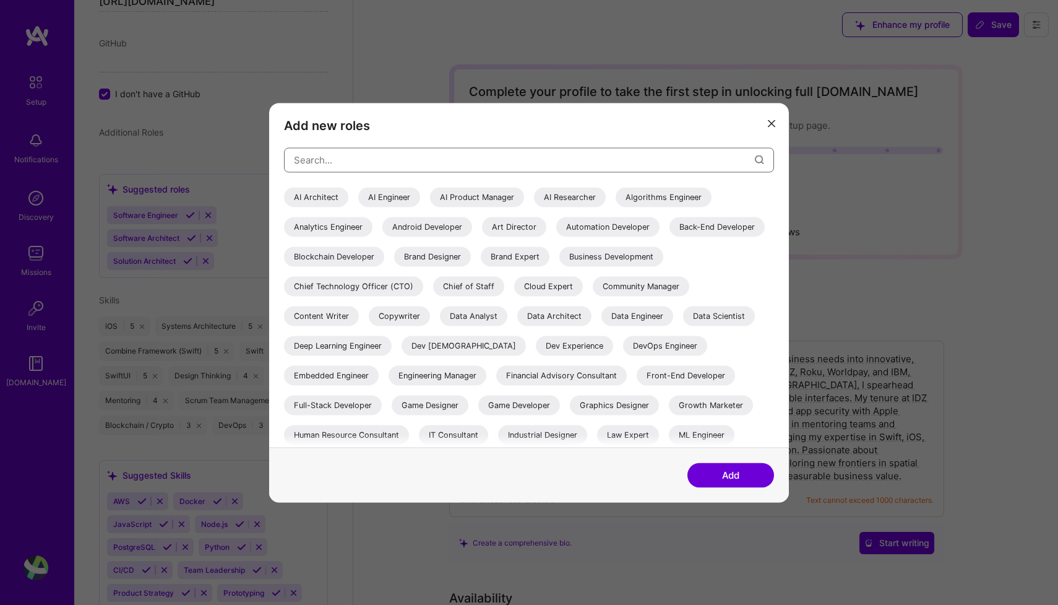
click at [328, 162] on input "modal" at bounding box center [524, 160] width 461 height 32
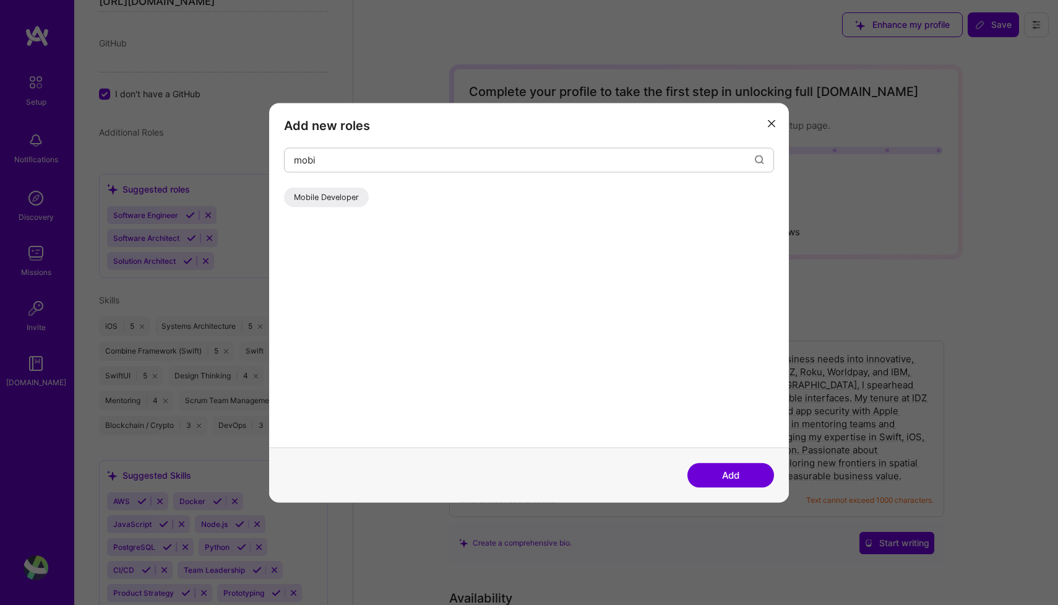
click at [319, 197] on div "Mobile Developer" at bounding box center [326, 197] width 85 height 20
click at [335, 160] on input "mobi" at bounding box center [524, 160] width 461 height 32
type input "archi"
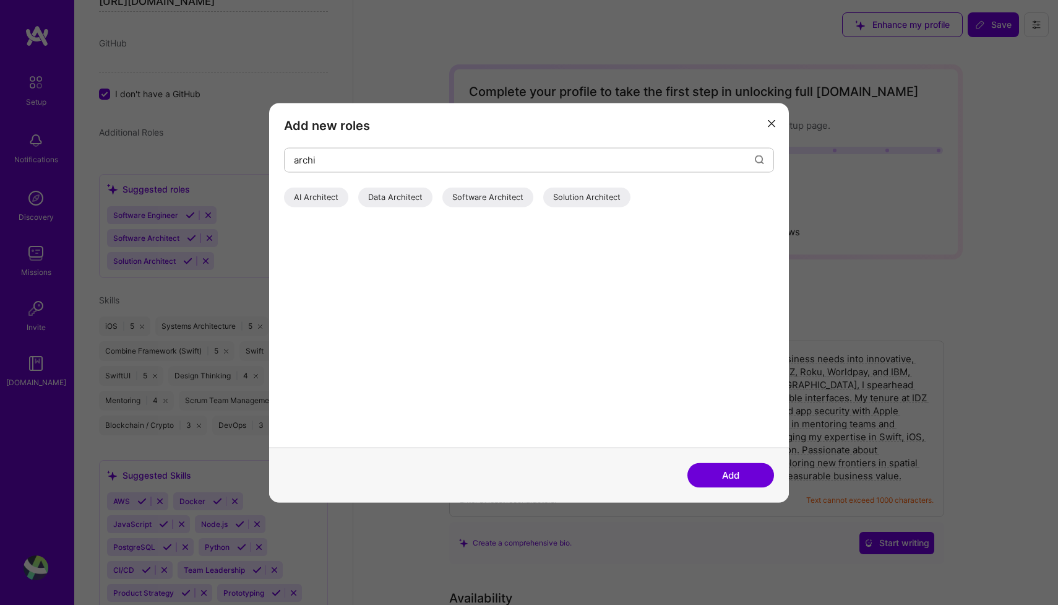
click at [496, 199] on div "Software Architect" at bounding box center [488, 197] width 91 height 20
click at [326, 163] on input "archi" at bounding box center [524, 160] width 461 height 32
click at [420, 200] on div "Software Engineer" at bounding box center [429, 197] width 89 height 20
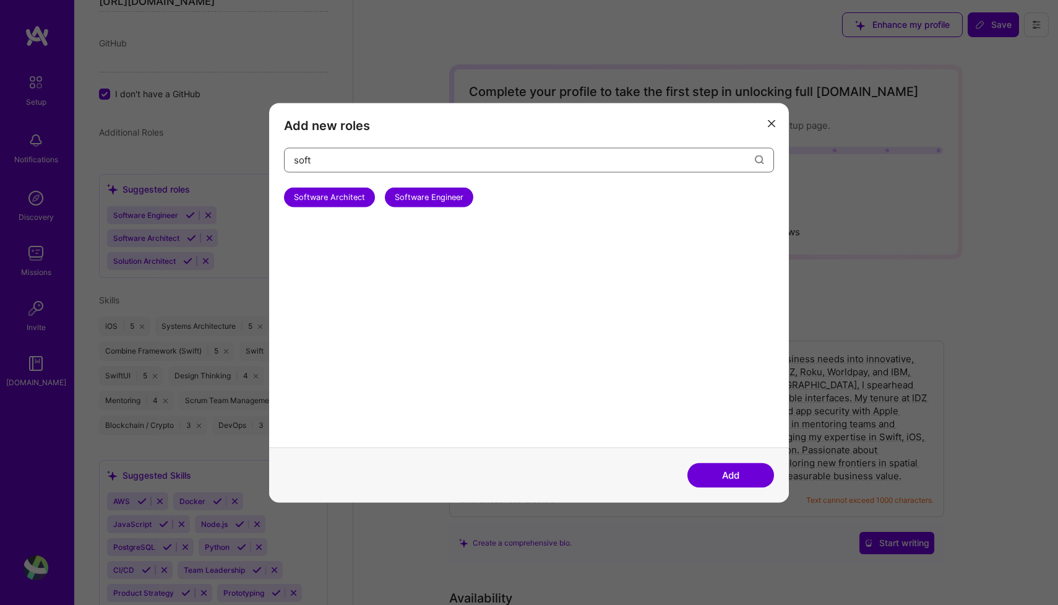
click at [301, 158] on input "soft" at bounding box center [524, 160] width 461 height 32
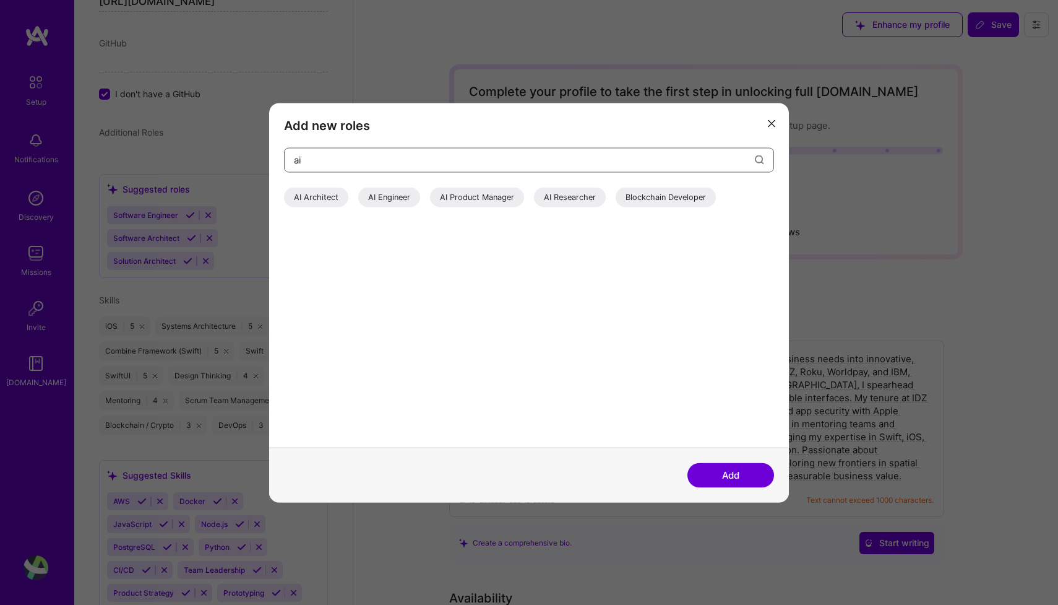
type input "ai"
click at [383, 195] on div "AI Engineer" at bounding box center [389, 197] width 62 height 20
click at [738, 476] on button "Add" at bounding box center [731, 474] width 87 height 25
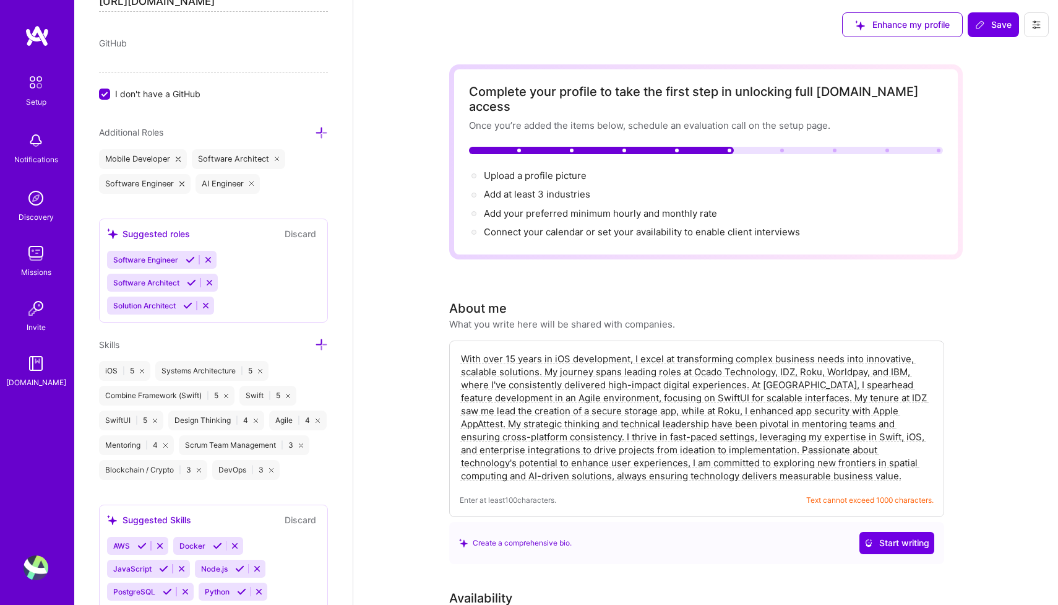
click at [303, 235] on button "Discard" at bounding box center [300, 234] width 39 height 14
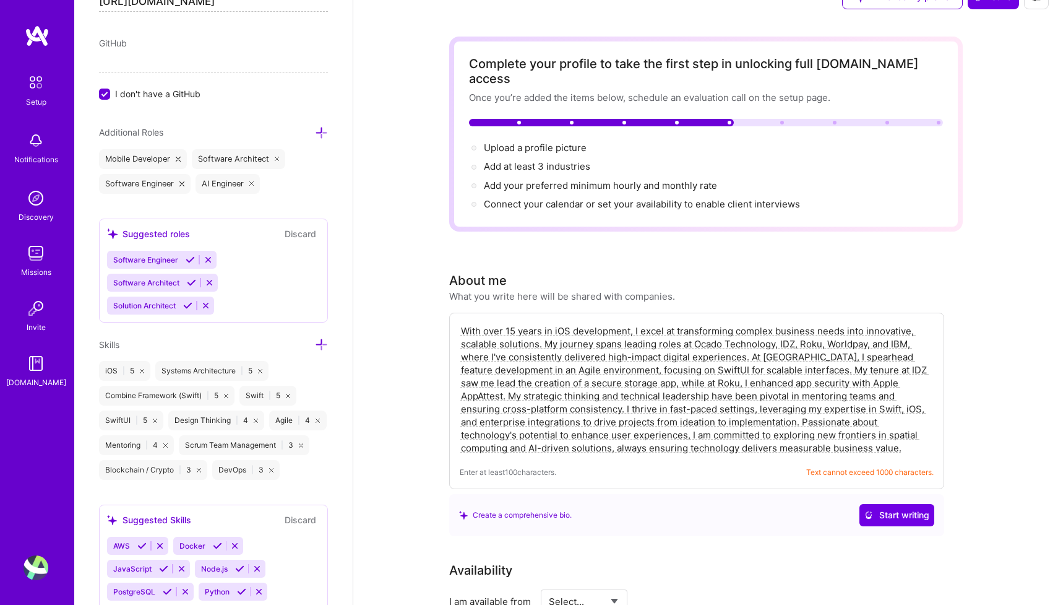
scroll to position [26, 0]
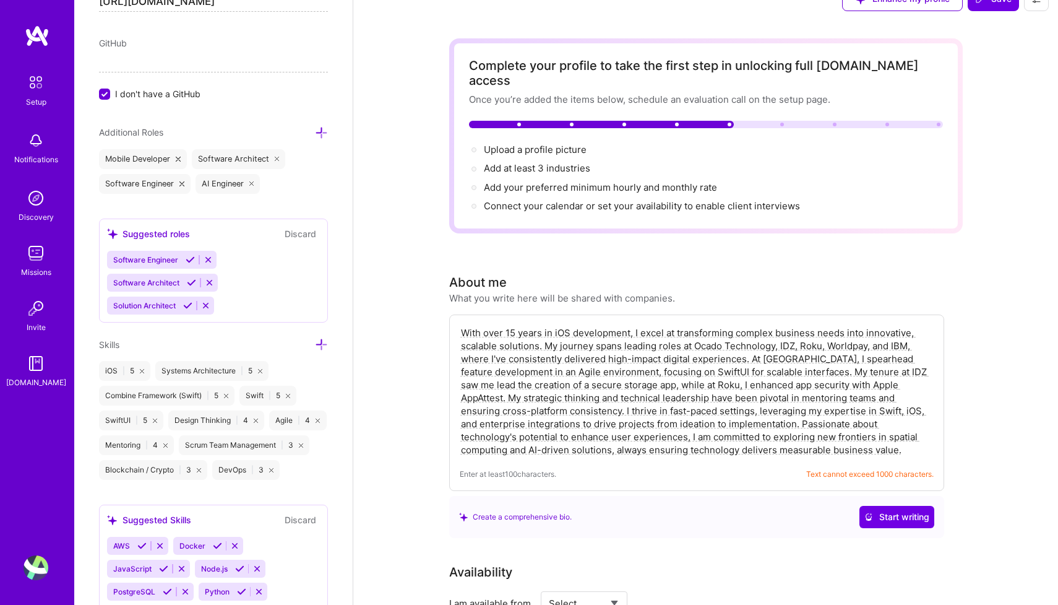
click at [302, 233] on button "Discard" at bounding box center [300, 234] width 39 height 14
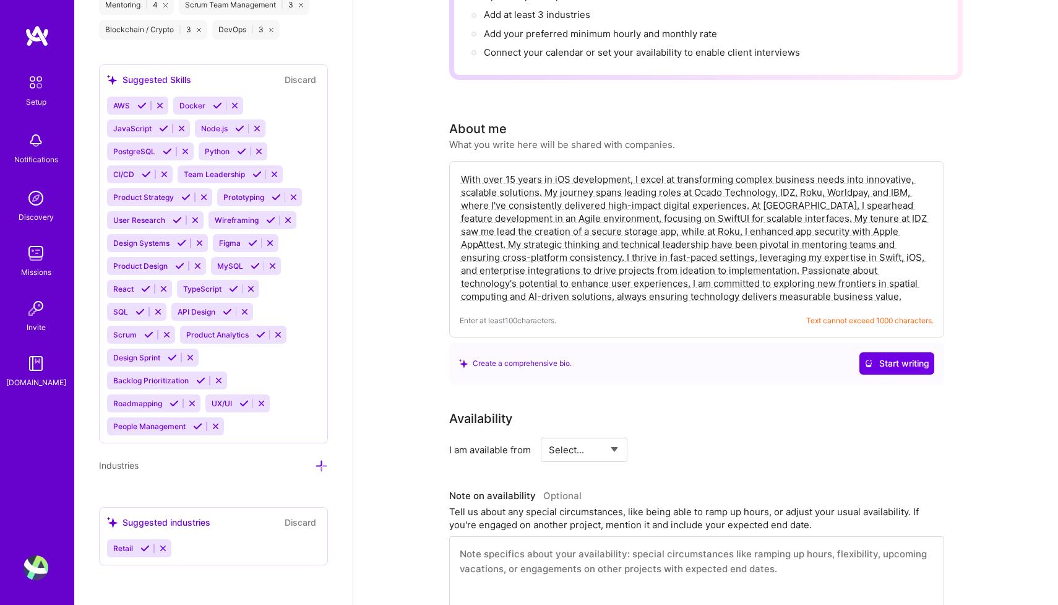
scroll to position [1243, 0]
click at [319, 462] on icon at bounding box center [321, 465] width 13 height 13
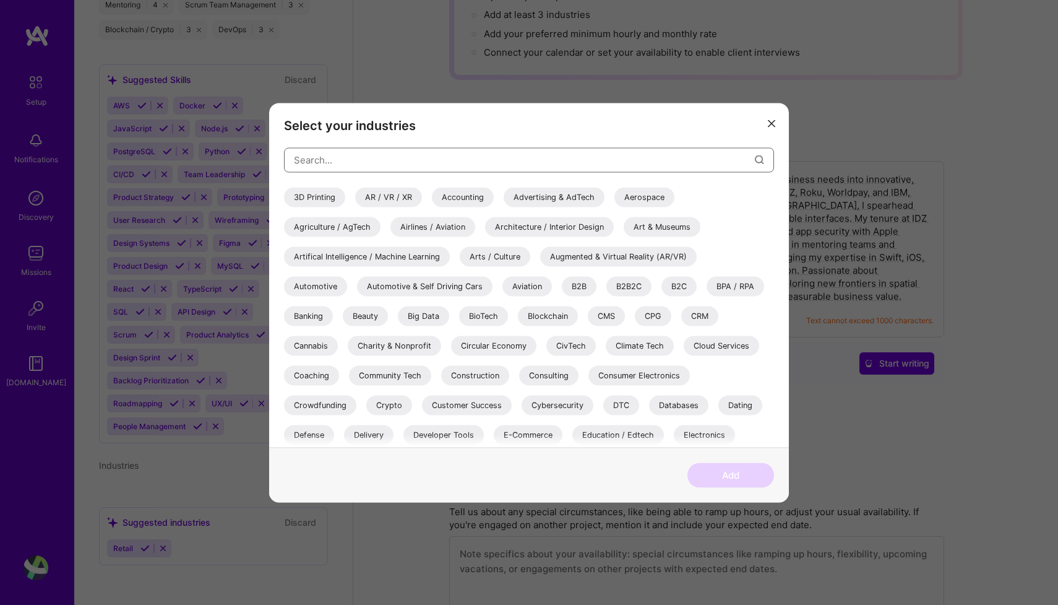
click at [349, 157] on input "modal" at bounding box center [524, 160] width 461 height 32
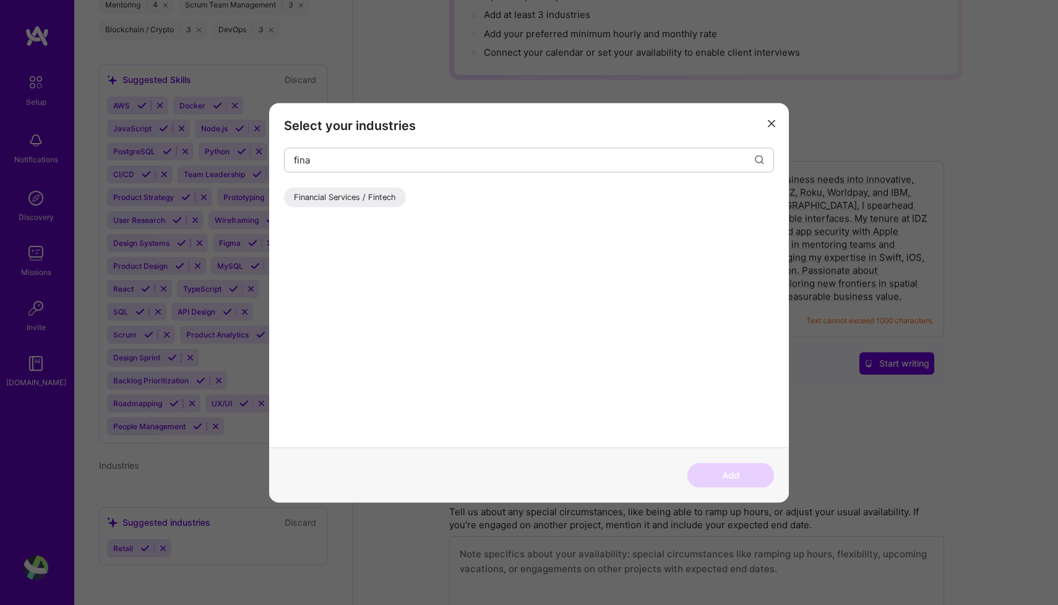
click at [360, 197] on div "Financial Services / Fintech" at bounding box center [345, 197] width 122 height 20
click at [316, 165] on input "fina" at bounding box center [524, 160] width 461 height 32
type input "retail"
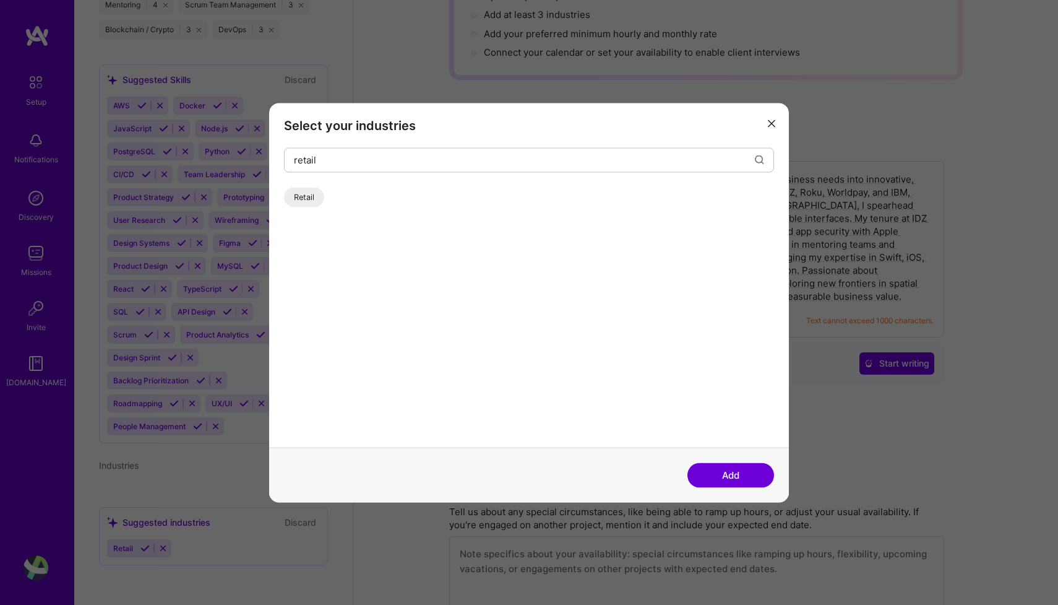
click at [303, 199] on div "Retail" at bounding box center [304, 197] width 40 height 20
click at [344, 157] on input "retail" at bounding box center [524, 160] width 461 height 32
click at [727, 475] on button "Add" at bounding box center [731, 474] width 87 height 25
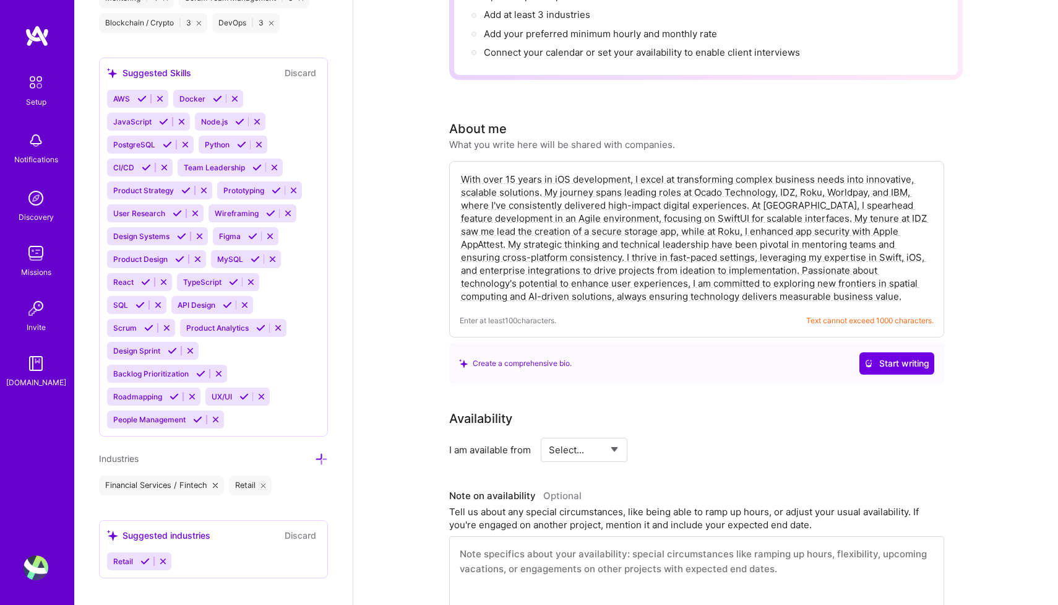
click at [305, 540] on button "Discard" at bounding box center [300, 535] width 39 height 14
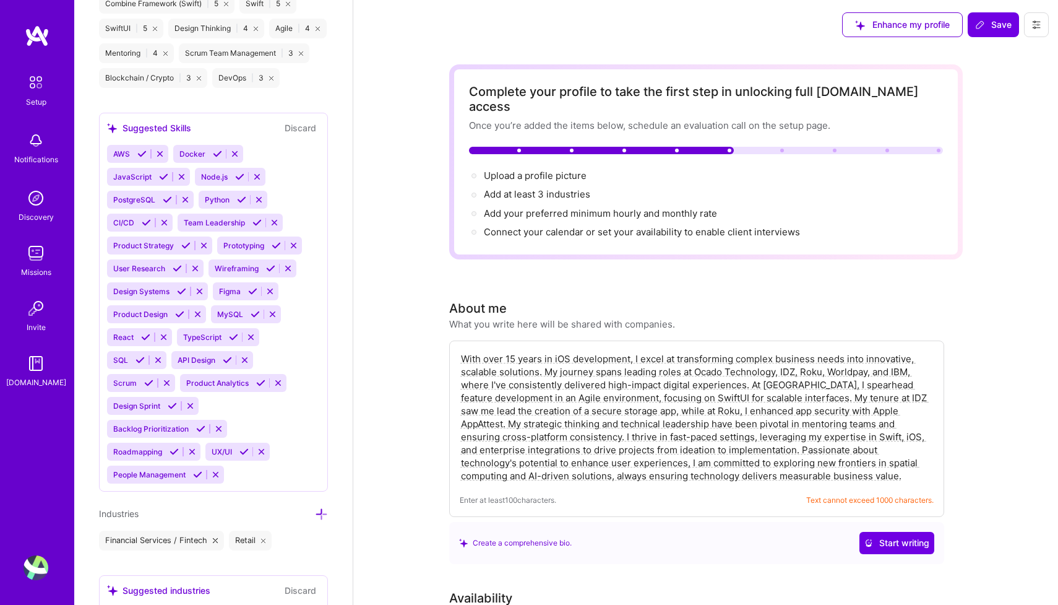
scroll to position [0, 0]
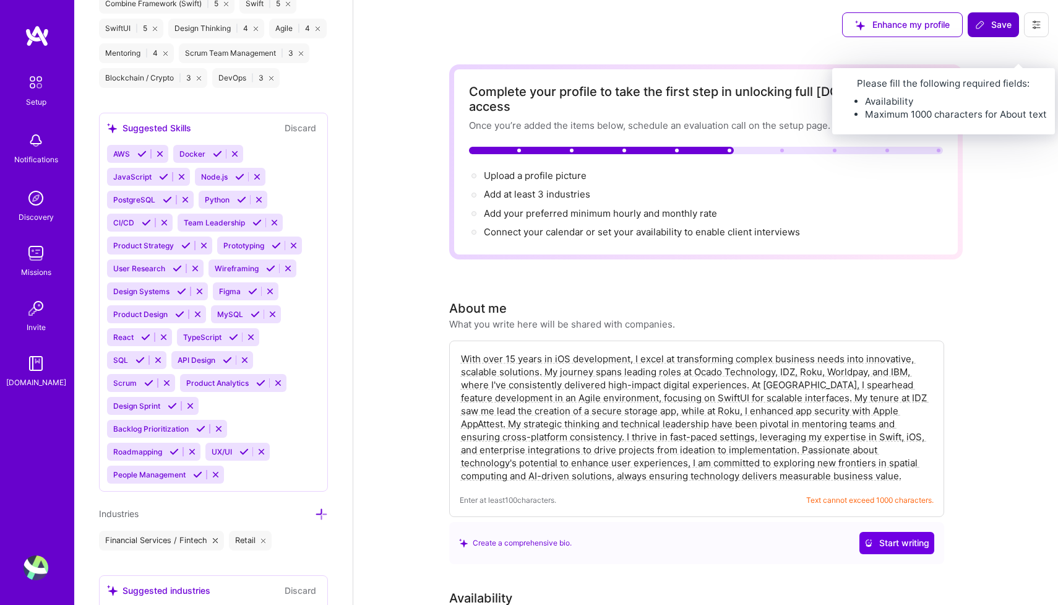
click at [990, 21] on span "Save" at bounding box center [993, 25] width 37 height 12
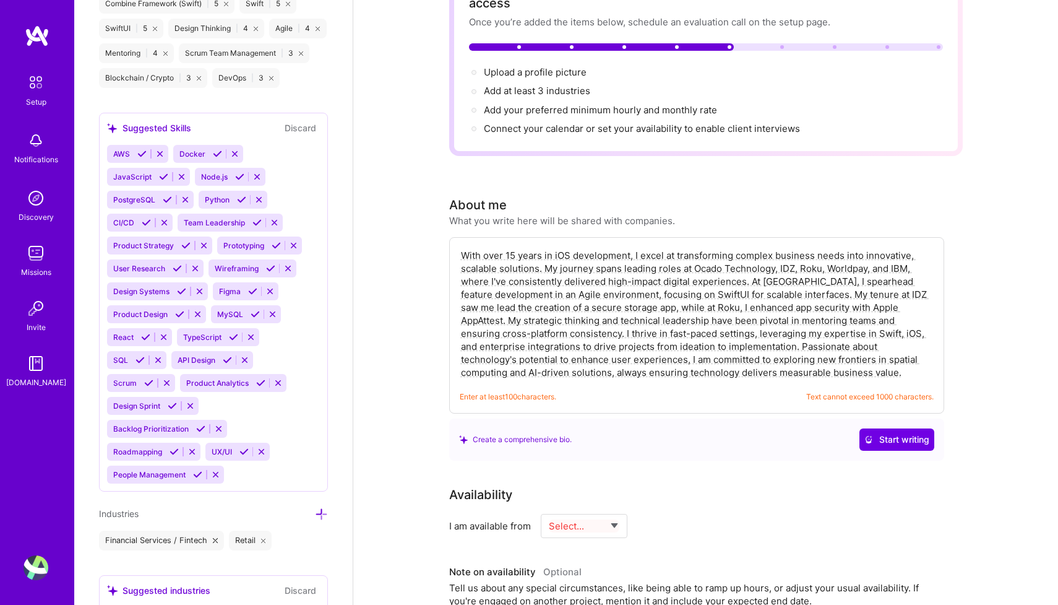
scroll to position [105, 0]
click at [787, 253] on textarea "With over 15 years in iOS development, I excel at transforming complex business…" at bounding box center [697, 312] width 474 height 132
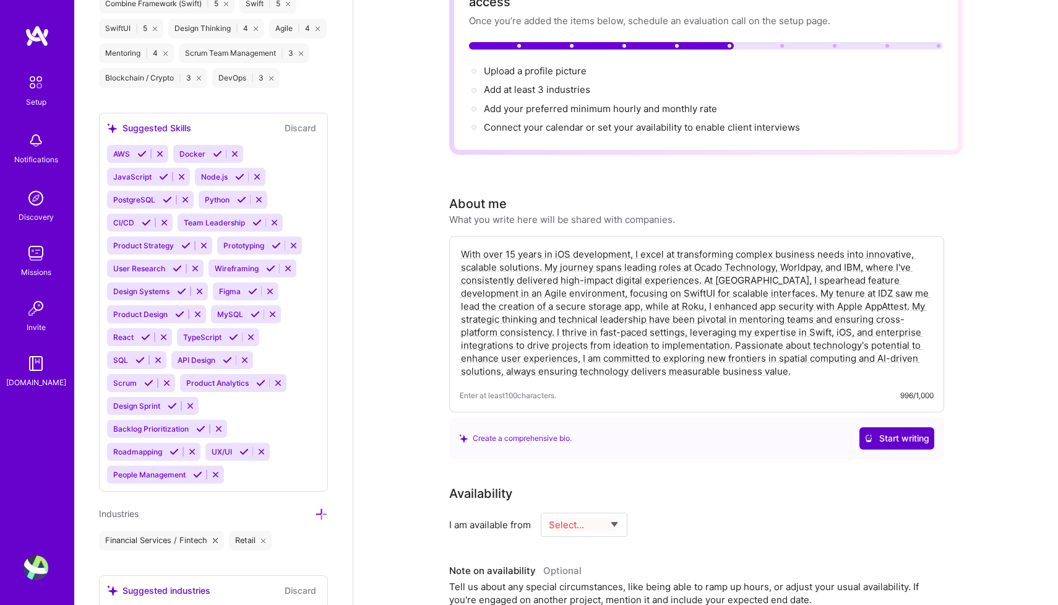
type textarea "With over 15 years in iOS development, I excel at transforming complex business…"
click at [907, 432] on span "Start writing" at bounding box center [897, 438] width 65 height 12
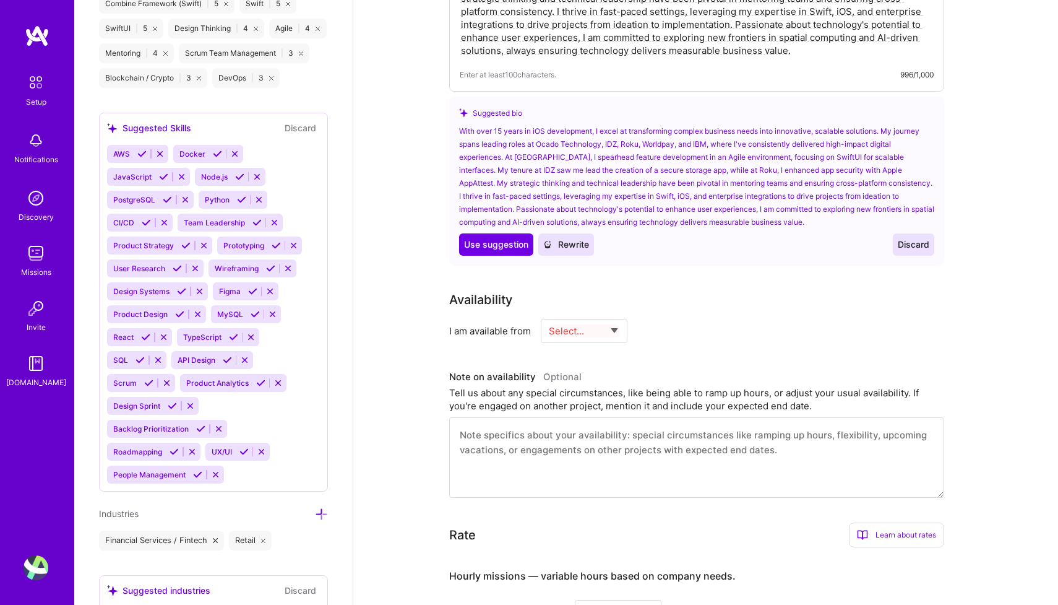
scroll to position [428, 0]
click at [913, 236] on span "Discard" at bounding box center [914, 242] width 32 height 12
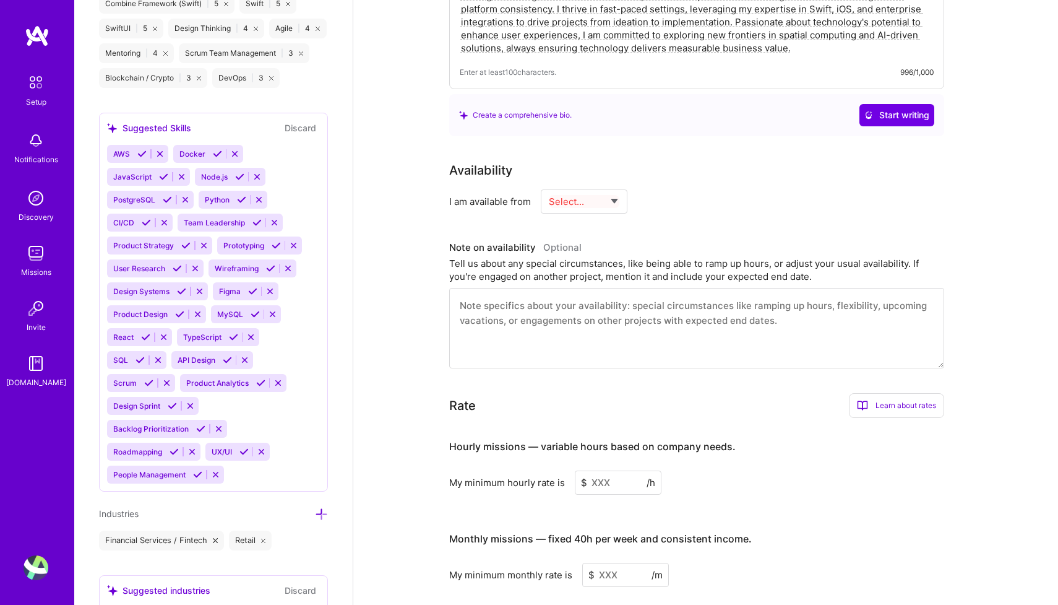
select select "Future Date"
click at [763, 189] on input at bounding box center [791, 201] width 74 height 24
type input "20"
click at [699, 189] on input "[DATE]" at bounding box center [690, 201] width 61 height 24
click at [708, 27] on button "Next Month" at bounding box center [711, 29] width 9 height 9
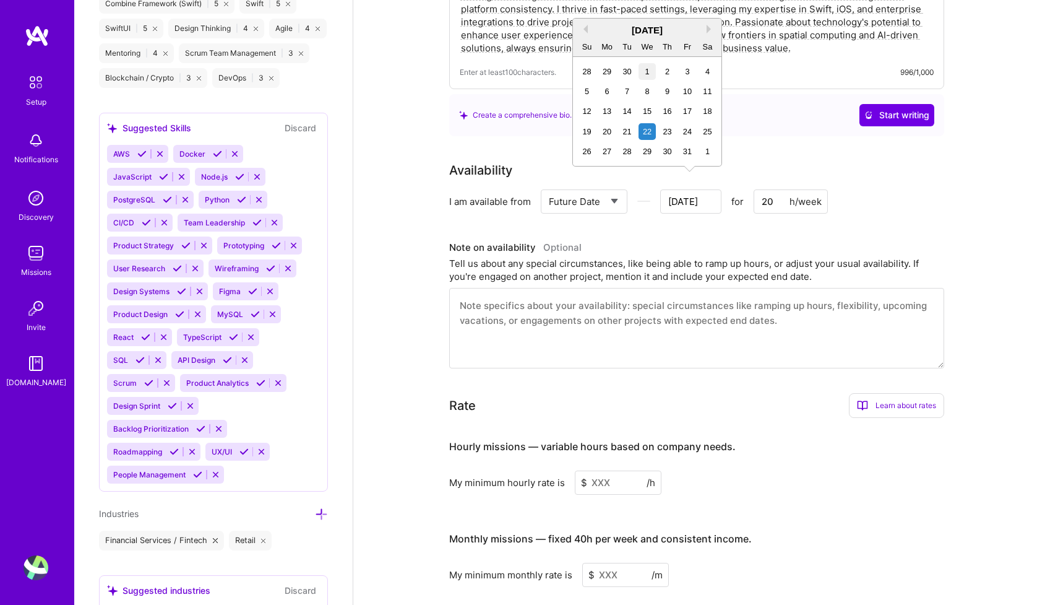
click at [649, 71] on div "1" at bounding box center [647, 71] width 17 height 17
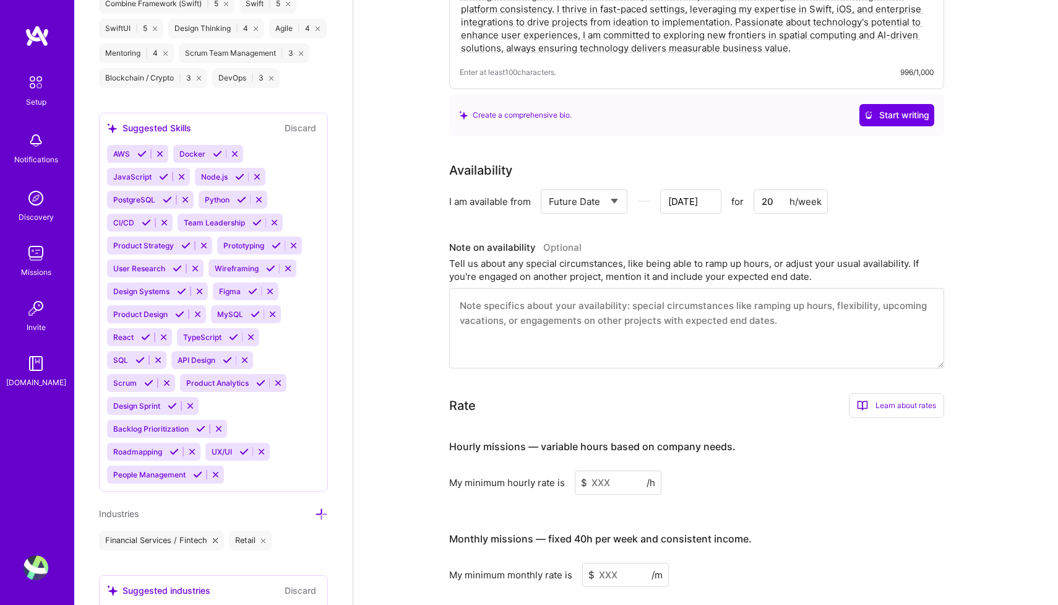
click at [702, 189] on input "[DATE]" at bounding box center [690, 201] width 61 height 24
click at [647, 150] on div "1" at bounding box center [647, 151] width 17 height 17
type input "[DATE]"
click at [581, 303] on textarea at bounding box center [696, 328] width 495 height 80
type textarea "A"
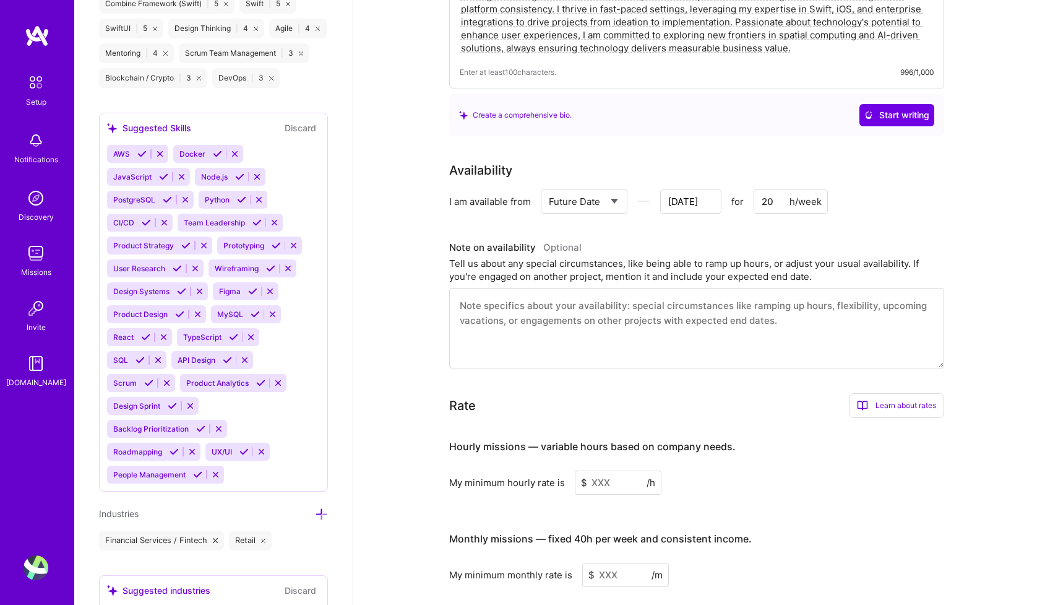
type input "[DATE]"
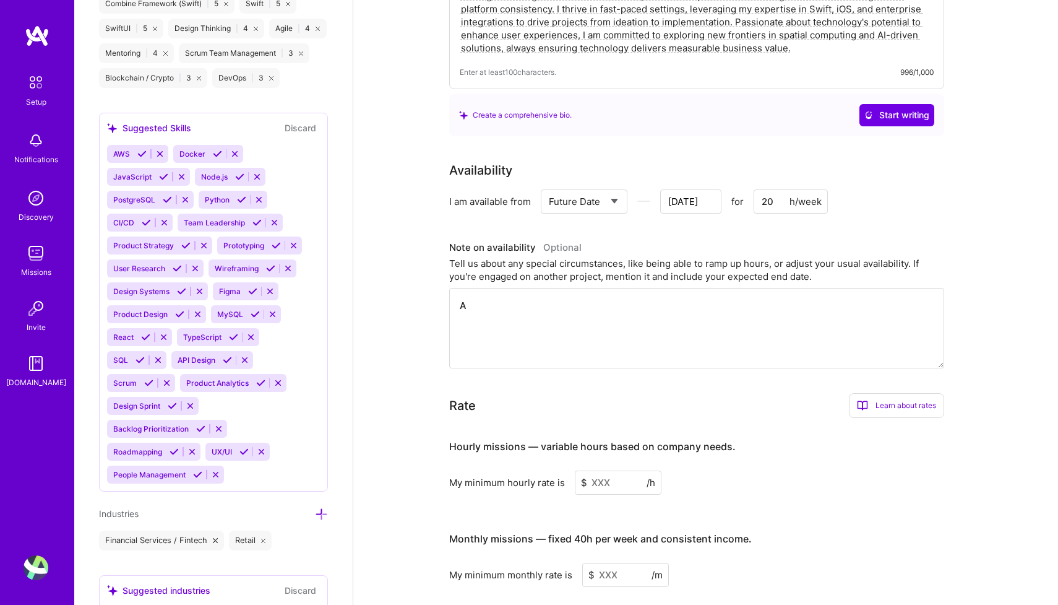
type textarea "Av"
type input "[DATE]"
type textarea "Ava"
type input "[DATE]"
type textarea "Avai"
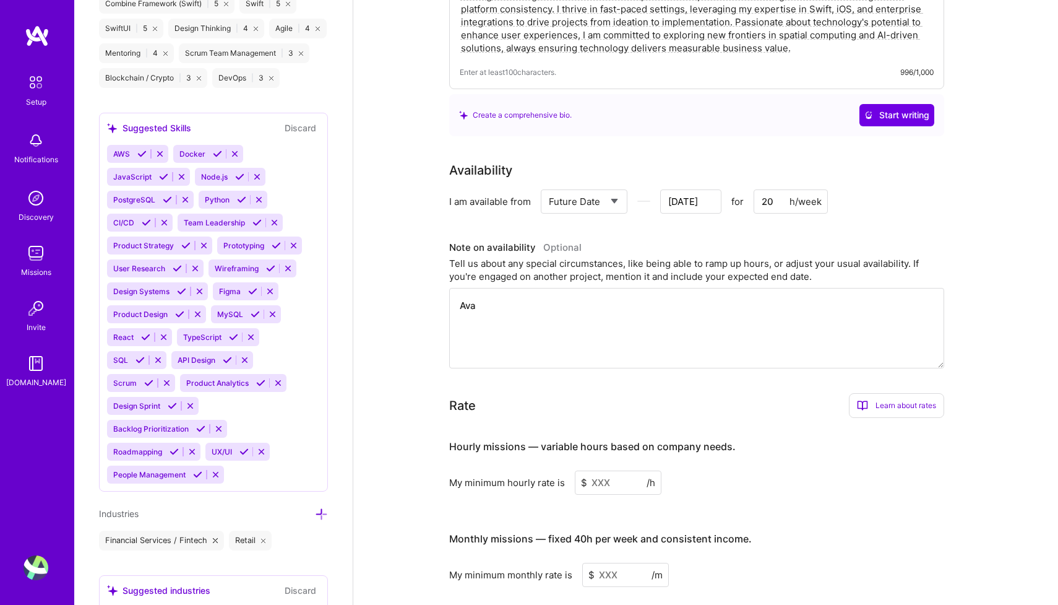
type input "[DATE]"
type textarea "Avail"
type input "[DATE]"
type textarea "Availa"
type input "[DATE]"
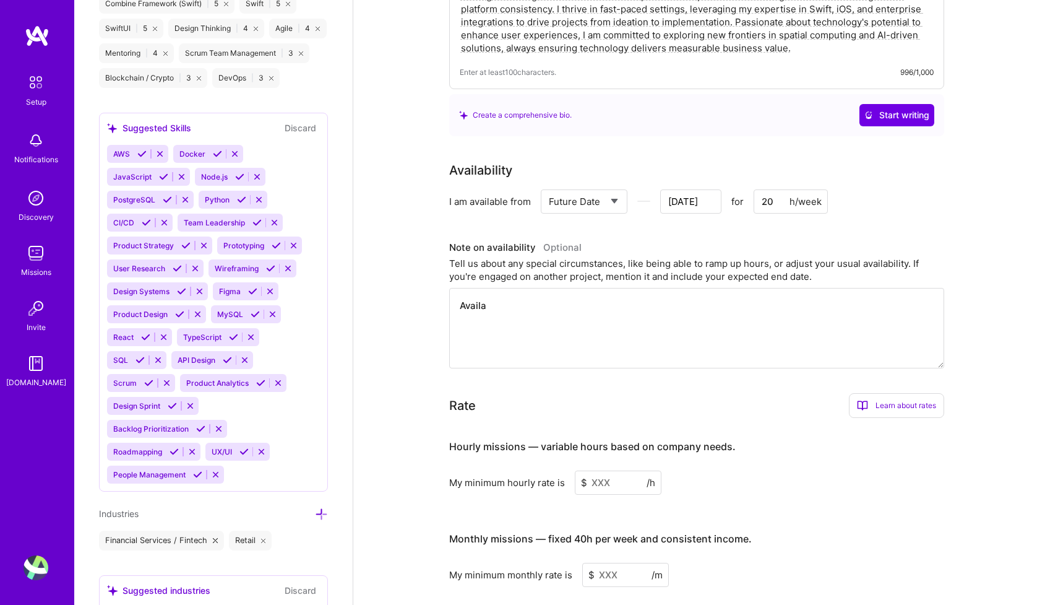
type textarea "Availab"
type input "[DATE]"
type textarea "Availabl"
type input "[DATE]"
type textarea "Available"
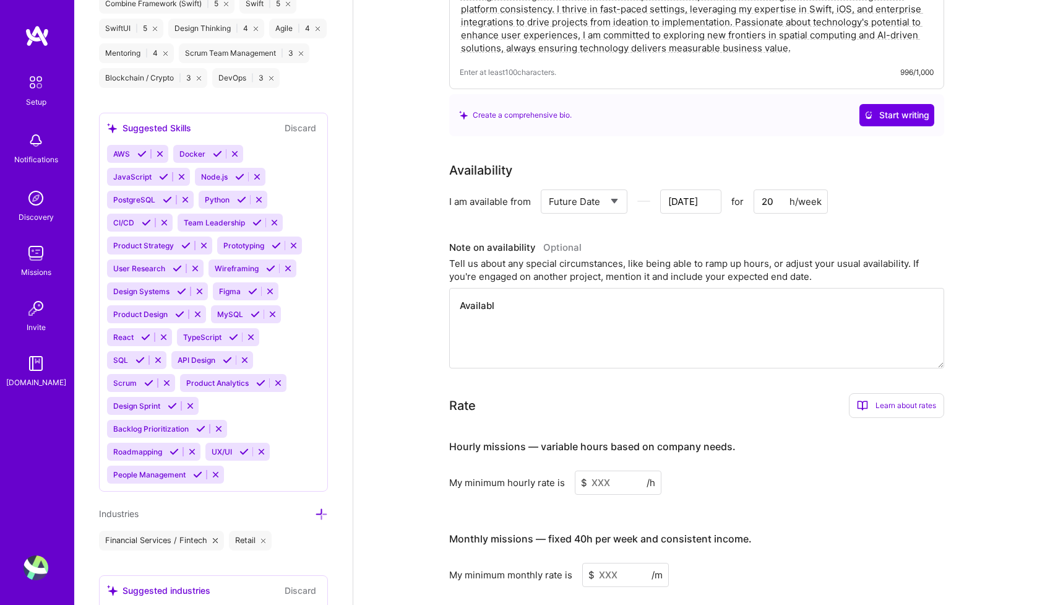
type input "[DATE]"
type textarea "Available"
type input "[DATE]"
type textarea "Available p"
type input "[DATE]"
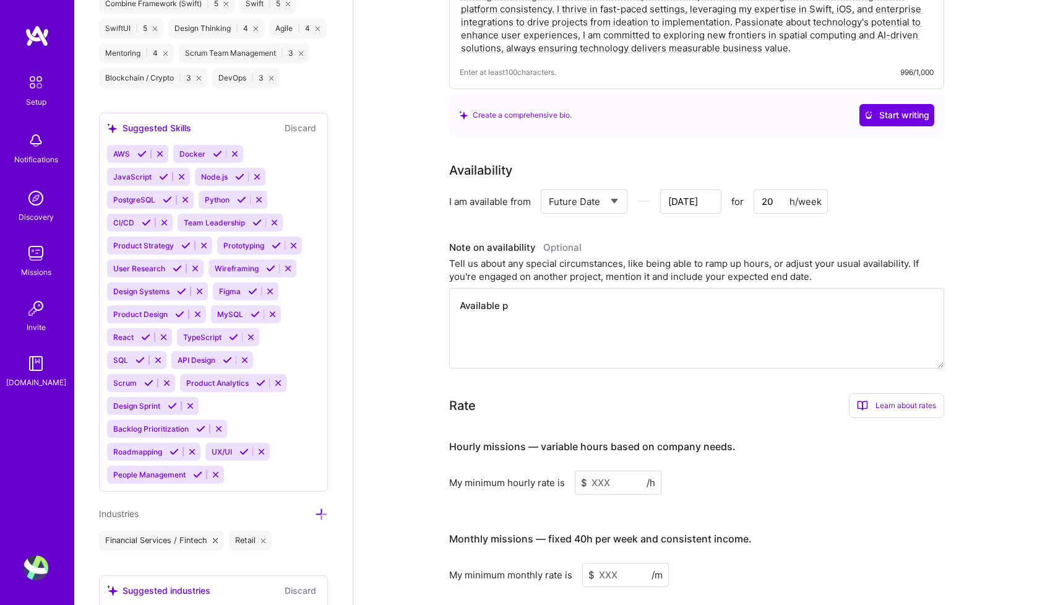
type textarea "Available pa"
type input "[DATE]"
type textarea "Available par"
type input "[DATE]"
type textarea "Available part"
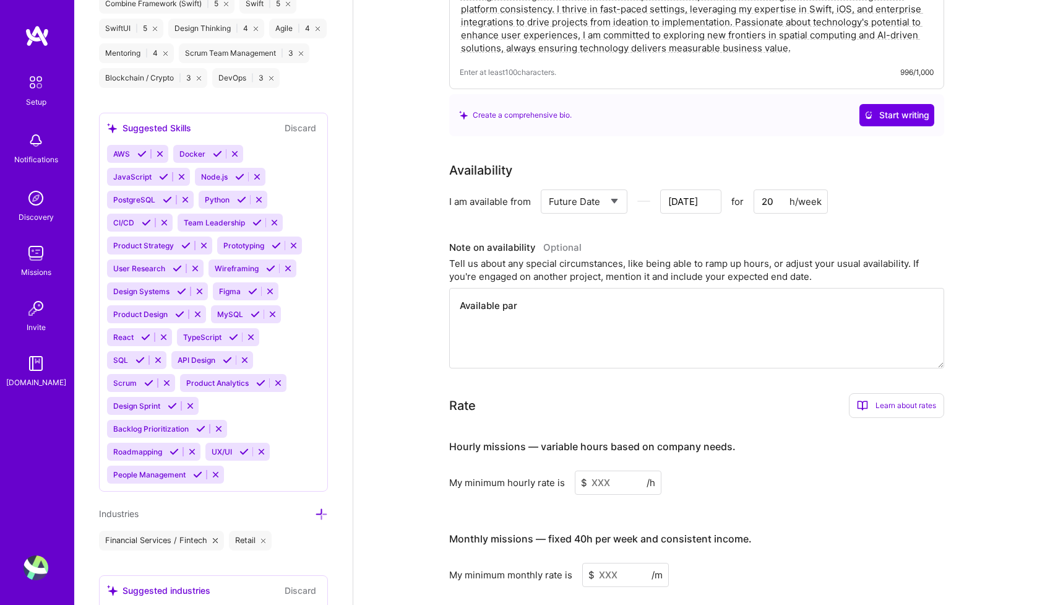
type input "[DATE]"
type textarea "Available part-"
type input "[DATE]"
type textarea "Available part-y"
type input "[DATE]"
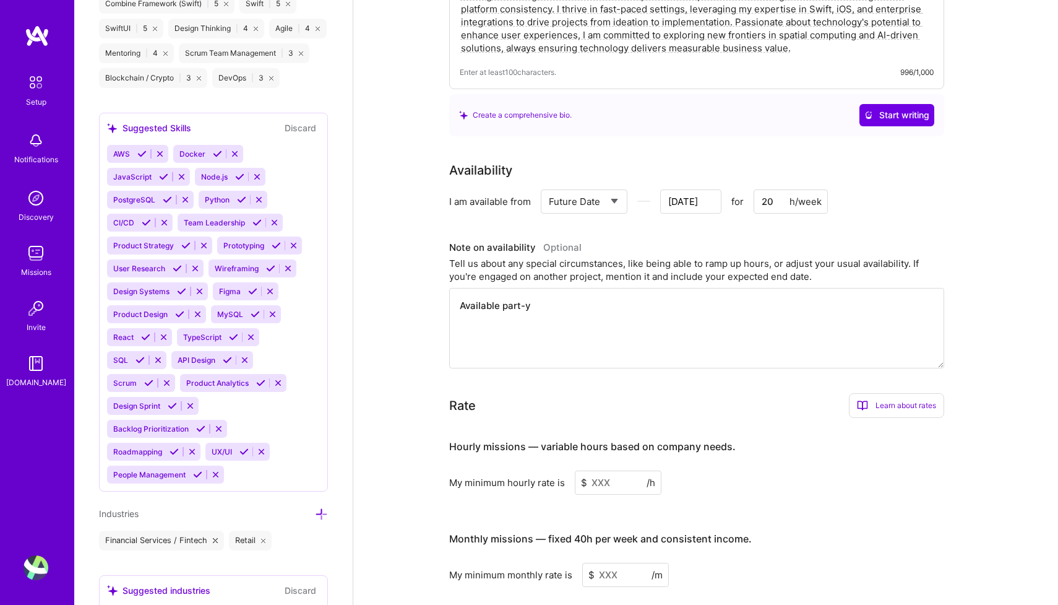
type textarea "Available part-yi"
type input "[DATE]"
type textarea "Available part-[PERSON_NAME]"
type input "[DATE]"
type textarea "Available part-yime"
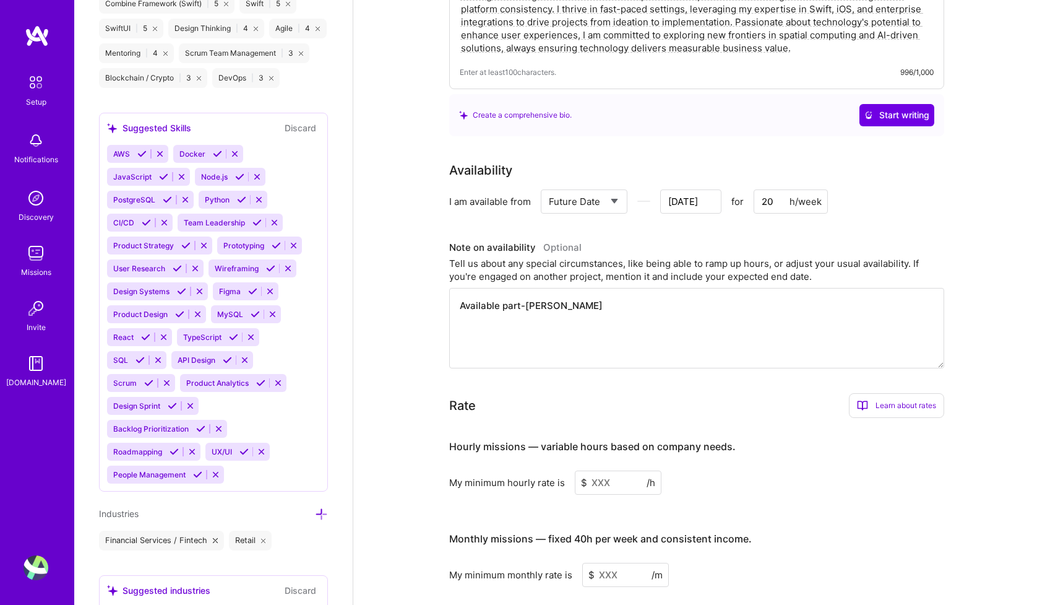
type input "[DATE]"
type textarea "Available part-[PERSON_NAME]"
type input "[DATE]"
type textarea "Available part-yi"
type input "[DATE]"
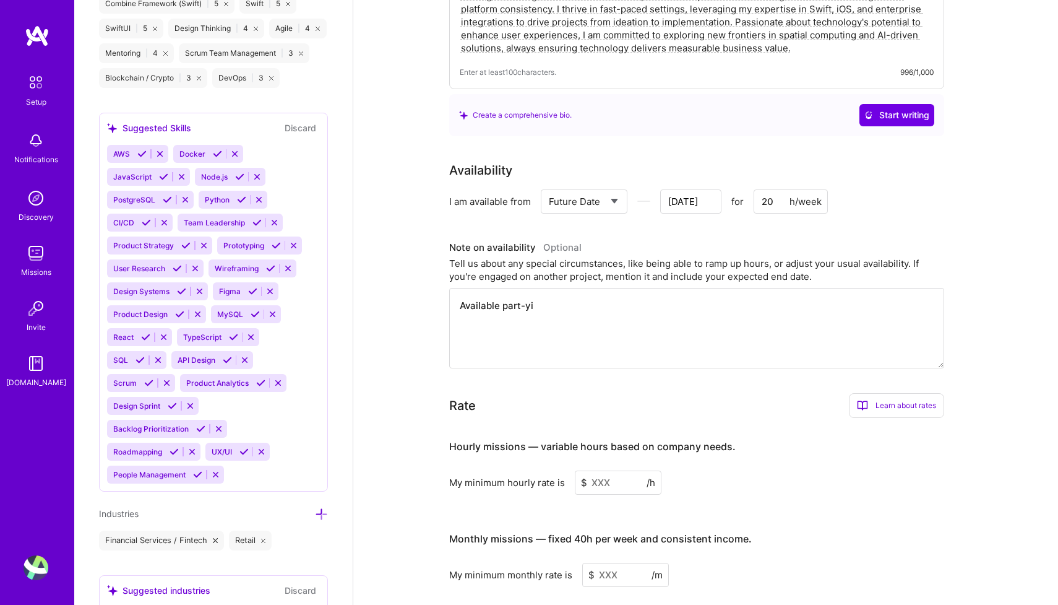
type textarea "Available part-y"
type input "[DATE]"
type textarea "Available part-"
type input "[DATE]"
type textarea "Available part-t"
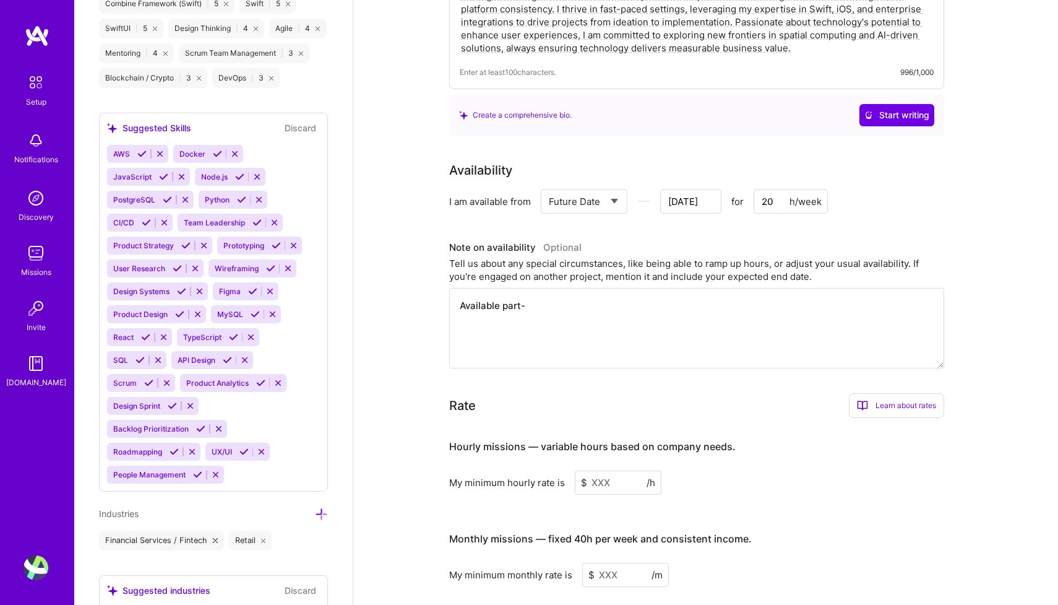
type input "[DATE]"
type textarea "Available part-ti"
type input "[DATE]"
type textarea "Available part-[PERSON_NAME]"
type input "[DATE]"
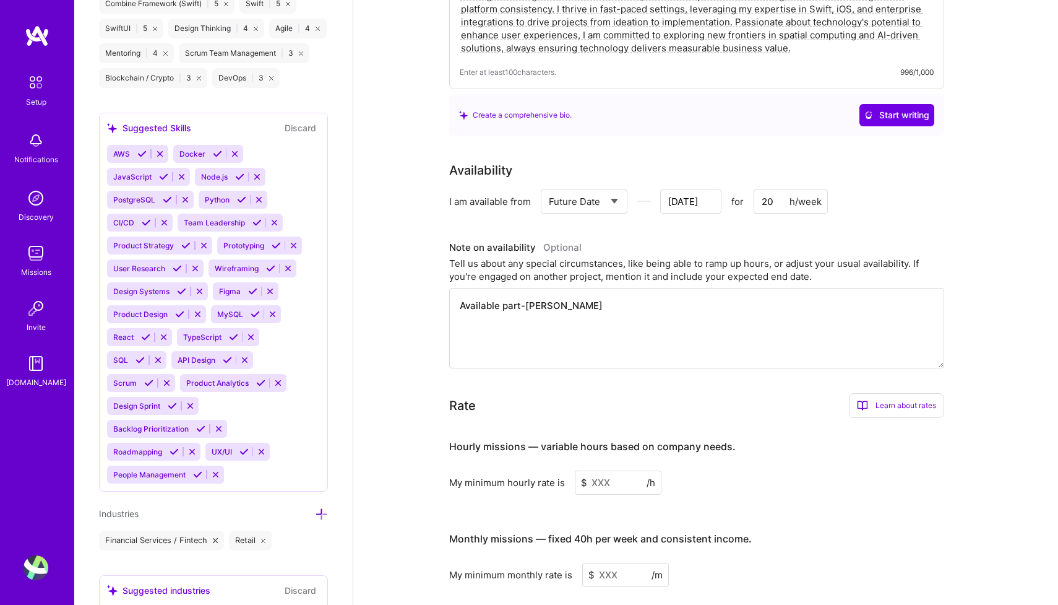
type textarea "Available part-time"
type input "[DATE]"
type textarea "Available part-time"
type input "[DATE]"
type textarea "Available part-time p"
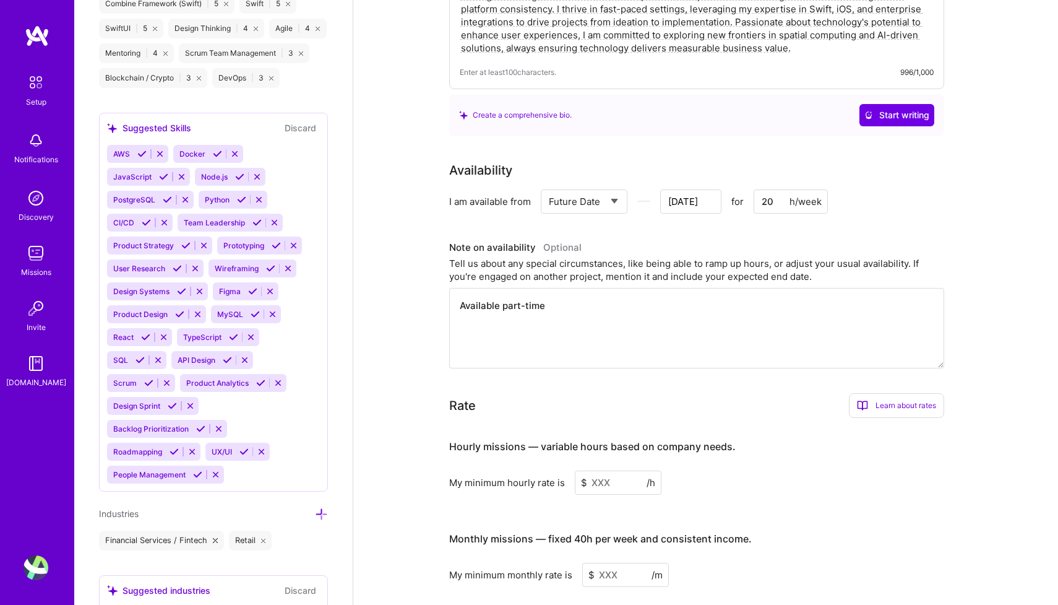
type input "[DATE]"
type textarea "Available part-time pe"
type input "[DATE]"
type textarea "Available part-time per"
type input "[DATE]"
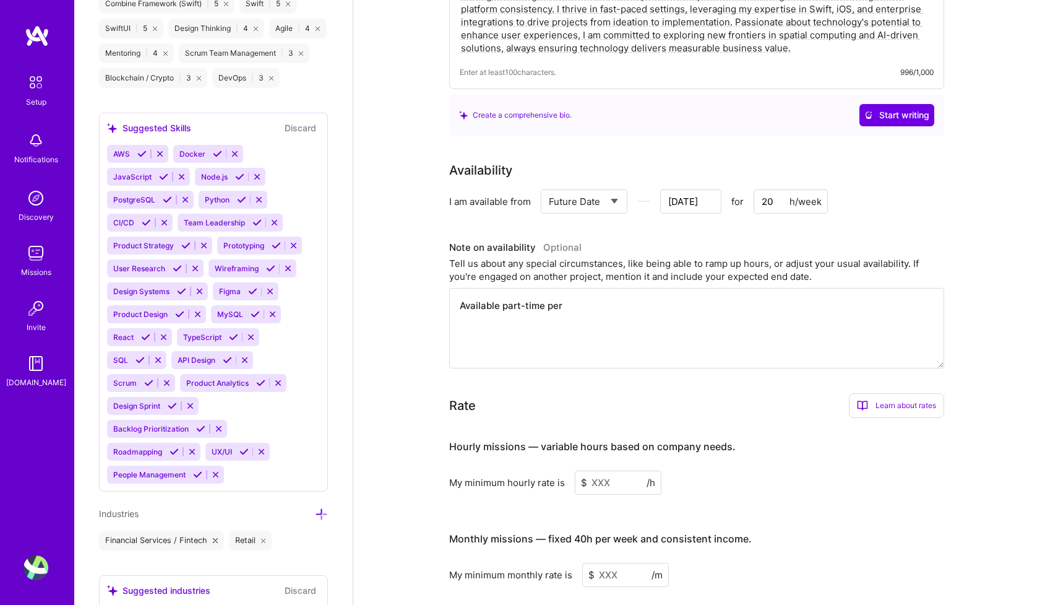
type textarea "Available part-time per"
type input "[DATE]"
type textarea "Available part-time per p"
type input "[DATE]"
type textarea "Available part-time per pr"
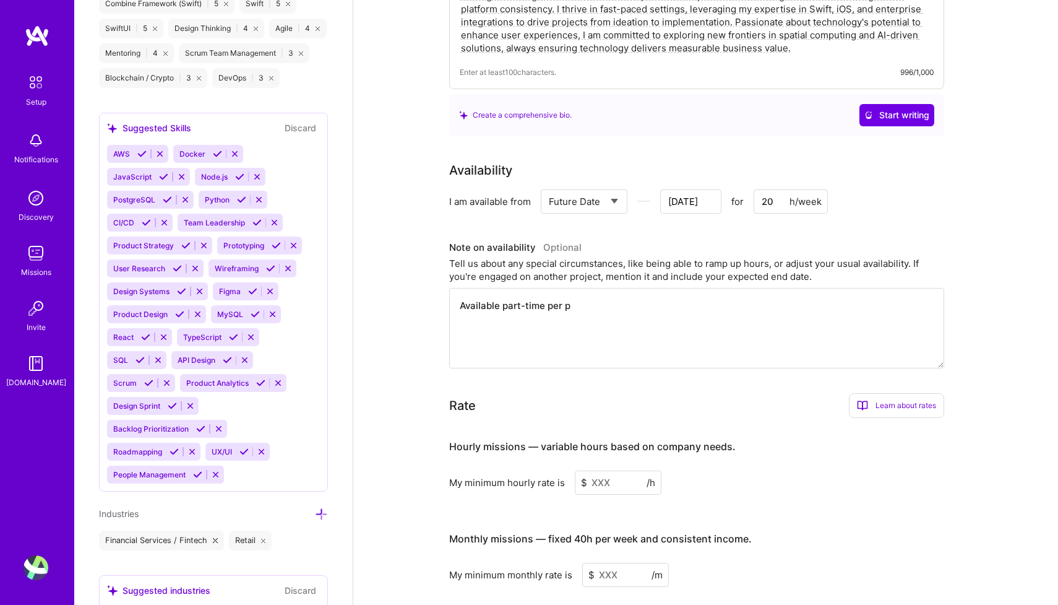
type input "[DATE]"
type textarea "Available part-time per pro"
type input "[DATE]"
type textarea "Available part-time per proj"
type input "[DATE]"
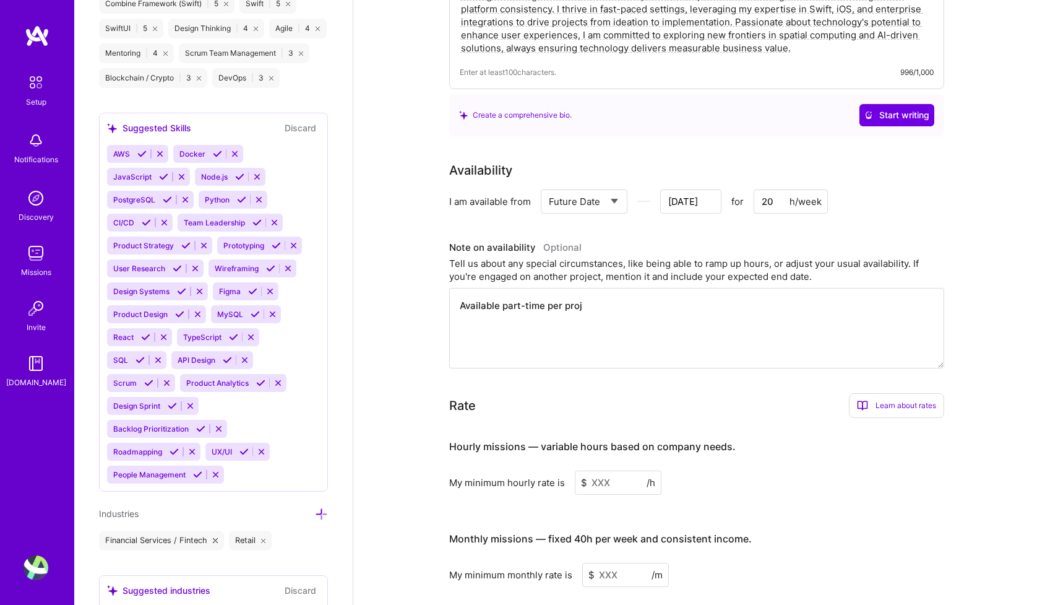
type textarea "Available part-time per proje"
type input "[DATE]"
type textarea "Available part-time per projec"
type input "[DATE]"
type textarea "Available part-time per project"
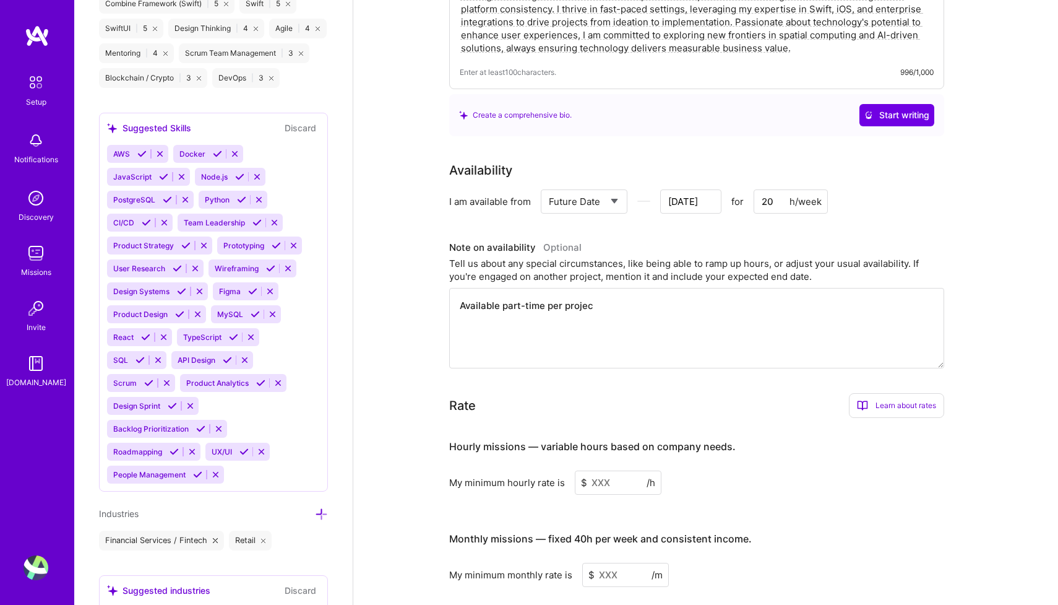
type input "[DATE]"
type textarea "Available part-time per project"
type input "[DATE]"
type textarea "Available part-time per project b"
type input "[DATE]"
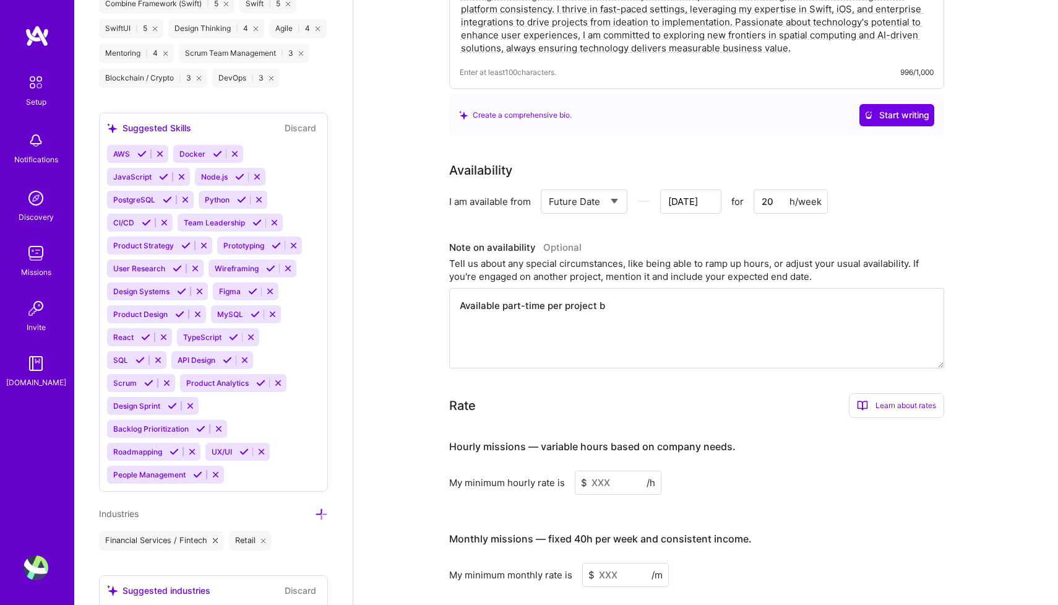
type textarea "Available part-time per project ba"
type input "[DATE]"
type textarea "Available part-time per project bas"
type input "[DATE]"
type textarea "Available part-time per project basi"
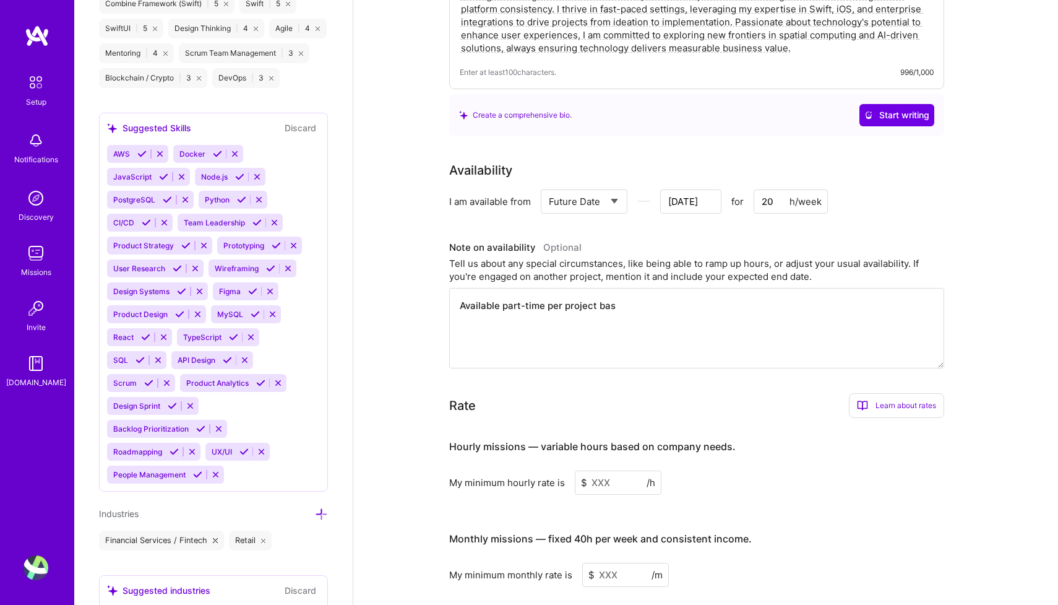
type input "[DATE]"
type textarea "Available part-time per project basis"
type input "[DATE]"
type textarea "Available part-time per project basis."
type input "[DATE]"
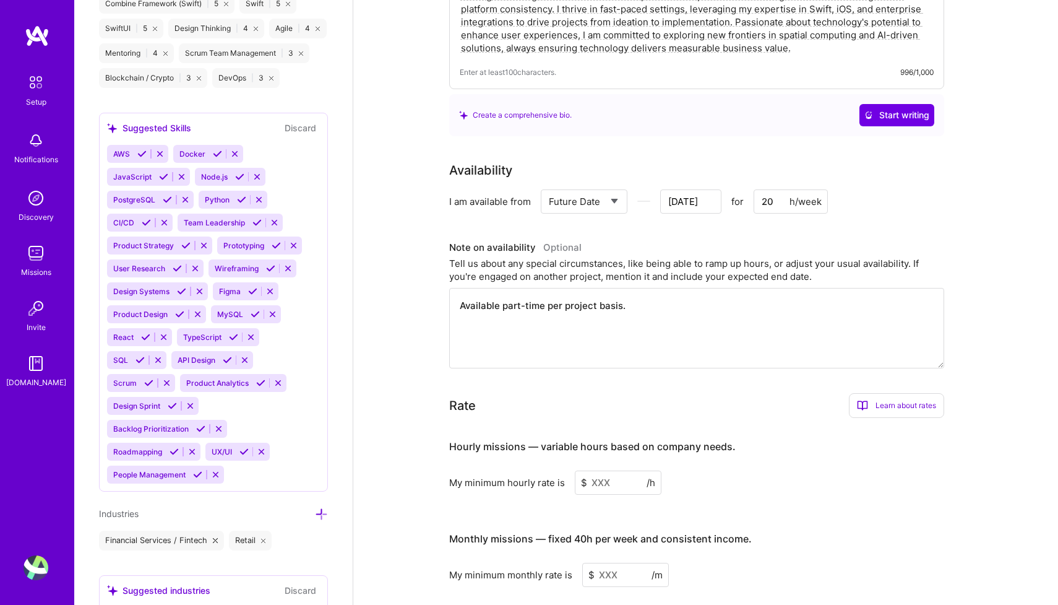
type textarea "Available part-time per project basis."
type input "[DATE]"
type textarea "Available part-time per project basis. F"
type input "[DATE]"
type textarea "Available part-time per project basis. Fu"
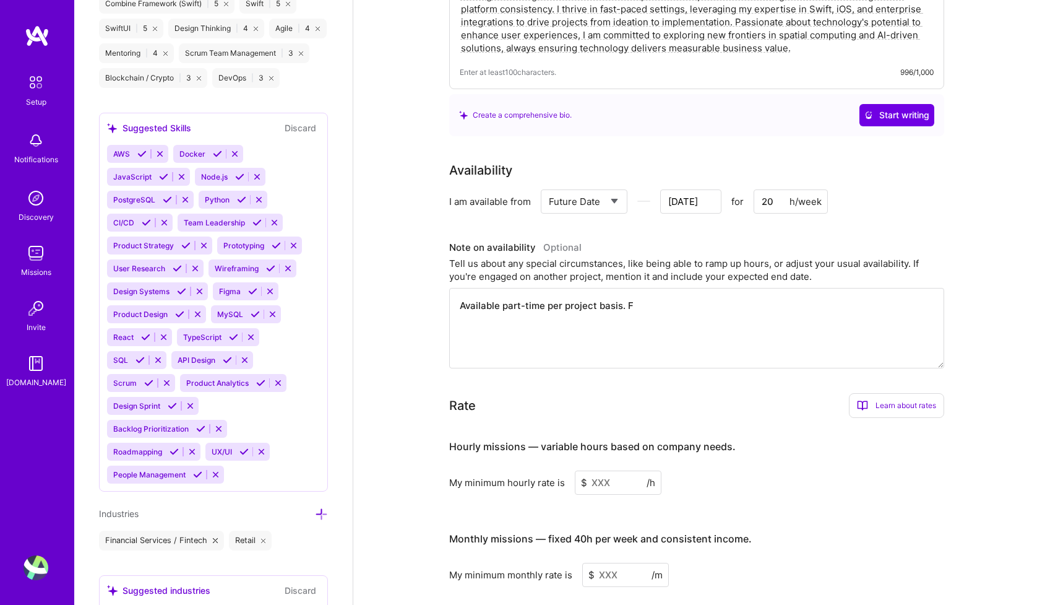
type input "[DATE]"
type textarea "Available part-time per project basis. Ful"
type input "[DATE]"
type textarea "Available part-time per project basis. Full"
type input "[DATE]"
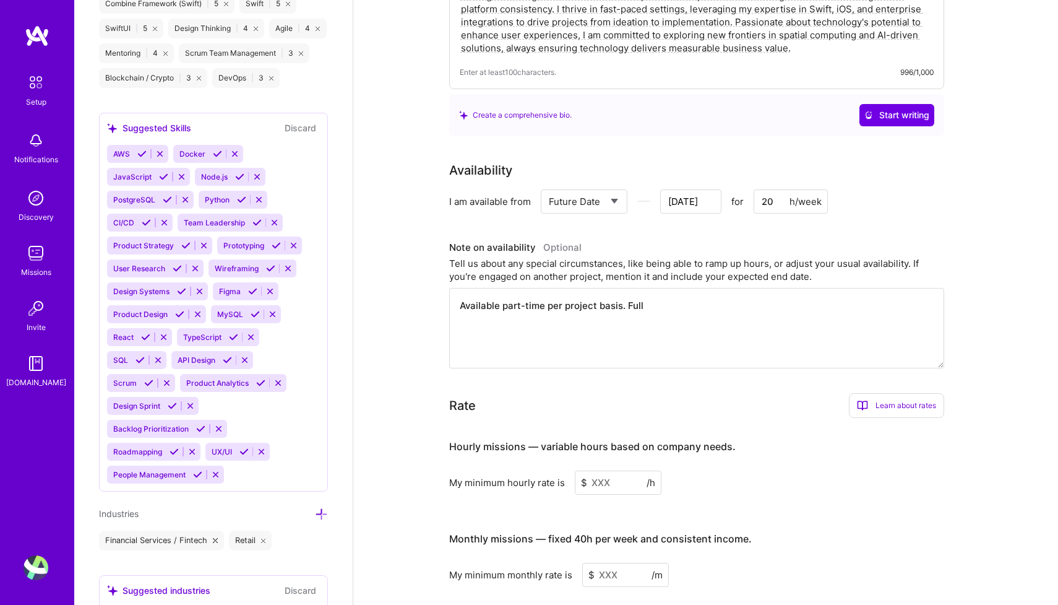
type textarea "Available part-time per project basis. Fully"
type input "[DATE]"
type textarea "Available part-time per project basis. Fully"
type input "[DATE]"
type textarea "Available part-time per project basis. Fully r"
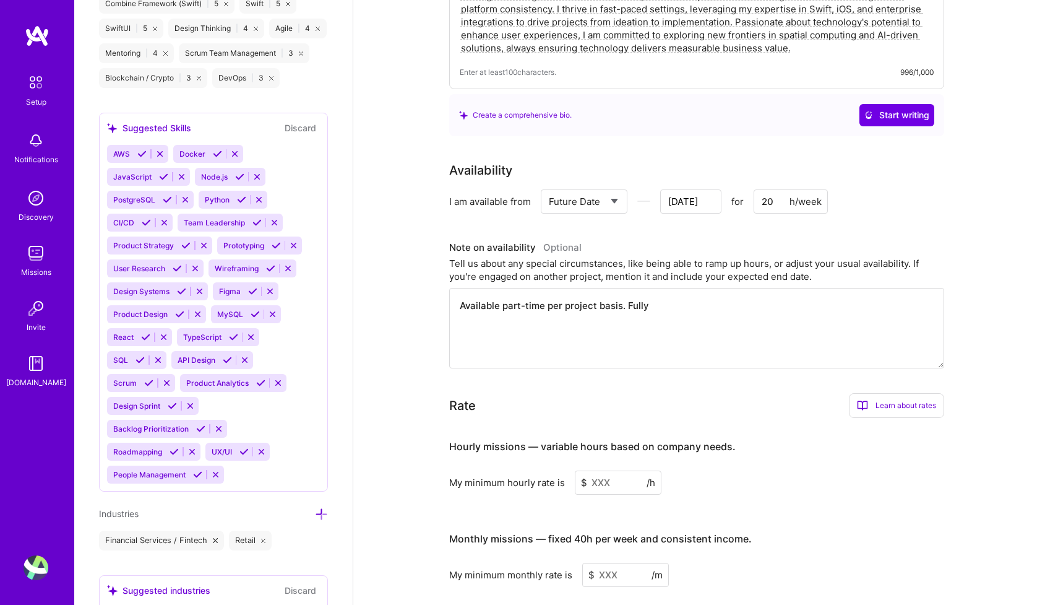
type input "[DATE]"
type textarea "Available part-time per project basis. Fully re"
type input "[DATE]"
type textarea "Available part-time per project basis. Fully rem"
type input "[DATE]"
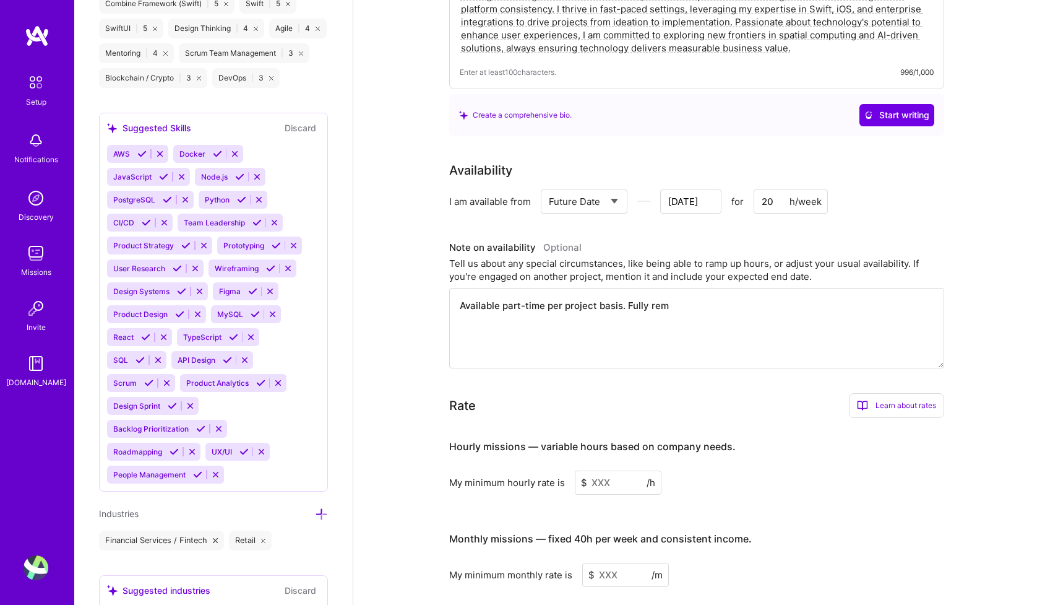
type textarea "Available part-time per project basis. Fully remo"
type input "[DATE]"
type textarea "Available part-time per project basis. Fully remot"
type input "[DATE]"
type textarea "Available part-time per project basis. Fully remote"
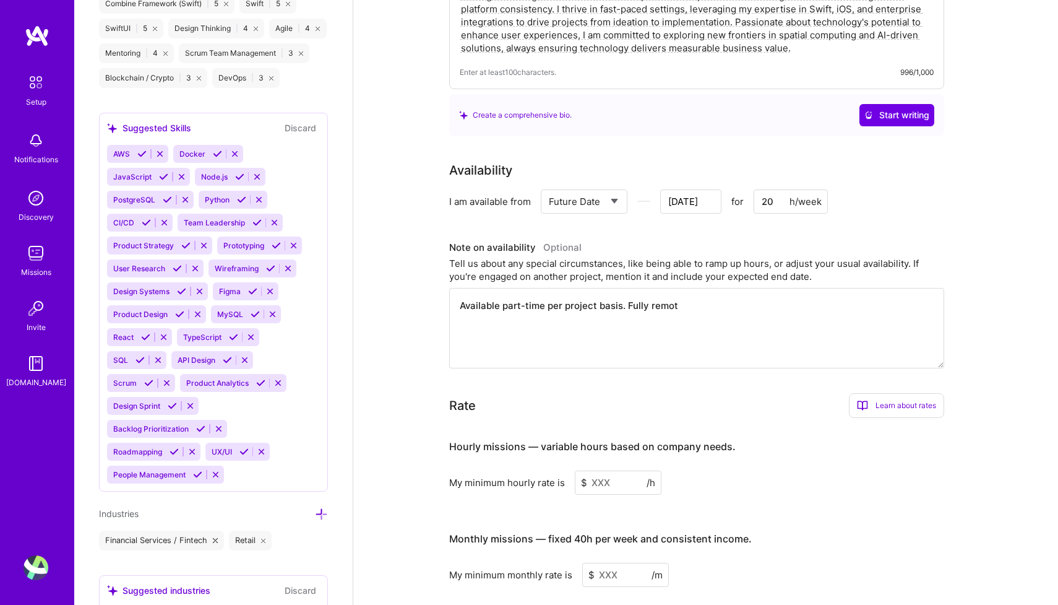
type input "[DATE]"
type textarea "Available part-time per project basis. Fully remote."
type input "[DATE]"
type textarea "Available part-time per project basis. Fully remote."
type input "[DATE]"
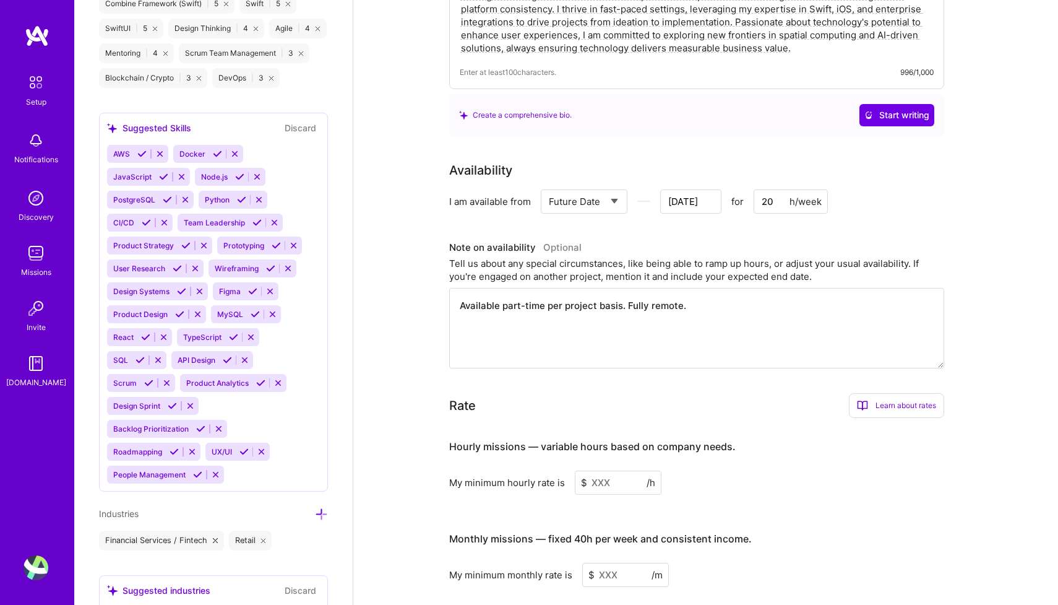
type textarea "Available part-time per project basis. Fully remote. U"
type input "[DATE]"
type textarea "Available part-time per project basis. Fully remote. [GEOGRAPHIC_DATA]"
type input "[DATE]"
type textarea "Available part-time per project basis. Fully remote. [GEOGRAPHIC_DATA]"
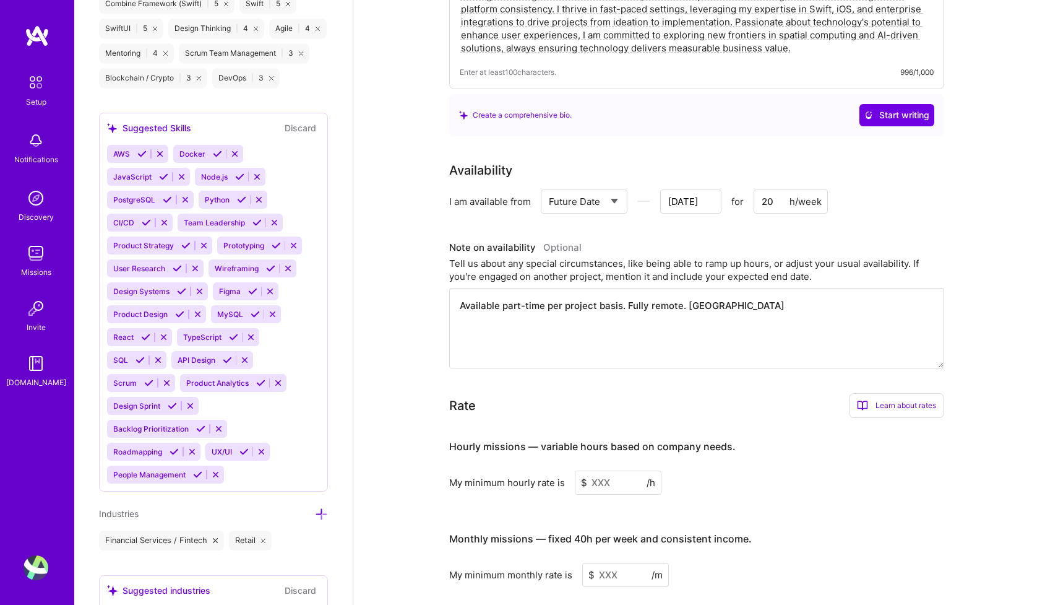
type input "[DATE]"
type textarea "Available part-time per project basis. Fully remote. UK t"
type input "[DATE]"
type textarea "Available part-time per project basis. Fully remote. UK ti"
type input "[DATE]"
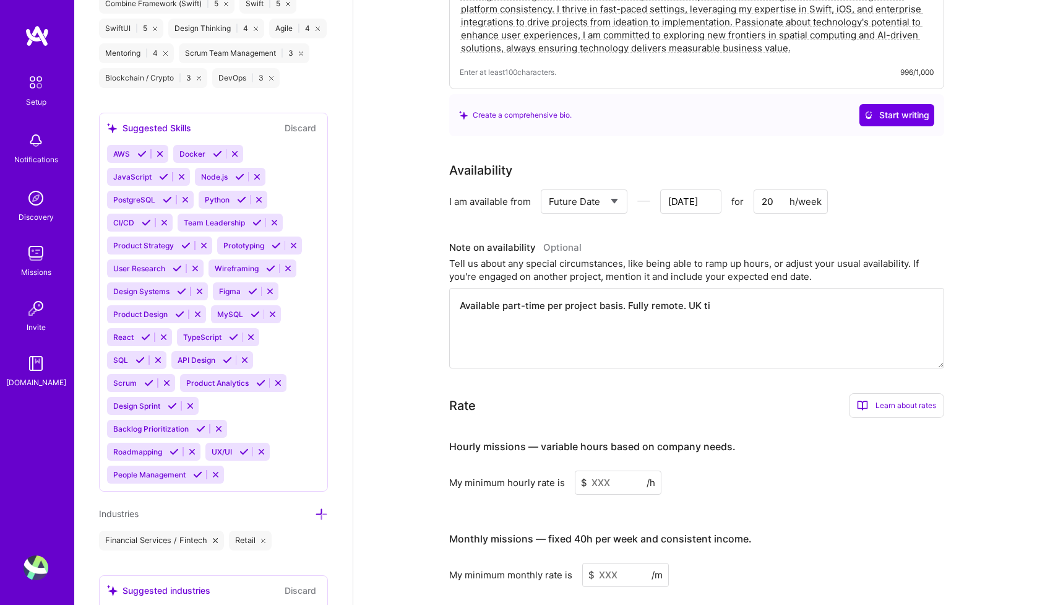
type textarea "Available part-time per project basis. Fully remote. UK [PERSON_NAME]"
type input "[DATE]"
type textarea "Available part-time per project basis. Fully remote. UK time"
type input "[DATE]"
type textarea "Available part-time per project basis. Fully remote. UK time"
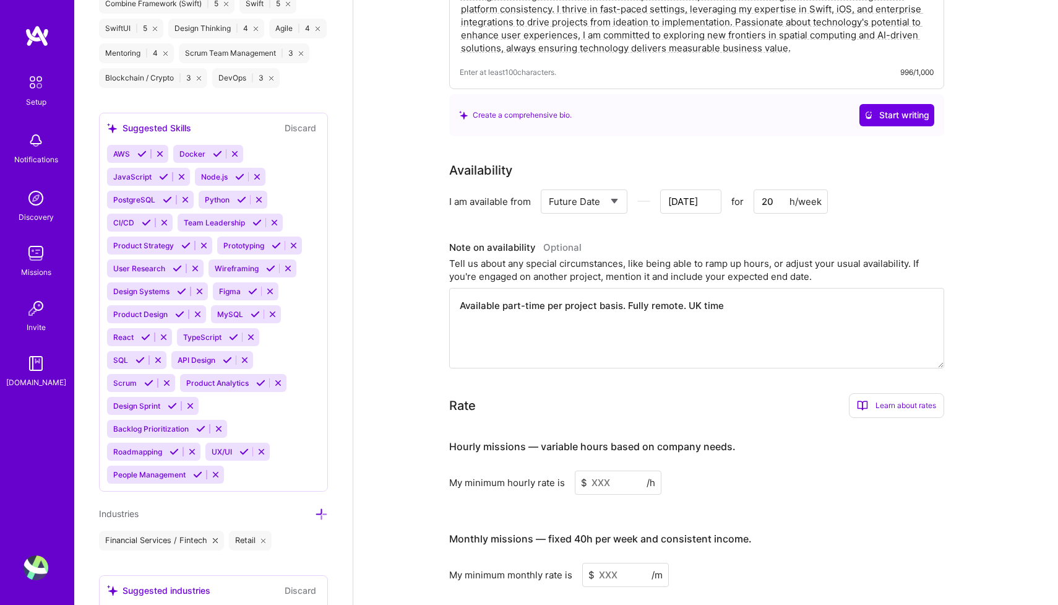
type input "[DATE]"
type textarea "Available part-time per project basis. Fully remote. UK time z"
type input "[DATE]"
type textarea "Available part-time per project basis. Fully remote. UK time zo"
type input "[DATE]"
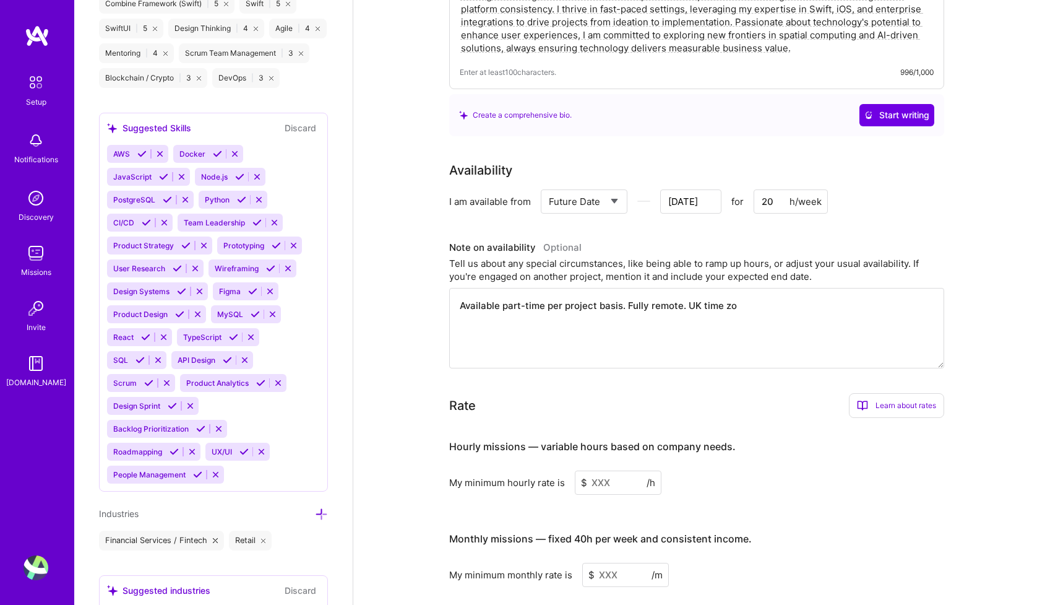
type textarea "Available part-time per project basis. Fully remote. UK time zon"
type input "[DATE]"
type textarea "Available part-time per project basis. Fully remote. UK time zone"
type input "[DATE]"
type textarea "Available part-time per project basis. Fully remote. UK time zon"
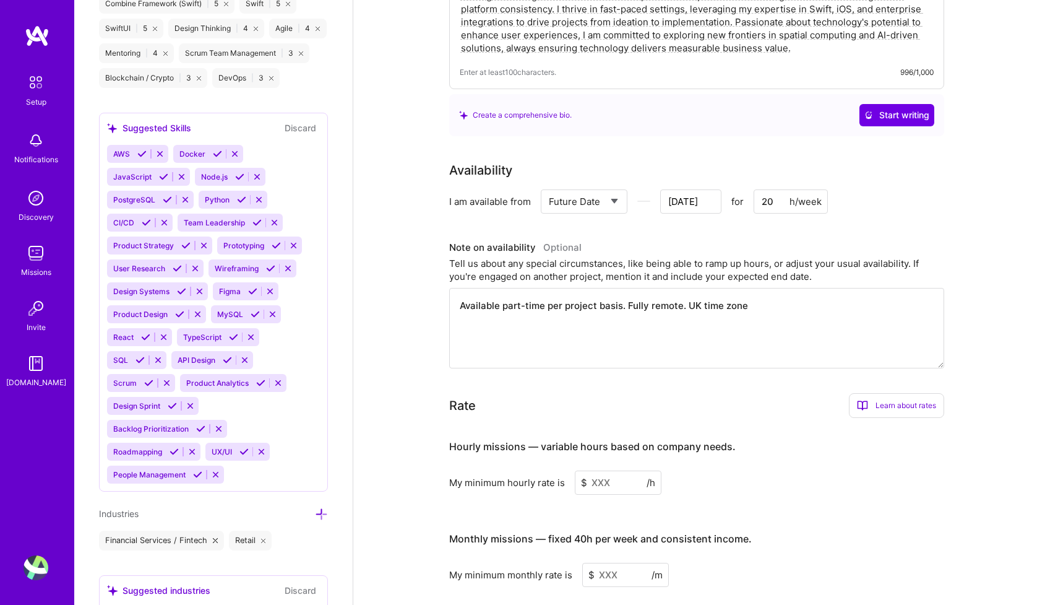
type input "[DATE]"
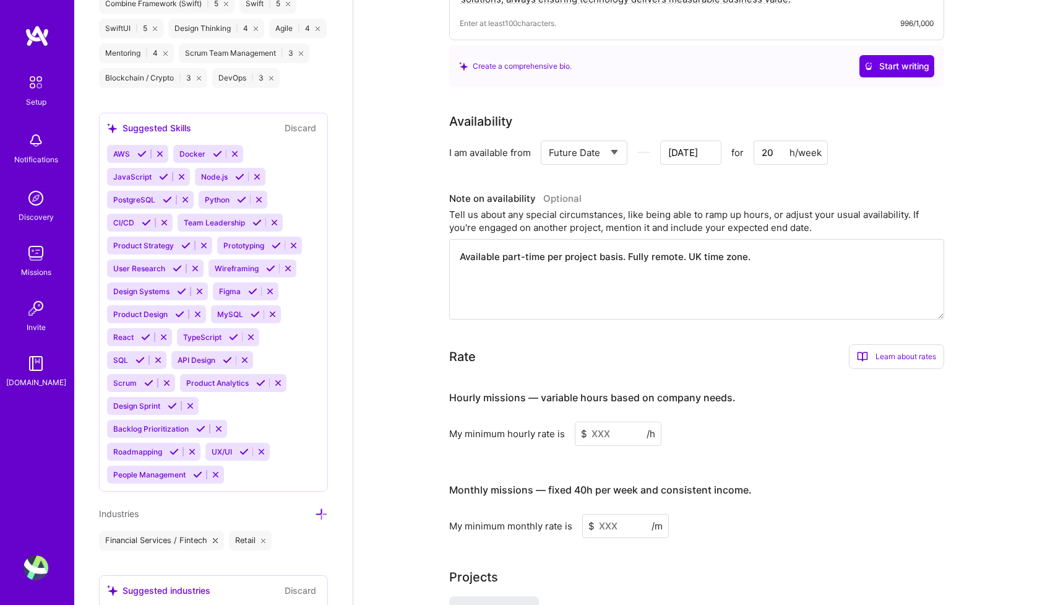
scroll to position [478, 0]
click at [706, 139] on input "[DATE]" at bounding box center [690, 151] width 61 height 24
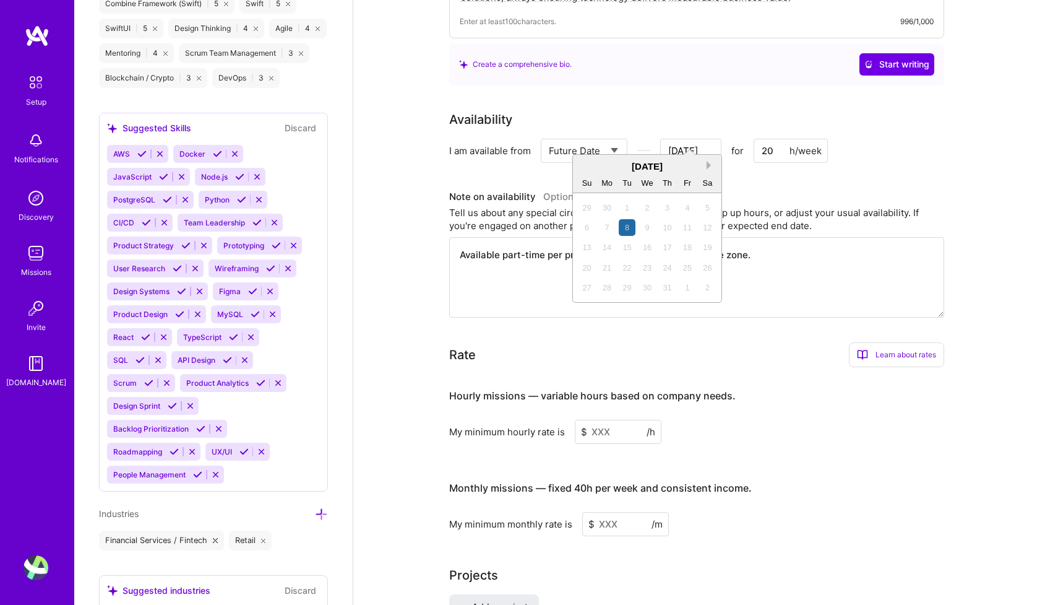
click at [709, 164] on button "Next Month" at bounding box center [711, 165] width 9 height 9
click at [650, 206] on div "1" at bounding box center [647, 207] width 17 height 17
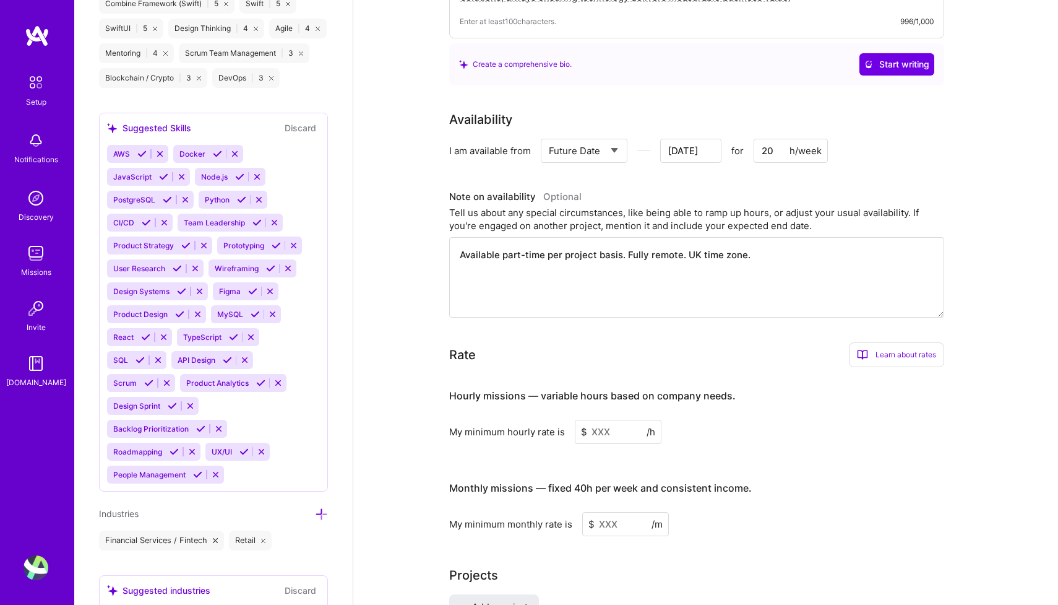
click at [709, 140] on input "[DATE]" at bounding box center [690, 151] width 61 height 24
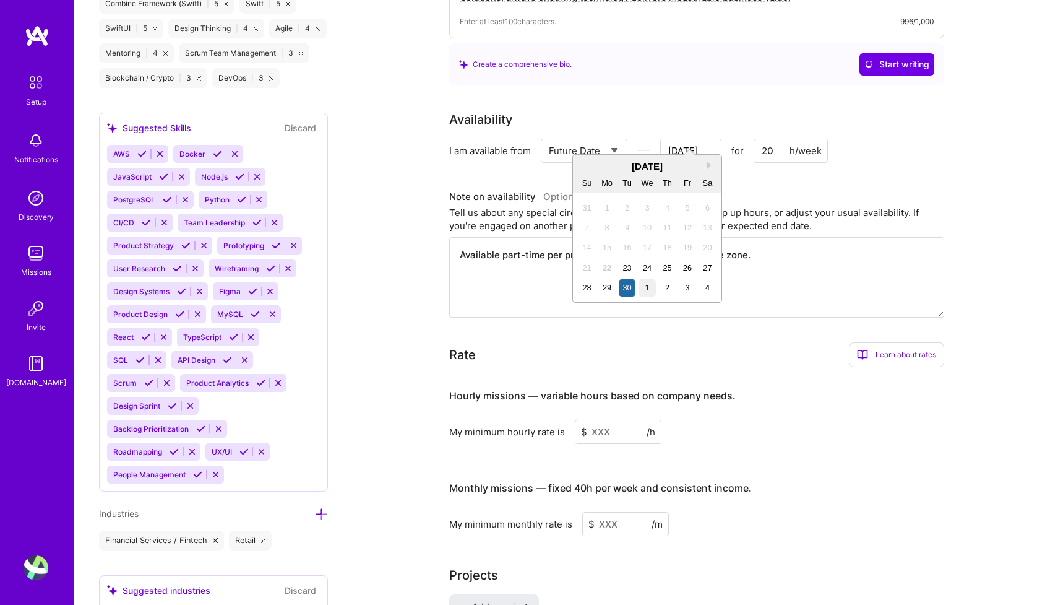
click at [649, 286] on div "1" at bounding box center [647, 287] width 17 height 17
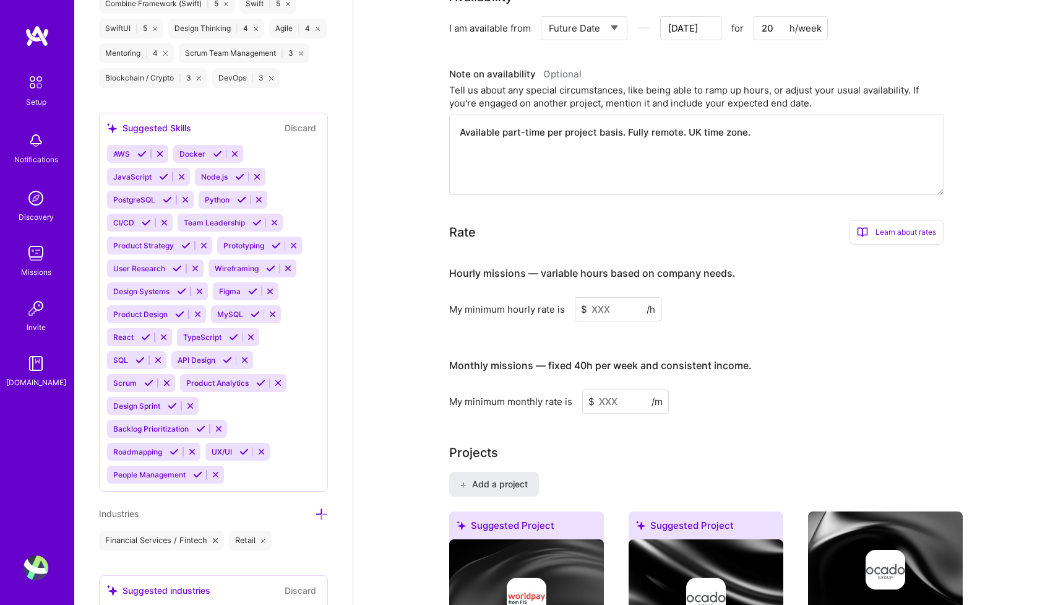
scroll to position [615, 0]
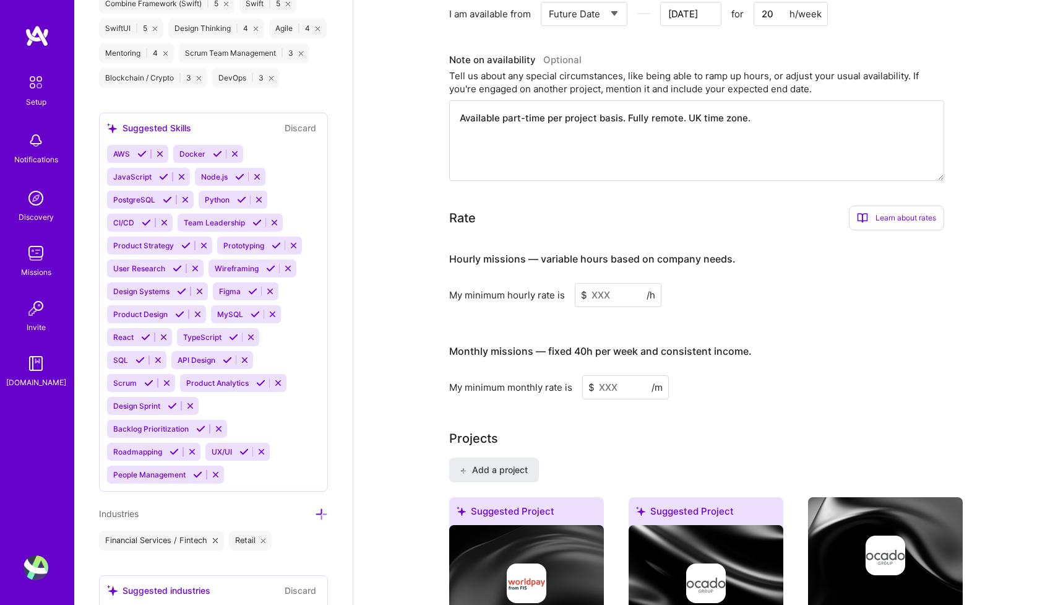
click at [623, 283] on input at bounding box center [618, 295] width 87 height 24
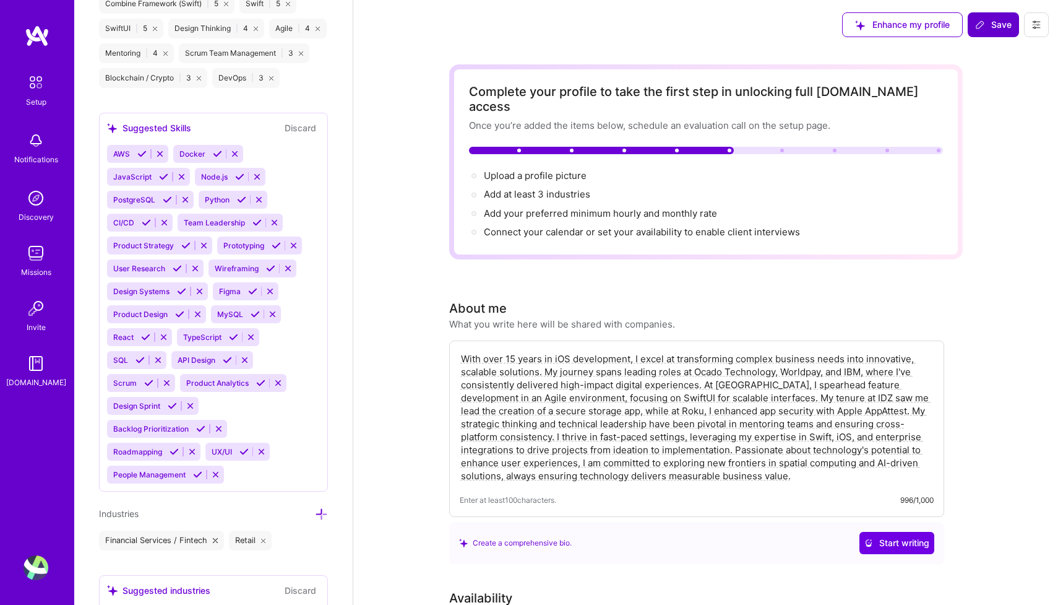
scroll to position [0, 0]
click at [992, 22] on span "Save" at bounding box center [993, 25] width 37 height 12
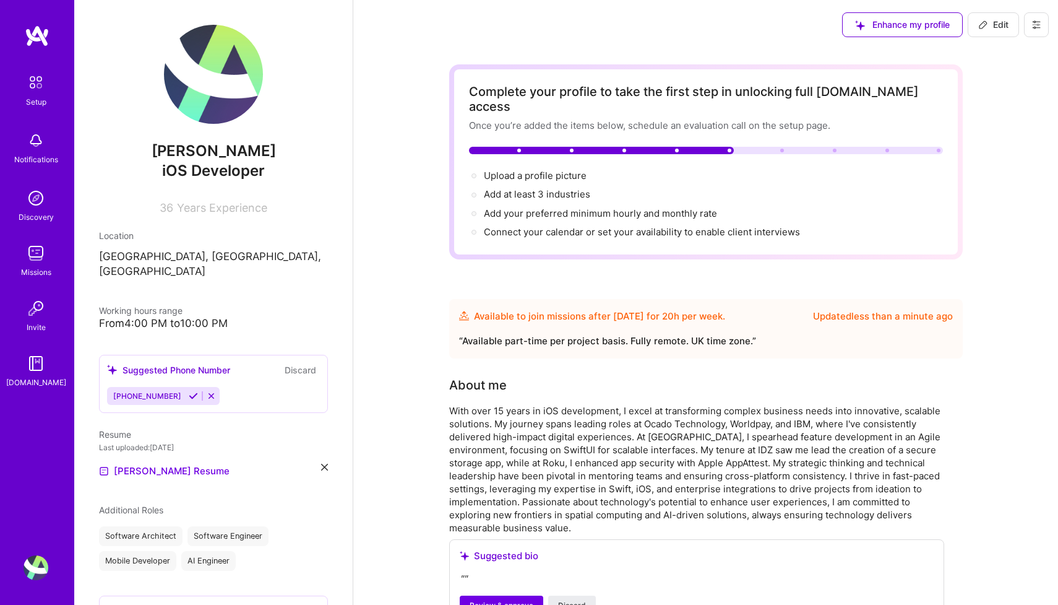
click at [38, 32] on img at bounding box center [37, 36] width 25 height 22
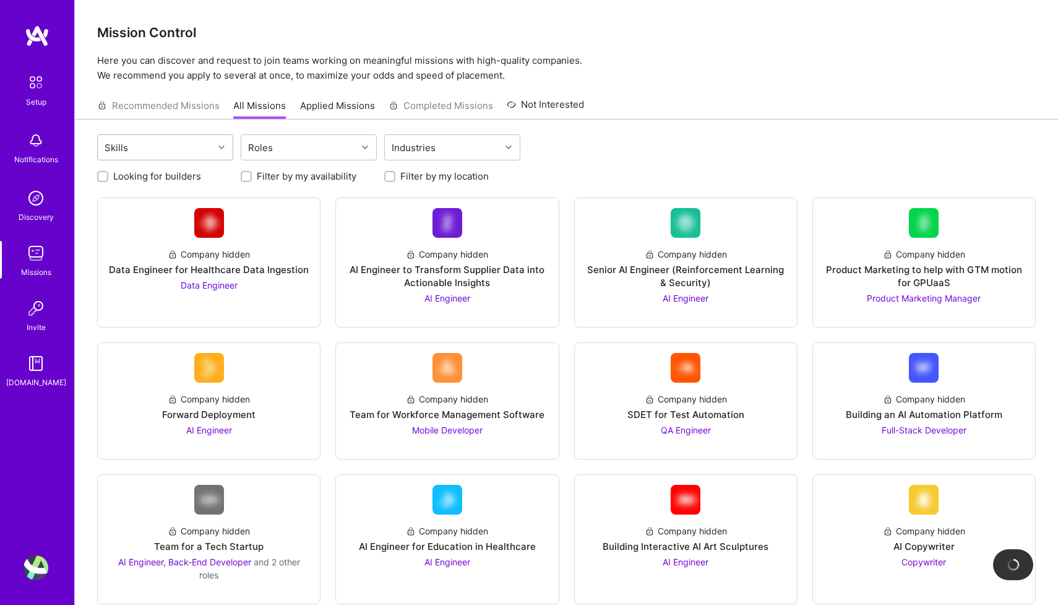
click at [144, 153] on div "Skills" at bounding box center [156, 147] width 116 height 25
click at [179, 147] on div "Skills" at bounding box center [156, 147] width 116 height 25
click at [306, 145] on div "Roles" at bounding box center [299, 147] width 116 height 25
click at [253, 181] on input "checkbox" at bounding box center [255, 180] width 9 height 9
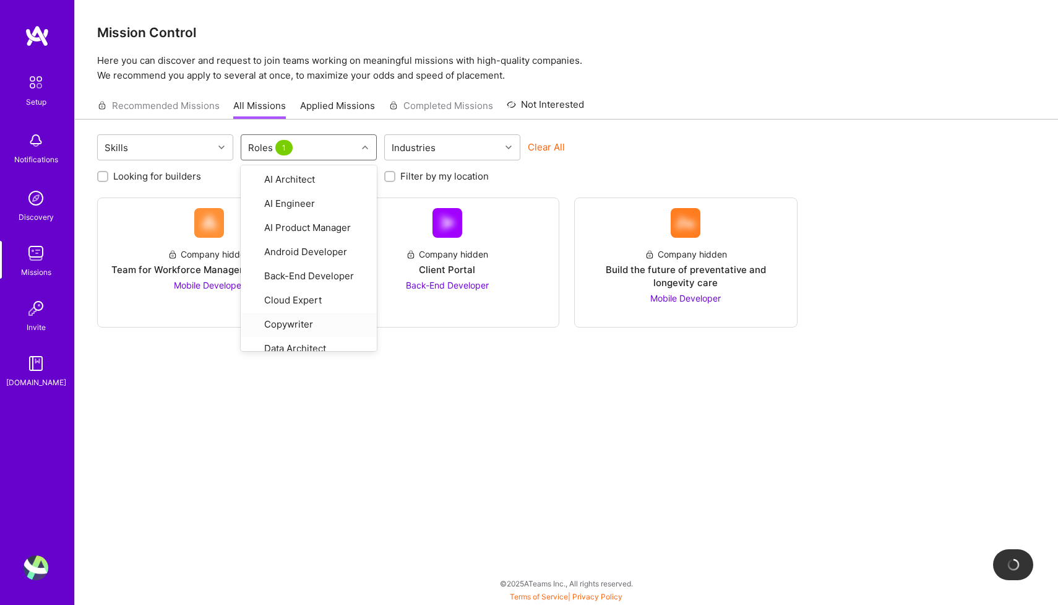
click at [371, 453] on div "Skills option Mobile Developer, selected. option Copywriter focused, 7 of 32. 3…" at bounding box center [566, 361] width 983 height 484
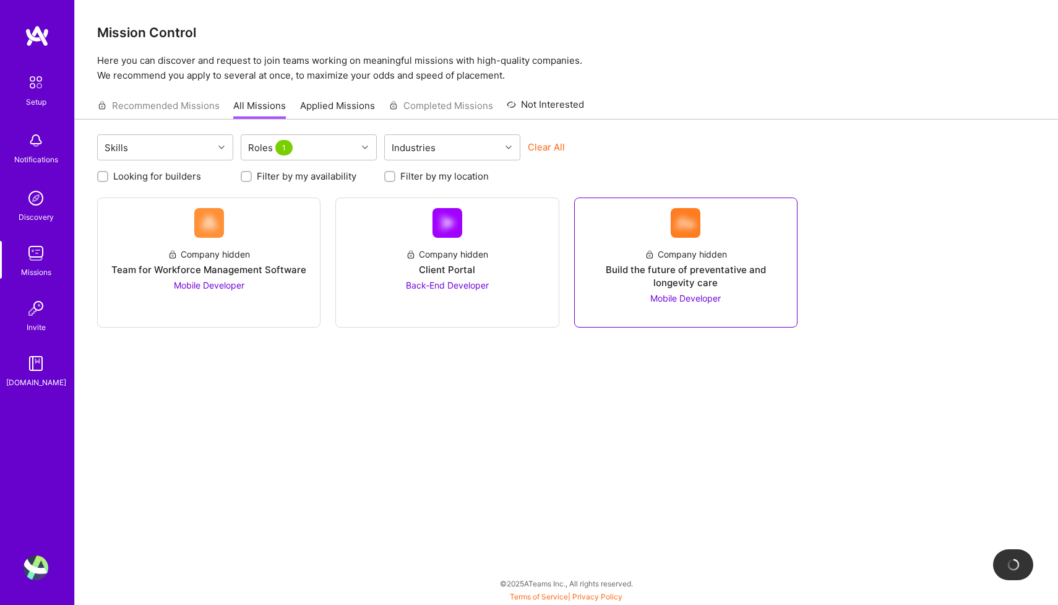
click at [714, 266] on div "Build the future of preventative and longevity care" at bounding box center [686, 276] width 202 height 26
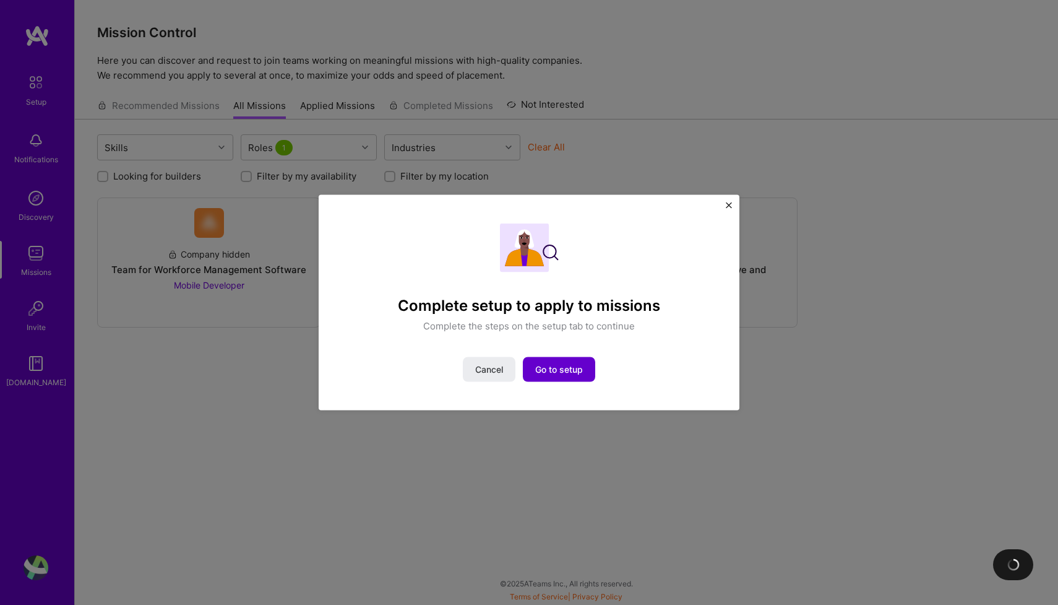
click at [561, 369] on span "Go to setup" at bounding box center [559, 369] width 48 height 12
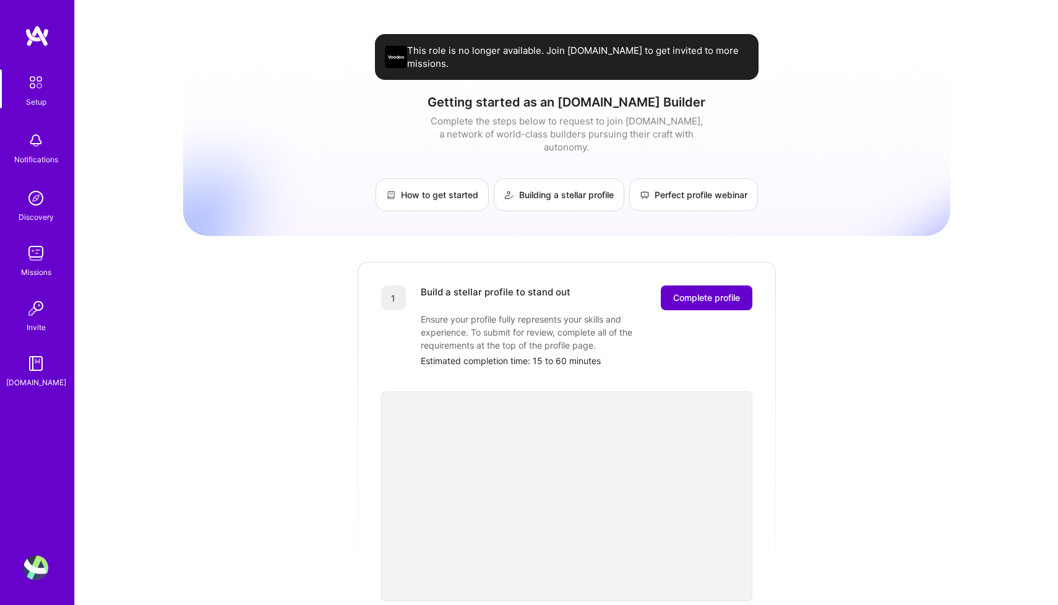
click at [716, 292] on span "Complete profile" at bounding box center [706, 298] width 67 height 12
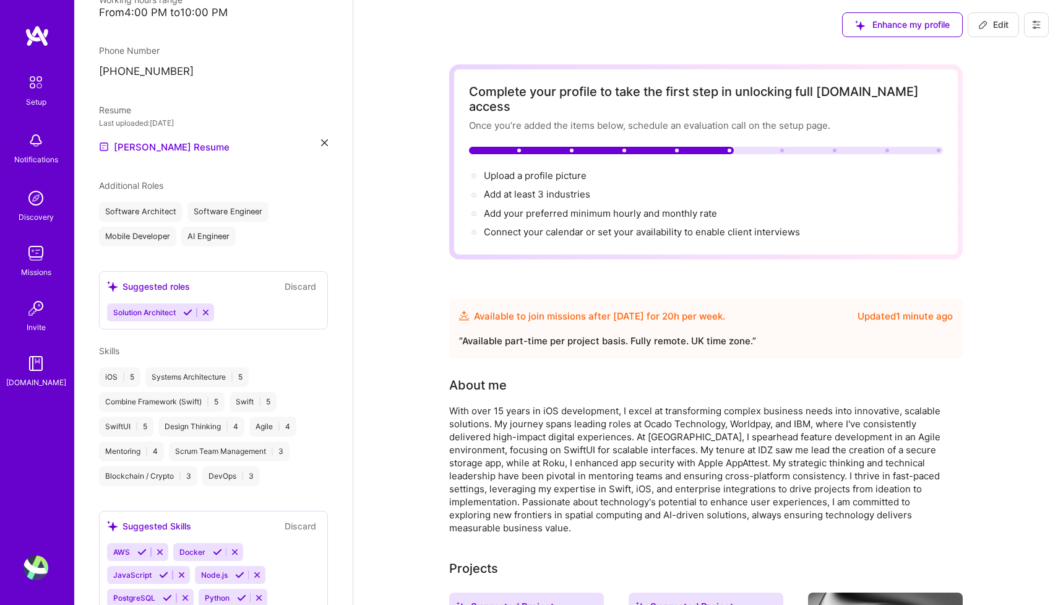
scroll to position [311, 0]
click at [298, 279] on button "Discard" at bounding box center [300, 286] width 39 height 14
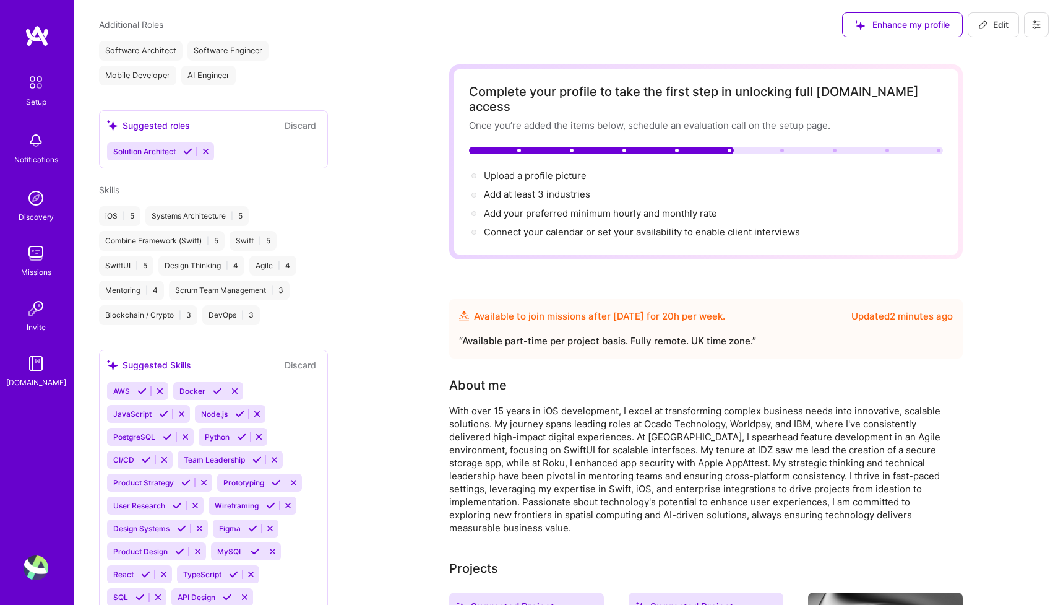
scroll to position [460, 0]
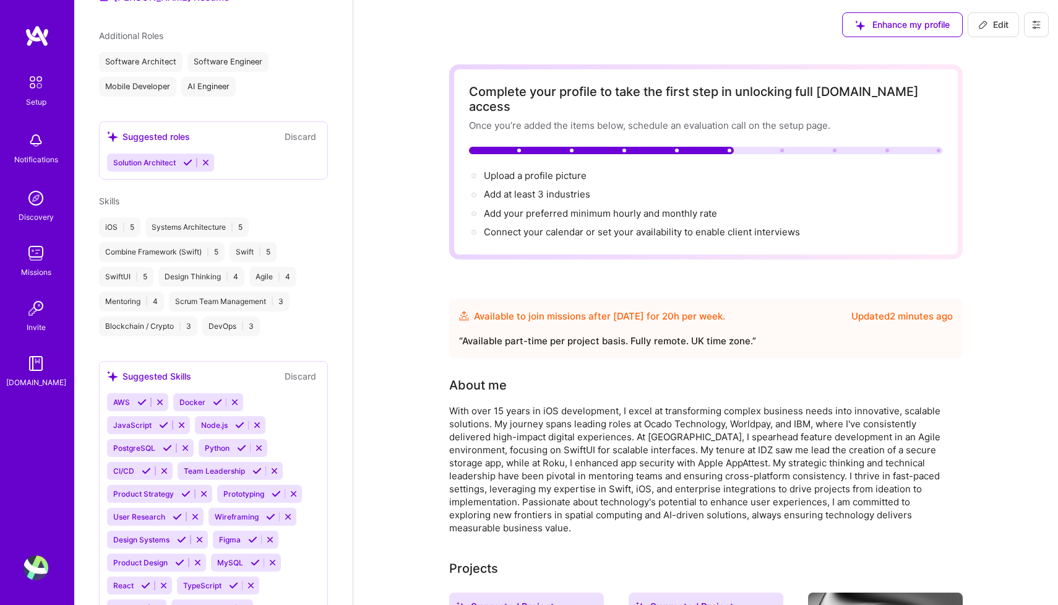
click at [302, 369] on button "Discard" at bounding box center [300, 376] width 39 height 14
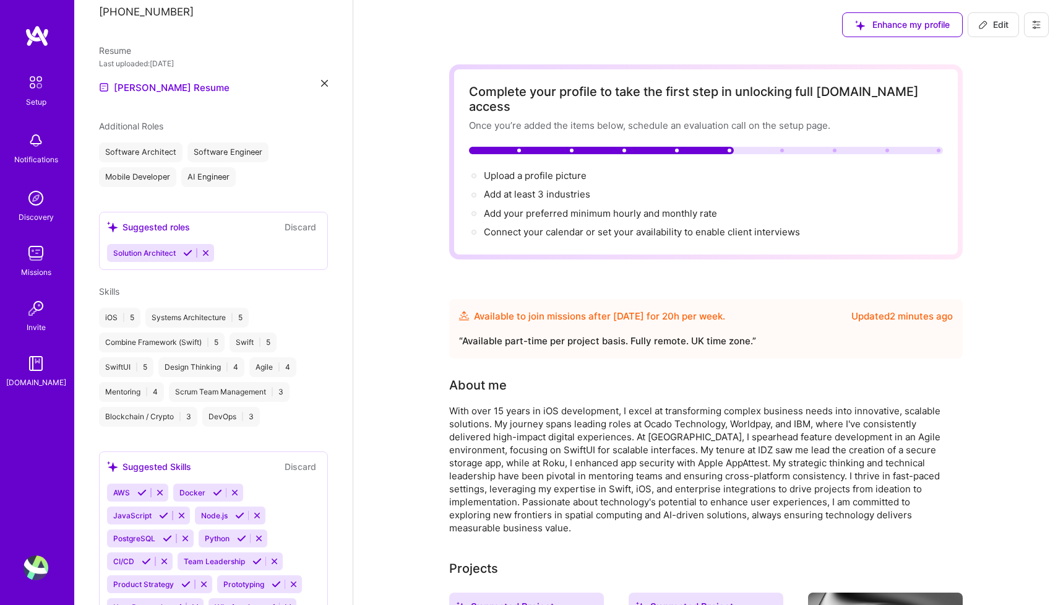
scroll to position [0, 0]
click at [995, 24] on span "Edit" at bounding box center [994, 25] width 30 height 12
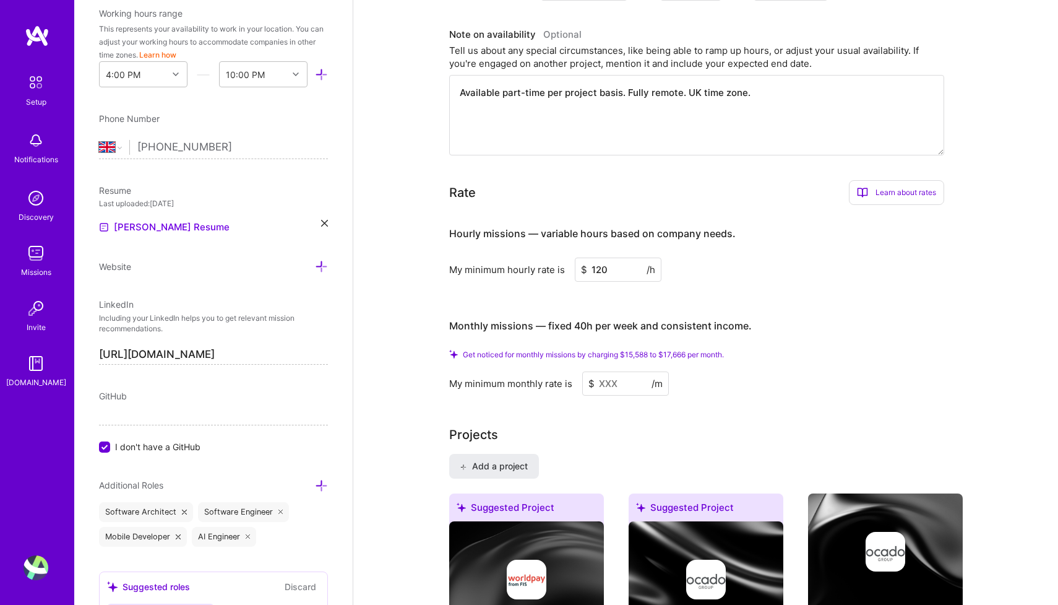
scroll to position [645, 0]
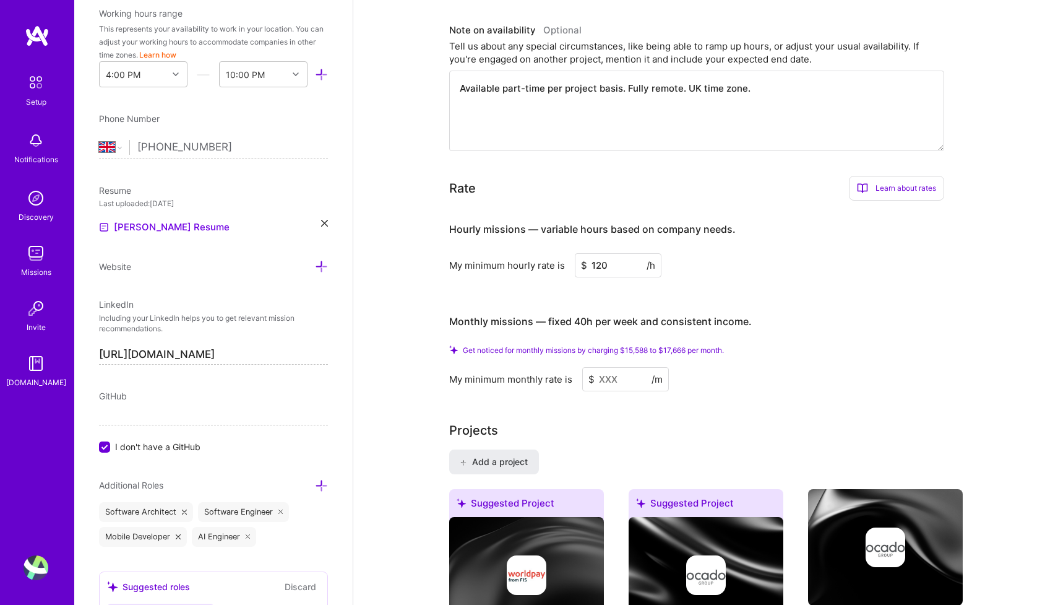
click at [623, 367] on input at bounding box center [625, 379] width 87 height 24
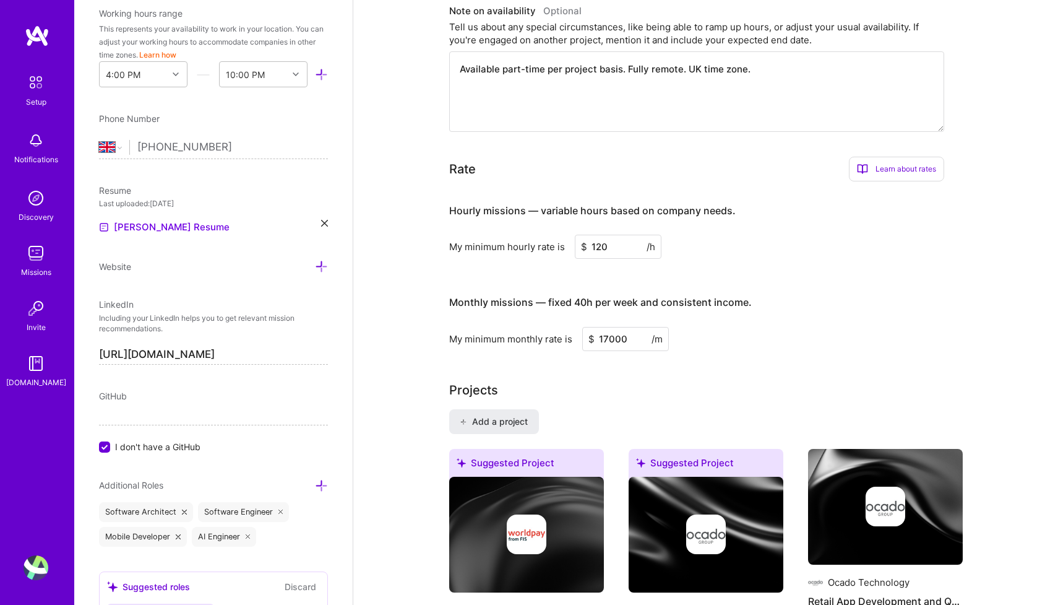
click at [840, 306] on h3 "Monthly missions — fixed 40h per week and consistent income." at bounding box center [696, 302] width 495 height 38
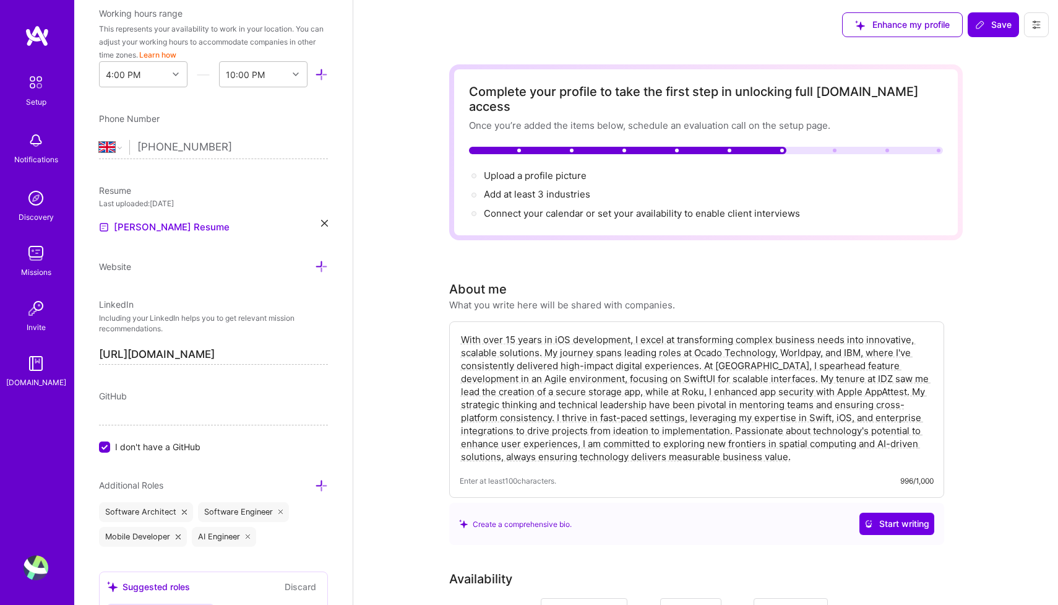
scroll to position [0, 0]
click at [993, 25] on span "Save" at bounding box center [993, 25] width 37 height 12
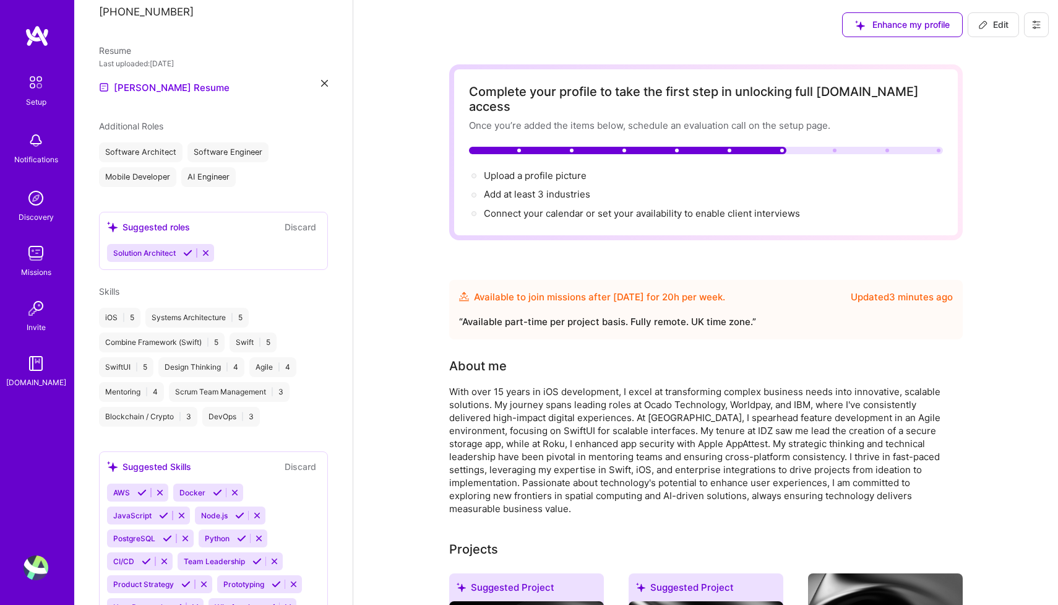
click at [990, 25] on span "Edit" at bounding box center [994, 25] width 30 height 12
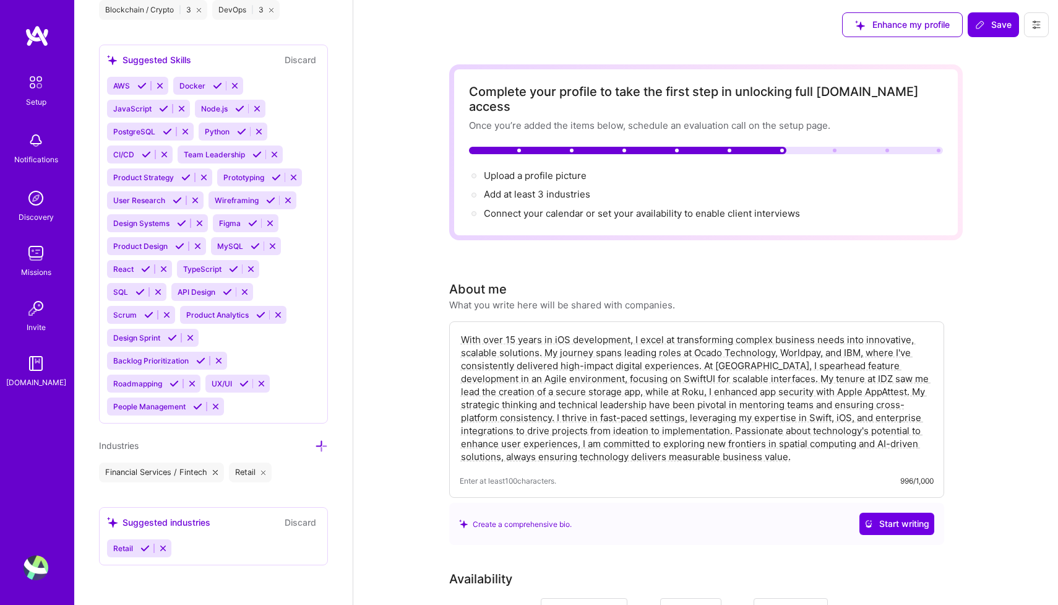
scroll to position [1142, 0]
click at [324, 444] on icon at bounding box center [321, 445] width 13 height 13
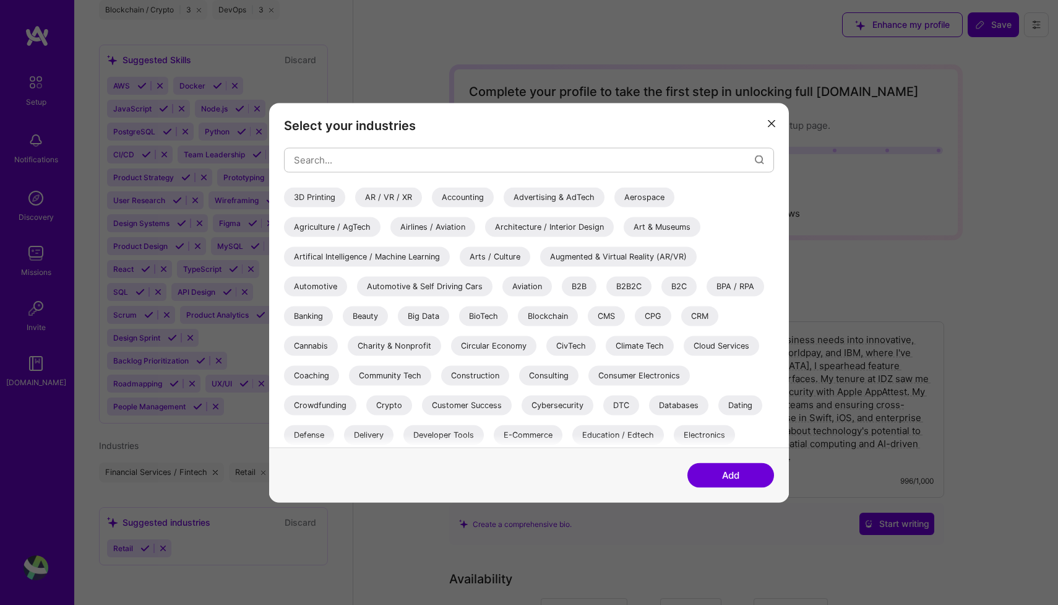
click at [600, 257] on div "Augmented & Virtual Reality (AR/VR)" at bounding box center [618, 256] width 157 height 20
click at [577, 286] on div "B2B" at bounding box center [579, 286] width 35 height 20
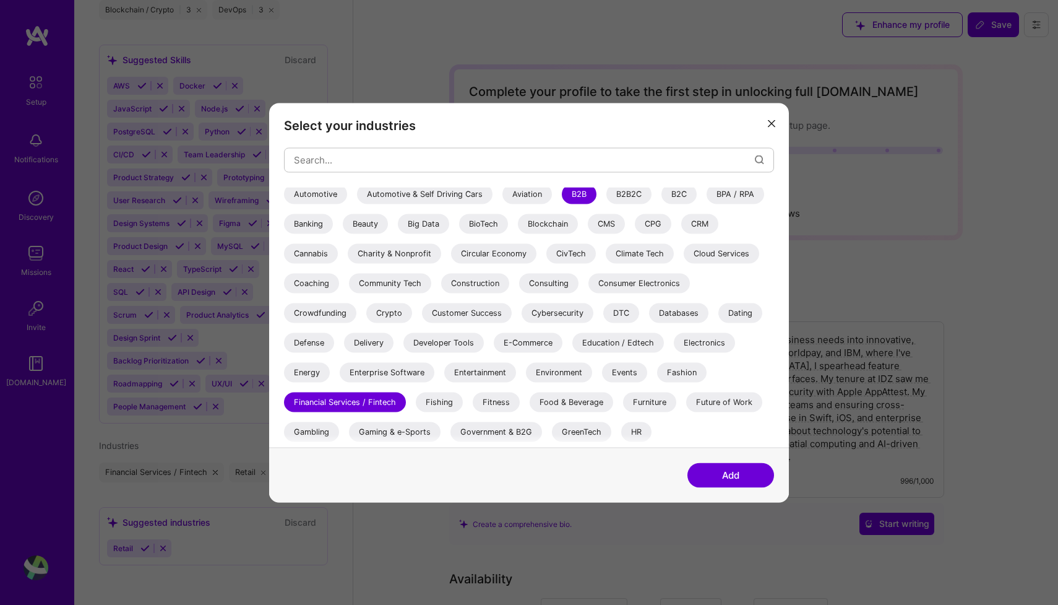
scroll to position [103, 0]
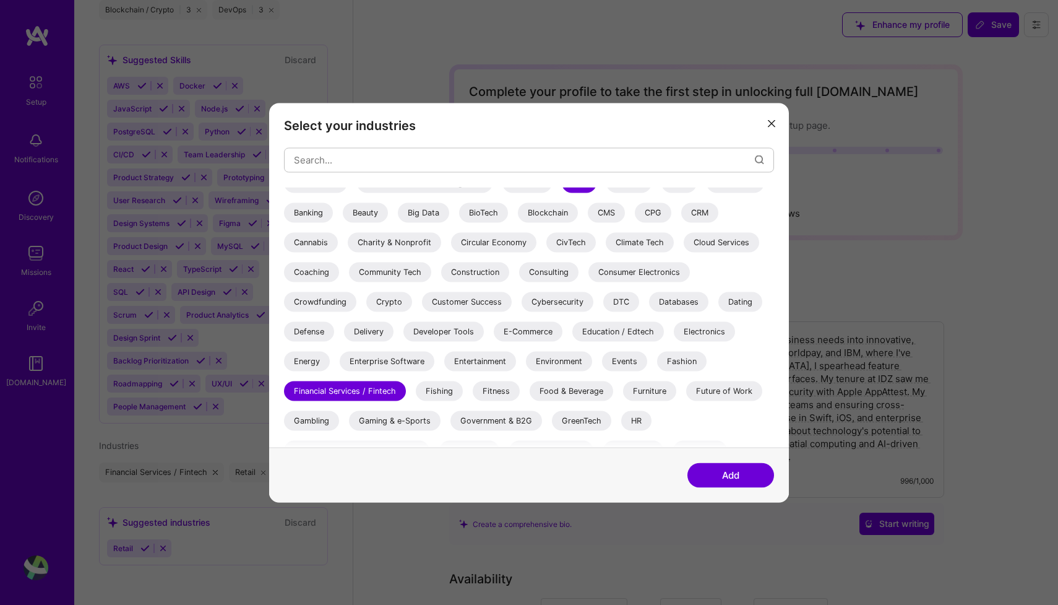
click at [405, 361] on div "Enterprise Software" at bounding box center [387, 361] width 95 height 20
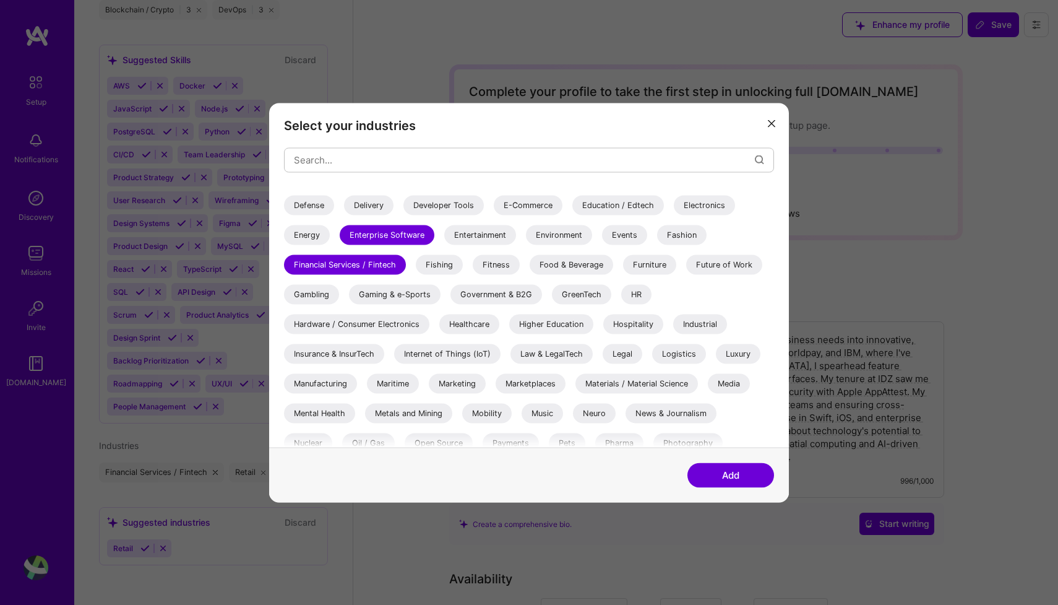
scroll to position [221, 0]
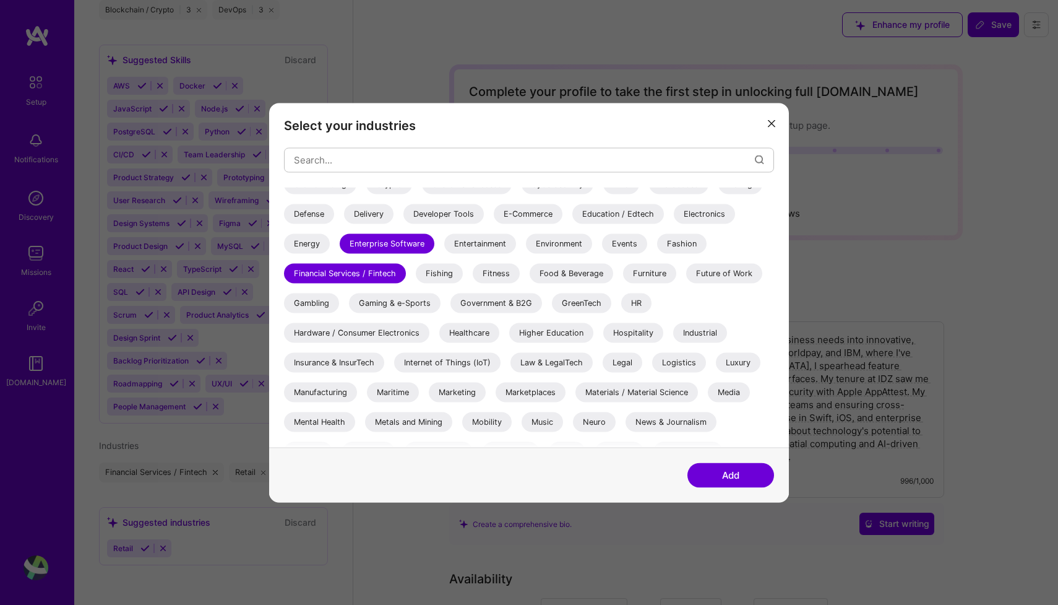
click at [618, 212] on div "Education / Edtech" at bounding box center [619, 214] width 92 height 20
click at [737, 473] on button "Add" at bounding box center [731, 474] width 87 height 25
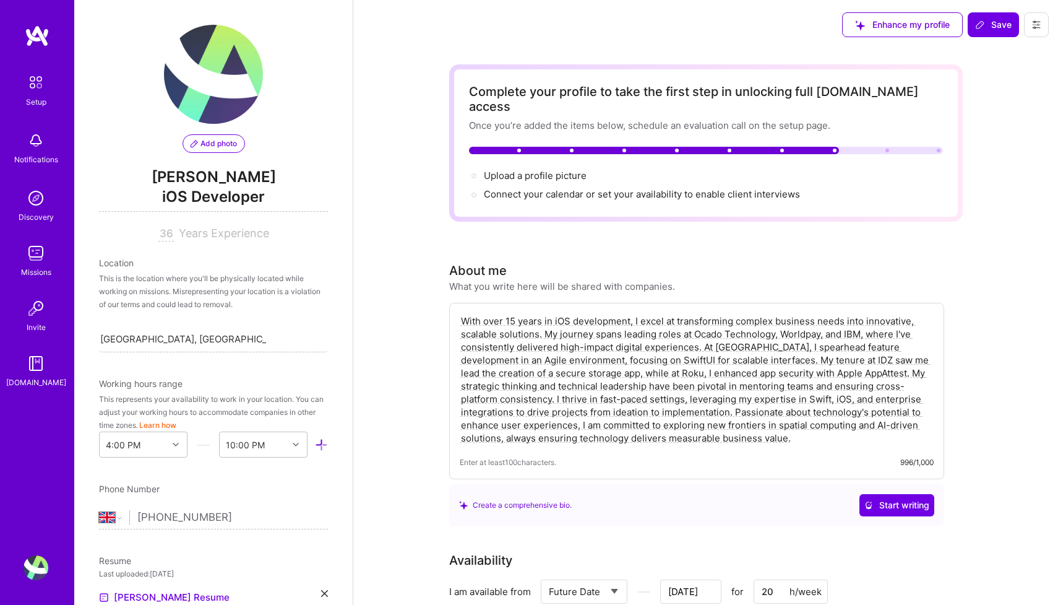
scroll to position [0, 0]
click at [226, 145] on span "Add photo" at bounding box center [214, 143] width 46 height 11
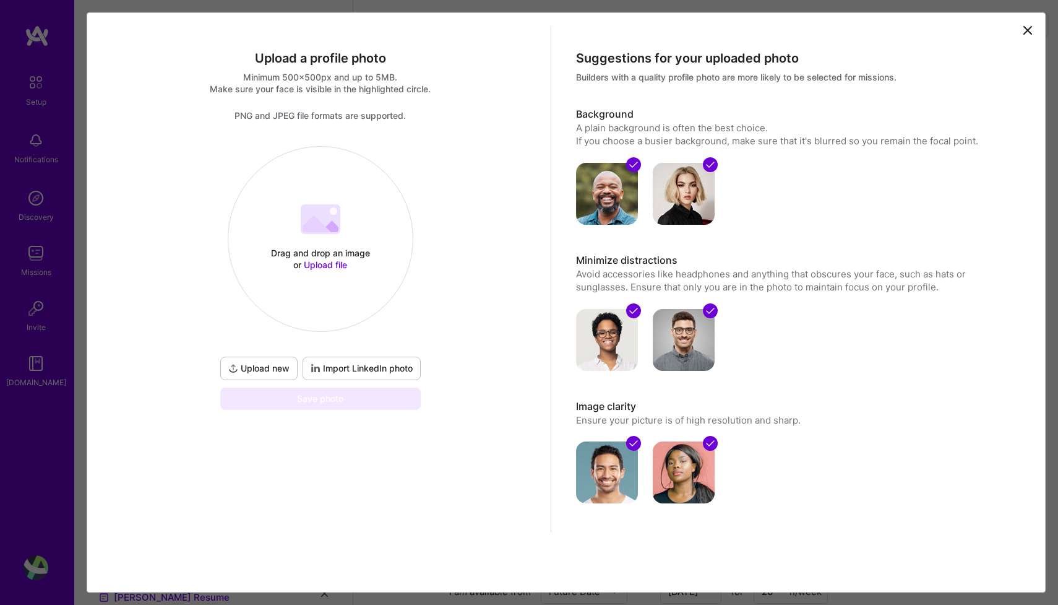
click at [274, 368] on span "Upload new" at bounding box center [258, 368] width 61 height 12
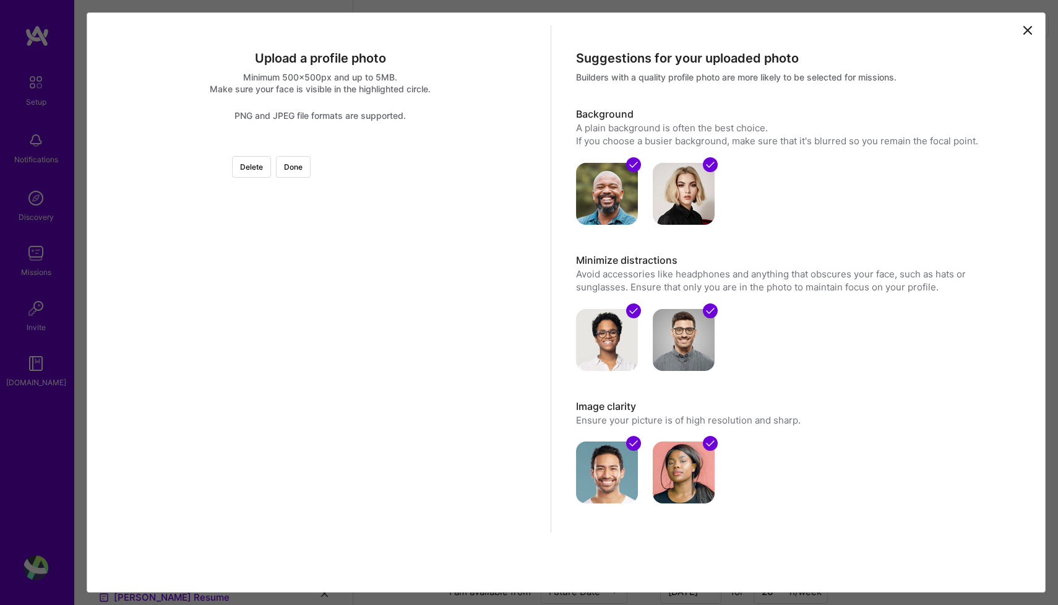
click at [402, 307] on div at bounding box center [460, 285] width 279 height 279
click at [311, 171] on button "Done" at bounding box center [293, 167] width 35 height 22
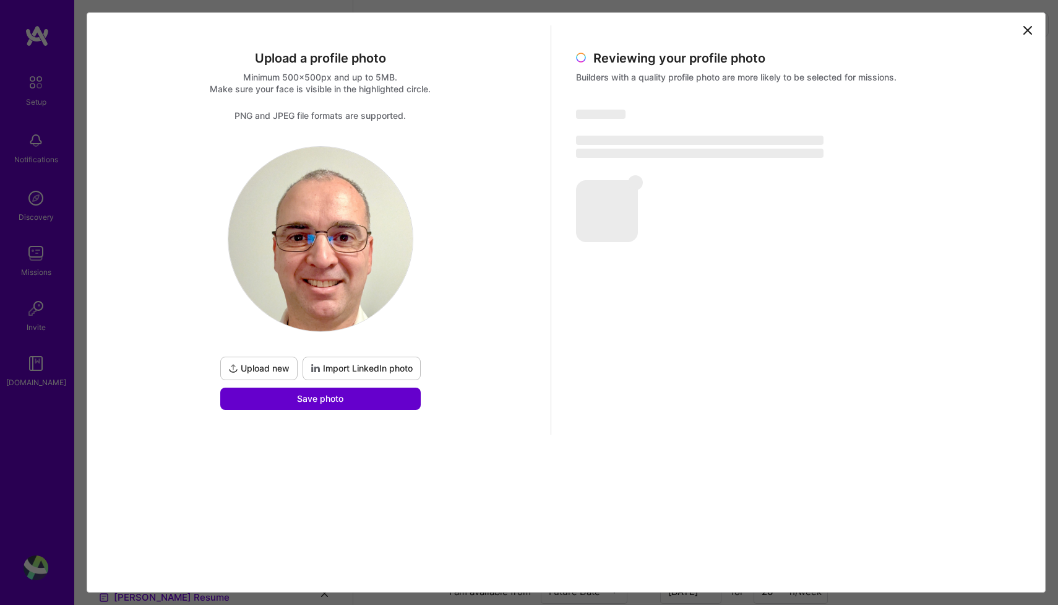
click at [334, 398] on span "Save photo" at bounding box center [320, 398] width 46 height 12
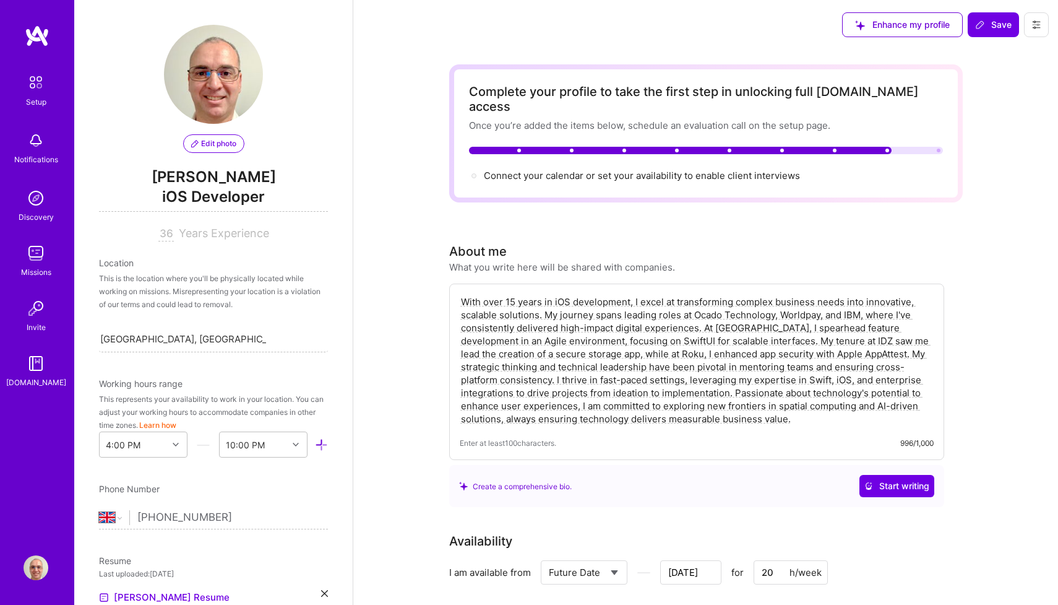
click at [185, 196] on span "iOS Developer" at bounding box center [213, 198] width 229 height 25
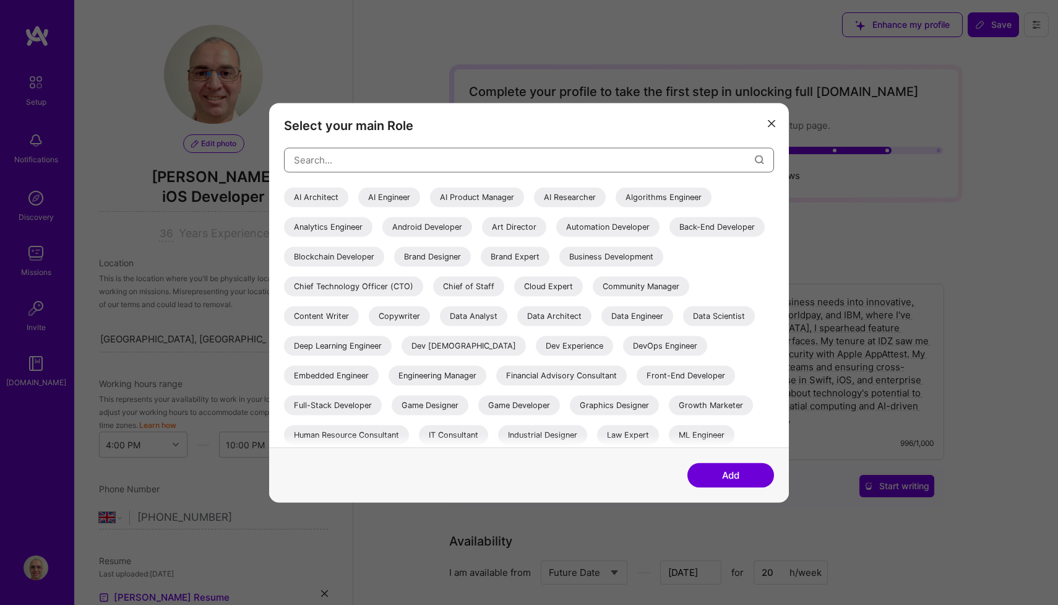
click at [349, 166] on input "modal" at bounding box center [524, 160] width 461 height 32
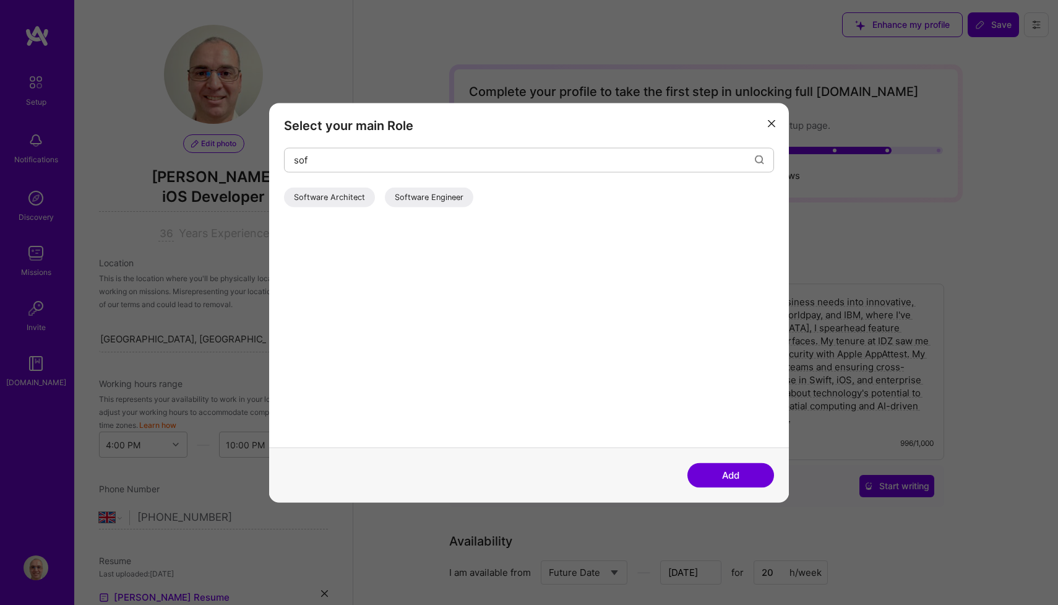
click at [425, 199] on div "Software Engineer" at bounding box center [429, 197] width 89 height 20
click at [733, 473] on button "Add" at bounding box center [731, 474] width 87 height 25
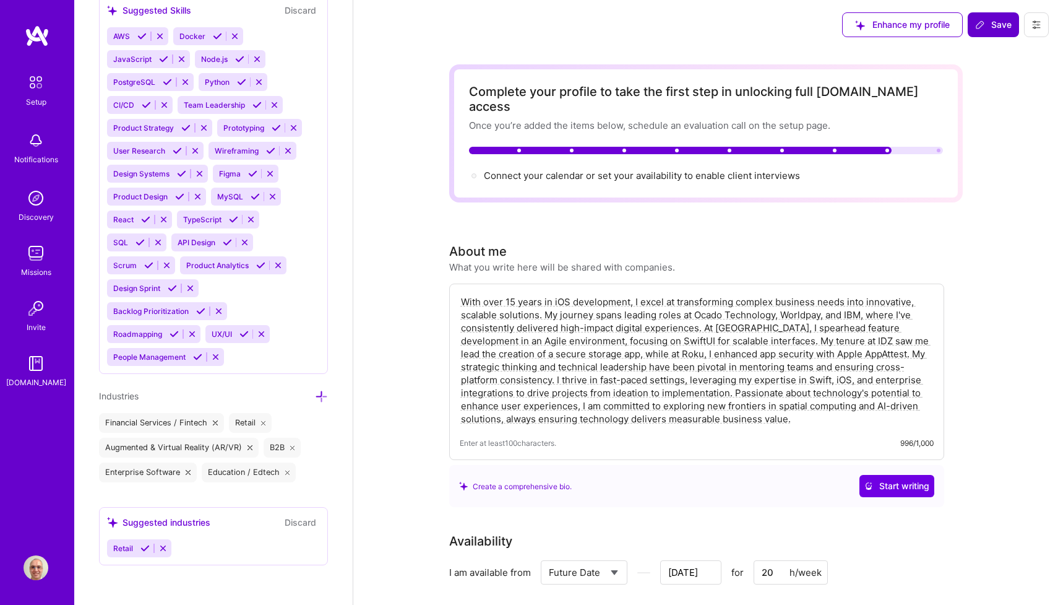
click at [1000, 26] on span "Save" at bounding box center [993, 25] width 37 height 12
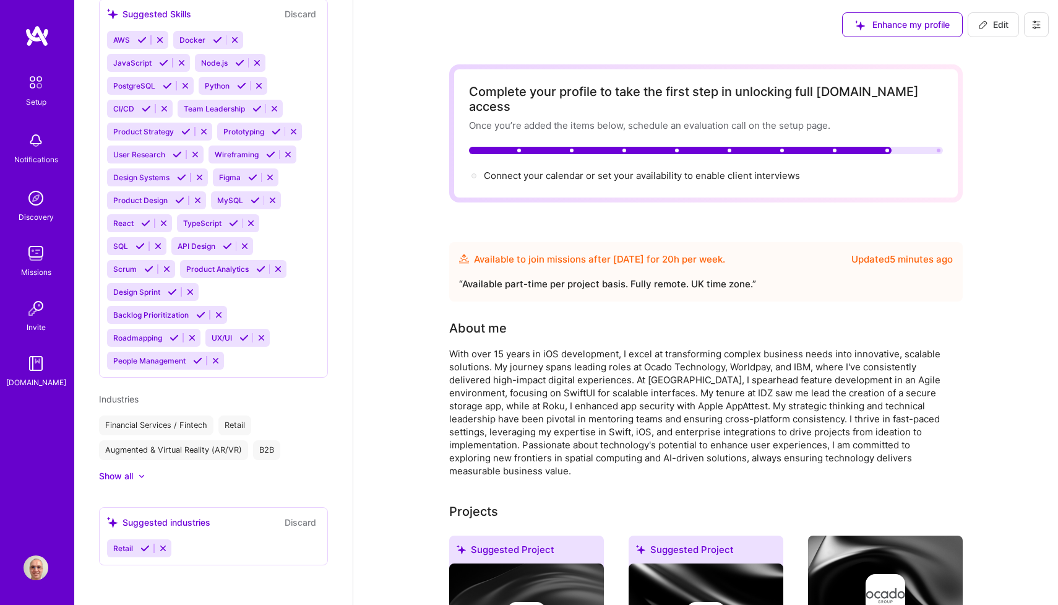
scroll to position [788, 0]
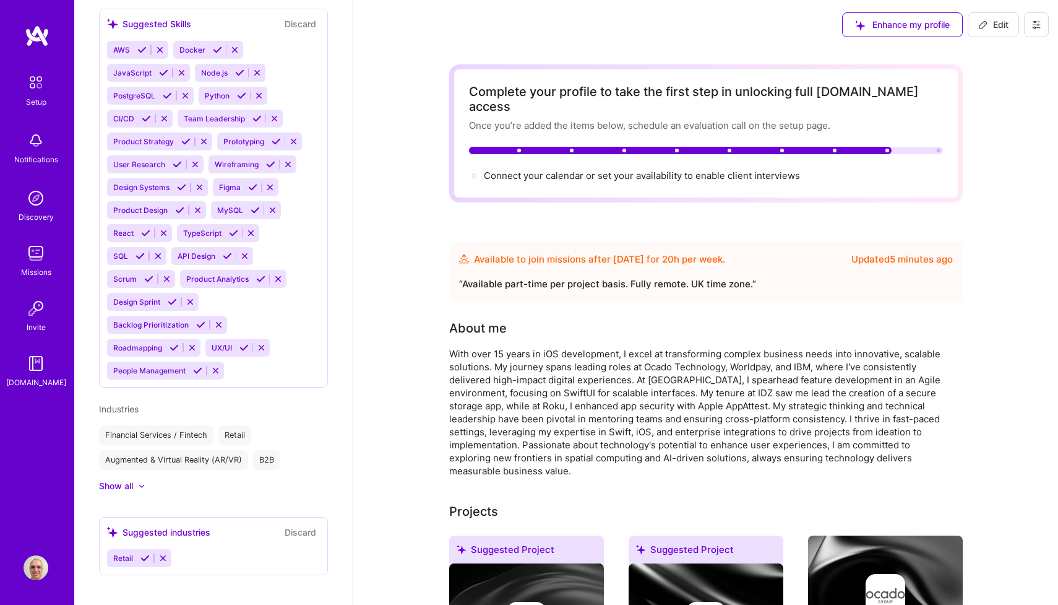
click at [1039, 25] on icon at bounding box center [1037, 25] width 10 height 10
click at [1005, 45] on button "Settings" at bounding box center [1002, 53] width 93 height 32
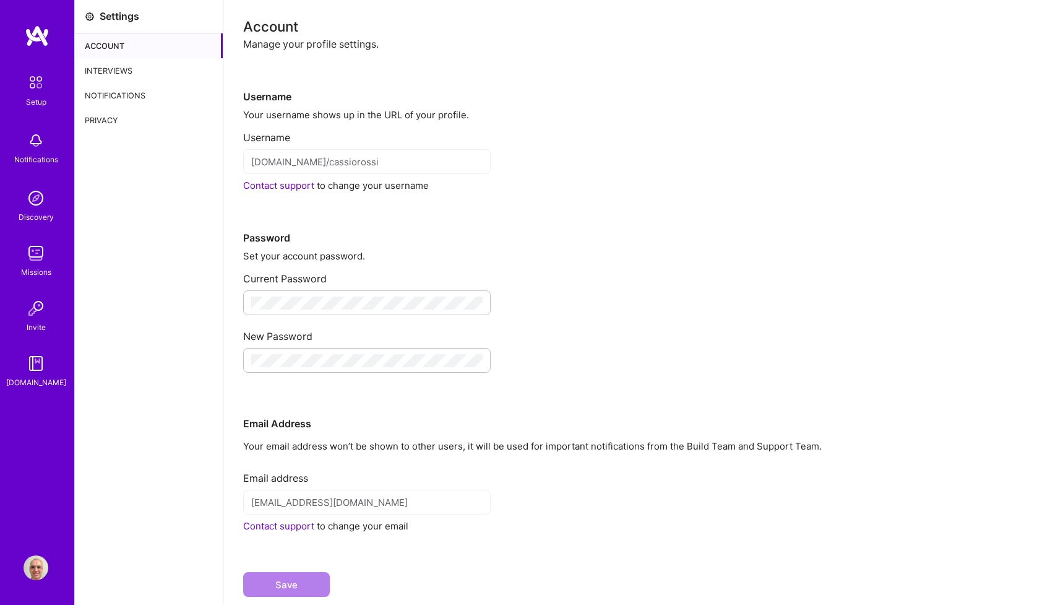
click at [117, 69] on div "Interviews" at bounding box center [149, 70] width 148 height 25
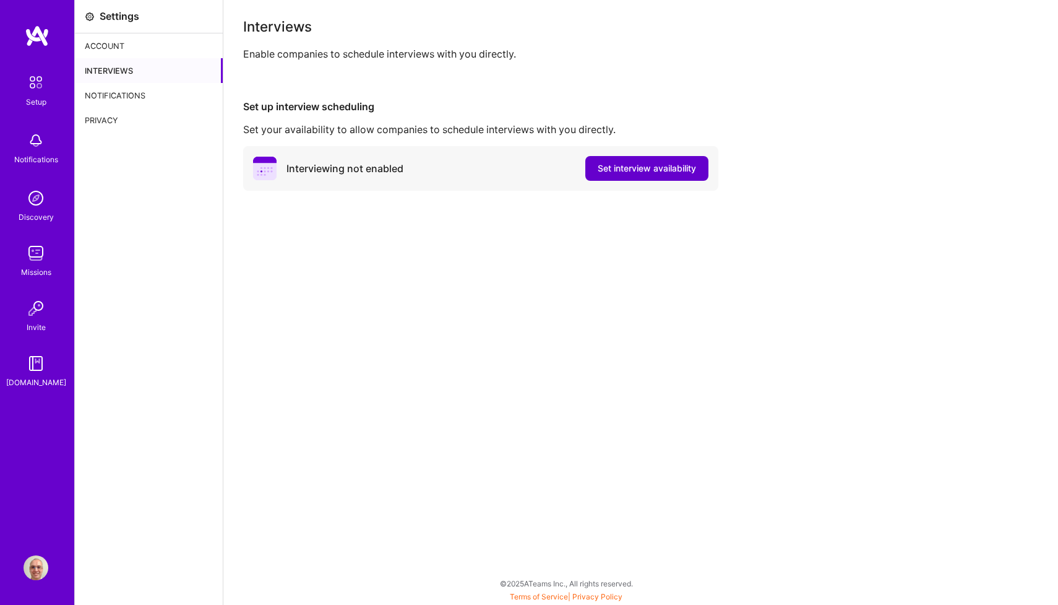
click at [633, 170] on span "Set interview availability" at bounding box center [647, 168] width 98 height 12
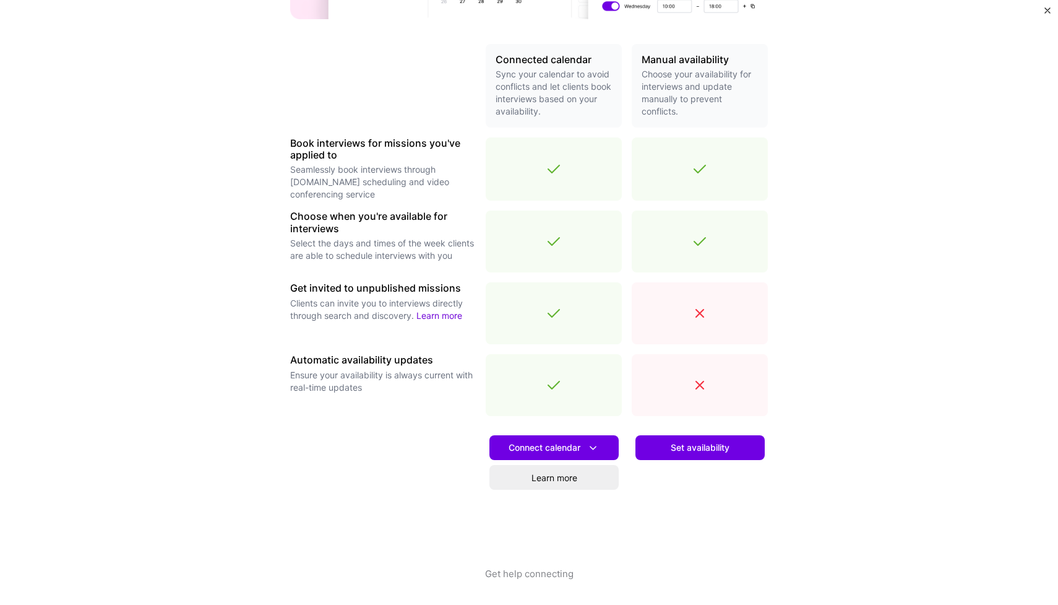
scroll to position [262, 0]
click at [594, 446] on icon at bounding box center [593, 447] width 13 height 13
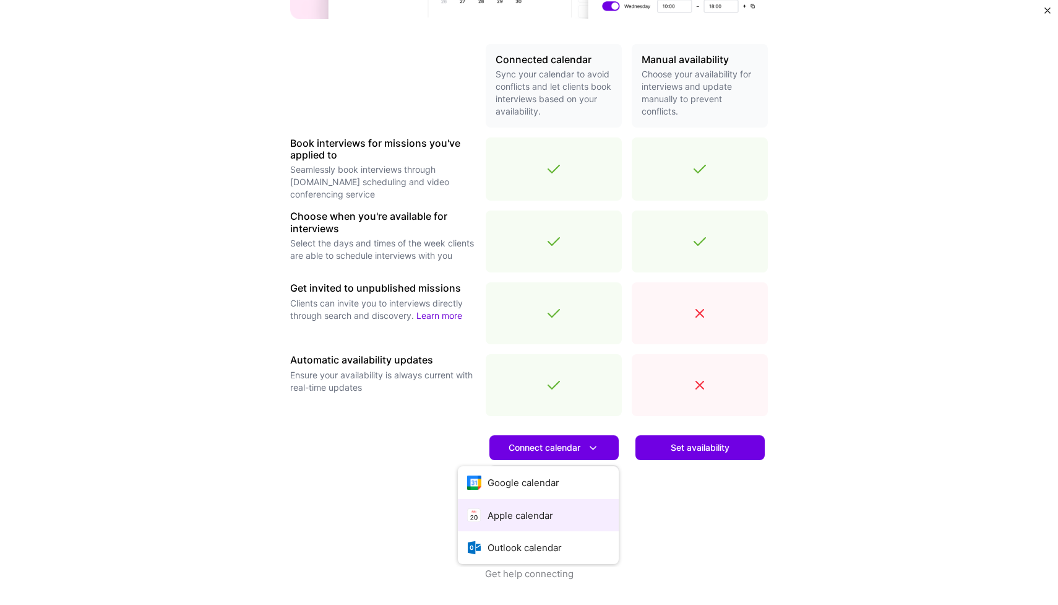
click at [541, 512] on button "Apple calendar" at bounding box center [538, 515] width 161 height 33
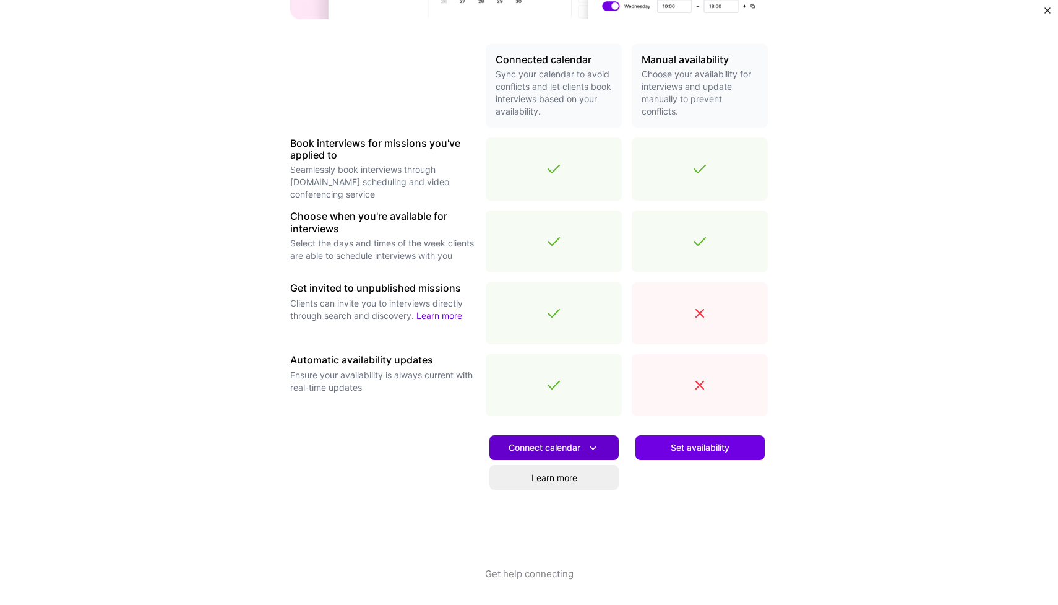
click at [569, 449] on span "Connect calendar" at bounding box center [554, 447] width 91 height 13
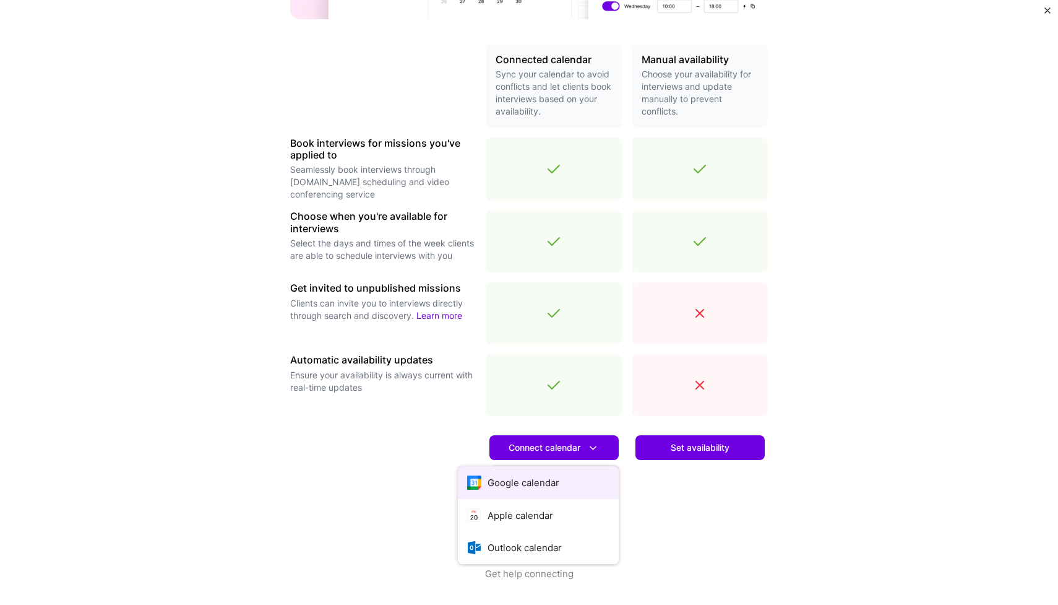
click at [525, 486] on button "Google calendar" at bounding box center [538, 482] width 161 height 33
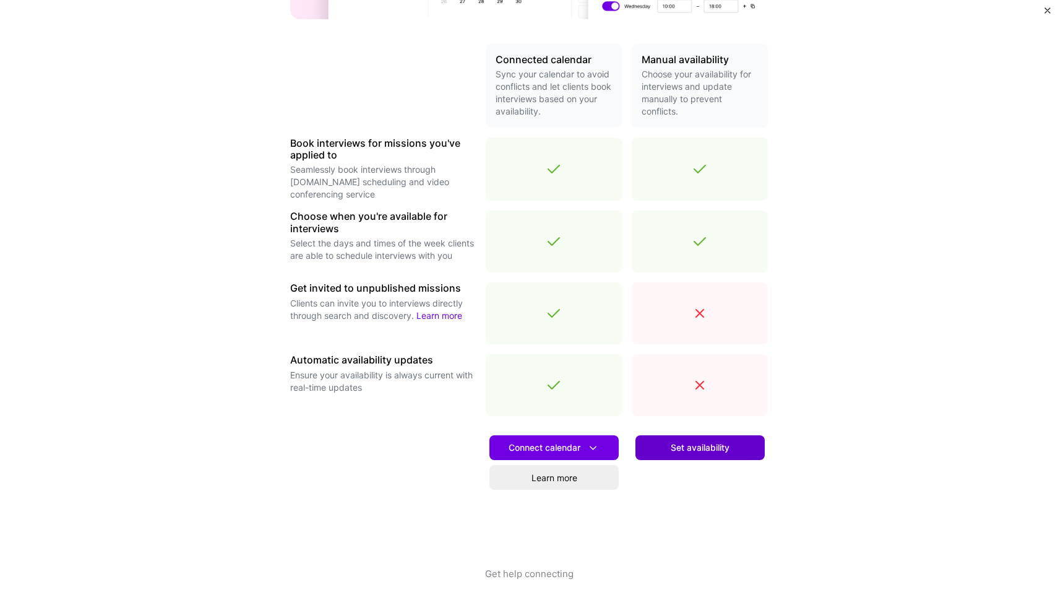
click at [686, 447] on span "Set availability" at bounding box center [700, 447] width 59 height 12
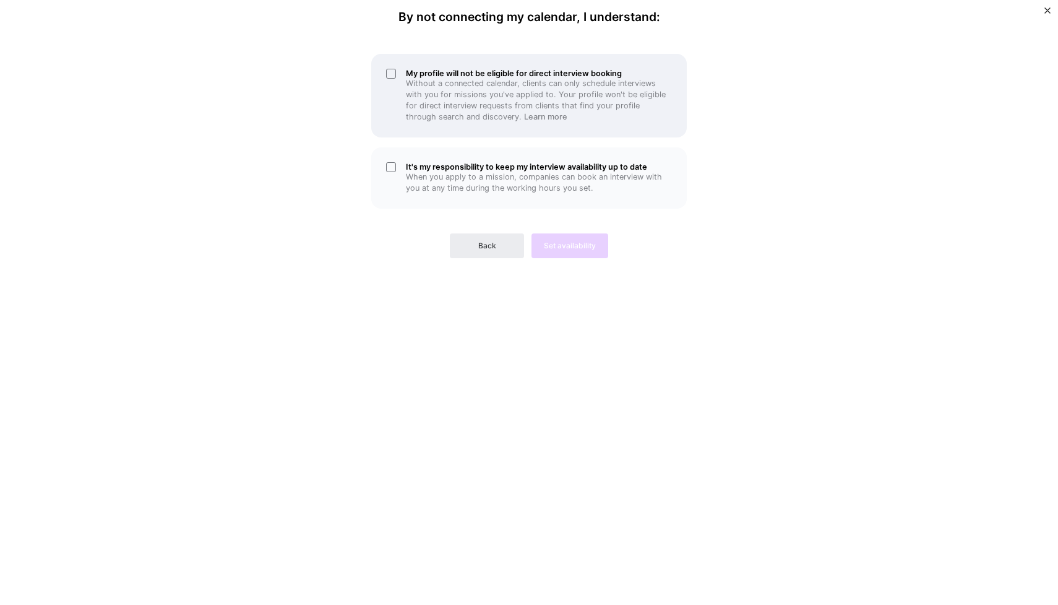
click at [392, 79] on div "My profile will not be eligible for direct interview booking Without a connecte…" at bounding box center [529, 96] width 316 height 84
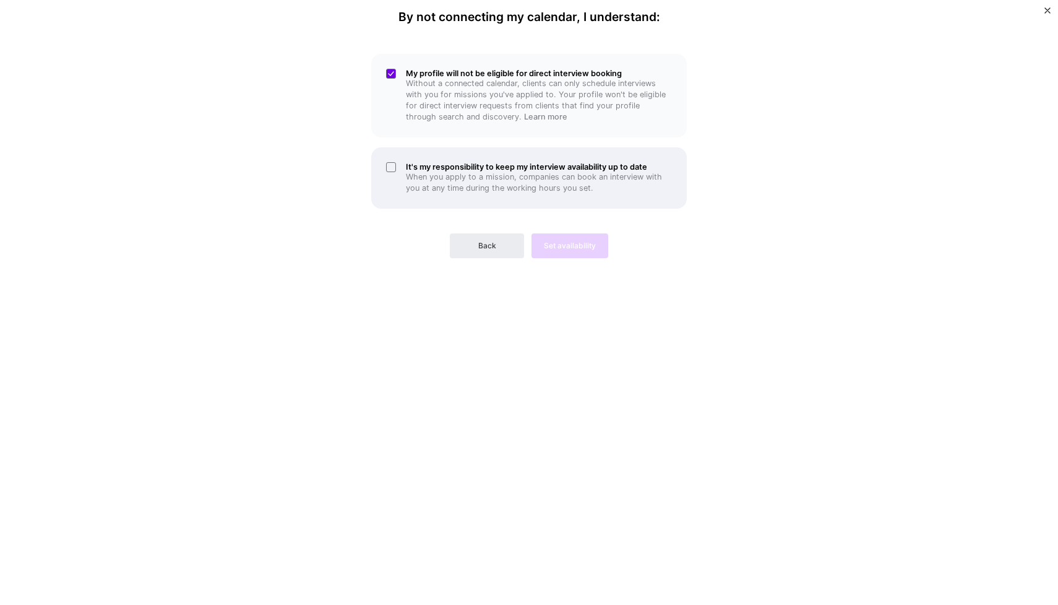
click at [394, 164] on div "It's my responsibility to keep my interview availability up to date When you ap…" at bounding box center [529, 177] width 316 height 61
click at [580, 241] on span "Set availability" at bounding box center [570, 245] width 52 height 11
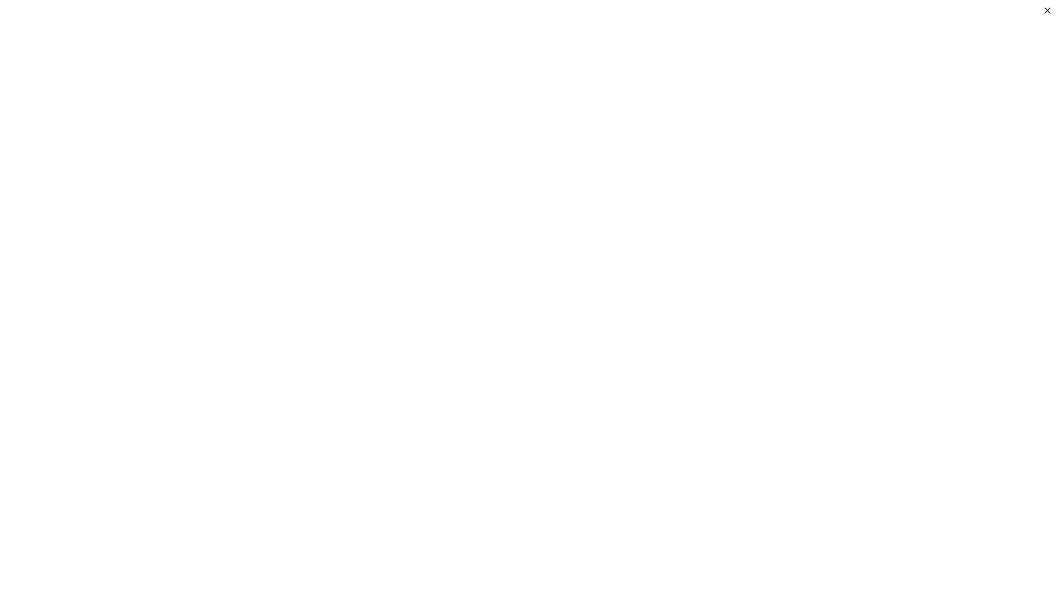
scroll to position [98, 0]
